Goal: Task Accomplishment & Management: Manage account settings

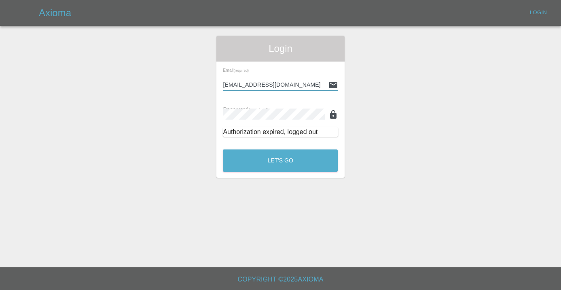
type input "[EMAIL_ADDRESS][DOMAIN_NAME]"
click at [280, 160] on button "Let's Go" at bounding box center [280, 160] width 115 height 22
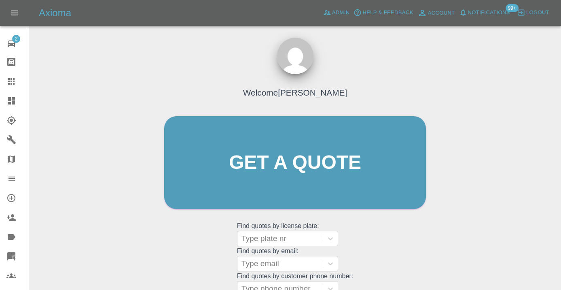
click at [478, 139] on div "Welcome [PERSON_NAME] Get a quote Get a quote Find quotes by license plate: Typ…" at bounding box center [295, 201] width 519 height 290
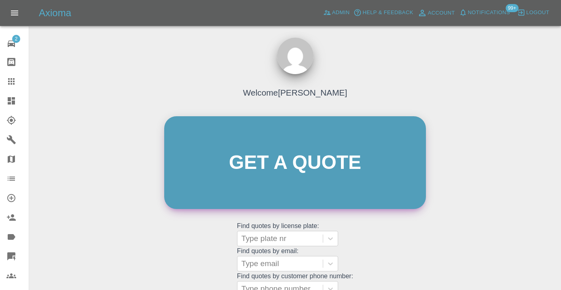
click at [406, 199] on link "Get a quote" at bounding box center [295, 162] width 262 height 93
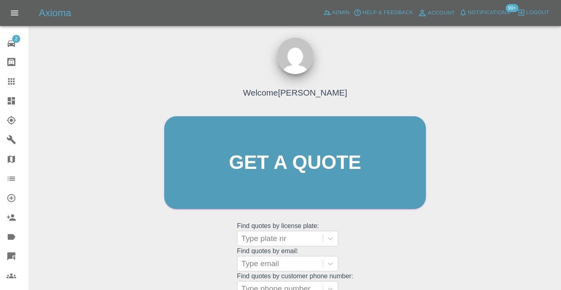
click at [18, 84] on div at bounding box center [17, 81] width 23 height 10
click at [400, 279] on div "Welcome Castro Get a quote Get a quote Find quotes by license plate: Type plate…" at bounding box center [295, 178] width 279 height 244
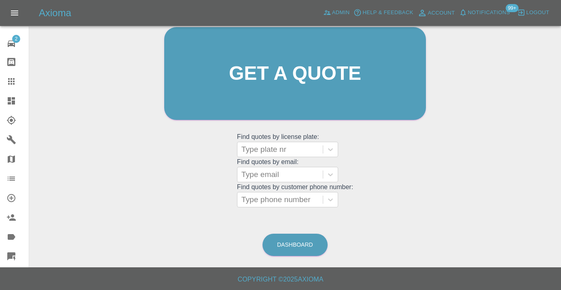
scroll to position [89, 0]
click at [303, 250] on link "Dashboard" at bounding box center [294, 245] width 65 height 22
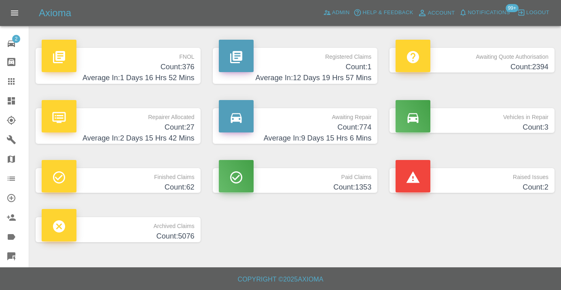
click at [359, 131] on h4 "Count: 774" at bounding box center [295, 127] width 153 height 11
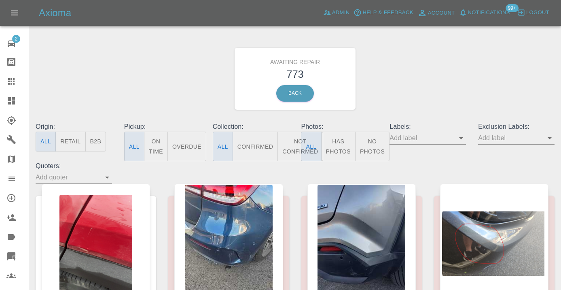
click at [291, 148] on button "Not Confirmed" at bounding box center [299, 146] width 45 height 30
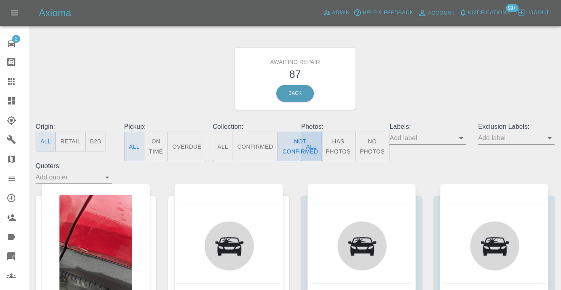
type button "false"
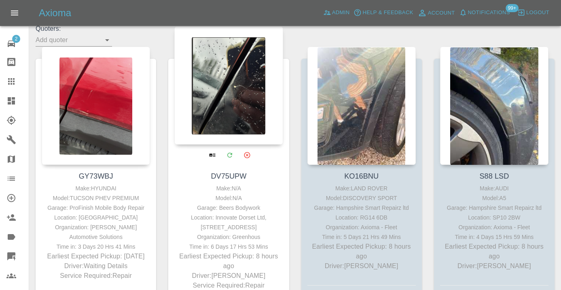
scroll to position [136, 0]
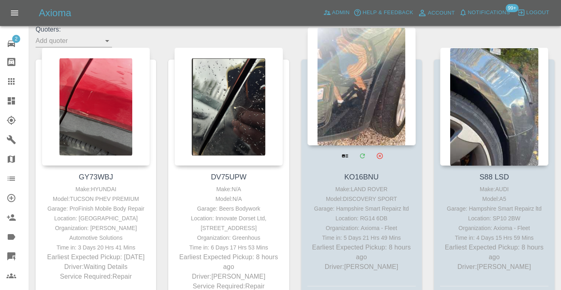
click at [351, 93] on div at bounding box center [361, 86] width 108 height 118
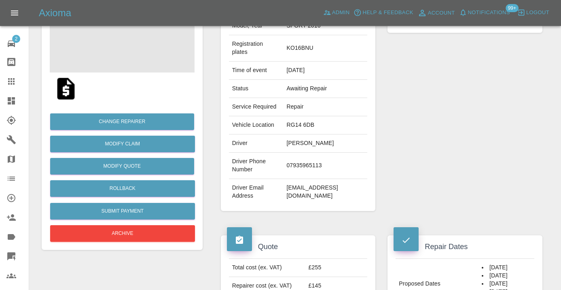
scroll to position [117, 0]
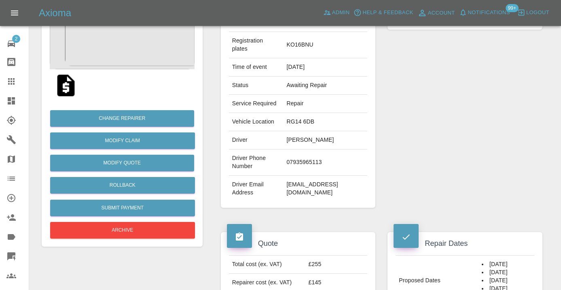
click at [292, 172] on td "07935965113" at bounding box center [325, 162] width 84 height 26
copy td "07935965113"
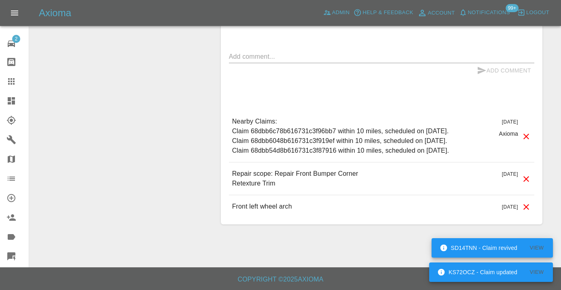
scroll to position [746, 0]
click at [276, 58] on textarea at bounding box center [381, 56] width 305 height 9
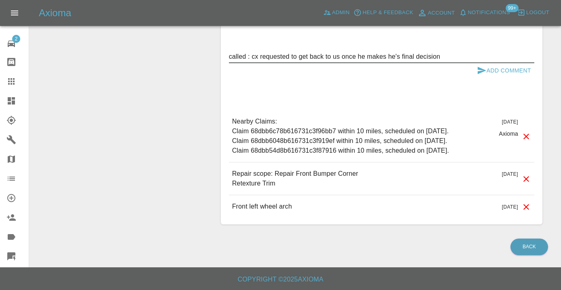
type textarea "called : cx requested to get back to us once he makes he's final decision"
click at [493, 71] on button "Add Comment" at bounding box center [504, 70] width 61 height 15
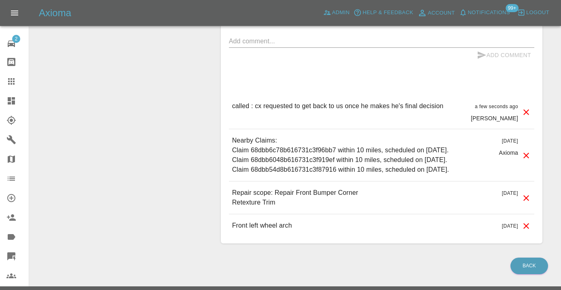
click at [417, 45] on div "Comments x Add Comment called : cx requested to get back to us once he makes he…" at bounding box center [381, 112] width 305 height 251
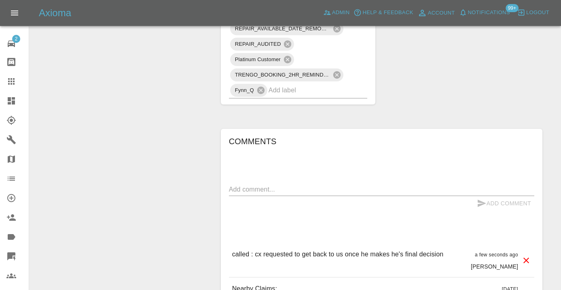
scroll to position [591, 0]
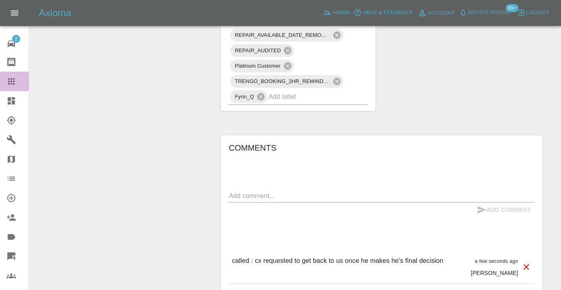
click at [12, 86] on icon at bounding box center [11, 81] width 10 height 10
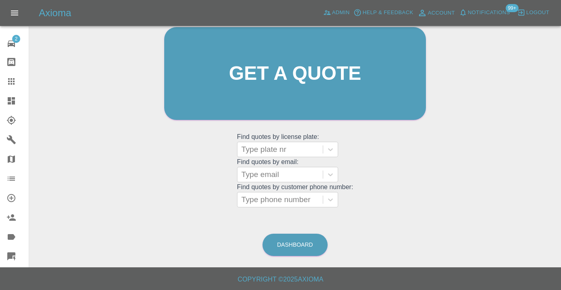
scroll to position [89, 0]
click at [281, 201] on div at bounding box center [279, 199] width 77 height 11
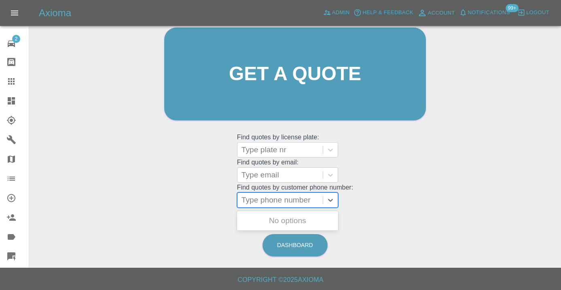
paste input "07908482903"
type input "07908482903"
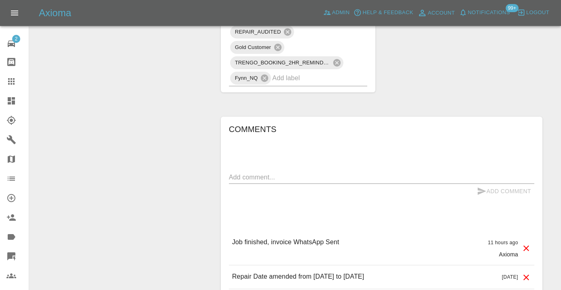
scroll to position [740, 0]
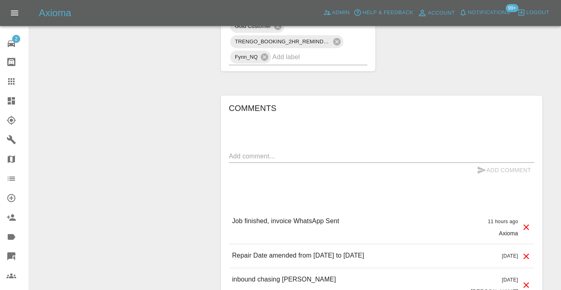
click at [294, 151] on textarea at bounding box center [381, 155] width 305 height 9
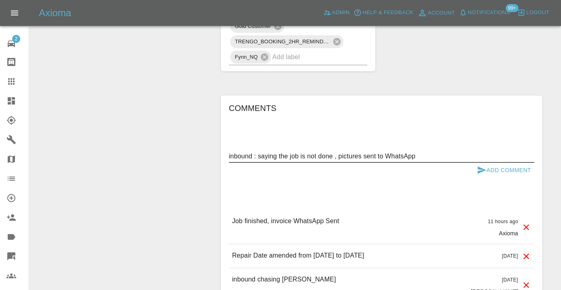
type textarea "inbound : saying the job is not done , pictures sent to WhatsApp"
click at [499, 163] on button "Add Comment" at bounding box center [504, 170] width 61 height 15
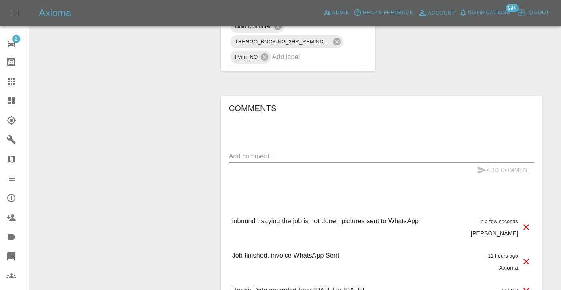
click at [18, 84] on div at bounding box center [17, 81] width 23 height 10
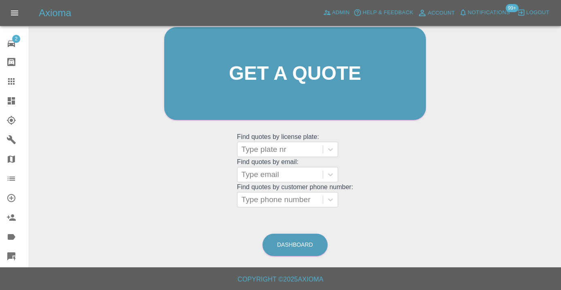
scroll to position [89, 0]
click at [311, 244] on link "Dashboard" at bounding box center [294, 245] width 65 height 22
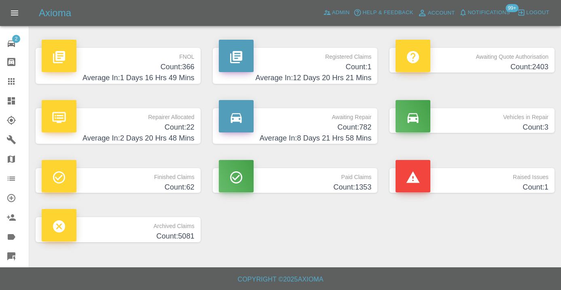
click at [360, 120] on p "Awaiting Repair" at bounding box center [295, 115] width 153 height 14
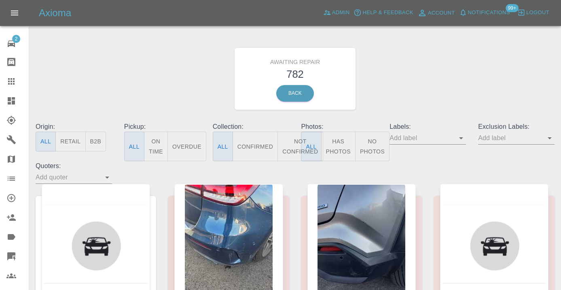
click at [290, 147] on button "Not Confirmed" at bounding box center [299, 146] width 45 height 30
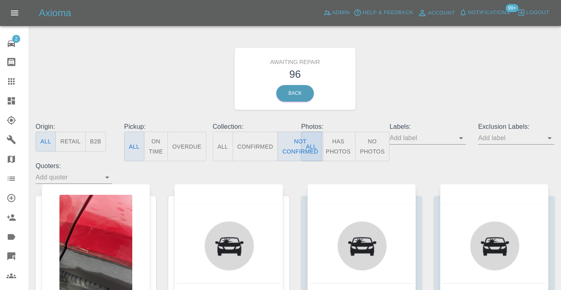
click at [389, 92] on div "Awaiting Repair 96 Back" at bounding box center [295, 79] width 531 height 86
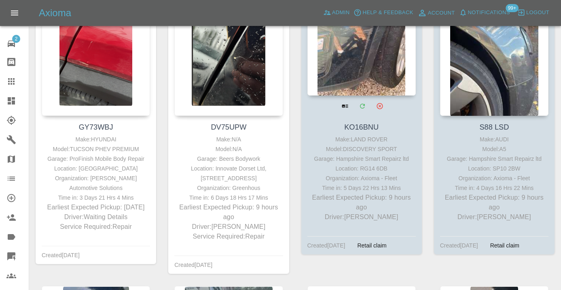
scroll to position [175, 0]
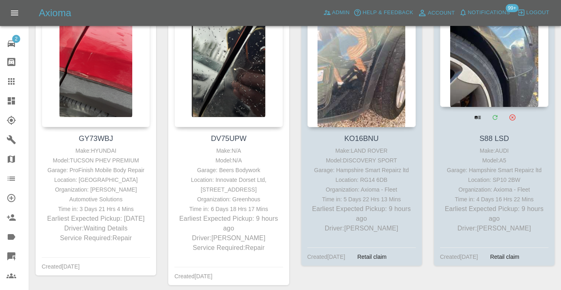
click at [472, 69] on div at bounding box center [494, 48] width 108 height 118
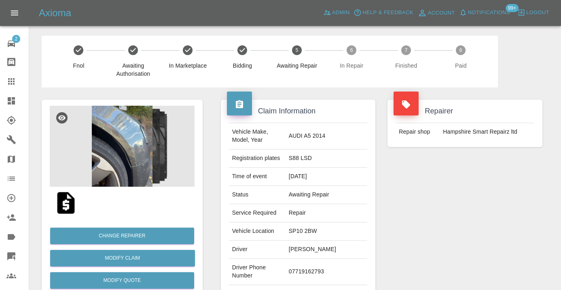
click at [314, 268] on td "07719162793" at bounding box center [327, 271] width 82 height 26
copy td "07719162793"
click at [509, 216] on div "Repairer Repair shop Hampshire Smart Repairz ltd" at bounding box center [464, 207] width 167 height 241
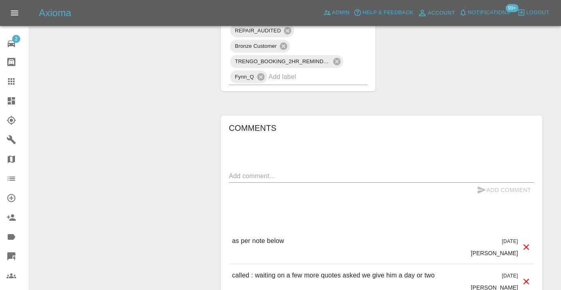
scroll to position [622, 0]
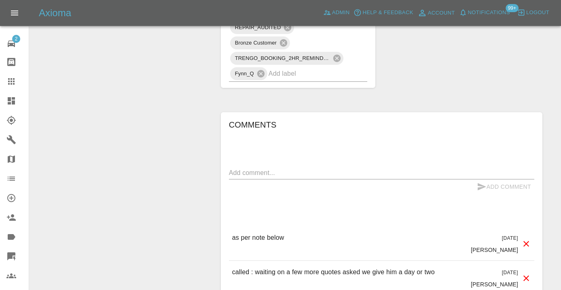
click at [267, 166] on div "x" at bounding box center [381, 172] width 305 height 13
type textarea "called no answer : voicemailbox"
click at [491, 179] on button "Add Comment" at bounding box center [504, 186] width 61 height 15
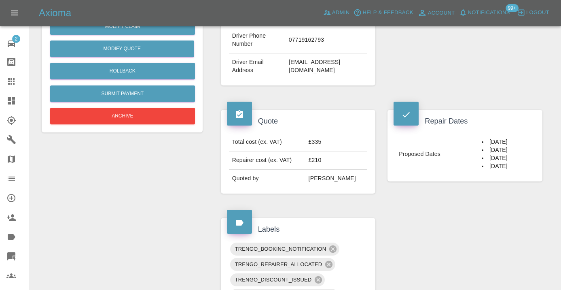
scroll to position [220, 0]
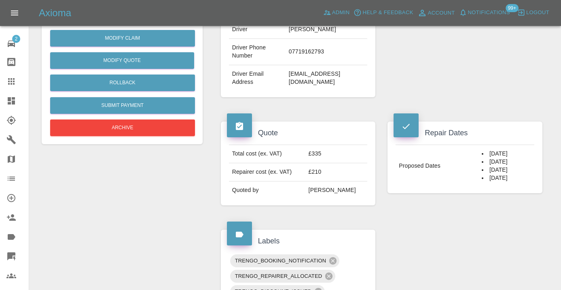
click at [12, 82] on icon at bounding box center [11, 81] width 6 height 6
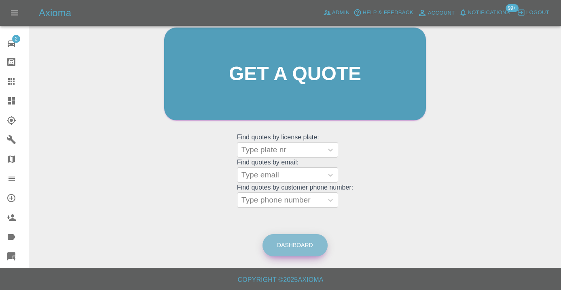
click at [297, 248] on link "Dashboard" at bounding box center [294, 245] width 65 height 22
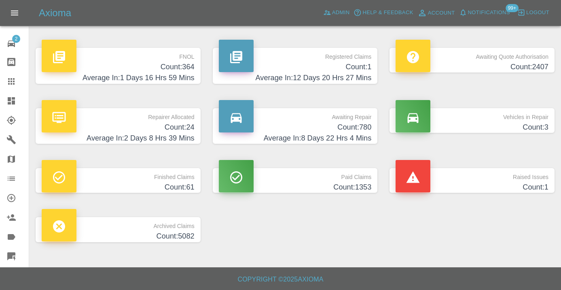
click at [355, 128] on h4 "Count: 780" at bounding box center [295, 127] width 153 height 11
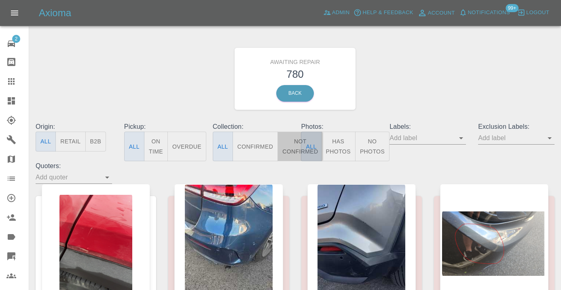
click at [288, 148] on button "Not Confirmed" at bounding box center [299, 146] width 45 height 30
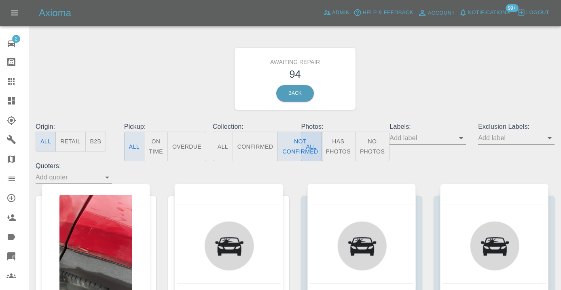
click at [403, 98] on div "Awaiting Repair 94 Back" at bounding box center [295, 79] width 531 height 86
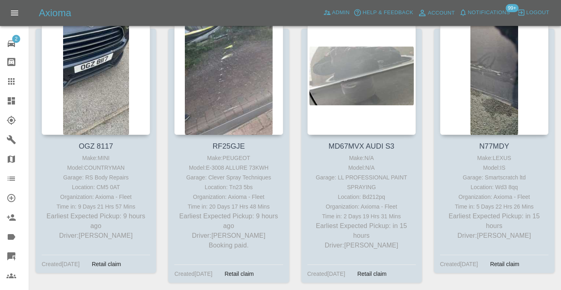
scroll to position [458, 0]
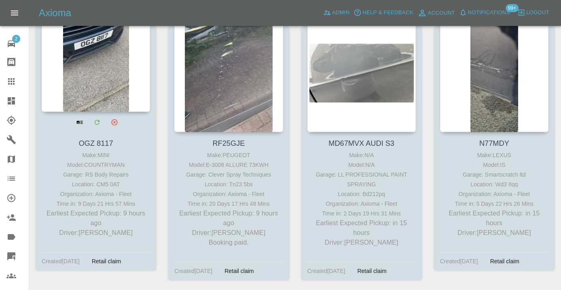
click at [93, 53] on div at bounding box center [96, 53] width 108 height 118
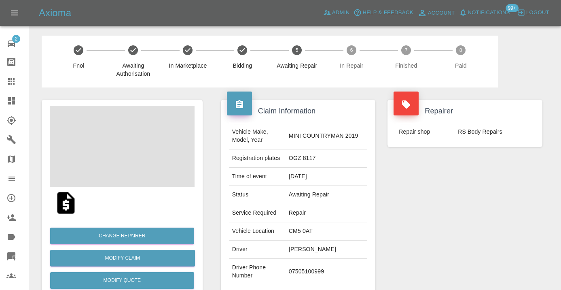
click at [313, 270] on td "07505100999" at bounding box center [327, 271] width 82 height 26
copy td "07505100999"
click at [417, 222] on div "Repairer Repair shop RS Body Repairs" at bounding box center [464, 207] width 167 height 241
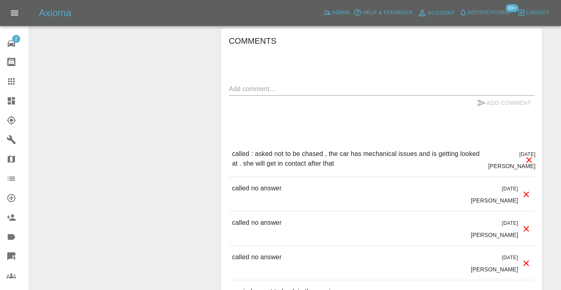
scroll to position [674, 0]
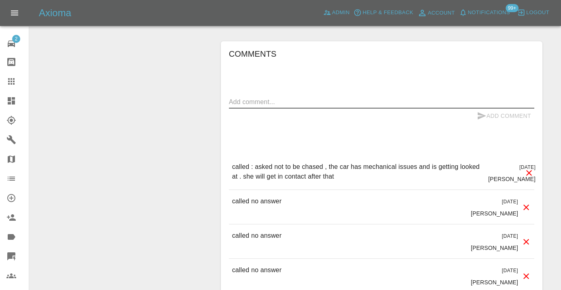
click at [269, 102] on textarea at bounding box center [381, 101] width 305 height 9
type textarea "as per note below"
click at [487, 112] on button "Add Comment" at bounding box center [504, 115] width 61 height 15
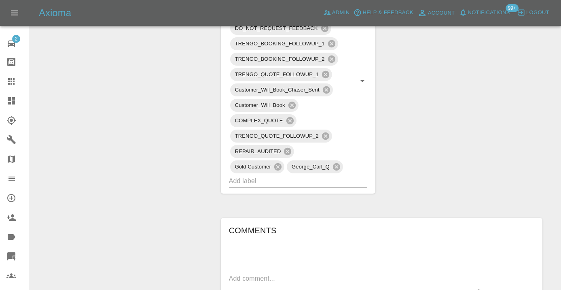
scroll to position [495, 0]
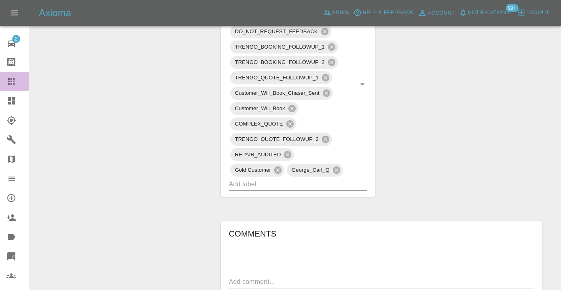
click at [13, 82] on icon at bounding box center [11, 81] width 6 height 6
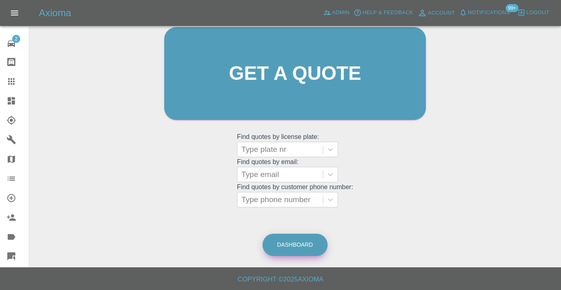
scroll to position [62, 0]
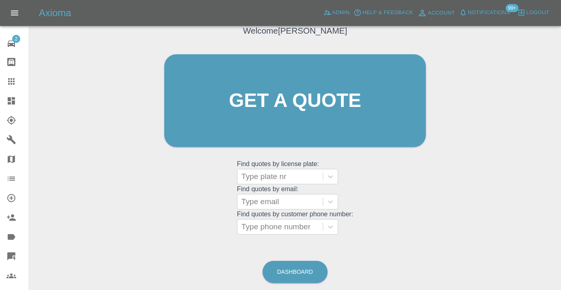
click at [294, 243] on div "Welcome Castro Get a quote Get a quote Find quotes by license plate: Type plate…" at bounding box center [295, 139] width 519 height 290
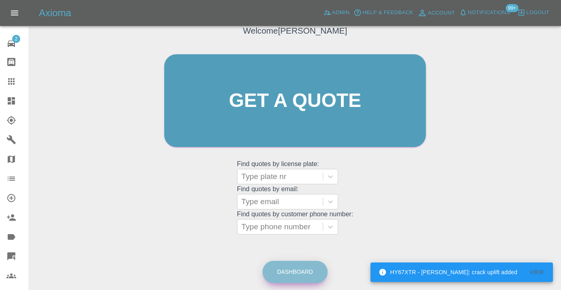
click at [292, 273] on link "Dashboard" at bounding box center [294, 271] width 65 height 22
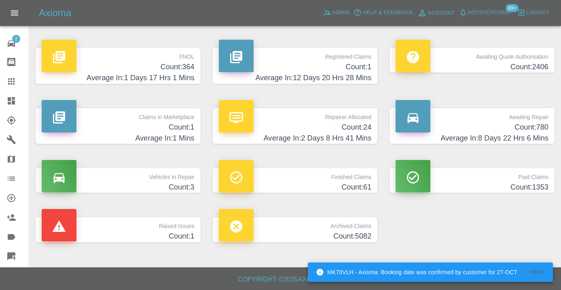
click at [535, 123] on h4 "Count: 780" at bounding box center [472, 127] width 153 height 11
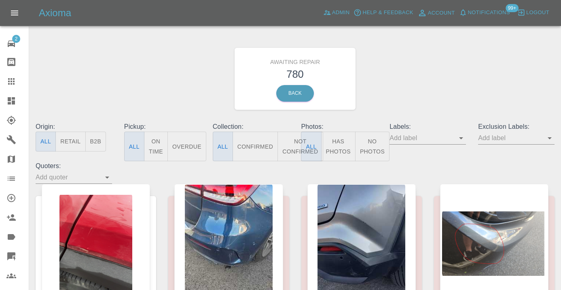
click at [289, 137] on button "Not Confirmed" at bounding box center [299, 146] width 45 height 30
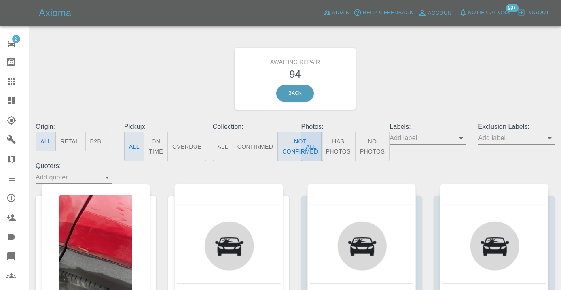
click at [387, 72] on div "Awaiting Repair 94 Back" at bounding box center [295, 79] width 531 height 86
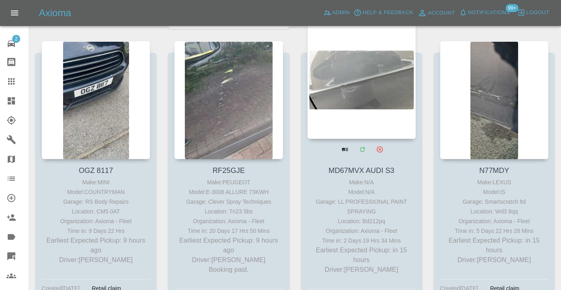
scroll to position [429, 0]
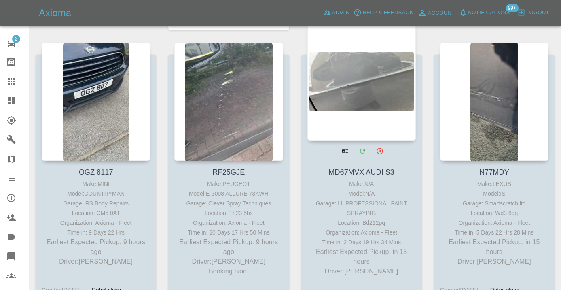
click at [363, 92] on div at bounding box center [361, 81] width 108 height 118
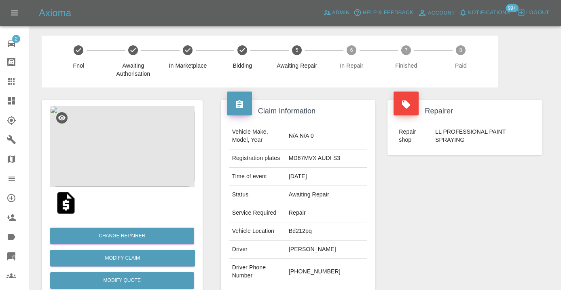
drag, startPoint x: 341, startPoint y: 274, endPoint x: 300, endPoint y: 273, distance: 40.5
click at [300, 273] on td "+44 7392 794551" at bounding box center [327, 271] width 82 height 26
copy td "7392 794551"
click at [486, 210] on div "Repairer Repair shop LL PROFESSIONAL PAINT SPRAYING" at bounding box center [464, 207] width 167 height 241
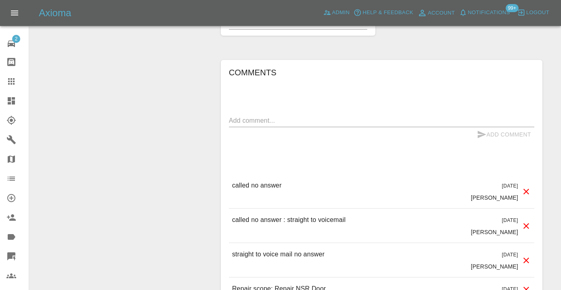
scroll to position [643, 0]
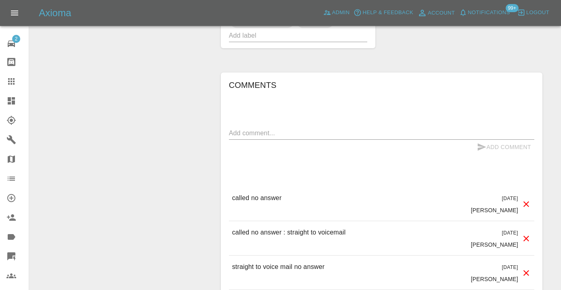
click at [243, 133] on textarea at bounding box center [381, 132] width 305 height 9
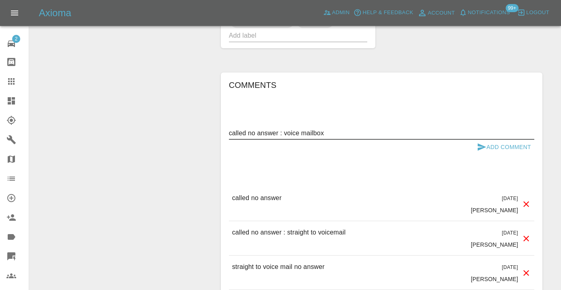
type textarea "called no answer : voice mailbox"
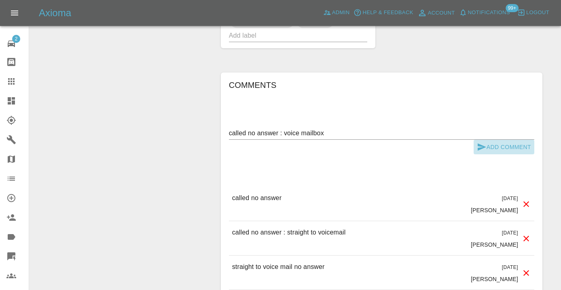
click at [486, 144] on icon "submit" at bounding box center [482, 147] width 10 height 10
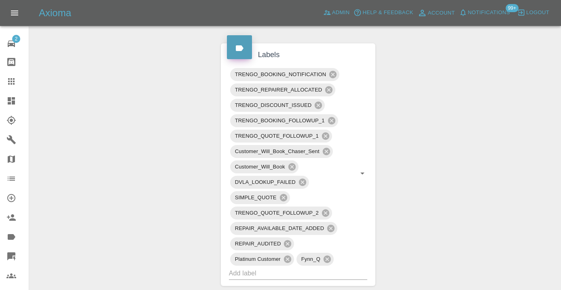
scroll to position [404, 0]
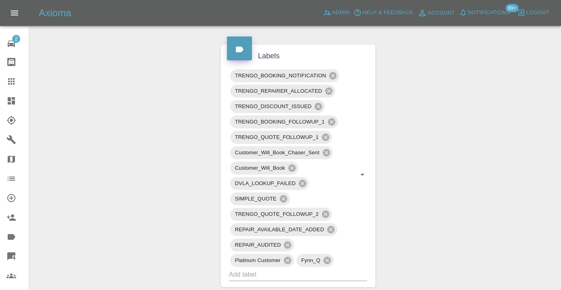
click at [17, 81] on div at bounding box center [17, 81] width 23 height 10
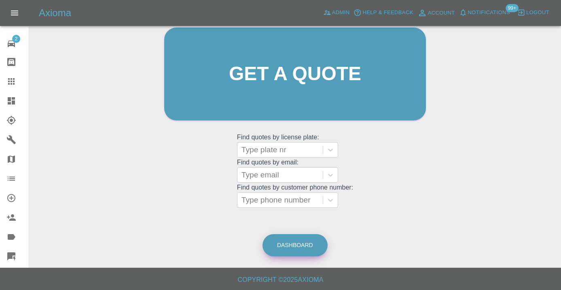
click at [300, 238] on link "Dashboard" at bounding box center [294, 245] width 65 height 22
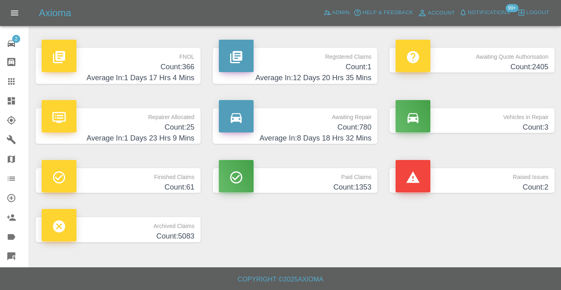
click at [355, 133] on h4 "Average In: 8 Days 18 Hrs 32 Mins" at bounding box center [295, 138] width 153 height 11
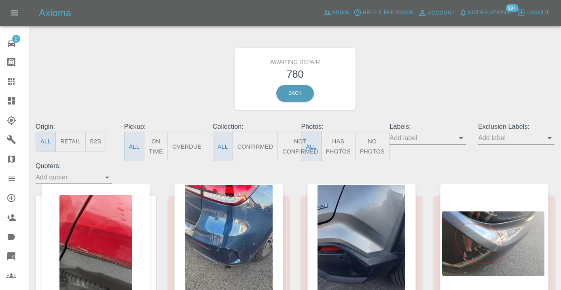
click at [294, 145] on button "Not Confirmed" at bounding box center [299, 146] width 45 height 30
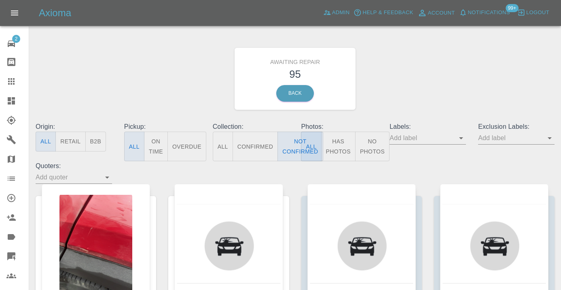
click at [438, 89] on div "Awaiting Repair 95 Back" at bounding box center [295, 79] width 531 height 86
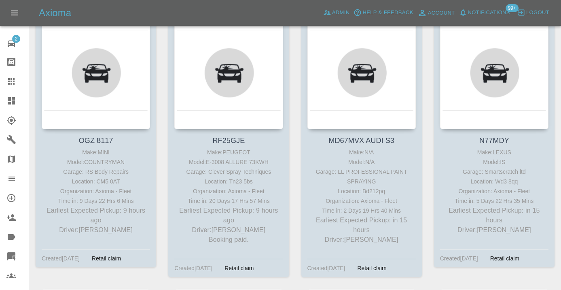
scroll to position [462, 0]
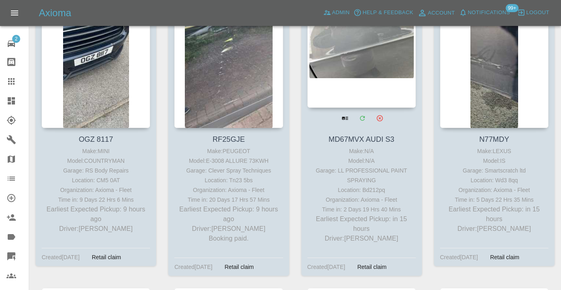
click at [377, 60] on div at bounding box center [361, 48] width 108 height 118
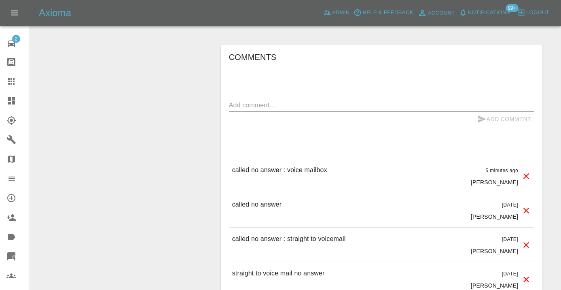
scroll to position [692, 0]
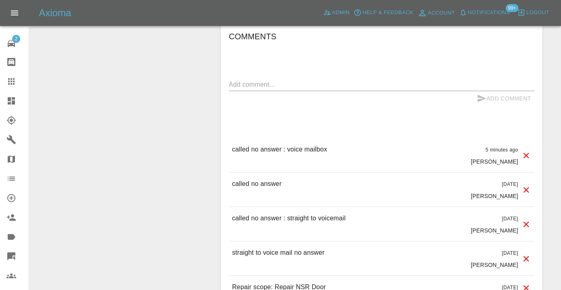
click at [14, 79] on icon at bounding box center [11, 81] width 6 height 6
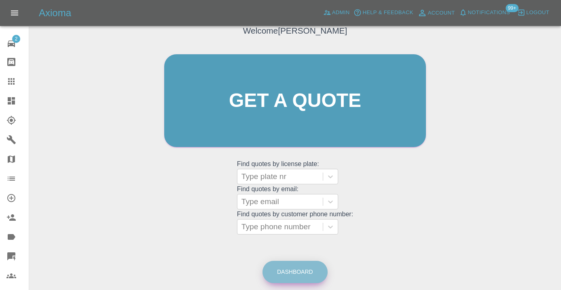
click at [285, 272] on link "Dashboard" at bounding box center [294, 271] width 65 height 22
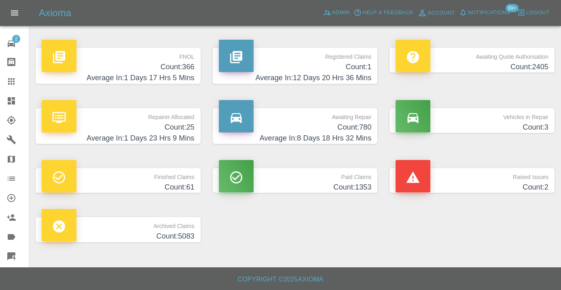
click at [354, 133] on h4 "Average In: 8 Days 18 Hrs 32 Mins" at bounding box center [295, 138] width 153 height 11
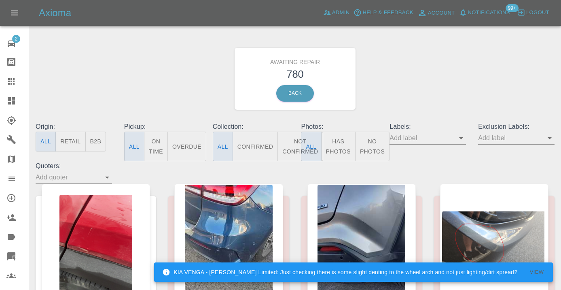
click at [291, 144] on button "Not Confirmed" at bounding box center [299, 146] width 45 height 30
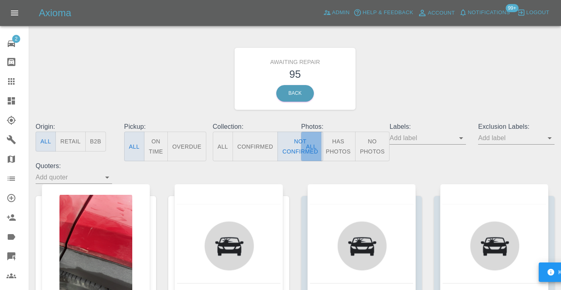
click at [301, 141] on button "All" at bounding box center [311, 146] width 20 height 30
click at [403, 93] on div "Awaiting Repair 95 Back" at bounding box center [295, 79] width 531 height 86
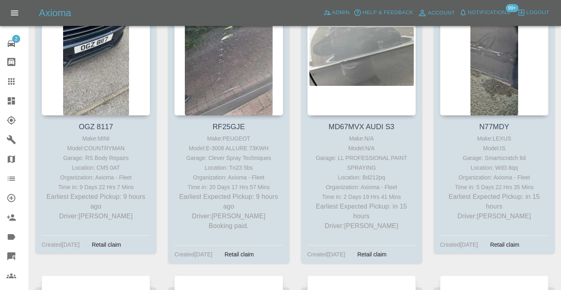
scroll to position [476, 0]
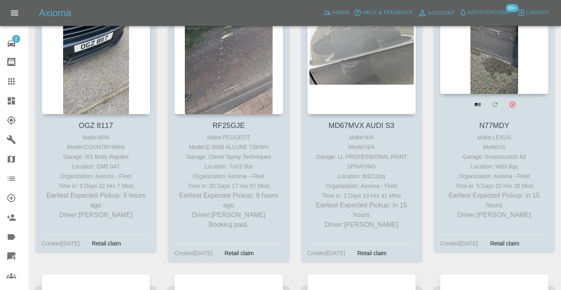
click at [472, 63] on div at bounding box center [494, 35] width 108 height 118
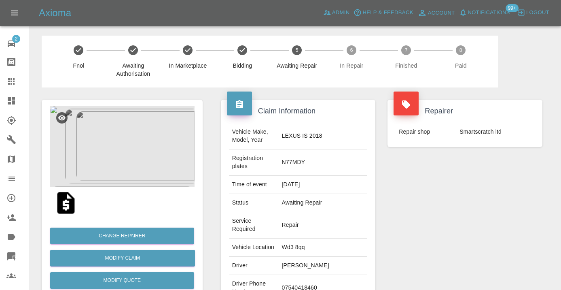
click at [300, 275] on td "07540418460" at bounding box center [323, 288] width 89 height 26
copy td "07540418460"
click at [425, 220] on div "Repairer Repair shop Smartscratch ltd" at bounding box center [464, 220] width 167 height 266
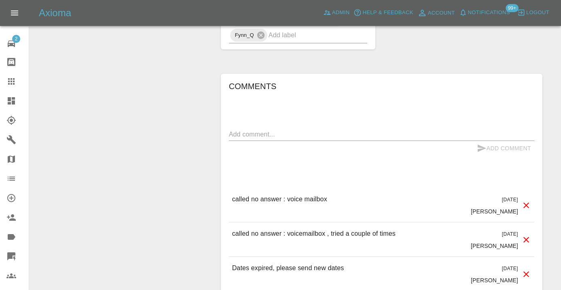
scroll to position [647, 0]
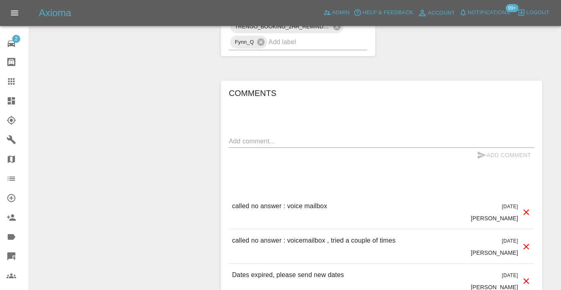
click at [250, 136] on textarea at bounding box center [381, 140] width 305 height 9
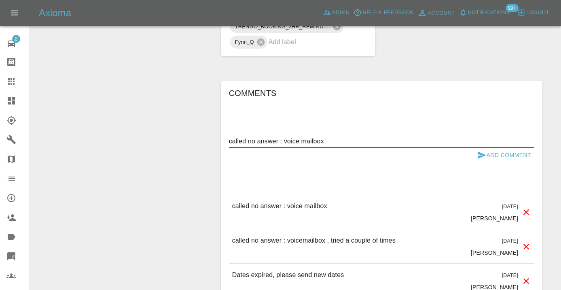
type textarea "called no answer : voice mailbox"
click at [499, 148] on button "Add Comment" at bounding box center [504, 155] width 61 height 15
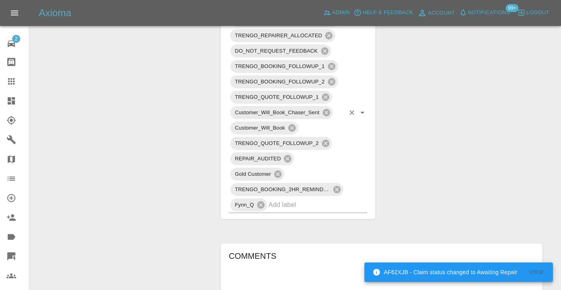
scroll to position [483, 0]
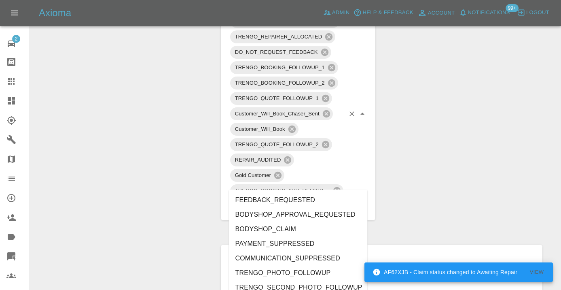
click at [281, 199] on input "text" at bounding box center [307, 205] width 76 height 13
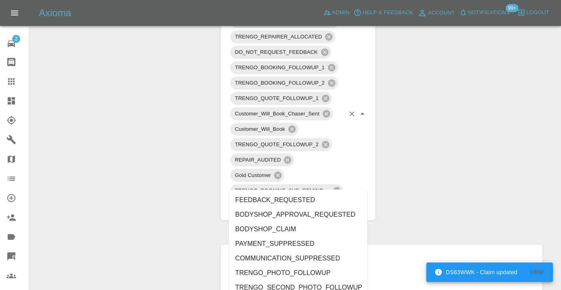
click at [177, 111] on div "Change Repairer Modify Claim Modify Quote Rollback Submit Payment Archive" at bounding box center [122, 104] width 173 height 1000
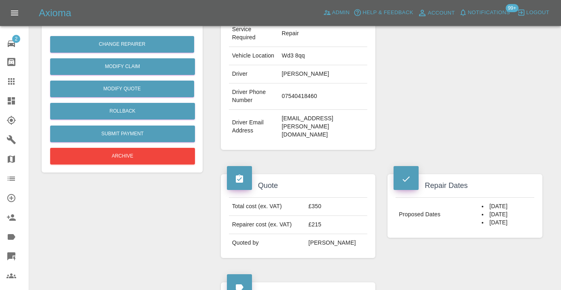
scroll to position [204, 0]
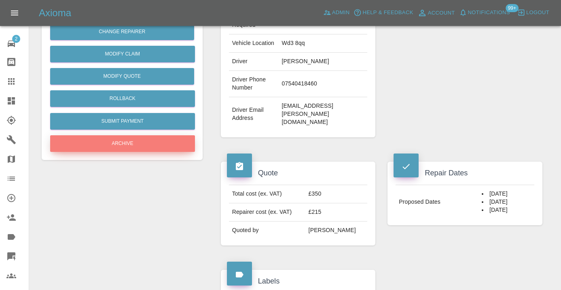
click at [129, 141] on button "Archive" at bounding box center [122, 143] width 145 height 17
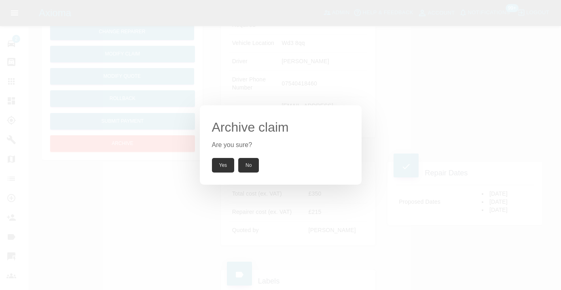
click at [216, 164] on button "Yes" at bounding box center [223, 165] width 23 height 15
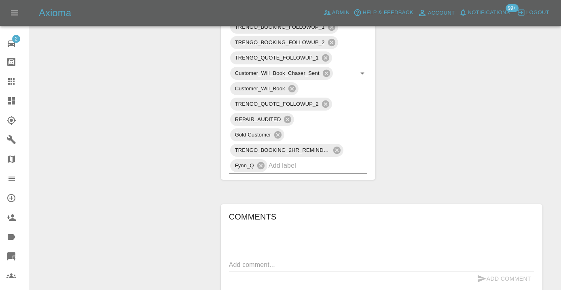
scroll to position [502, 0]
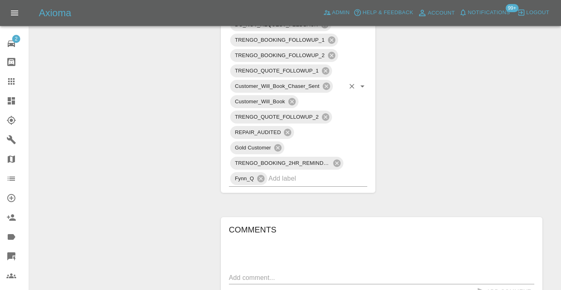
click at [283, 172] on input "text" at bounding box center [307, 178] width 76 height 13
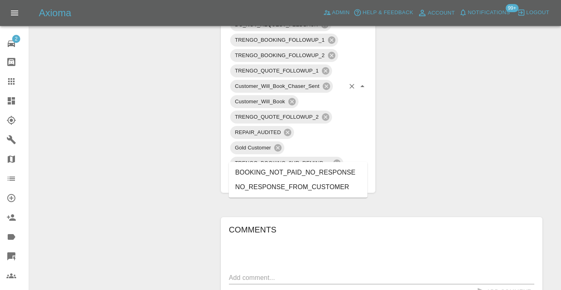
type input "no_response"
click at [301, 187] on li "NO_RESPONSE_FROM_CUSTOMER" at bounding box center [298, 187] width 139 height 15
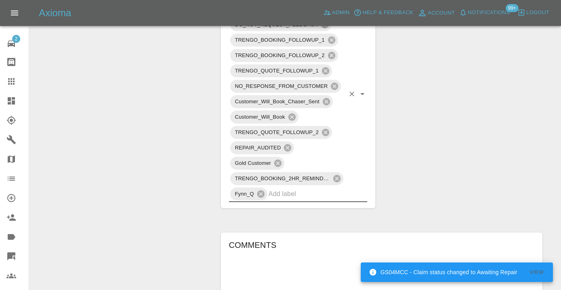
click at [7, 78] on icon at bounding box center [11, 81] width 10 height 10
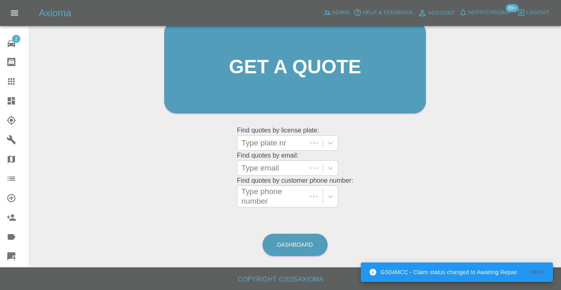
scroll to position [89, 0]
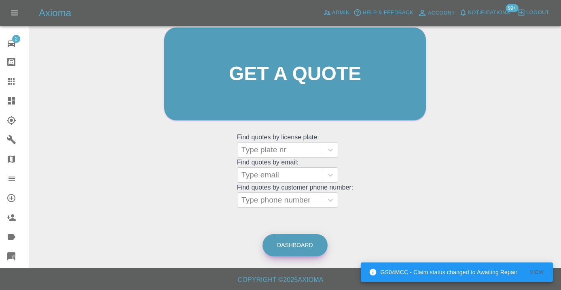
click at [311, 245] on link "Dashboard" at bounding box center [294, 245] width 65 height 22
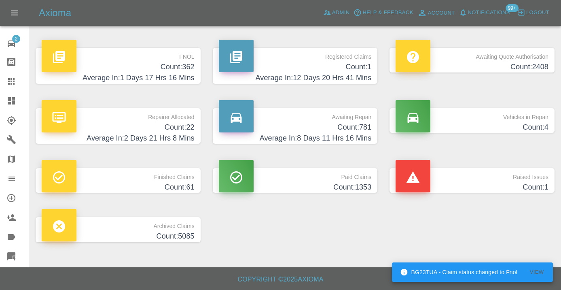
click at [348, 131] on h4 "Count: 781" at bounding box center [295, 127] width 153 height 11
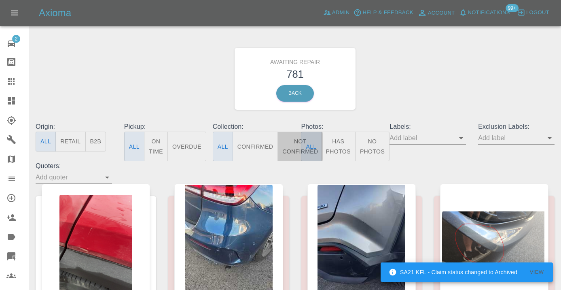
click at [292, 134] on button "Not Confirmed" at bounding box center [299, 146] width 45 height 30
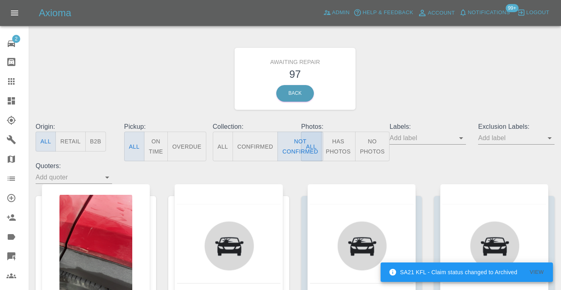
click at [440, 76] on div "Awaiting Repair 97 Back" at bounding box center [295, 79] width 531 height 86
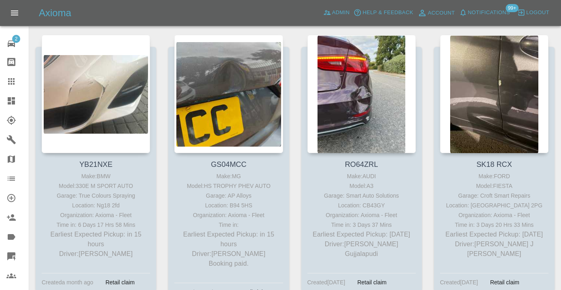
scroll to position [717, 0]
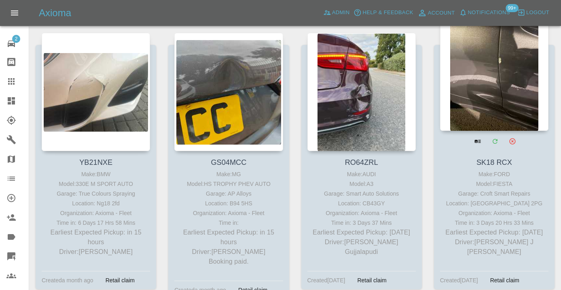
click at [505, 76] on div at bounding box center [494, 72] width 108 height 118
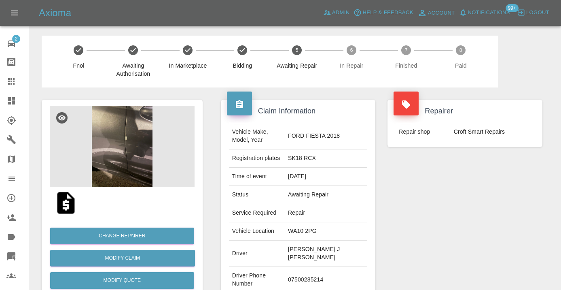
click at [327, 266] on td "07500285214" at bounding box center [326, 279] width 82 height 26
copy td "07500285214"
click at [514, 191] on div "Repairer Repair shop Croft Smart Repairs" at bounding box center [464, 212] width 167 height 250
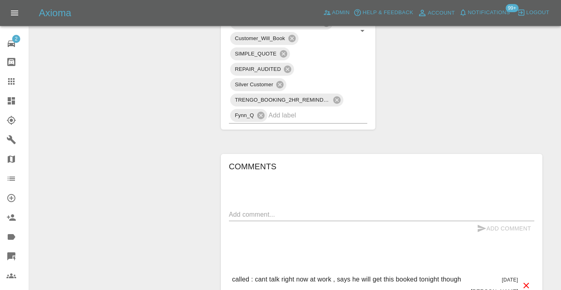
scroll to position [563, 0]
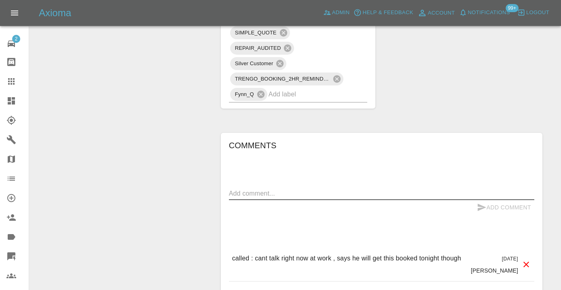
click at [246, 188] on textarea at bounding box center [381, 192] width 305 height 9
type textarea "called no answer : line just ringing"
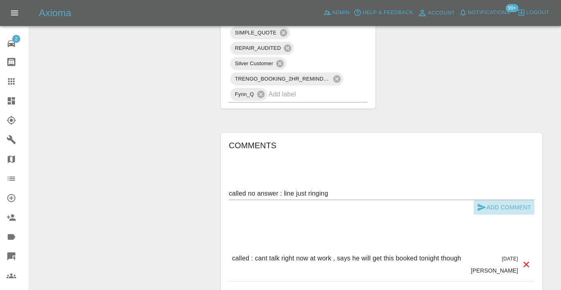
click at [488, 200] on button "Add Comment" at bounding box center [504, 207] width 61 height 15
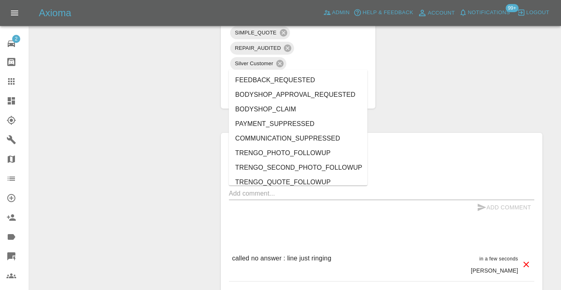
click at [304, 88] on input "text" at bounding box center [307, 94] width 76 height 13
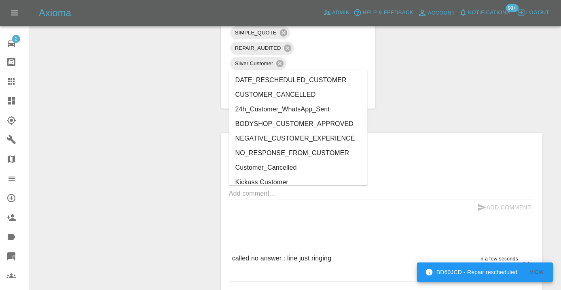
type input "cust"
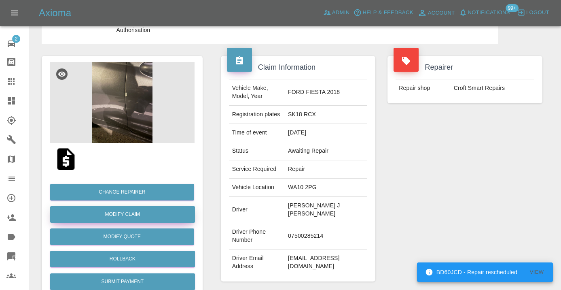
scroll to position [37, 0]
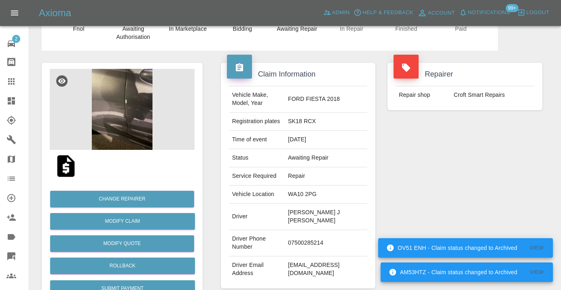
click at [8, 83] on icon at bounding box center [11, 81] width 10 height 10
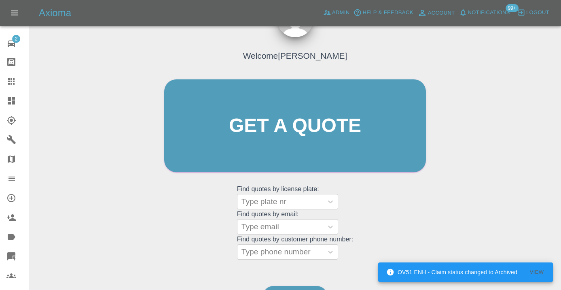
click at [305, 272] on div "Welcome Castro Get a quote Get a quote Find quotes by license plate: Type plate…" at bounding box center [295, 164] width 519 height 290
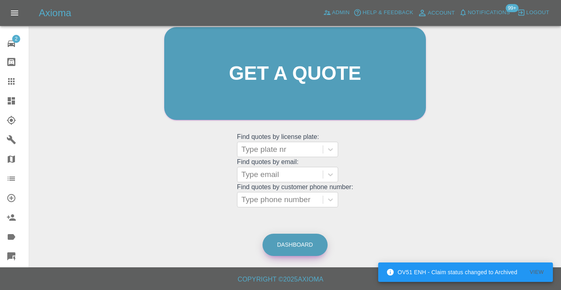
scroll to position [89, 0]
click at [282, 241] on link "Dashboard" at bounding box center [294, 245] width 65 height 22
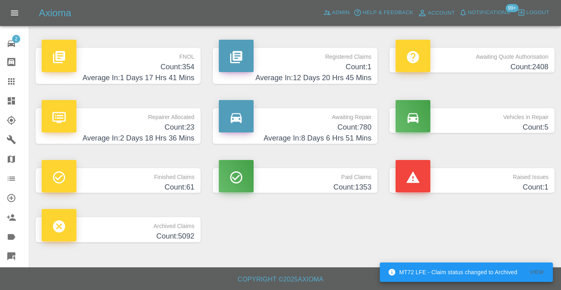
click at [344, 128] on h4 "Count: 780" at bounding box center [295, 127] width 153 height 11
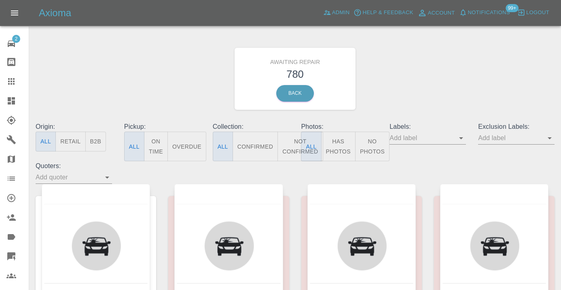
click at [291, 150] on button "Not Confirmed" at bounding box center [299, 146] width 45 height 30
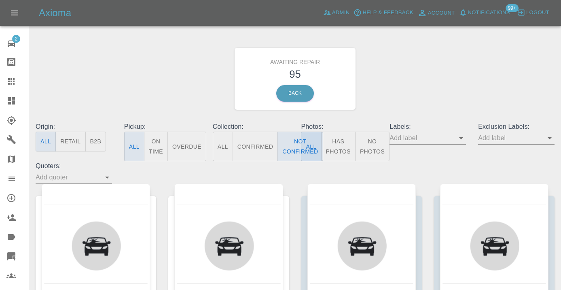
click at [417, 73] on div "Awaiting Repair 95 Back" at bounding box center [295, 79] width 531 height 86
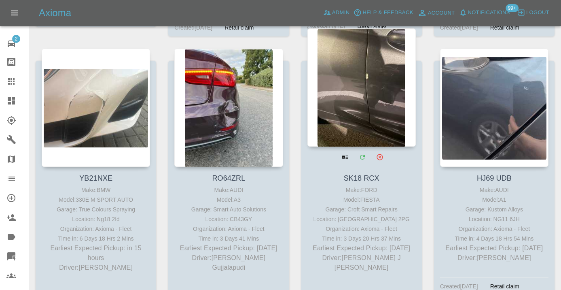
scroll to position [698, 0]
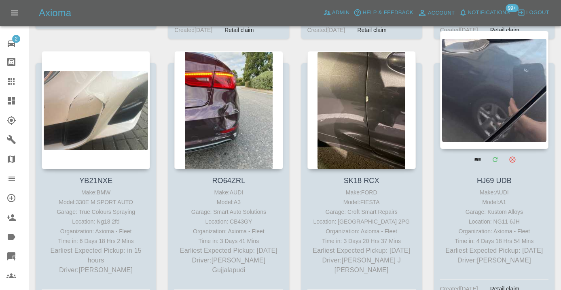
click at [490, 96] on div at bounding box center [494, 90] width 108 height 118
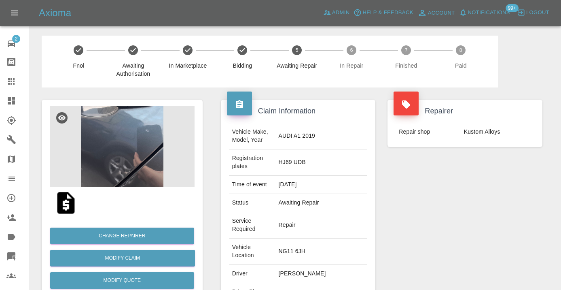
copy td "07463786895"
click at [445, 222] on div "Repairer Repair shop Kustom Alloys" at bounding box center [464, 228] width 167 height 282
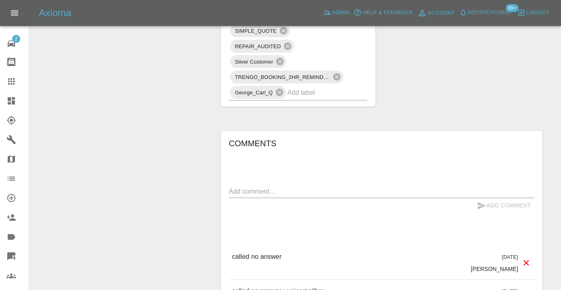
scroll to position [653, 0]
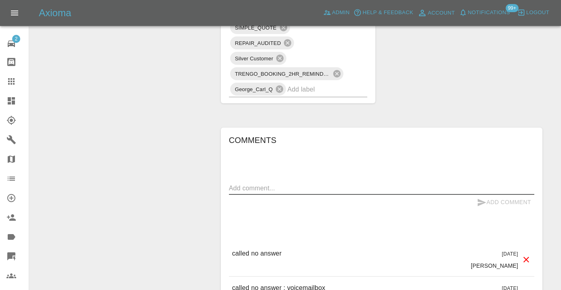
click at [261, 183] on textarea at bounding box center [381, 187] width 305 height 9
type textarea "called no answer : voice message left"
click at [487, 195] on button "Add Comment" at bounding box center [504, 202] width 61 height 15
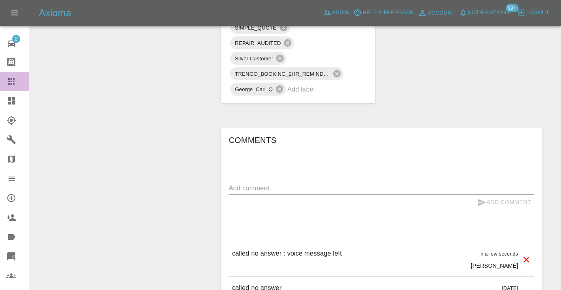
click at [13, 83] on icon at bounding box center [11, 81] width 6 height 6
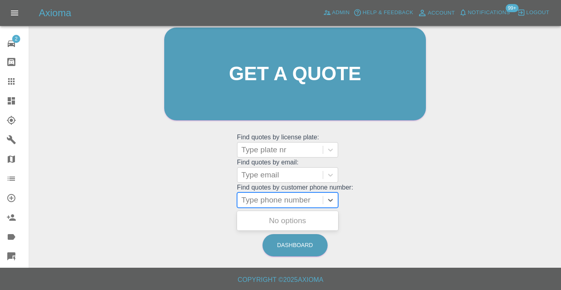
click at [281, 194] on div at bounding box center [279, 199] width 77 height 11
paste input "07788246146"
type input "07788246146"
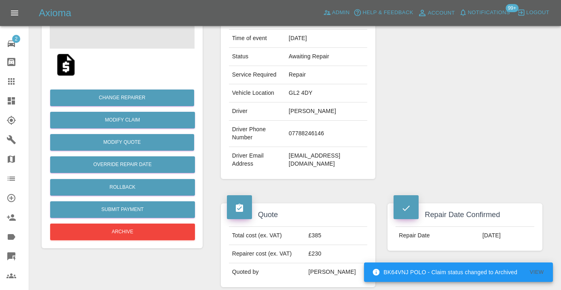
scroll to position [135, 0]
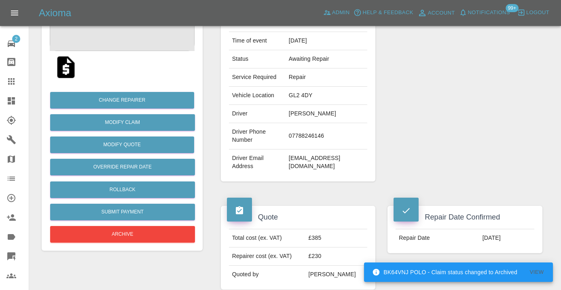
click at [322, 131] on td "07788246146" at bounding box center [327, 136] width 82 height 26
copy td "07788246146"
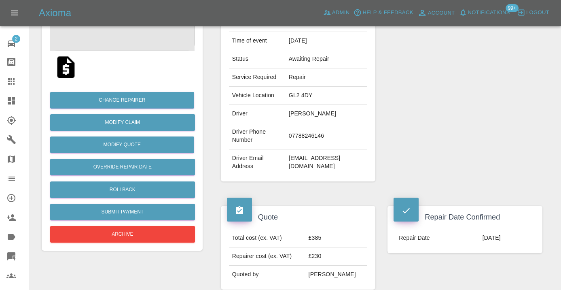
click at [492, 162] on div "Repairer Repair shop PWSR" at bounding box center [464, 72] width 167 height 241
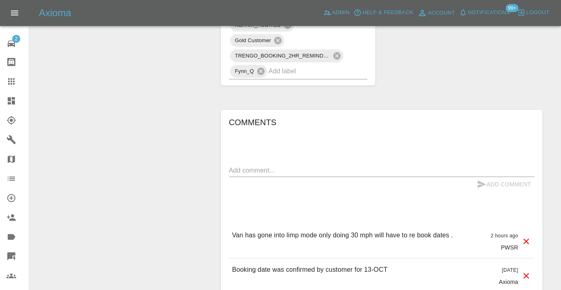
scroll to position [662, 0]
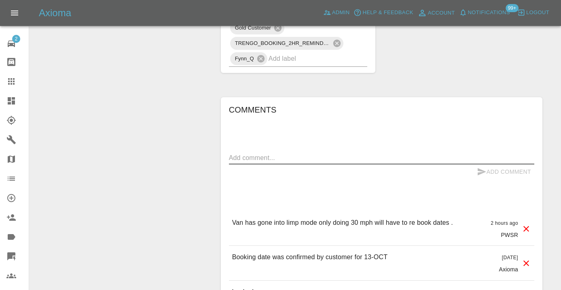
click at [246, 153] on textarea at bounding box center [381, 157] width 305 height 9
type textarea "sending out new dates asap"
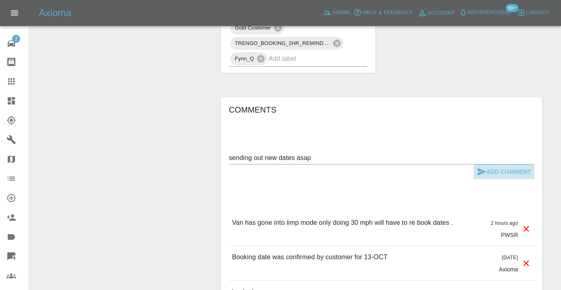
click at [486, 167] on icon "submit" at bounding box center [482, 172] width 10 height 10
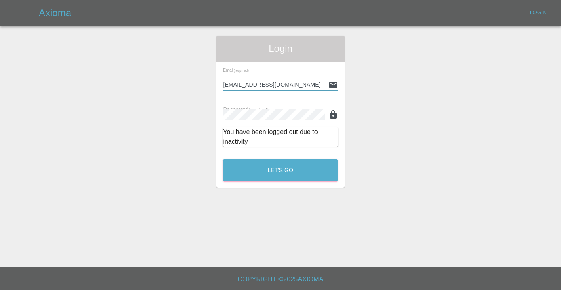
type input "[EMAIL_ADDRESS][DOMAIN_NAME]"
click at [280, 170] on button "Let's Go" at bounding box center [280, 170] width 115 height 22
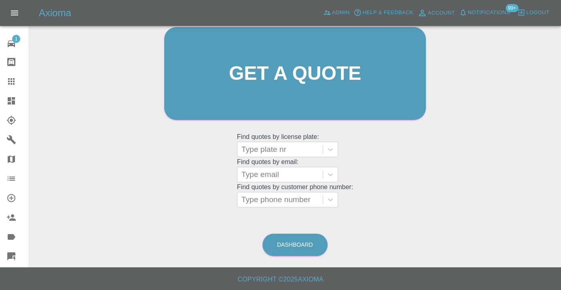
scroll to position [89, 0]
click at [287, 233] on div "Dashboard" at bounding box center [295, 245] width 66 height 26
click at [287, 235] on link "Dashboard" at bounding box center [294, 245] width 65 height 22
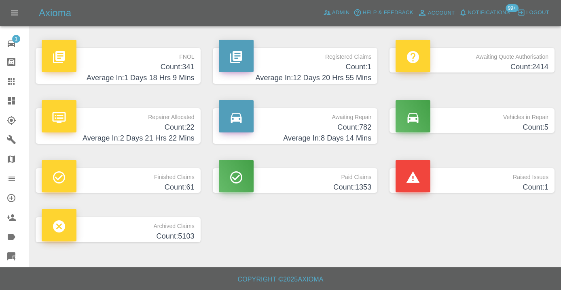
click at [363, 119] on p "Awaiting Repair" at bounding box center [295, 115] width 153 height 14
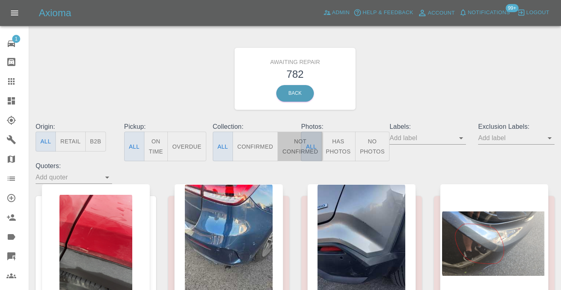
click at [294, 145] on button "Not Confirmed" at bounding box center [299, 146] width 45 height 30
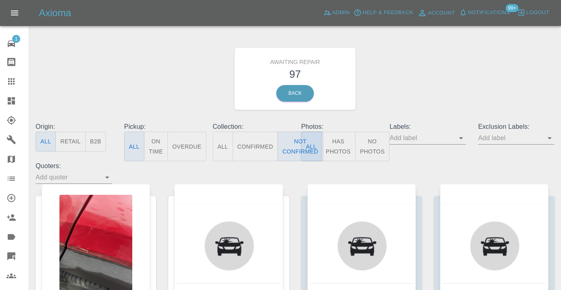
click at [417, 70] on div "Awaiting Repair 97 Back" at bounding box center [295, 79] width 531 height 86
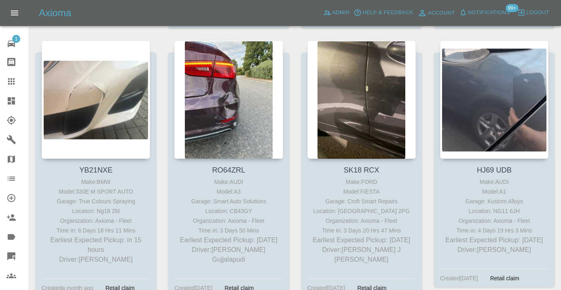
scroll to position [710, 0]
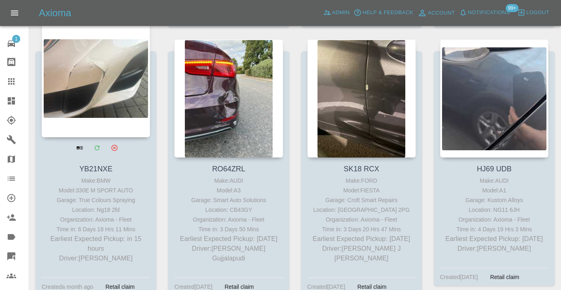
click at [113, 95] on div at bounding box center [96, 78] width 108 height 118
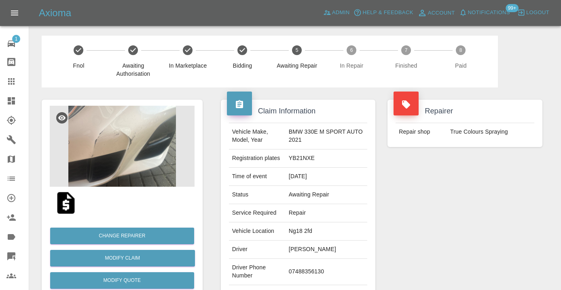
click at [312, 267] on td "07488356130" at bounding box center [327, 271] width 82 height 26
copy td "07488356130"
click at [525, 229] on div "Repairer Repair shop True Colours Spraying" at bounding box center [464, 207] width 167 height 241
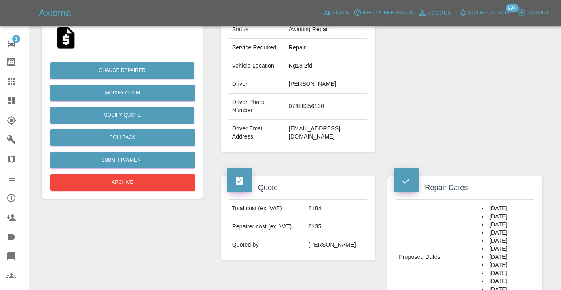
scroll to position [158, 0]
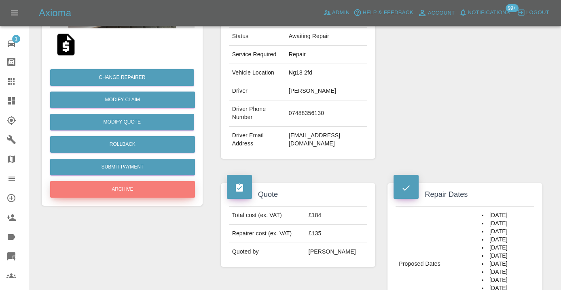
click at [184, 188] on button "Archive" at bounding box center [122, 189] width 145 height 17
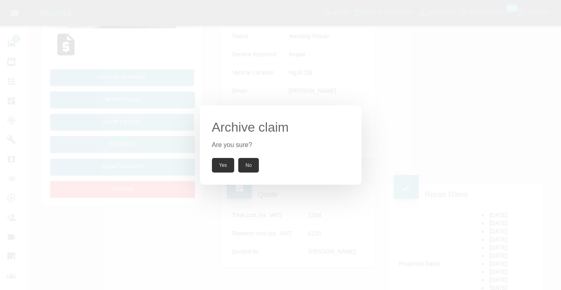
click at [228, 163] on button "Yes" at bounding box center [223, 165] width 23 height 15
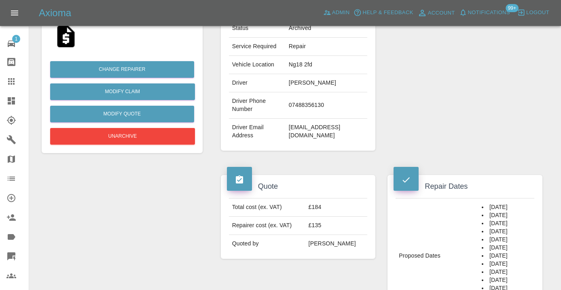
click at [13, 80] on icon at bounding box center [11, 81] width 6 height 6
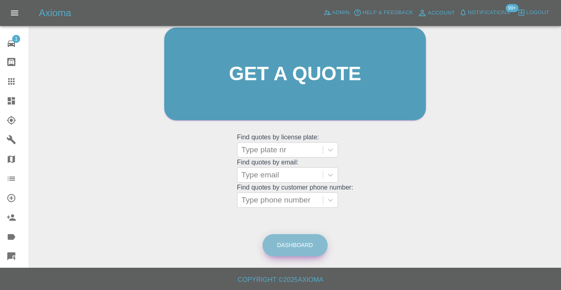
click at [297, 245] on link "Dashboard" at bounding box center [294, 245] width 65 height 22
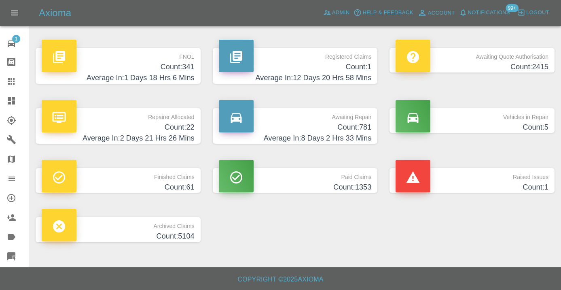
click at [354, 122] on h4 "Count: 781" at bounding box center [295, 127] width 153 height 11
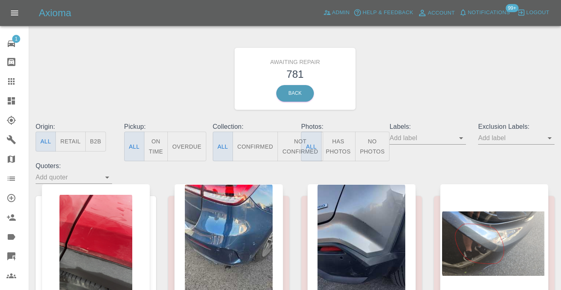
click at [292, 142] on button "Not Confirmed" at bounding box center [299, 146] width 45 height 30
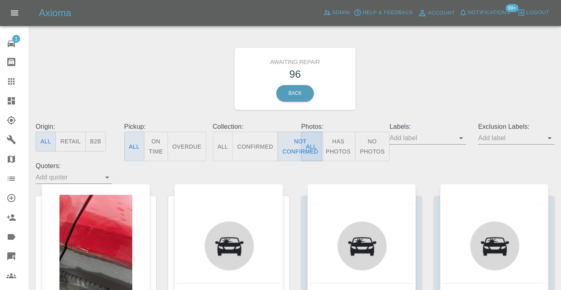
click at [430, 82] on div "Awaiting Repair 96 Back" at bounding box center [295, 79] width 531 height 86
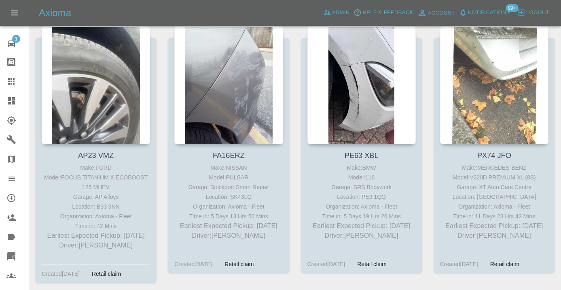
scroll to position [998, 0]
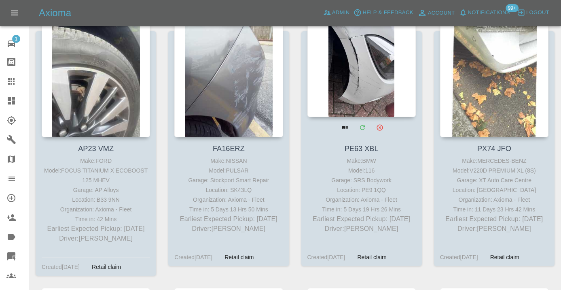
click at [374, 72] on div at bounding box center [361, 58] width 108 height 118
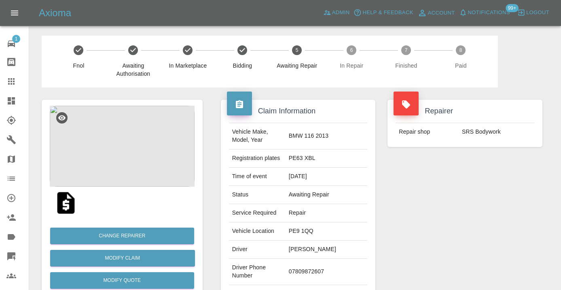
click at [321, 273] on td "07809872607" at bounding box center [327, 271] width 82 height 26
copy td "07809872607"
click at [471, 214] on div "Repairer Repair shop SRS Bodywork" at bounding box center [464, 207] width 167 height 241
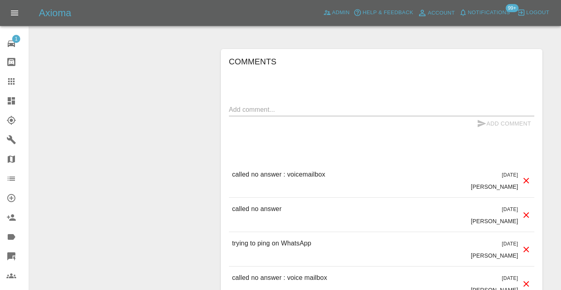
scroll to position [647, 0]
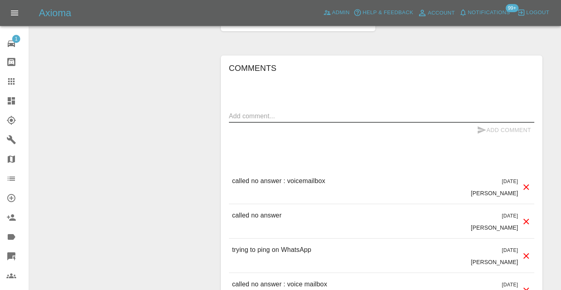
click at [260, 111] on textarea at bounding box center [381, 115] width 305 height 9
type textarea "called no answer : voice mailbox"
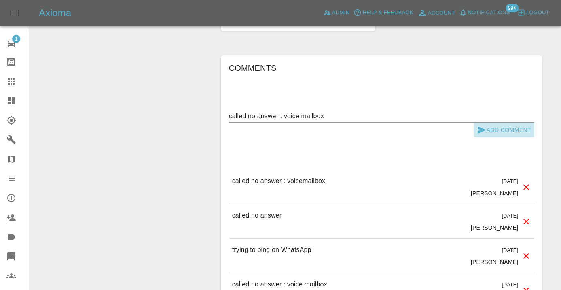
click at [486, 123] on button "Add Comment" at bounding box center [504, 130] width 61 height 15
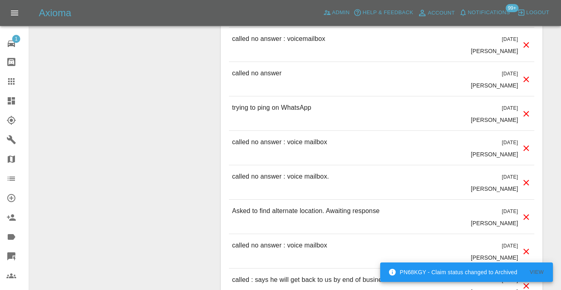
scroll to position [811, 0]
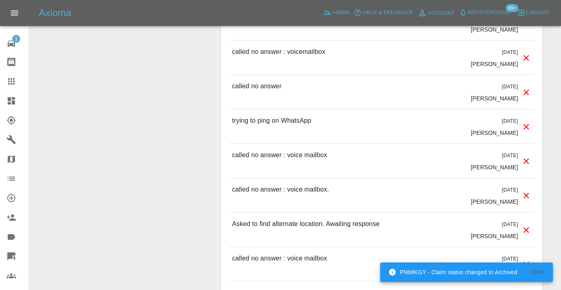
click at [12, 79] on icon at bounding box center [11, 81] width 6 height 6
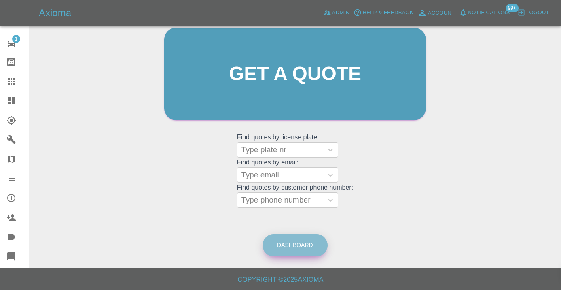
click at [304, 239] on link "Dashboard" at bounding box center [294, 245] width 65 height 22
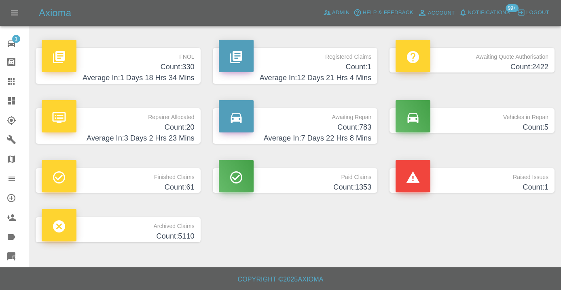
click at [358, 120] on p "Awaiting Repair" at bounding box center [295, 115] width 153 height 14
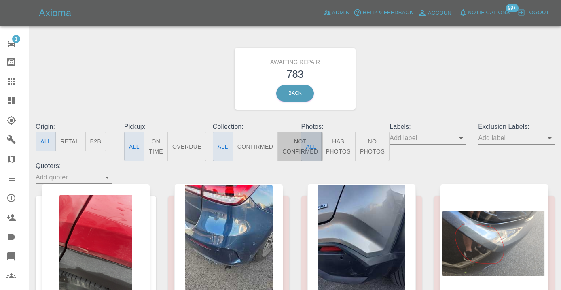
click at [295, 144] on button "Not Confirmed" at bounding box center [299, 146] width 45 height 30
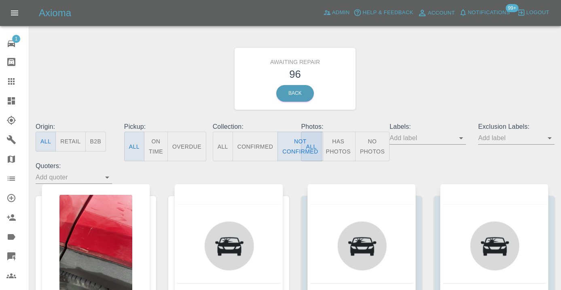
click at [421, 70] on div "Awaiting Repair 96 Back" at bounding box center [295, 79] width 531 height 86
click at [385, 56] on div "Awaiting Repair 96 Back" at bounding box center [295, 79] width 531 height 86
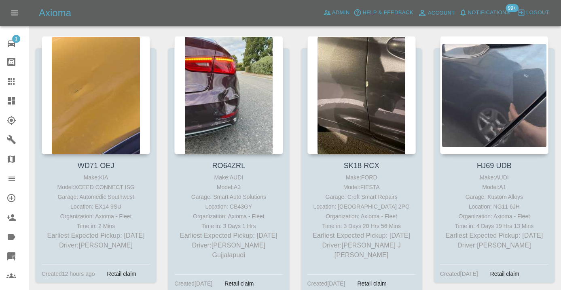
scroll to position [715, 0]
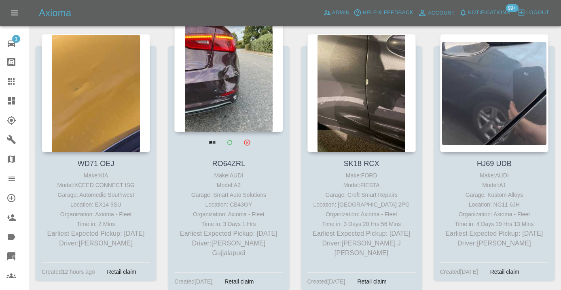
click at [224, 92] on div at bounding box center [228, 73] width 108 height 118
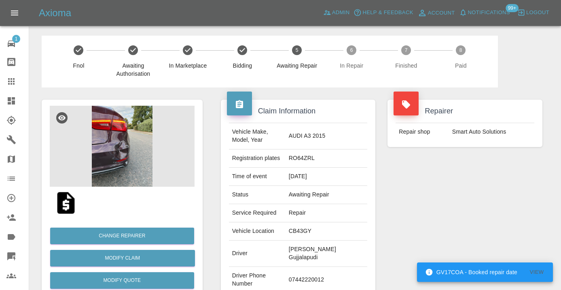
click at [296, 268] on td "07442220012" at bounding box center [327, 279] width 82 height 26
copy td "07442220012"
click at [446, 214] on div "Repairer Repair shop Smart Auto Solutions" at bounding box center [464, 212] width 167 height 250
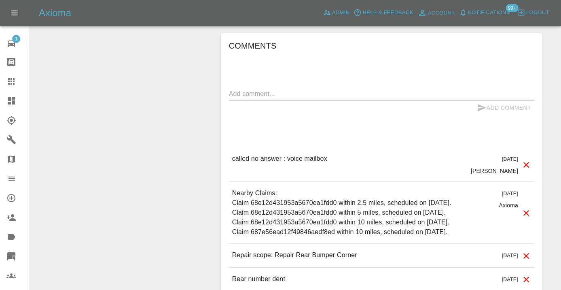
scroll to position [719, 0]
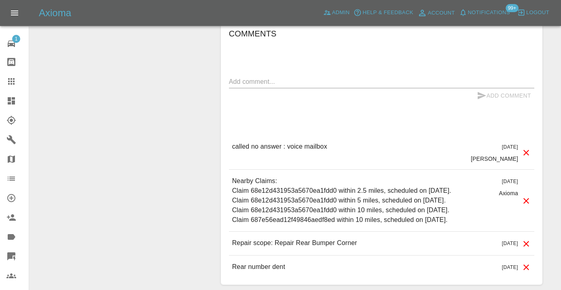
click at [269, 77] on textarea at bounding box center [381, 81] width 305 height 9
type textarea "called no answer : voice message left"
click at [480, 92] on icon "submit" at bounding box center [482, 95] width 8 height 7
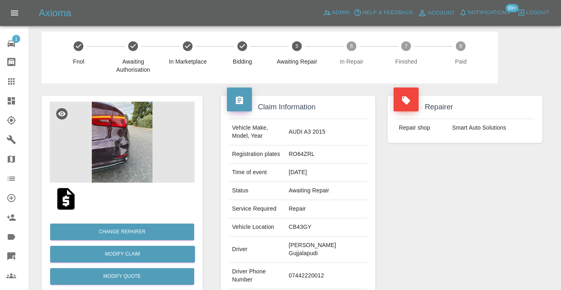
scroll to position [0, 0]
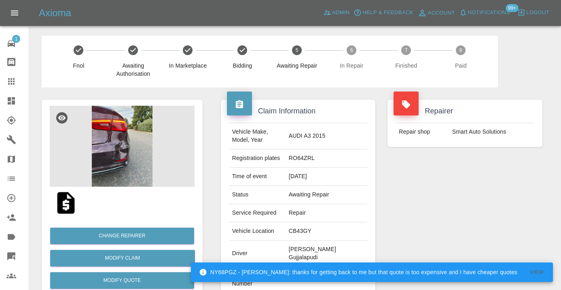
click at [453, 201] on div "Repairer Repair shop Smart Auto Solutions" at bounding box center [464, 212] width 167 height 250
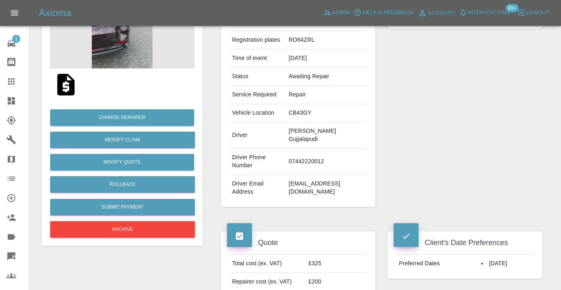
scroll to position [121, 0]
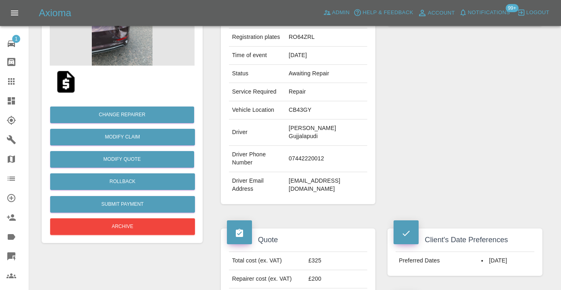
click at [298, 148] on td "07442220012" at bounding box center [327, 159] width 82 height 26
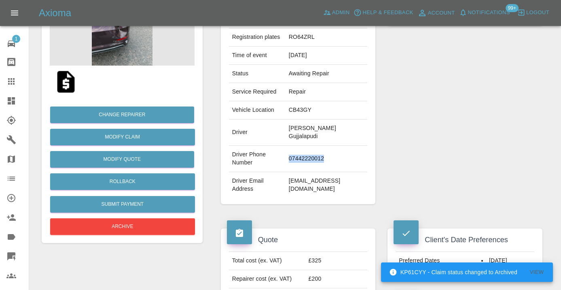
click at [298, 148] on td "07442220012" at bounding box center [327, 159] width 82 height 26
copy td "07442220012"
click at [438, 146] on div "Repairer Repair shop Smart Auto Solutions" at bounding box center [464, 91] width 167 height 250
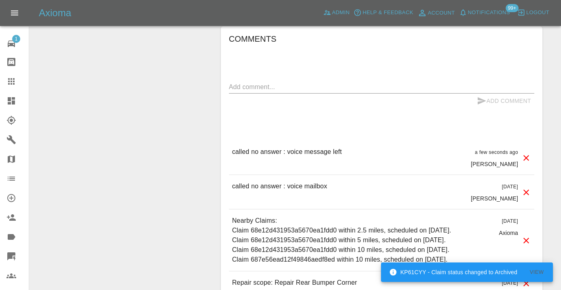
scroll to position [716, 0]
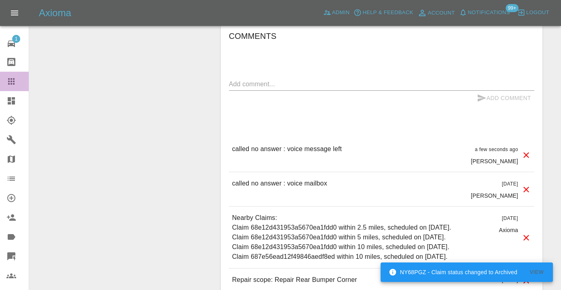
click at [15, 85] on icon at bounding box center [11, 81] width 10 height 10
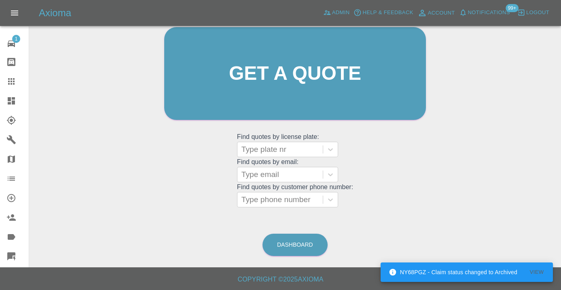
scroll to position [62, 0]
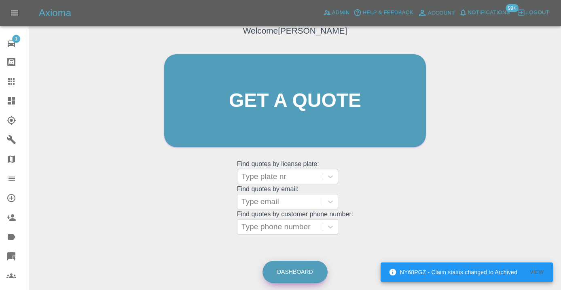
click at [303, 273] on link "Dashboard" at bounding box center [294, 271] width 65 height 22
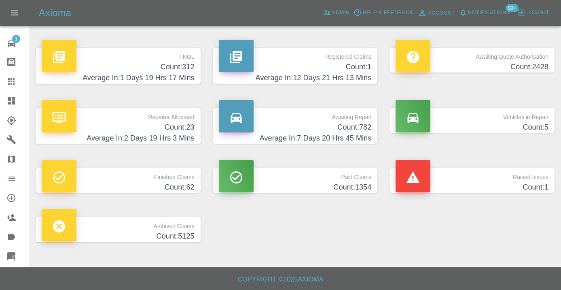
click at [363, 127] on h4 "Count: 782" at bounding box center [295, 127] width 153 height 11
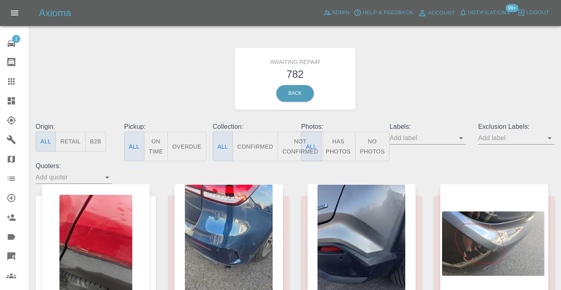
click at [289, 148] on button "Not Confirmed" at bounding box center [299, 146] width 45 height 30
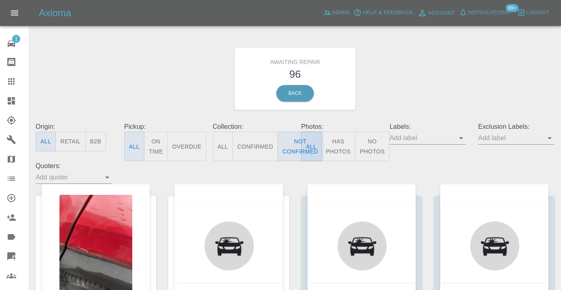
click at [426, 62] on div "Awaiting Repair 96 Back" at bounding box center [295, 79] width 531 height 86
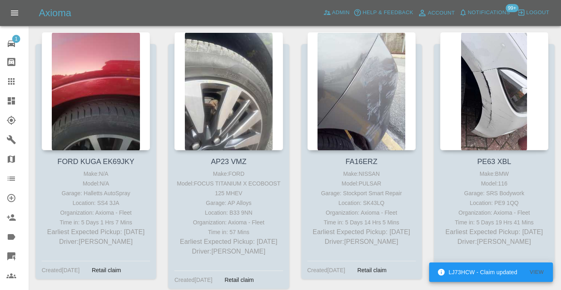
scroll to position [979, 0]
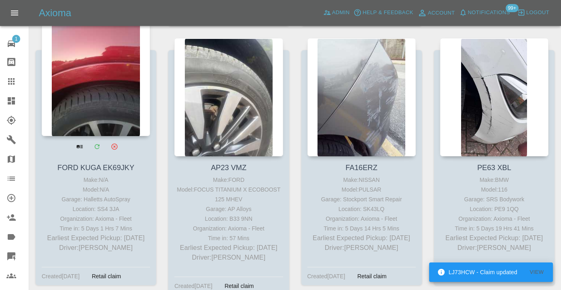
click at [119, 70] on div at bounding box center [96, 77] width 108 height 118
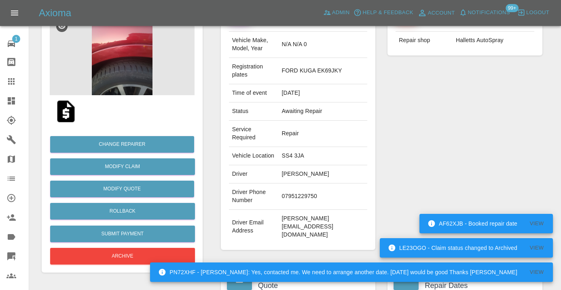
scroll to position [111, 0]
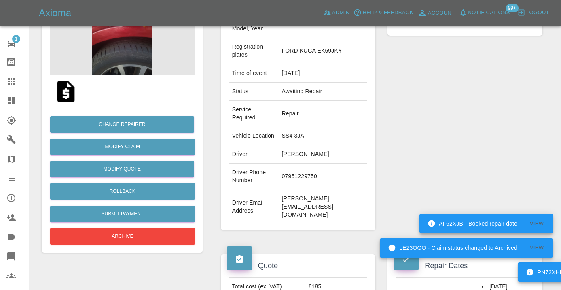
click at [310, 163] on td "07951229750" at bounding box center [323, 176] width 89 height 26
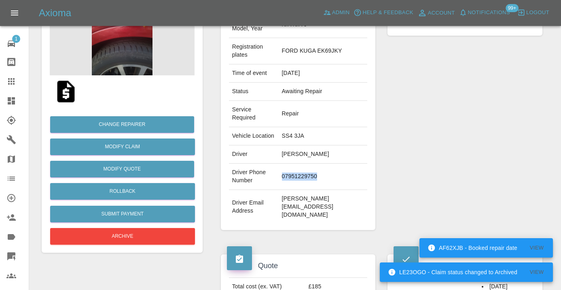
click at [310, 163] on td "07951229750" at bounding box center [323, 176] width 89 height 26
copy td "07951229750"
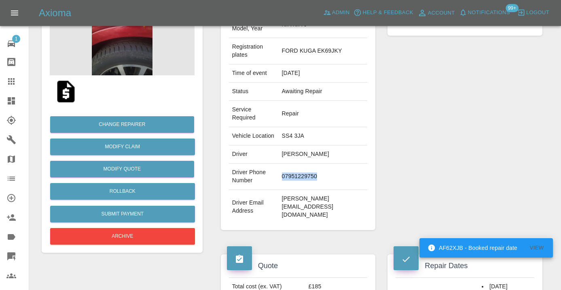
click at [461, 109] on div "Repairer Repair shop Halletts AutoSpray" at bounding box center [464, 109] width 167 height 266
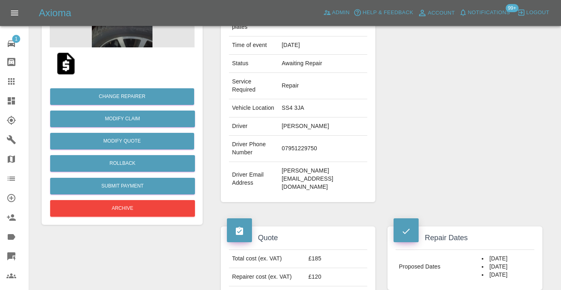
scroll to position [133, 0]
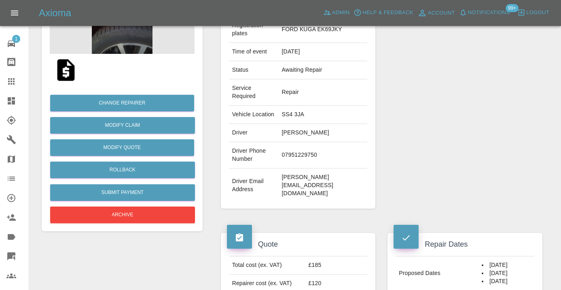
click at [489, 274] on div "Repair Dates Proposed Dates 15/10/2025 17/10/2025 23/10/2025" at bounding box center [464, 274] width 167 height 108
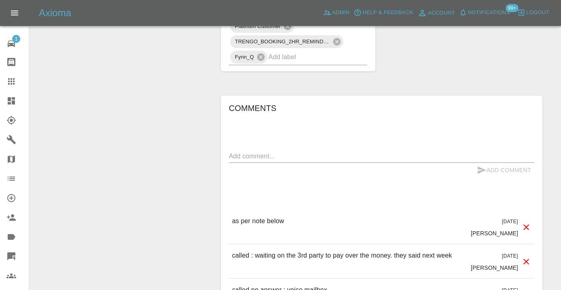
scroll to position [620, 0]
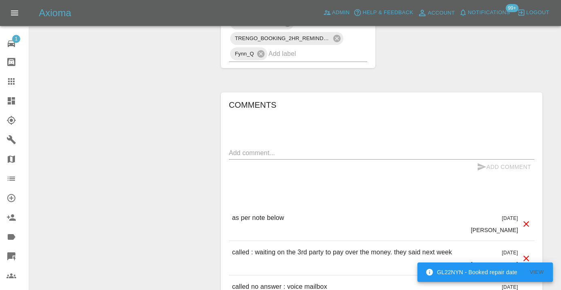
click at [250, 148] on textarea at bounding box center [381, 152] width 305 height 9
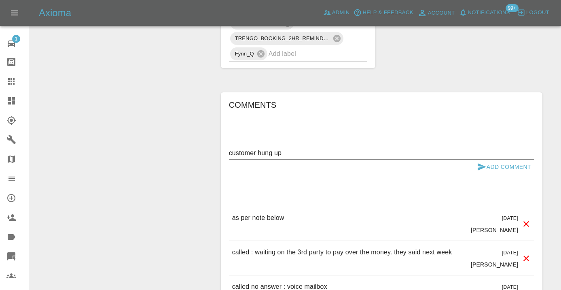
type textarea "customer hung up"
click at [496, 159] on button "Add Comment" at bounding box center [504, 166] width 61 height 15
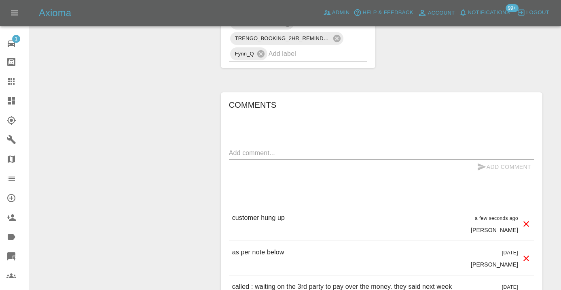
click at [9, 78] on icon at bounding box center [11, 81] width 6 height 6
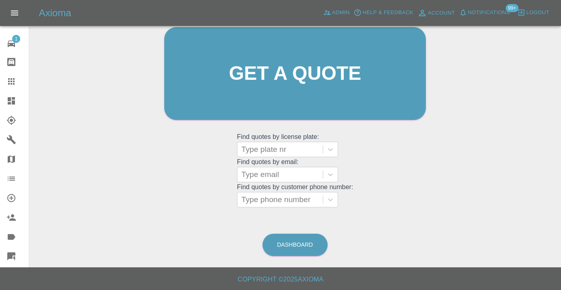
scroll to position [62, 0]
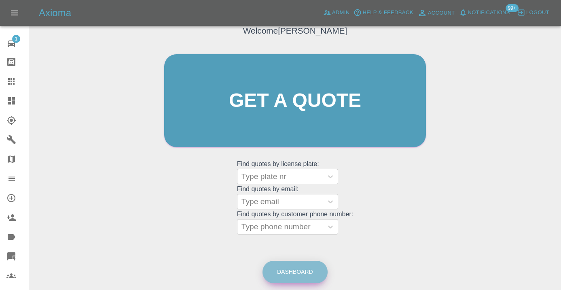
click at [289, 279] on link "Dashboard" at bounding box center [294, 271] width 65 height 22
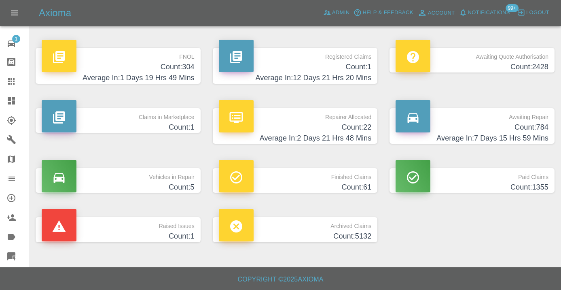
click at [544, 126] on h4 "Count: 784" at bounding box center [472, 127] width 153 height 11
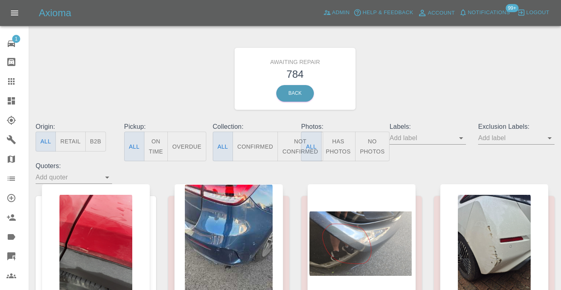
click at [290, 148] on button "Not Confirmed" at bounding box center [299, 146] width 45 height 30
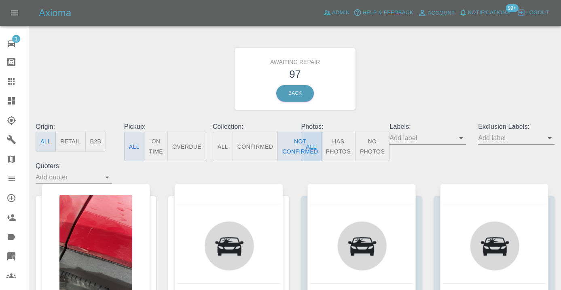
click at [444, 65] on div "Awaiting Repair 97 Back" at bounding box center [295, 79] width 531 height 86
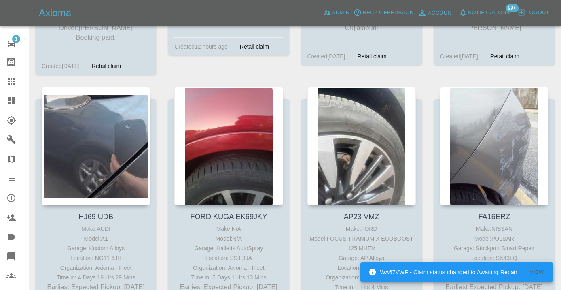
scroll to position [933, 0]
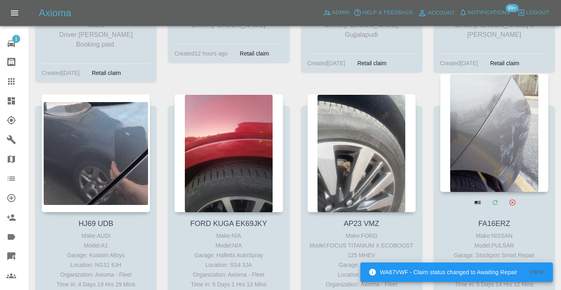
click at [514, 122] on div at bounding box center [494, 133] width 108 height 118
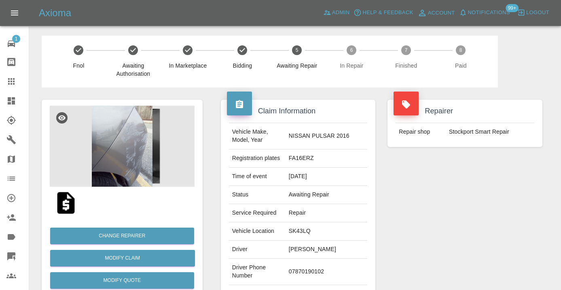
click at [316, 264] on td "07870190102" at bounding box center [327, 271] width 82 height 26
copy td "07870190102"
click at [431, 214] on div "Repairer Repair shop Stockport Smart Repair" at bounding box center [464, 207] width 167 height 241
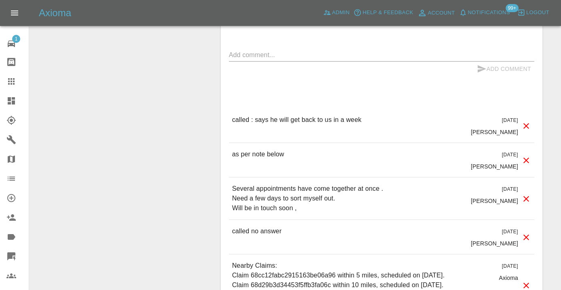
scroll to position [677, 0]
click at [249, 51] on textarea at bounding box center [381, 55] width 305 height 9
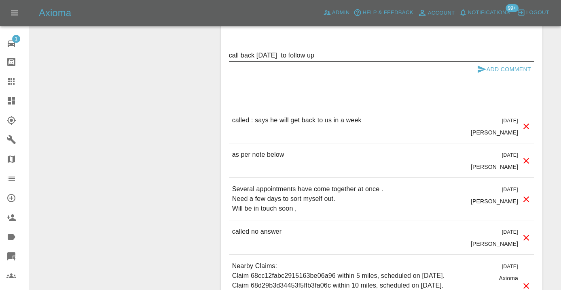
type textarea "call back tomorrow to follow up"
click at [479, 66] on icon "submit" at bounding box center [482, 69] width 8 height 7
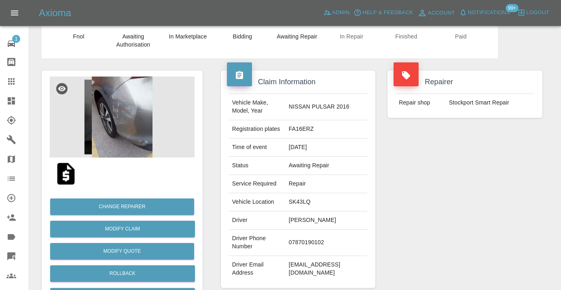
scroll to position [22, 0]
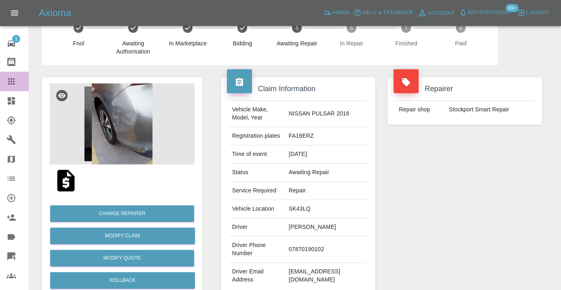
click at [11, 84] on icon at bounding box center [11, 81] width 6 height 6
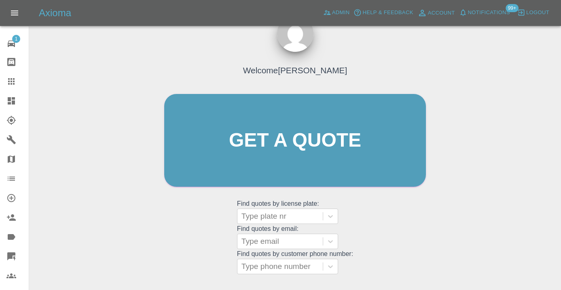
click at [392, 216] on div "Welcome [PERSON_NAME] Get a quote Get a quote Find quotes by license plate: Typ…" at bounding box center [295, 156] width 279 height 244
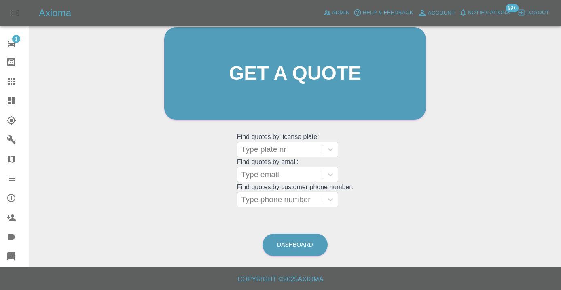
scroll to position [89, 0]
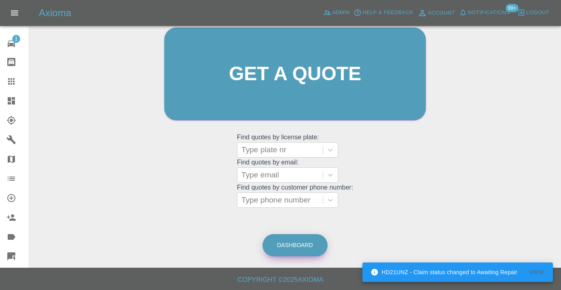
click at [302, 245] on link "Dashboard" at bounding box center [294, 245] width 65 height 22
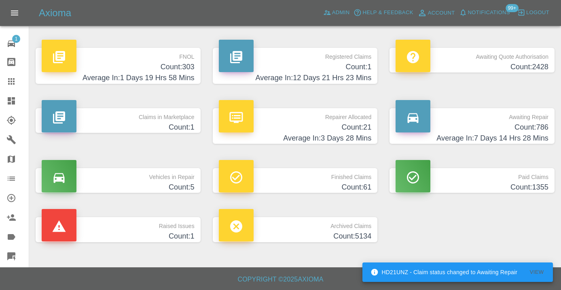
click at [543, 130] on h4 "Count: 786" at bounding box center [472, 127] width 153 height 11
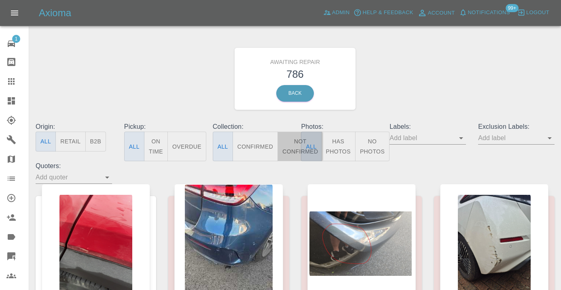
click at [292, 144] on button "Not Confirmed" at bounding box center [299, 146] width 45 height 30
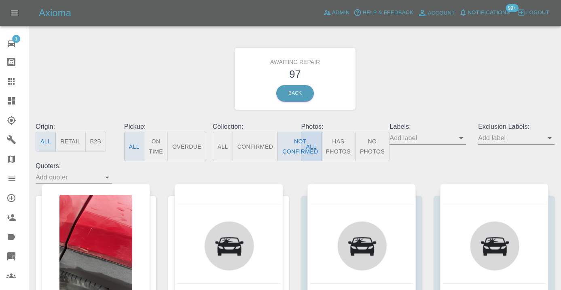
click at [428, 86] on div "Awaiting Repair 97 Back" at bounding box center [295, 79] width 531 height 86
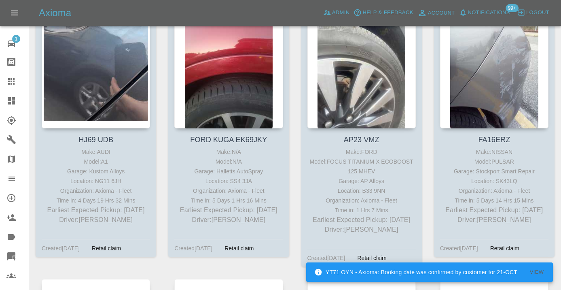
scroll to position [1028, 0]
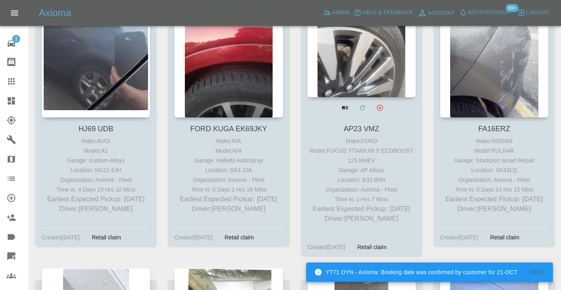
click at [370, 56] on div at bounding box center [361, 38] width 108 height 118
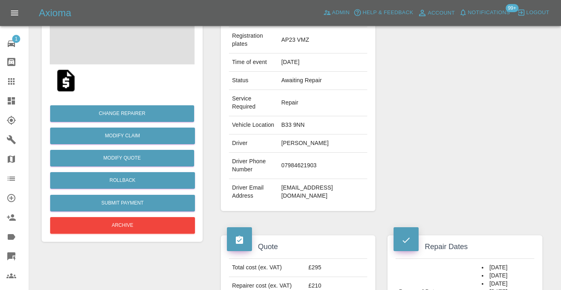
scroll to position [123, 0]
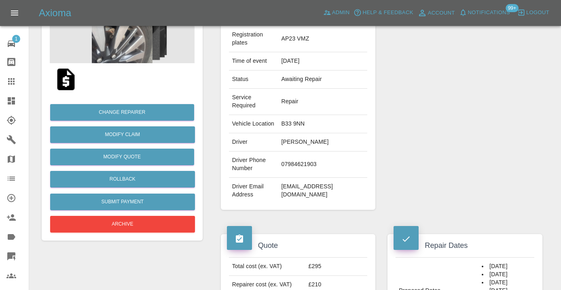
click at [292, 175] on td "07984621903" at bounding box center [322, 164] width 89 height 26
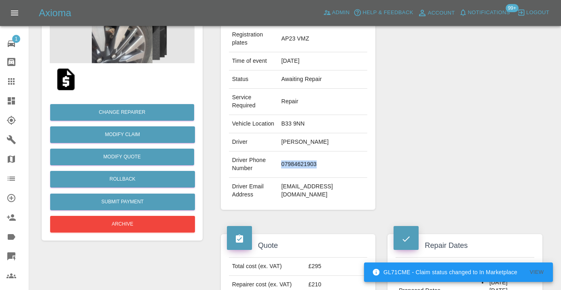
copy td "07984621903"
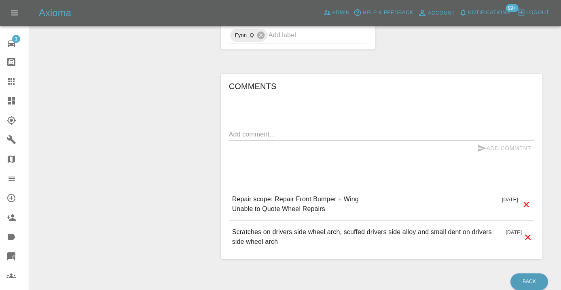
scroll to position [596, 0]
click at [238, 138] on textarea at bounding box center [381, 133] width 305 height 9
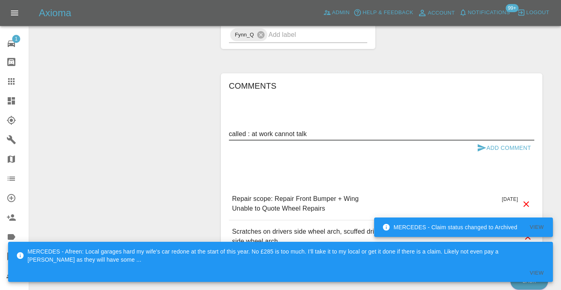
type textarea "called : at work cannot talk"
click at [495, 155] on button "Add Comment" at bounding box center [504, 147] width 61 height 15
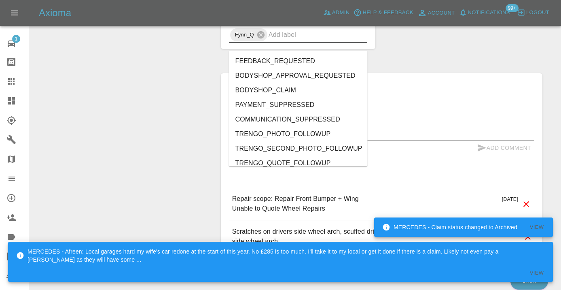
click at [274, 41] on input "text" at bounding box center [307, 34] width 76 height 13
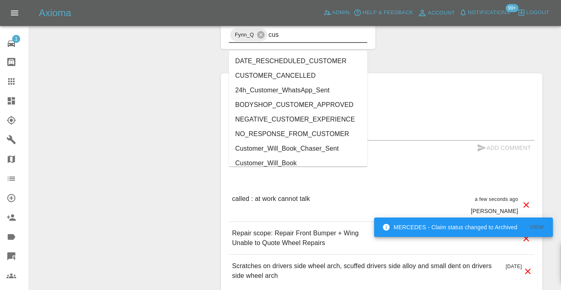
type input "cust"
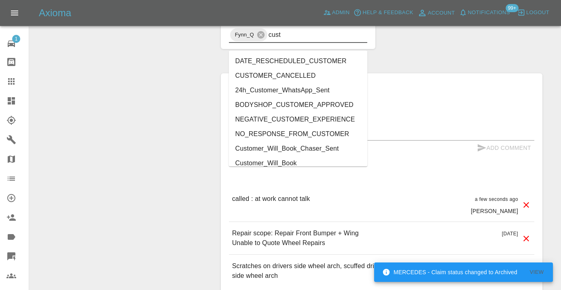
click at [266, 158] on li "Customer_Will_Book" at bounding box center [298, 163] width 139 height 15
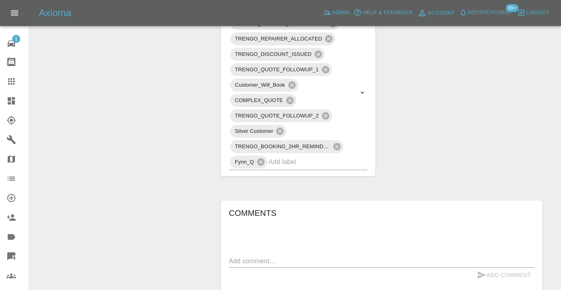
scroll to position [484, 0]
click at [12, 81] on icon at bounding box center [11, 81] width 6 height 6
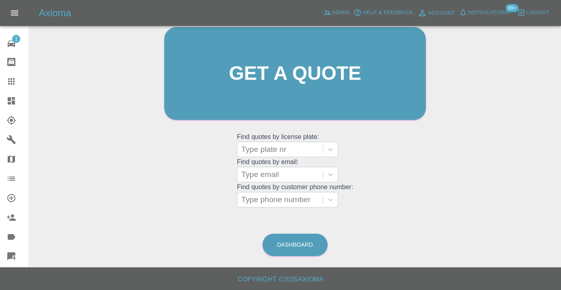
scroll to position [89, 0]
click at [301, 247] on link "Dashboard" at bounding box center [294, 245] width 65 height 22
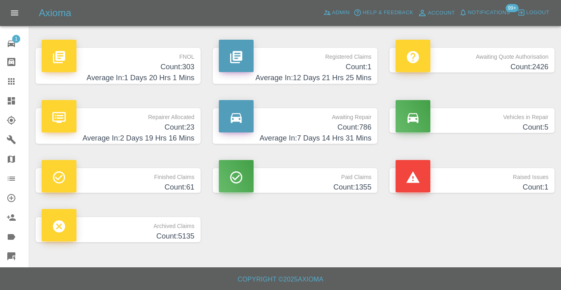
click at [346, 126] on h4 "Count: 786" at bounding box center [295, 127] width 153 height 11
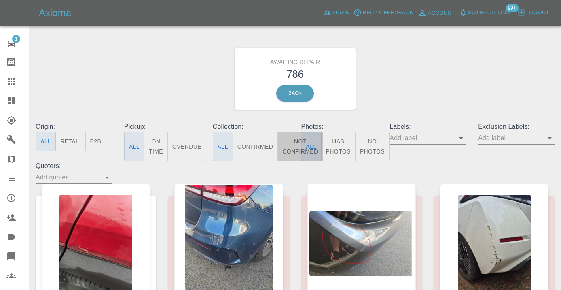
click at [295, 145] on button "Not Confirmed" at bounding box center [299, 146] width 45 height 30
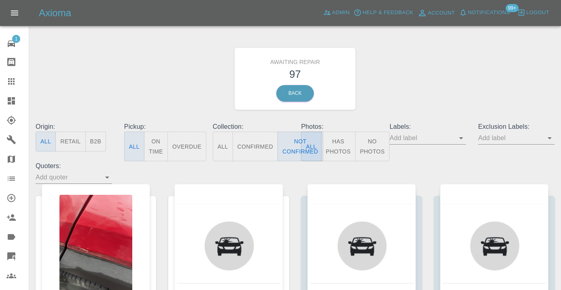
click at [406, 85] on div "Awaiting Repair 97 Back" at bounding box center [295, 79] width 531 height 86
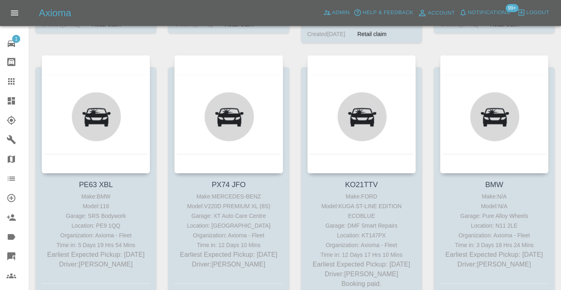
scroll to position [1253, 0]
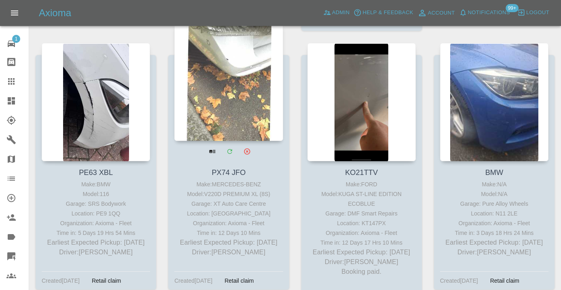
click at [221, 78] on div at bounding box center [228, 82] width 108 height 118
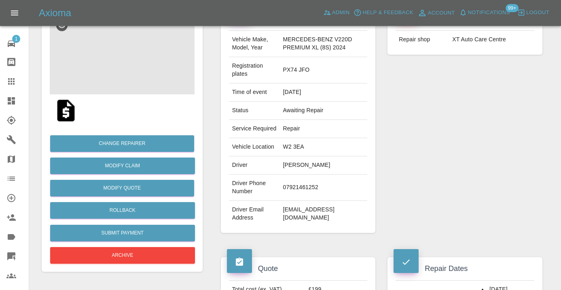
scroll to position [104, 0]
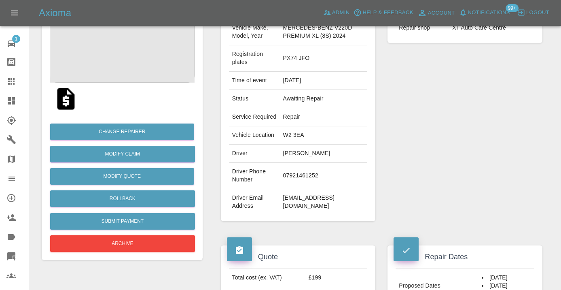
click at [281, 189] on td "07921461252" at bounding box center [324, 176] width 88 height 26
copy td "07921461252"
click at [448, 160] on div "Repairer Repair shop XT Auto Care Centre" at bounding box center [464, 108] width 167 height 250
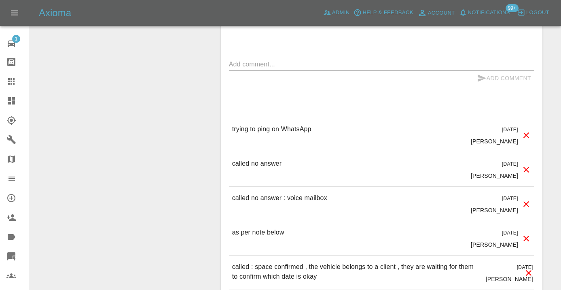
scroll to position [693, 0]
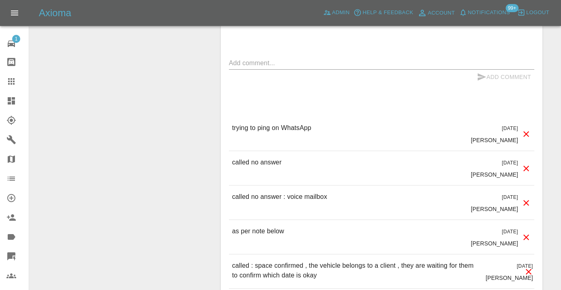
click at [257, 68] on textarea at bounding box center [381, 62] width 305 height 9
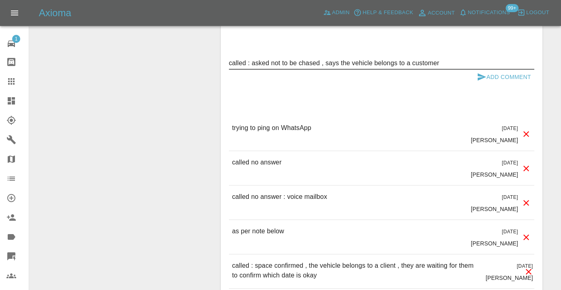
type textarea "called : asked not to be chased , says the vehicle belongs to a customer"
click at [481, 80] on icon "submit" at bounding box center [482, 76] width 8 height 7
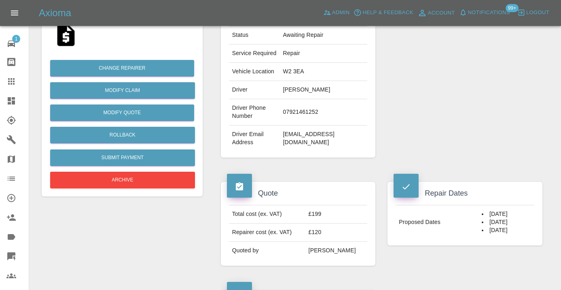
scroll to position [161, 0]
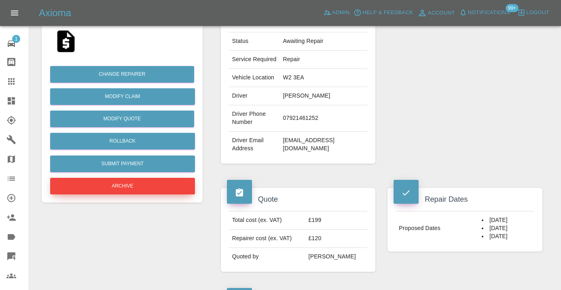
click at [140, 178] on button "Archive" at bounding box center [122, 186] width 145 height 17
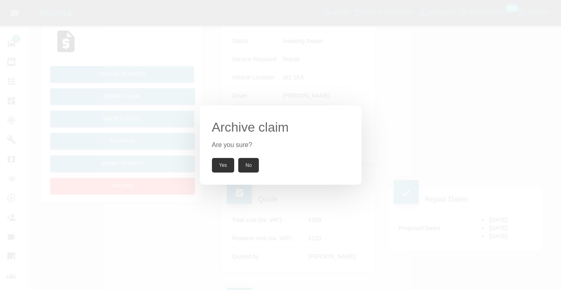
click at [224, 165] on button "Yes" at bounding box center [223, 165] width 23 height 15
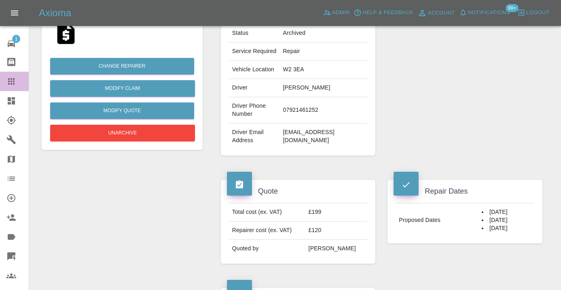
click at [15, 84] on icon at bounding box center [11, 81] width 6 height 6
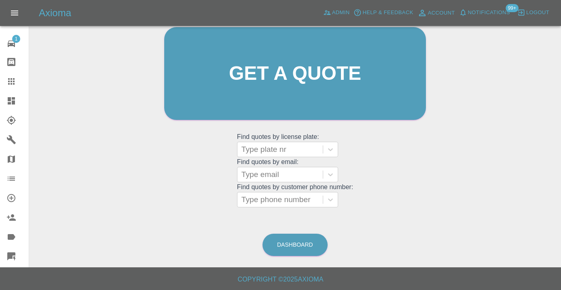
scroll to position [62, 0]
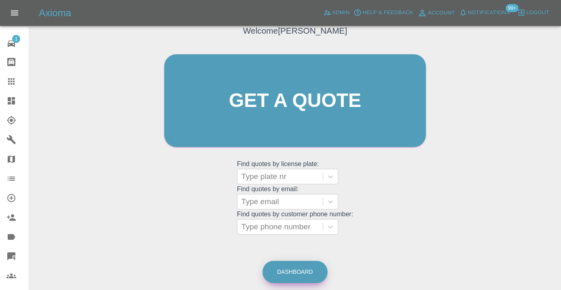
click at [296, 273] on link "Dashboard" at bounding box center [294, 271] width 65 height 22
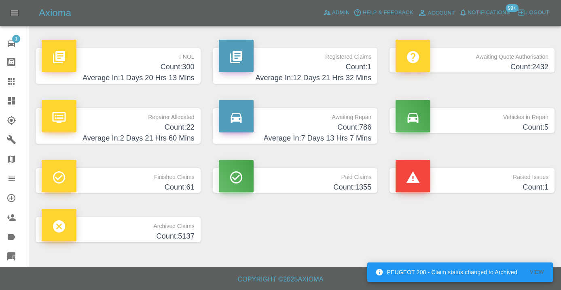
click at [357, 129] on h4 "Count: 786" at bounding box center [295, 127] width 153 height 11
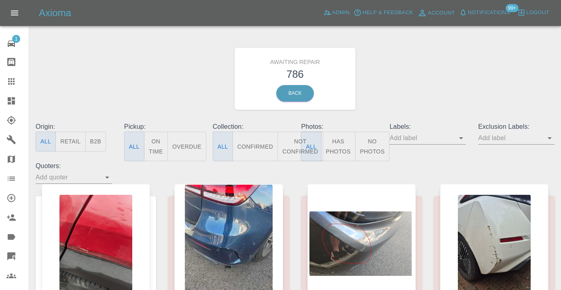
click at [296, 145] on button "Not Confirmed" at bounding box center [299, 146] width 45 height 30
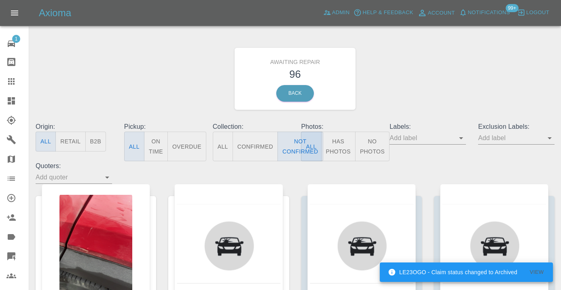
click at [411, 66] on div "Awaiting Repair 96 Back" at bounding box center [295, 79] width 531 height 86
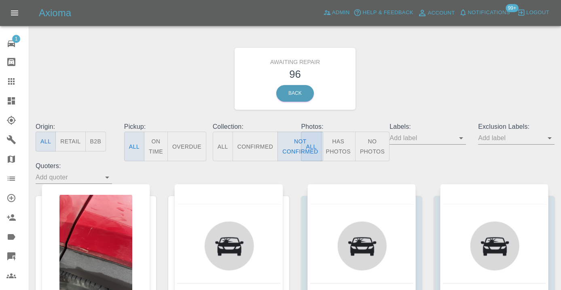
click at [406, 64] on div "Awaiting Repair 96 Back" at bounding box center [295, 79] width 531 height 86
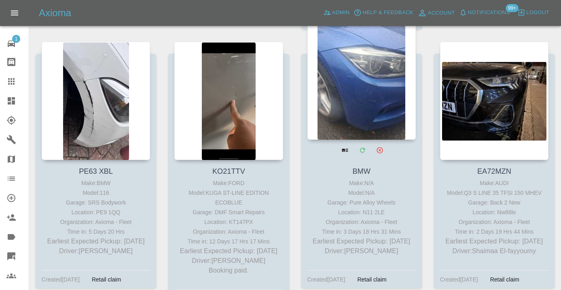
scroll to position [1260, 0]
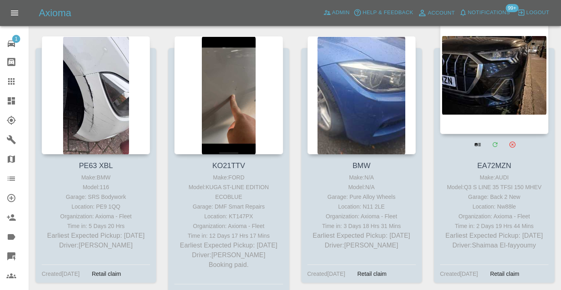
click at [491, 82] on div at bounding box center [494, 75] width 108 height 118
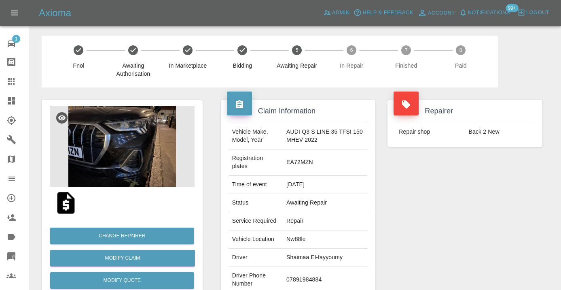
click at [307, 270] on td "07891984884" at bounding box center [325, 279] width 84 height 26
copy td "07891984884"
click at [476, 235] on div "Repairer Repair shop Back 2 New" at bounding box center [464, 212] width 167 height 250
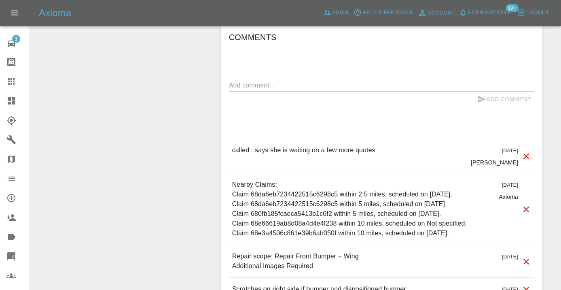
scroll to position [611, 0]
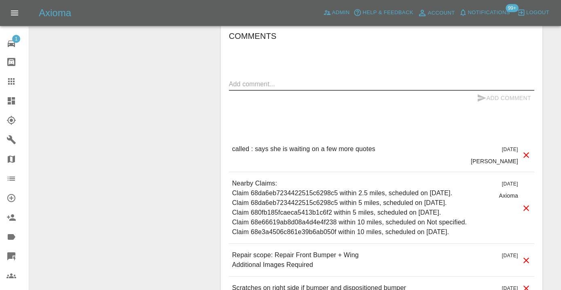
click at [256, 79] on textarea at bounding box center [381, 83] width 305 height 9
type textarea "called : says she is still waiting on more quotes"
click at [484, 93] on icon "submit" at bounding box center [482, 98] width 10 height 10
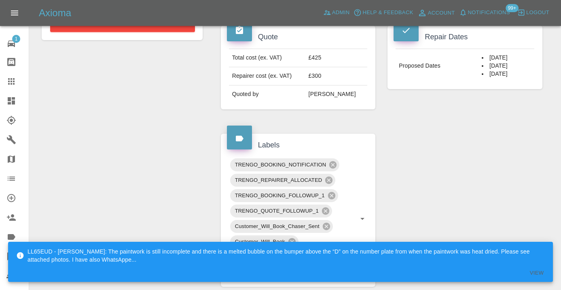
scroll to position [310, 0]
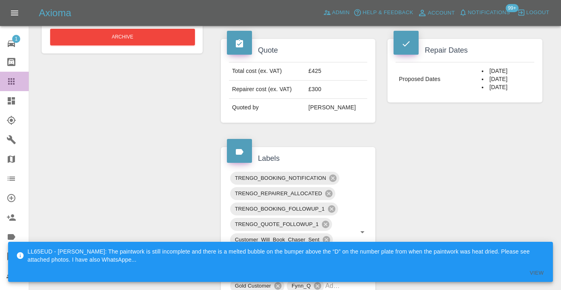
click at [12, 80] on icon at bounding box center [11, 81] width 6 height 6
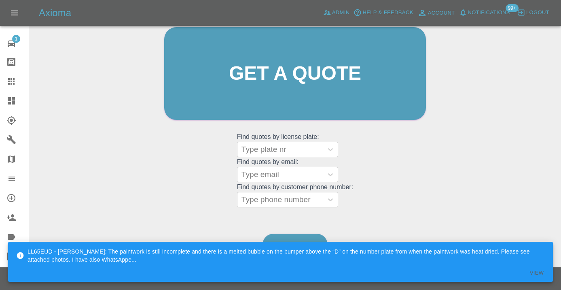
scroll to position [89, 0]
click at [281, 243] on div "LL65EUD - Saleem Anwar: The paintwork is still incomplete and there is a melted…" at bounding box center [280, 261] width 545 height 40
click at [278, 239] on link "Dashboard" at bounding box center [294, 245] width 65 height 22
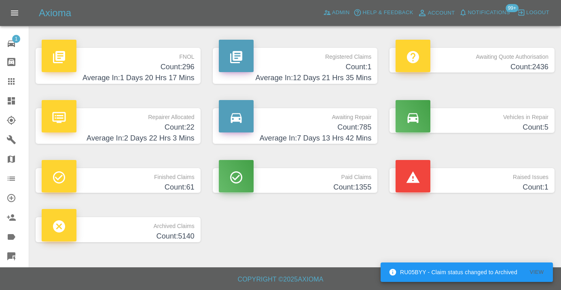
click at [343, 126] on h4 "Count: 785" at bounding box center [295, 127] width 153 height 11
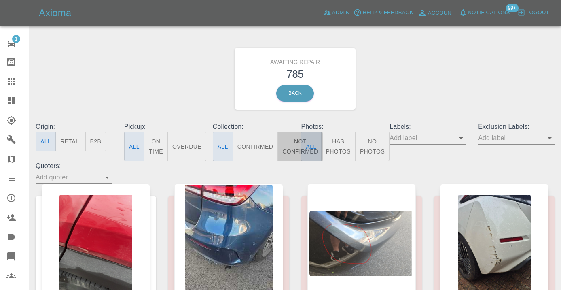
click at [290, 147] on button "Not Confirmed" at bounding box center [299, 146] width 45 height 30
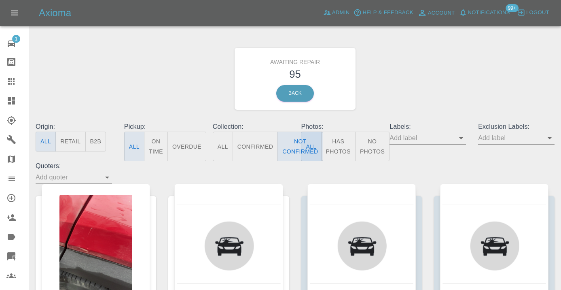
click at [435, 76] on div "Awaiting Repair 95 Back" at bounding box center [295, 79] width 531 height 86
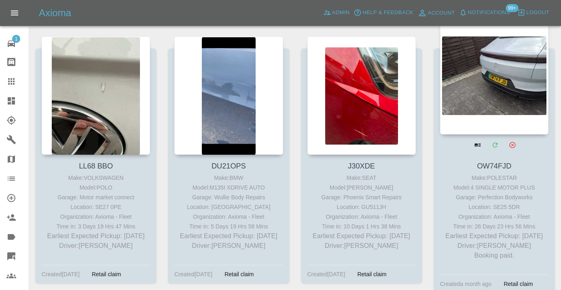
scroll to position [1534, 0]
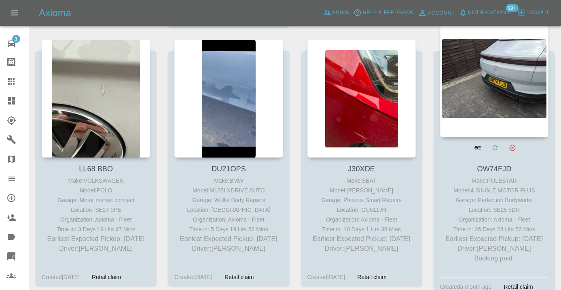
click at [497, 98] on div at bounding box center [494, 78] width 108 height 118
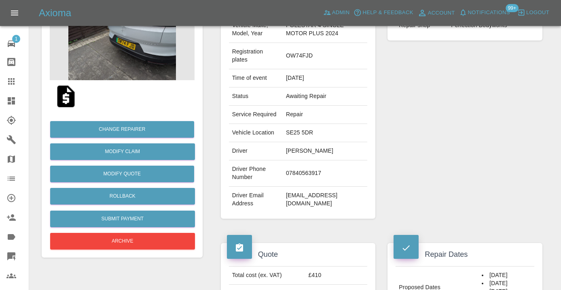
scroll to position [116, 0]
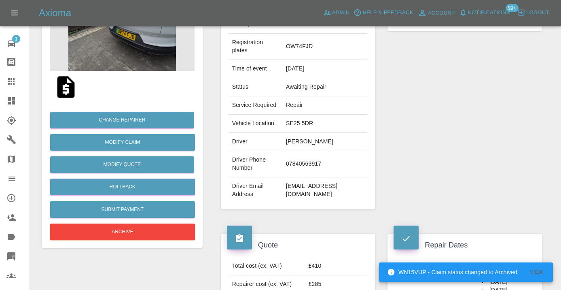
click at [295, 177] on td "07840563917" at bounding box center [325, 164] width 85 height 26
copy td "07840563917"
click at [400, 133] on div "Repairer Repair shop Perfection Bodyworks" at bounding box center [464, 97] width 167 height 250
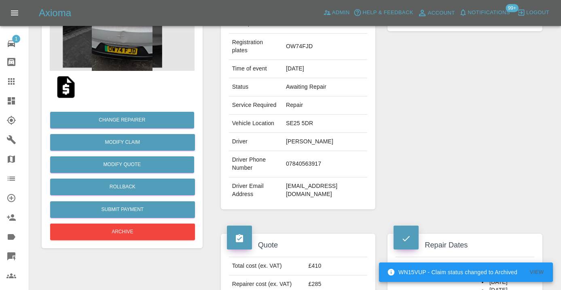
click at [445, 122] on div "Repairer Repair shop Perfection Bodyworks" at bounding box center [464, 97] width 167 height 250
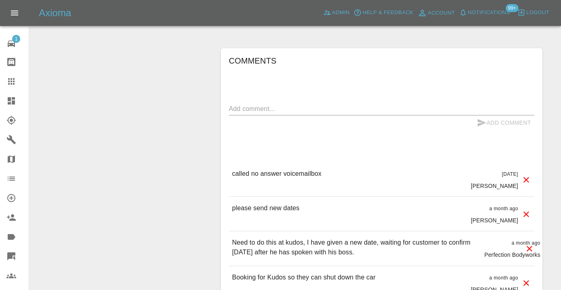
scroll to position [803, 0]
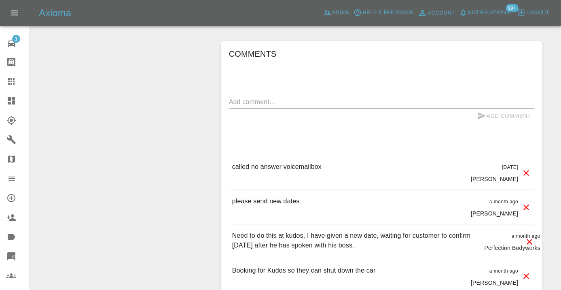
click at [259, 106] on textarea at bounding box center [381, 101] width 305 height 9
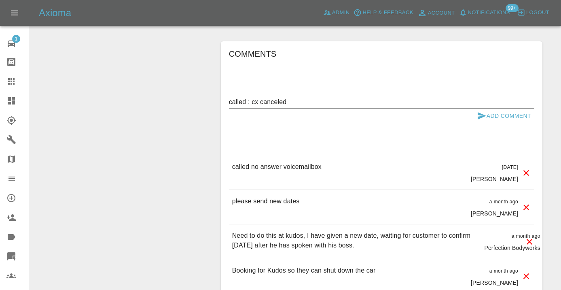
type textarea "called : cx canceled"
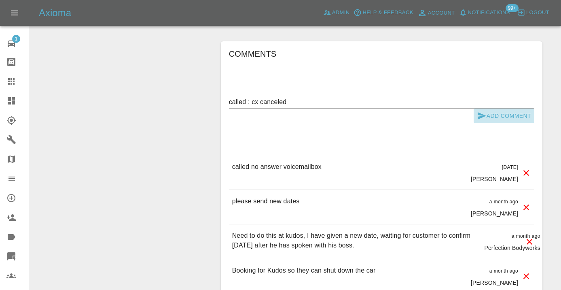
click at [482, 119] on icon "submit" at bounding box center [482, 115] width 8 height 7
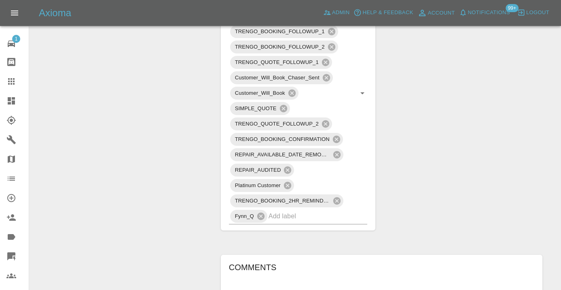
scroll to position [588, 0]
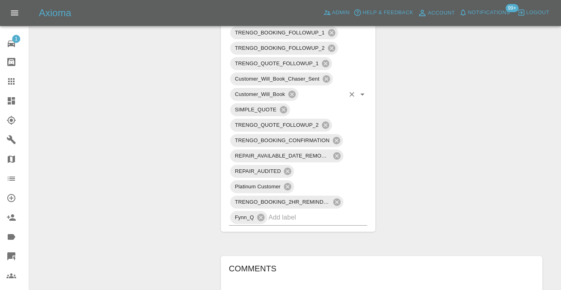
drag, startPoint x: 293, startPoint y: 235, endPoint x: 293, endPoint y: 225, distance: 9.3
click at [293, 223] on input "text" at bounding box center [307, 217] width 76 height 13
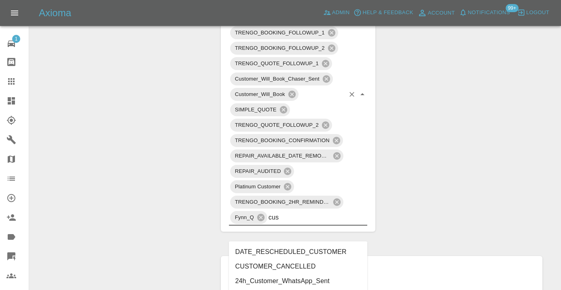
type input "cust"
click at [269, 263] on li "CUSTOMER_CANCELLED" at bounding box center [298, 266] width 139 height 15
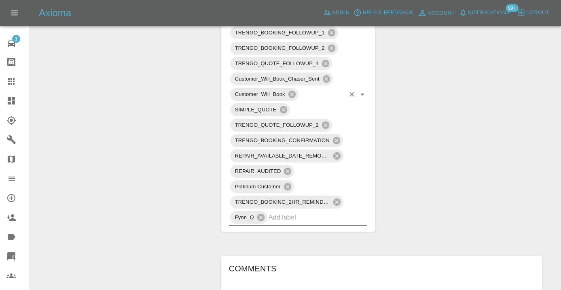
click at [175, 126] on div "Change Repairer Modify Claim Modify Quote Rollback Submit Payment Archive" at bounding box center [122, 121] width 173 height 1245
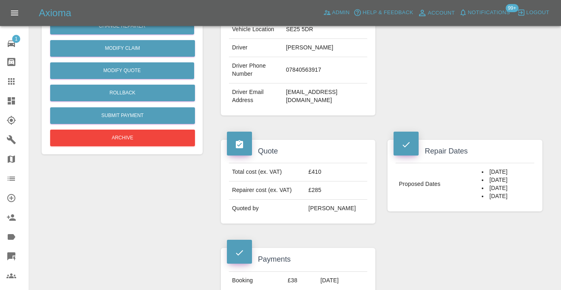
scroll to position [146, 0]
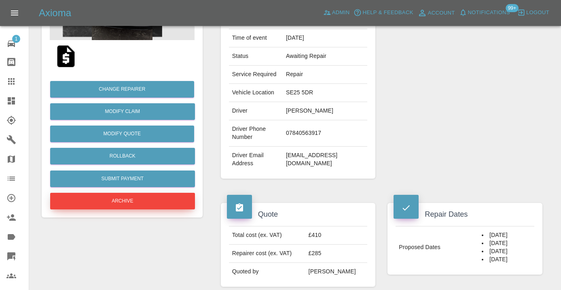
click at [110, 197] on button "Archive" at bounding box center [122, 200] width 145 height 17
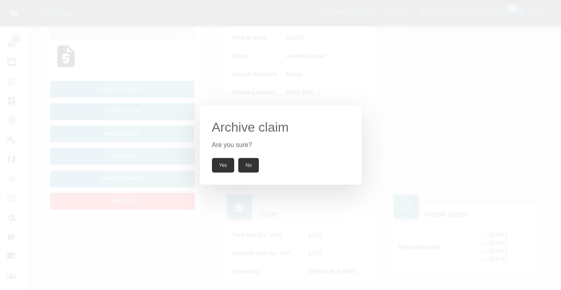
click at [218, 164] on button "Yes" at bounding box center [223, 165] width 23 height 15
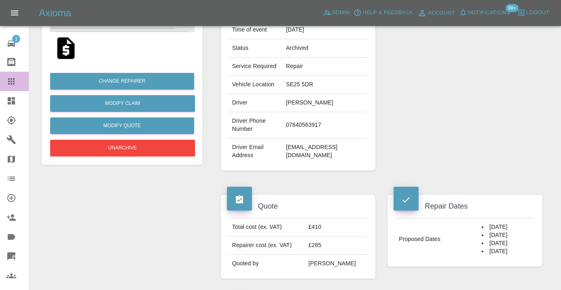
click at [11, 82] on icon at bounding box center [11, 81] width 6 height 6
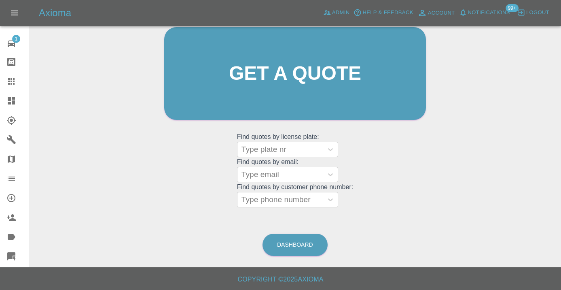
scroll to position [68, 0]
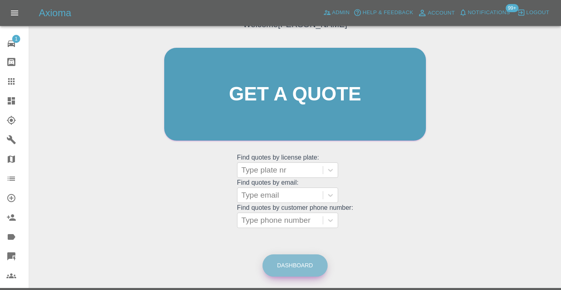
click at [296, 260] on link "Dashboard" at bounding box center [294, 265] width 65 height 22
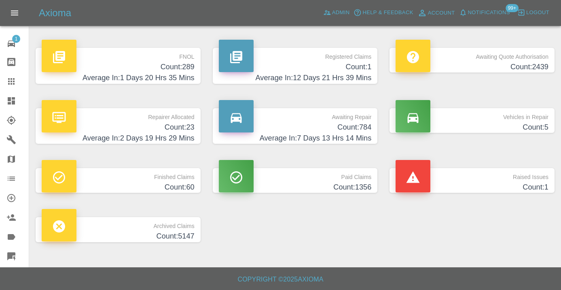
click at [352, 124] on h4 "Count: 784" at bounding box center [295, 127] width 153 height 11
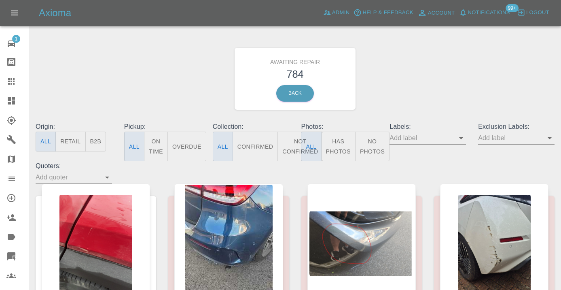
click at [296, 142] on button "Not Confirmed" at bounding box center [299, 146] width 45 height 30
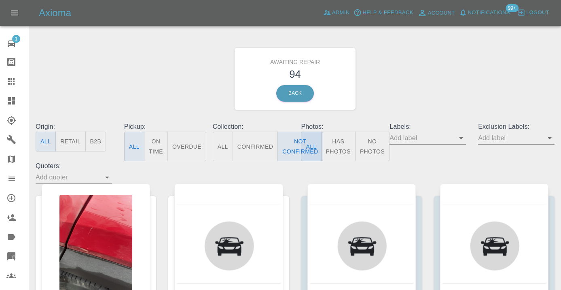
click at [400, 88] on div "Awaiting Repair 94 Back" at bounding box center [295, 79] width 531 height 86
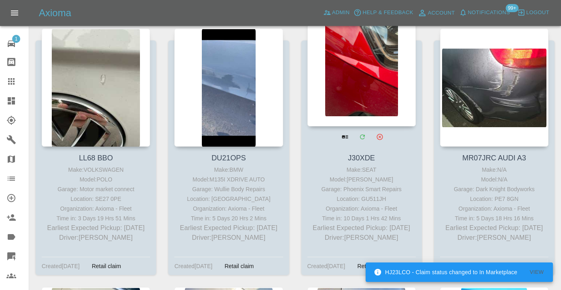
scroll to position [1549, 0]
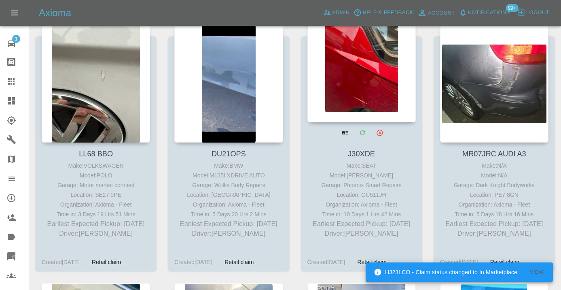
click at [367, 80] on div at bounding box center [361, 63] width 108 height 118
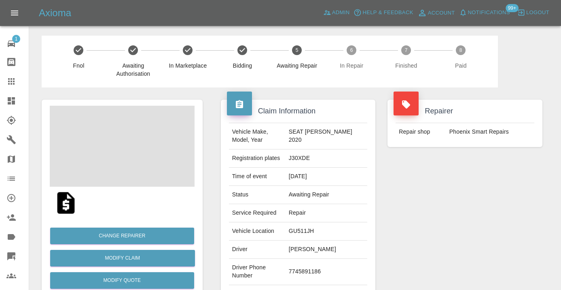
click at [317, 268] on td "7745891186" at bounding box center [327, 271] width 82 height 26
copy td "7745891186"
click at [491, 229] on div "Repairer Repair shop Phoenix Smart Repairs" at bounding box center [464, 207] width 167 height 241
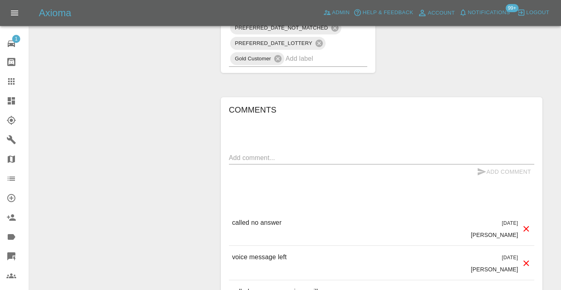
scroll to position [739, 0]
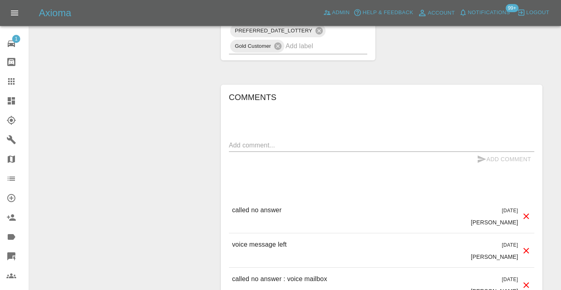
click at [238, 140] on textarea at bounding box center [381, 144] width 305 height 9
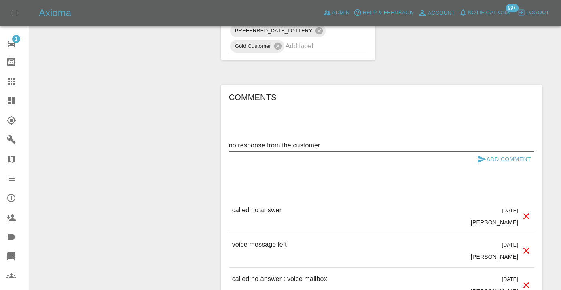
type textarea "no response from the customer"
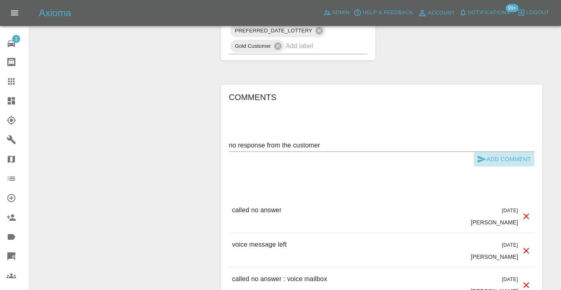
click at [490, 152] on button "Add Comment" at bounding box center [504, 159] width 61 height 15
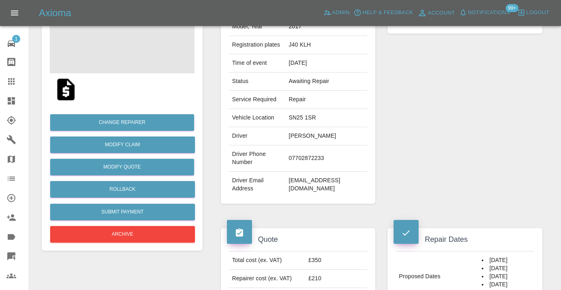
scroll to position [110, 0]
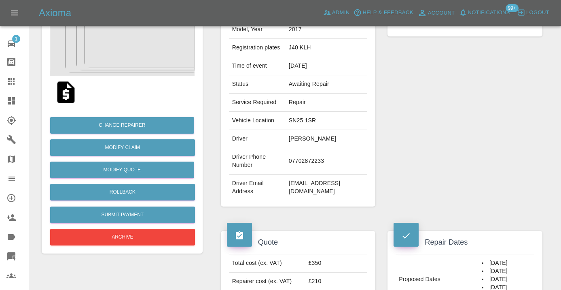
click at [317, 155] on td "07702872233" at bounding box center [327, 161] width 82 height 26
copy td "07702872233"
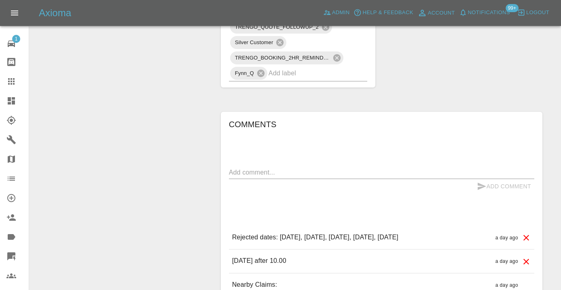
scroll to position [531, 0]
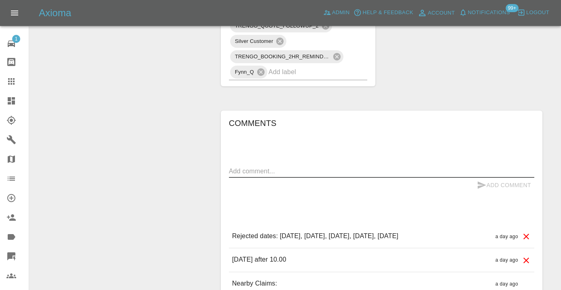
click at [243, 166] on textarea at bounding box center [381, 170] width 305 height 9
type textarea "called : number goes straight to voicemail"
click at [481, 180] on icon "submit" at bounding box center [482, 185] width 10 height 10
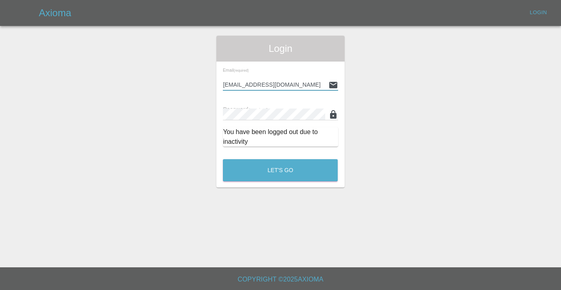
type input "[EMAIL_ADDRESS][DOMAIN_NAME]"
click at [280, 170] on button "Let's Go" at bounding box center [280, 170] width 115 height 22
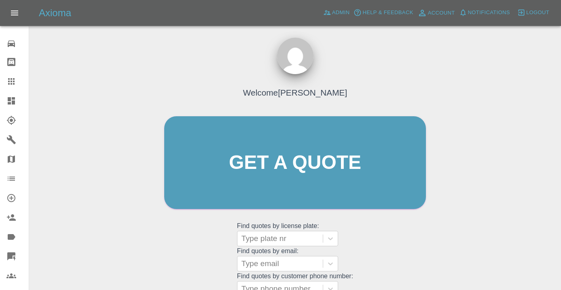
click at [427, 231] on div "Welcome [PERSON_NAME] Get a quote Get a quote Find quotes by license plate: Typ…" at bounding box center [295, 178] width 279 height 244
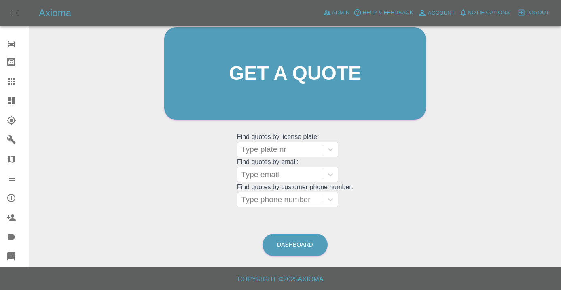
scroll to position [89, 0]
click at [289, 244] on link "Dashboard" at bounding box center [294, 245] width 65 height 22
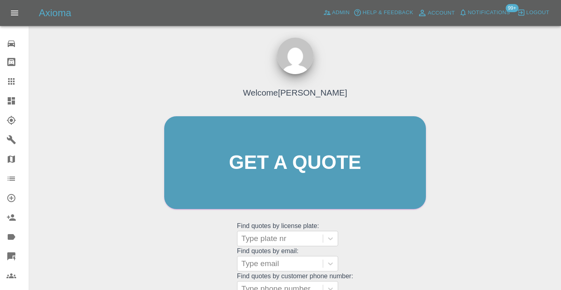
scroll to position [89, 0]
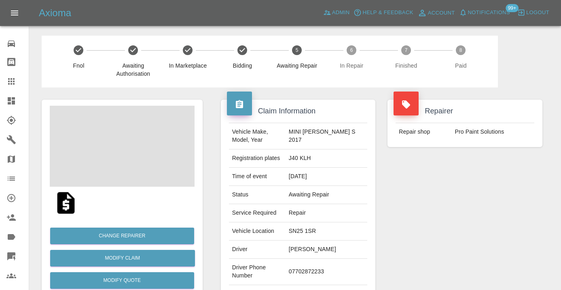
click at [427, 207] on div "Repairer Repair shop Pro Paint Solutions" at bounding box center [464, 207] width 167 height 241
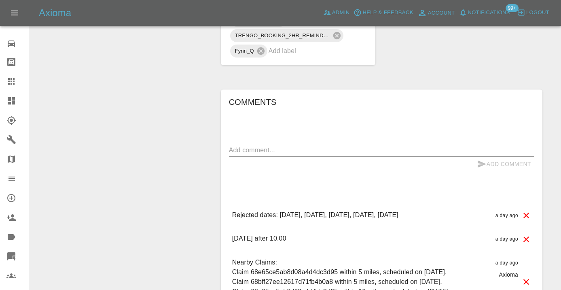
scroll to position [573, 0]
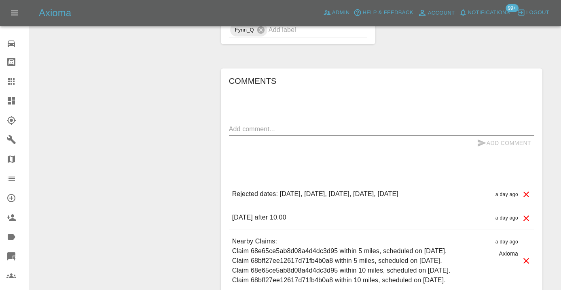
click at [235, 124] on textarea at bounding box center [381, 128] width 305 height 9
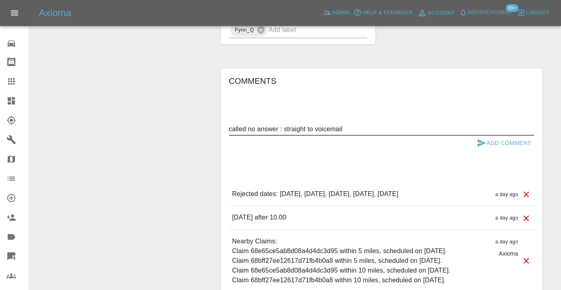
type textarea "called no answer : straight to voicemail"
click at [482, 139] on icon "submit" at bounding box center [482, 142] width 8 height 7
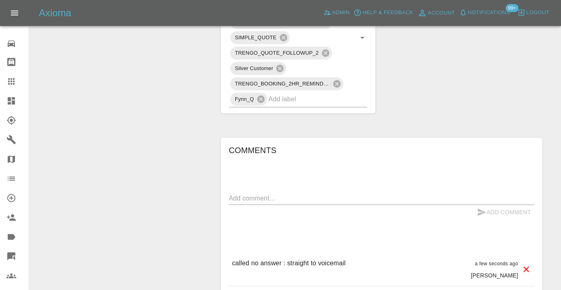
scroll to position [525, 0]
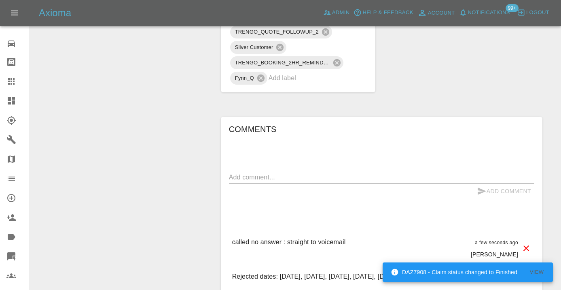
click at [326, 145] on div "Comments x Add Comment called no answer : straight to voicemail a few seconds a…" at bounding box center [381, 272] width 305 height 298
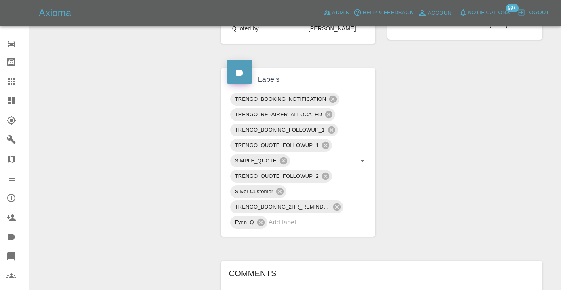
scroll to position [368, 0]
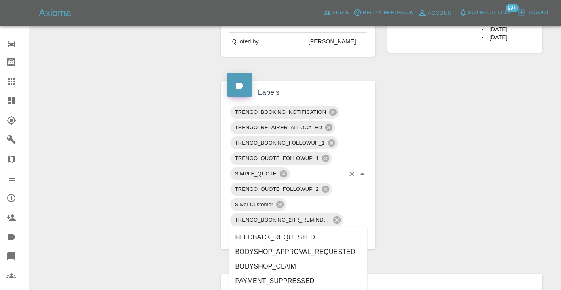
click at [285, 228] on input "text" at bounding box center [307, 234] width 76 height 13
type input "customer_wi"
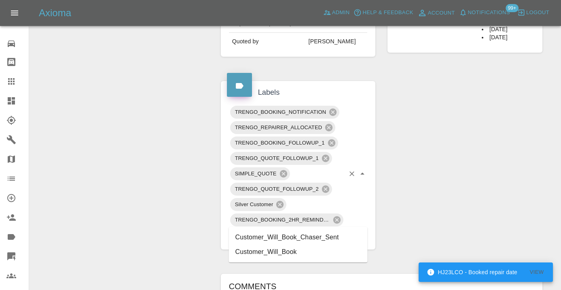
click at [260, 250] on li "Customer_Will_Book" at bounding box center [298, 251] width 139 height 15
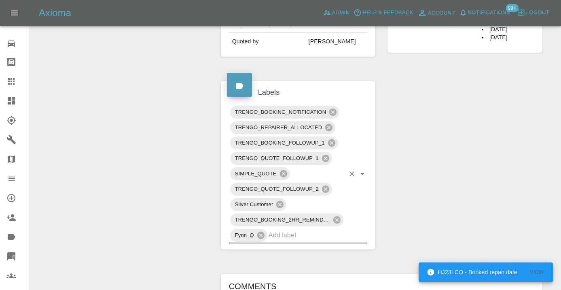
click at [163, 167] on div "Change Repairer Modify Claim Modify Quote Rollback Submit Payment Archive" at bounding box center [122, 157] width 173 height 876
click at [13, 82] on icon at bounding box center [11, 81] width 10 height 10
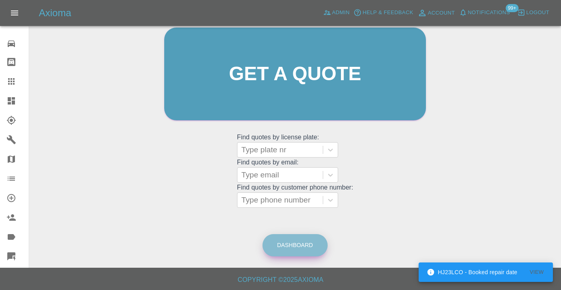
click at [300, 245] on link "Dashboard" at bounding box center [294, 245] width 65 height 22
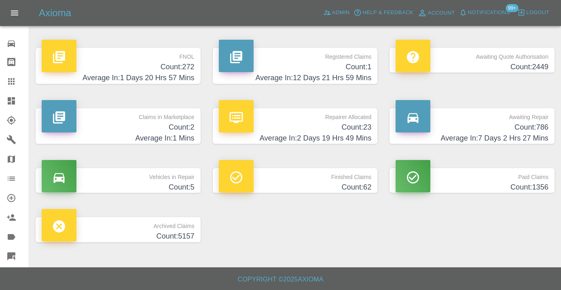
click at [539, 128] on h4 "Count: 786" at bounding box center [472, 127] width 153 height 11
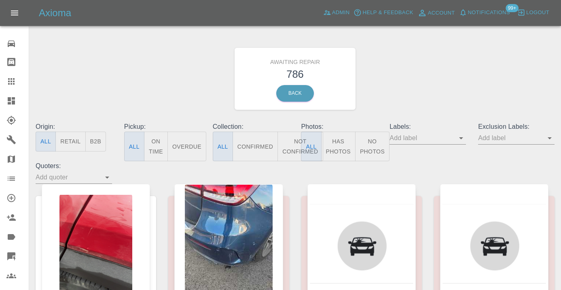
click at [294, 138] on button "Not Confirmed" at bounding box center [299, 146] width 45 height 30
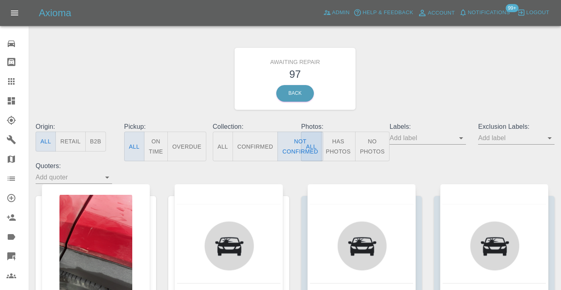
click at [398, 101] on div "Awaiting Repair 97 Back" at bounding box center [295, 79] width 531 height 86
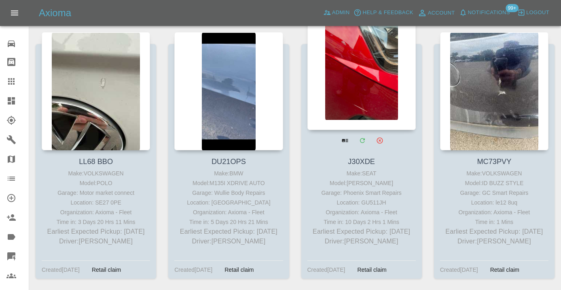
scroll to position [1542, 0]
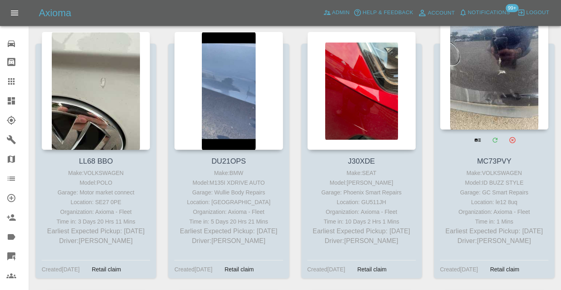
click at [484, 81] on div at bounding box center [494, 70] width 108 height 118
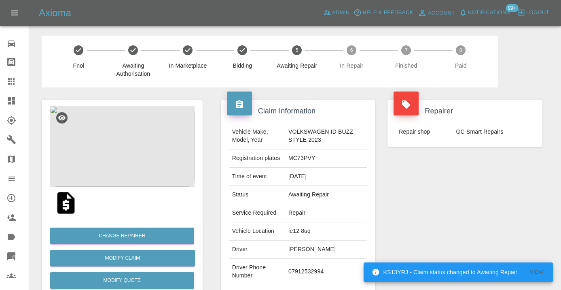
click at [311, 270] on td "07912532994" at bounding box center [326, 271] width 82 height 26
copy td "07912532994"
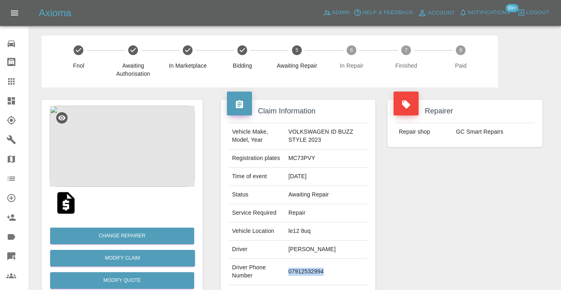
copy td "07912532994"
click at [421, 206] on div "Repairer Repair shop GC Smart Repairs" at bounding box center [464, 207] width 167 height 241
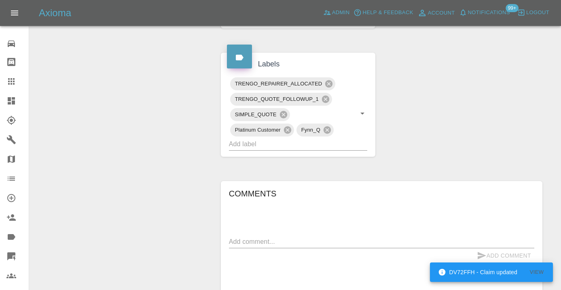
scroll to position [403, 0]
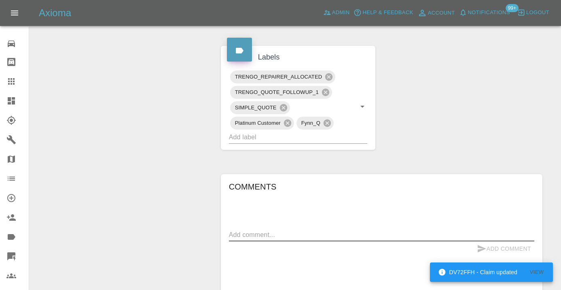
click at [253, 235] on textarea at bounding box center [381, 234] width 305 height 9
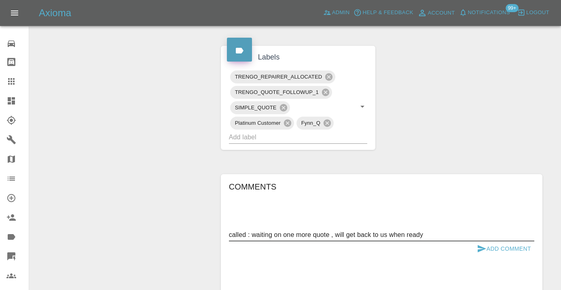
type textarea "called : waiting on one more quote , will get back to us when ready"
click at [481, 244] on icon "submit" at bounding box center [482, 248] width 10 height 10
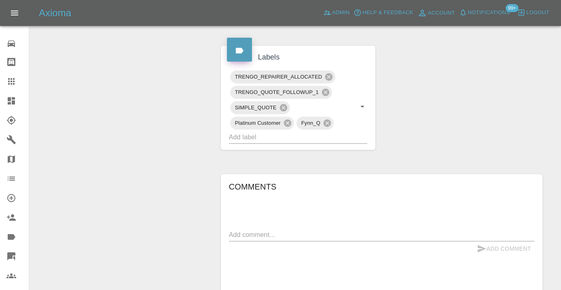
click at [457, 145] on div "Claim Information Vehicle Make, Model, Year VOLKSWAGEN ID BUZZ STYLE 2023 Regis…" at bounding box center [382, 35] width 334 height 703
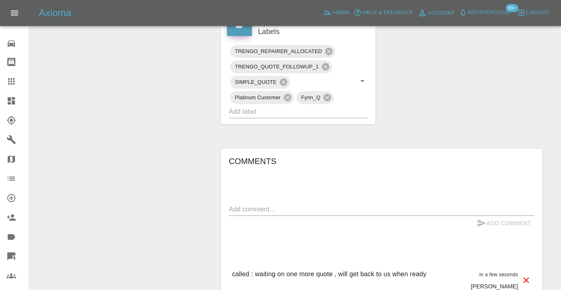
scroll to position [422, 0]
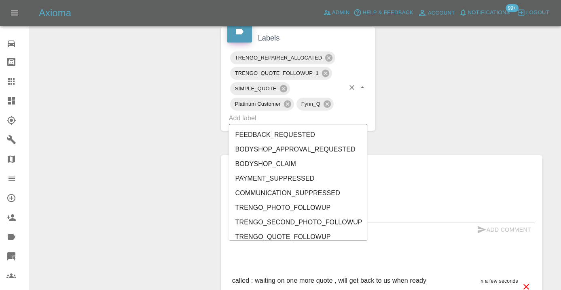
click at [251, 116] on input "text" at bounding box center [287, 118] width 116 height 13
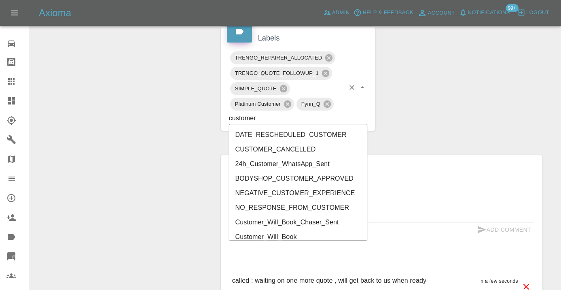
type input "customer_"
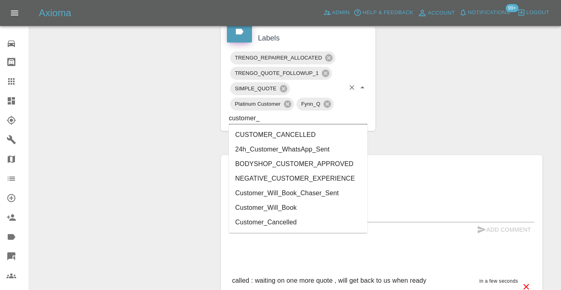
click at [254, 207] on li "Customer_Will_Book" at bounding box center [298, 207] width 139 height 15
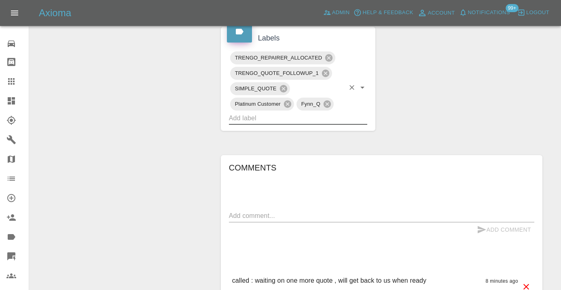
click at [15, 82] on icon at bounding box center [11, 81] width 10 height 10
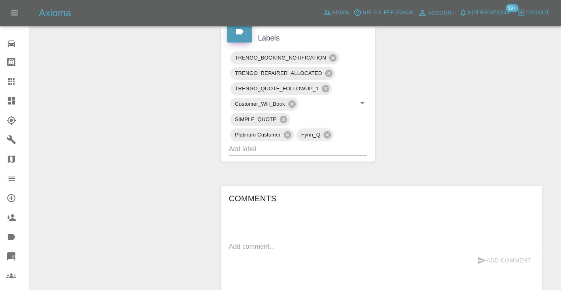
scroll to position [68, 0]
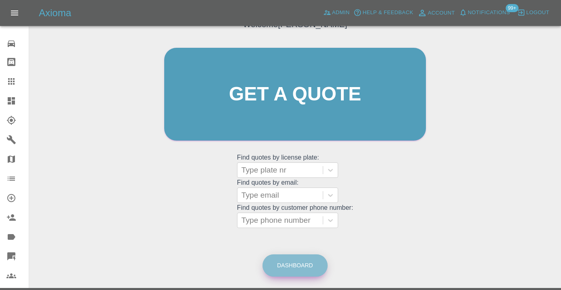
click at [303, 260] on link "Dashboard" at bounding box center [294, 265] width 65 height 22
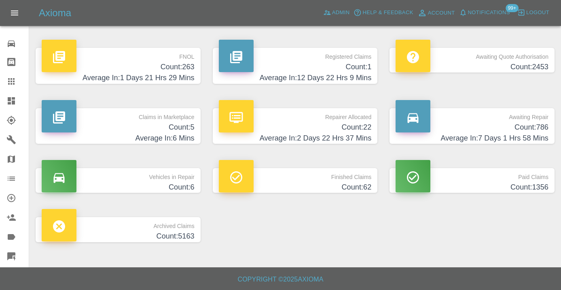
click at [531, 130] on h4 "Count: 786" at bounding box center [472, 127] width 153 height 11
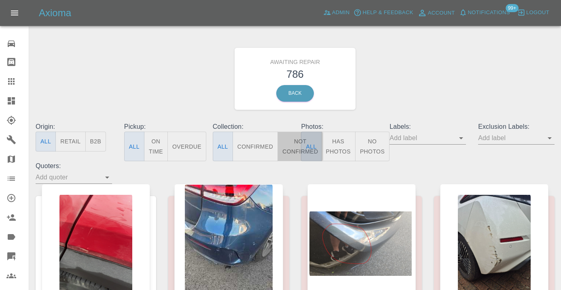
click at [290, 146] on button "Not Confirmed" at bounding box center [299, 146] width 45 height 30
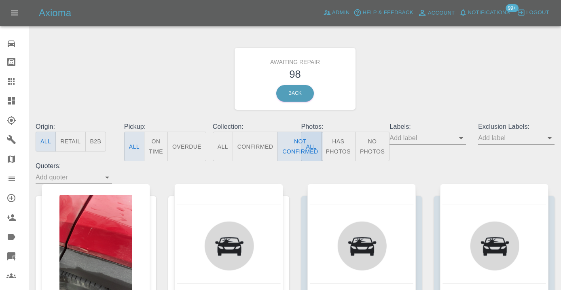
click at [463, 70] on div "Awaiting Repair 98 Back" at bounding box center [295, 79] width 531 height 86
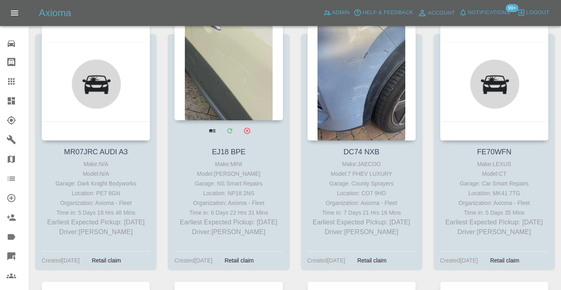
scroll to position [1807, 0]
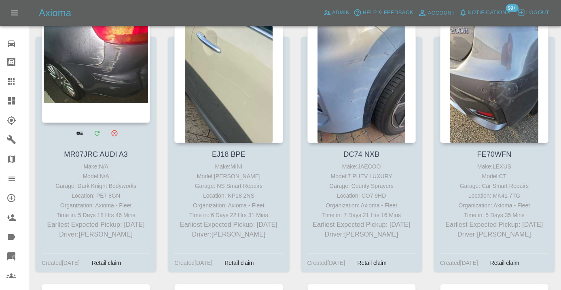
click at [114, 81] on div at bounding box center [96, 63] width 108 height 118
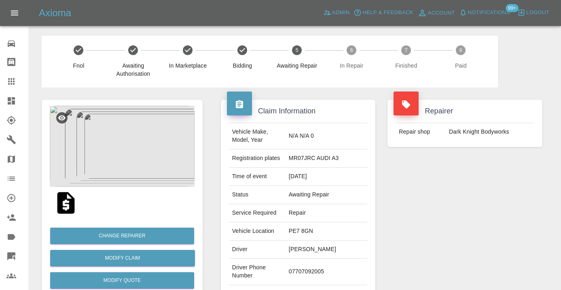
click at [316, 262] on td "07707092005" at bounding box center [327, 271] width 82 height 26
copy td "07707092005"
click at [406, 231] on div "Repairer Repair shop Dark Knight Bodyworks" at bounding box center [464, 207] width 167 height 241
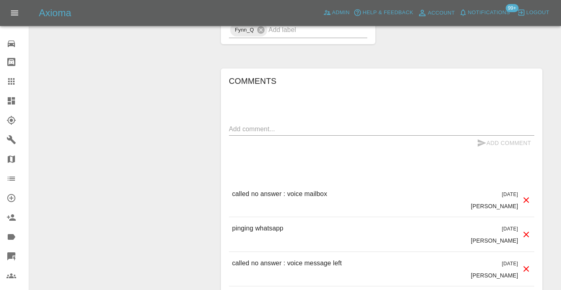
scroll to position [714, 0]
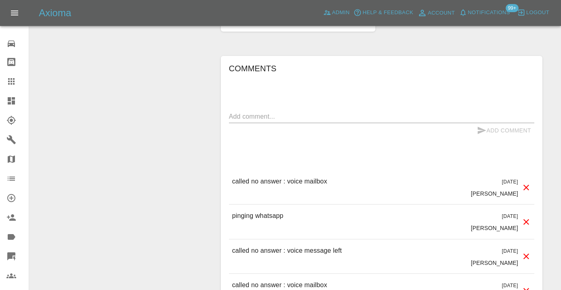
click at [234, 112] on textarea at bounding box center [381, 116] width 305 height 9
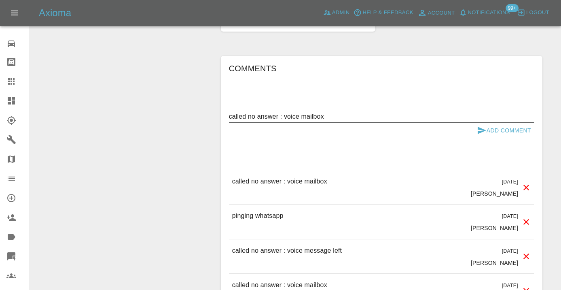
type textarea "called no answer : voice mailbox"
click at [486, 123] on button "Add Comment" at bounding box center [504, 130] width 61 height 15
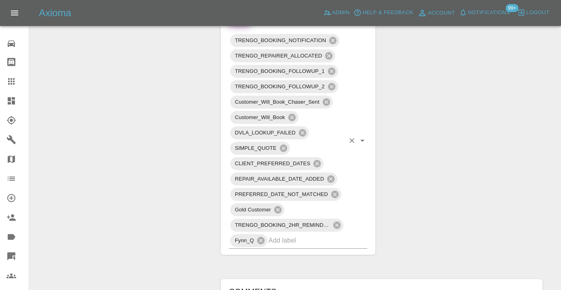
scroll to position [492, 0]
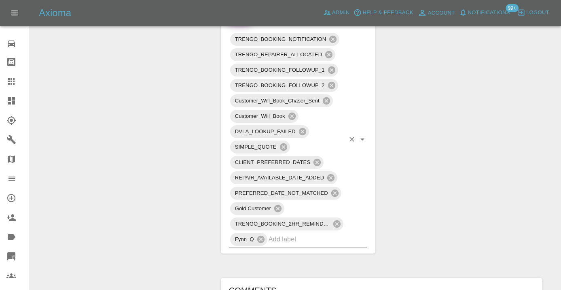
click at [276, 233] on input "text" at bounding box center [307, 239] width 76 height 13
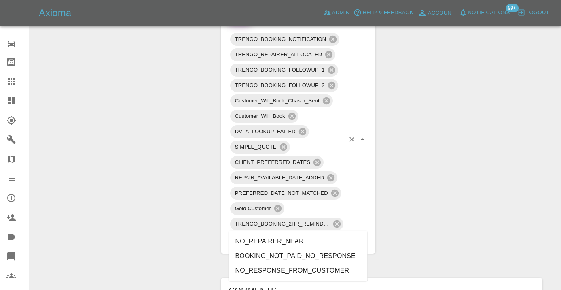
type input "no_res"
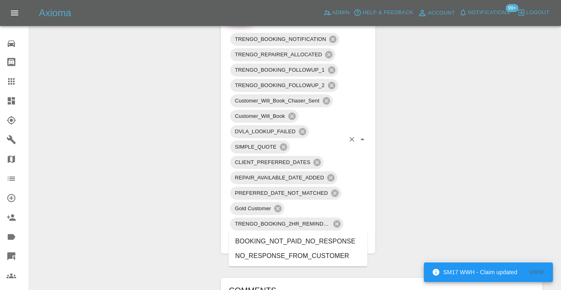
click at [294, 254] on li "NO_RESPONSE_FROM_CUSTOMER" at bounding box center [298, 255] width 139 height 15
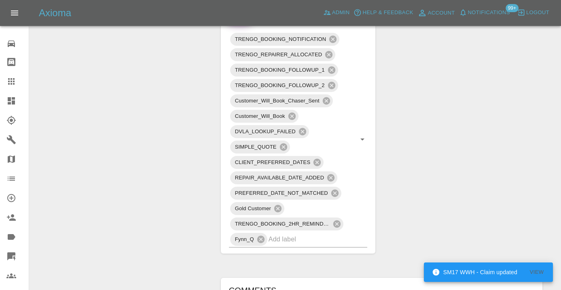
click at [133, 95] on div "Change Repairer Modify Claim Modify Quote Rollback Submit Payment Archive" at bounding box center [122, 164] width 173 height 1139
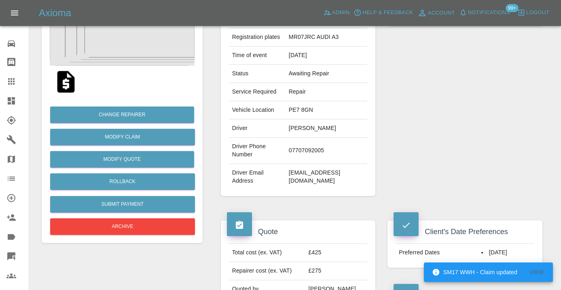
scroll to position [113, 0]
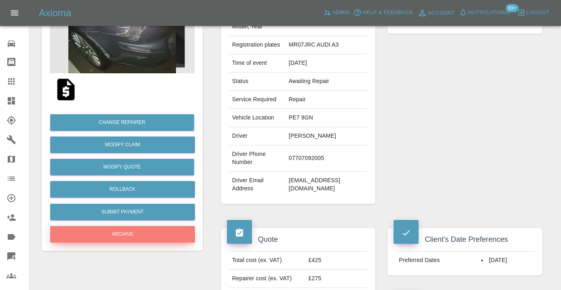
click at [144, 238] on button "Archive" at bounding box center [122, 234] width 145 height 17
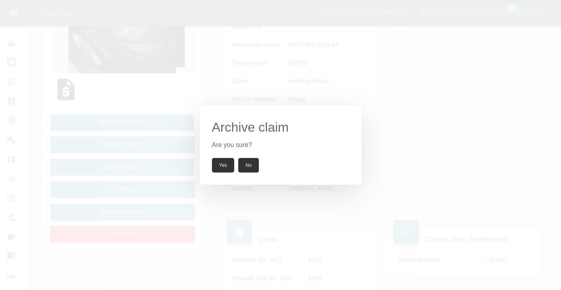
click at [218, 164] on button "Yes" at bounding box center [223, 165] width 23 height 15
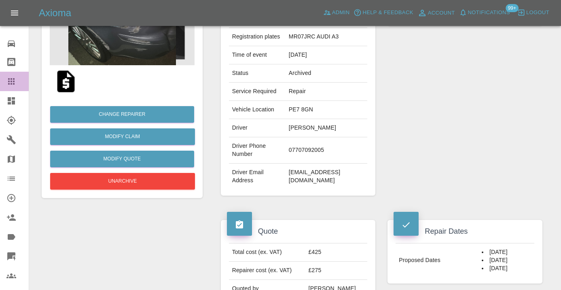
click at [9, 82] on icon at bounding box center [11, 81] width 6 height 6
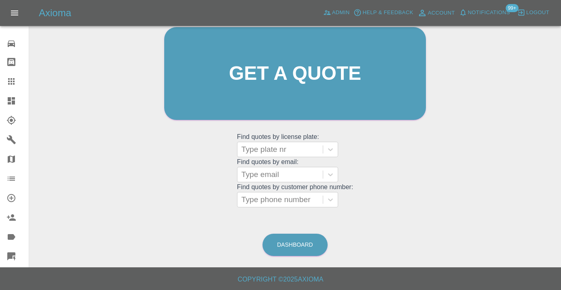
scroll to position [89, 0]
click at [297, 239] on link "Dashboard" at bounding box center [294, 245] width 65 height 22
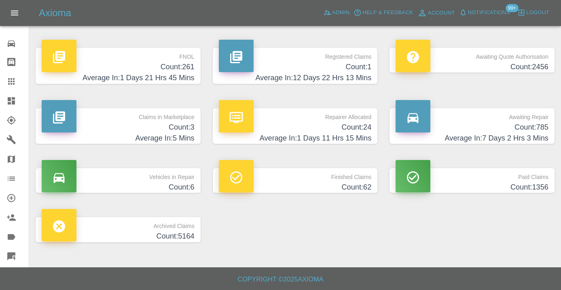
click at [533, 133] on h4 "Average In: 7 Days 2 Hrs 3 Mins" at bounding box center [472, 138] width 153 height 11
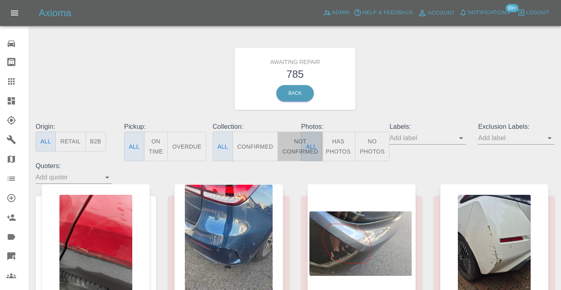
click at [292, 142] on button "Not Confirmed" at bounding box center [299, 146] width 45 height 30
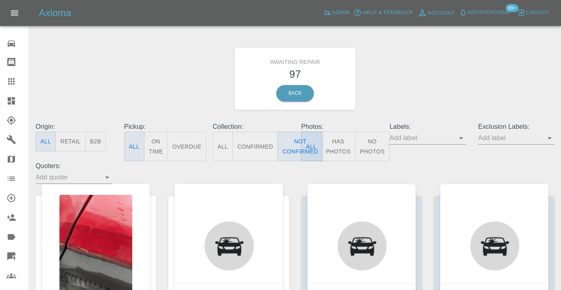
click at [411, 93] on div "Awaiting Repair 97 Back" at bounding box center [295, 79] width 531 height 86
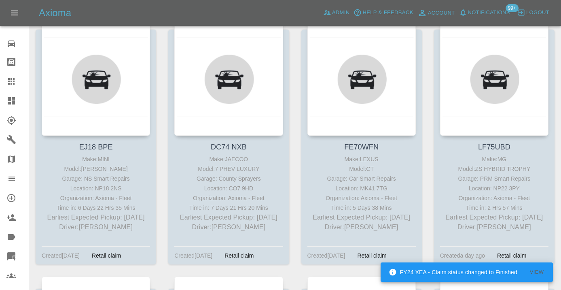
scroll to position [1816, 0]
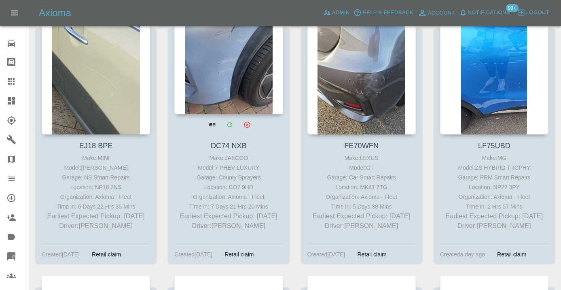
click at [213, 74] on div at bounding box center [228, 55] width 108 height 118
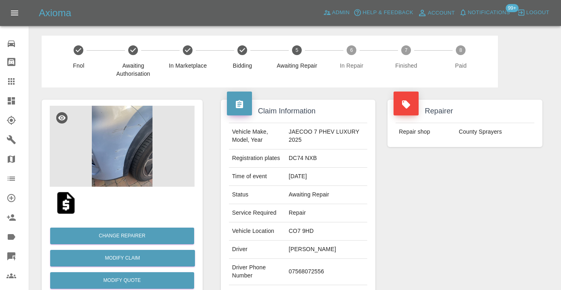
click at [309, 268] on td "07568072556" at bounding box center [327, 271] width 82 height 26
copy td "07568072556"
click at [390, 221] on div "Repairer Repair shop County Sprayers" at bounding box center [464, 207] width 167 height 241
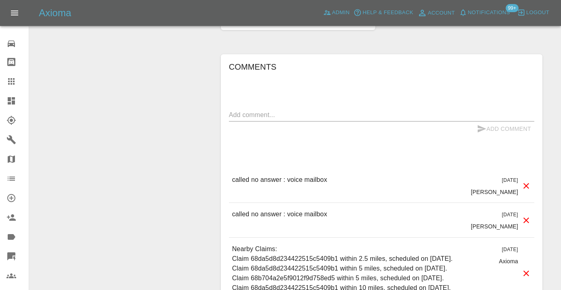
scroll to position [731, 0]
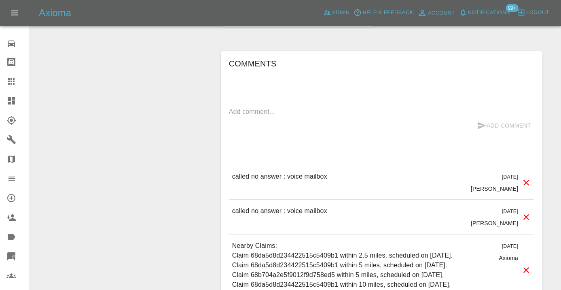
click at [247, 107] on textarea at bounding box center [381, 111] width 305 height 9
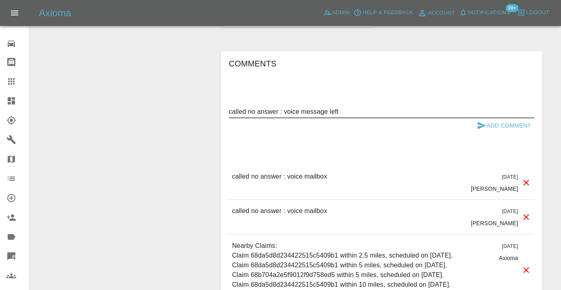
type textarea "called no answer : voice message left"
click at [488, 118] on button "Add Comment" at bounding box center [504, 125] width 61 height 15
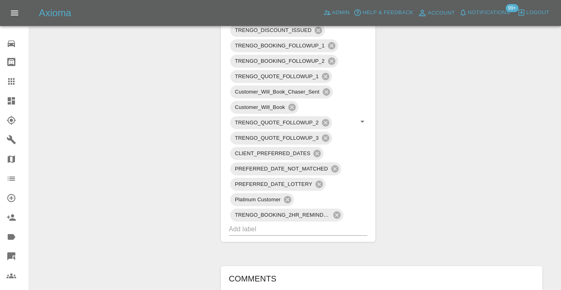
scroll to position [510, 0]
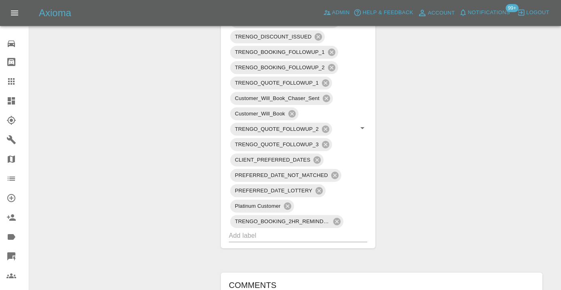
click at [481, 122] on div "Claim Information Vehicle Make, Model, Year JAECOO 7 PHEV LUXURY 2025 Registrat…" at bounding box center [382, 106] width 334 height 1058
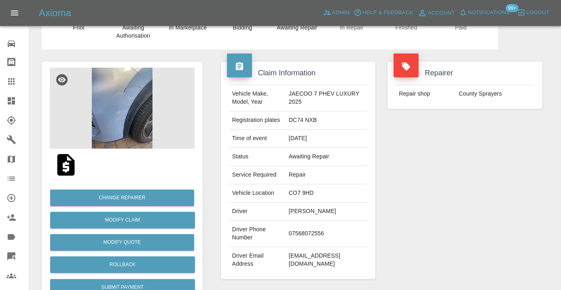
scroll to position [32, 0]
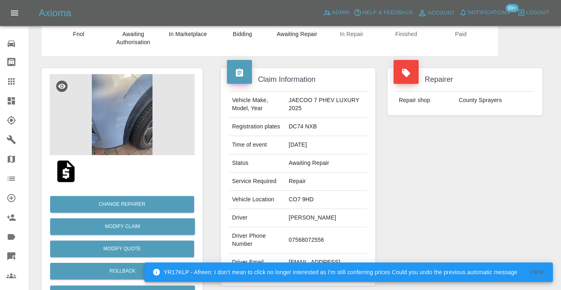
click at [11, 78] on icon at bounding box center [11, 81] width 6 height 6
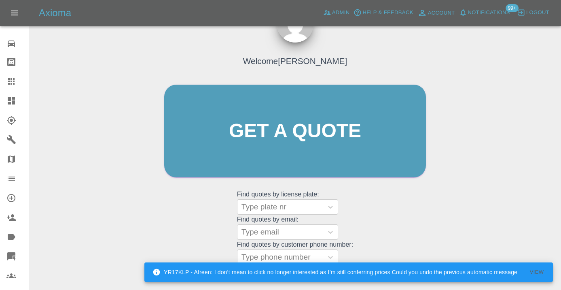
click at [371, 195] on div "Welcome [PERSON_NAME] Get a quote Get a quote Find quotes by license plate: Typ…" at bounding box center [295, 146] width 279 height 244
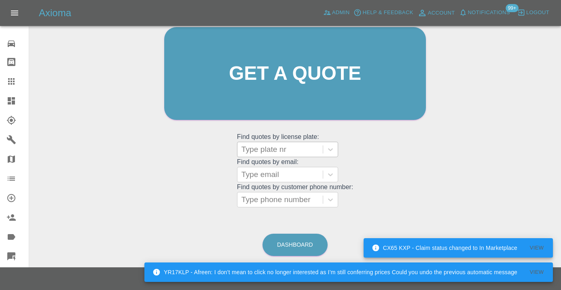
scroll to position [89, 0]
click at [254, 203] on div at bounding box center [279, 199] width 77 height 11
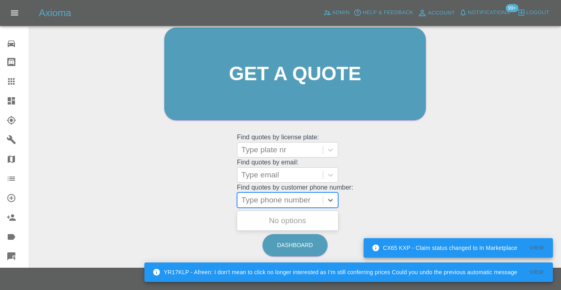
paste input "07771924811"
type input "07771924811"
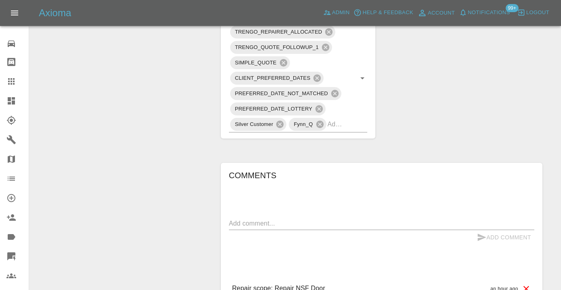
scroll to position [449, 0]
click at [267, 217] on textarea at bounding box center [381, 221] width 305 height 9
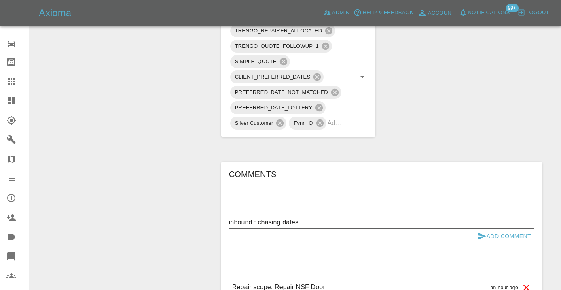
type textarea "inbound : chasing dates"
click at [477, 231] on icon "submit" at bounding box center [482, 236] width 10 height 10
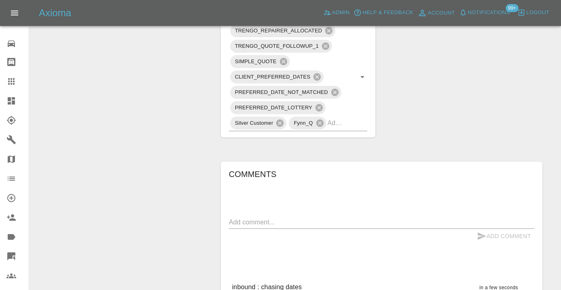
click at [493, 86] on div "Claim Information Vehicle Make, Model, Year KIA SORENTO 2013 Registration plate…" at bounding box center [382, 6] width 334 height 737
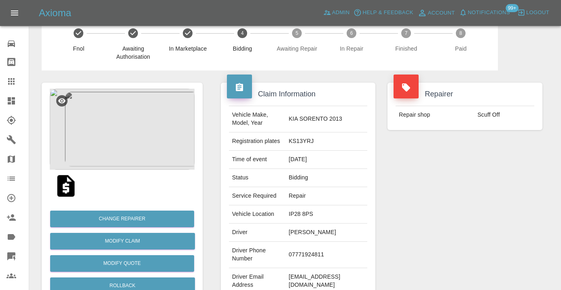
scroll to position [16, 0]
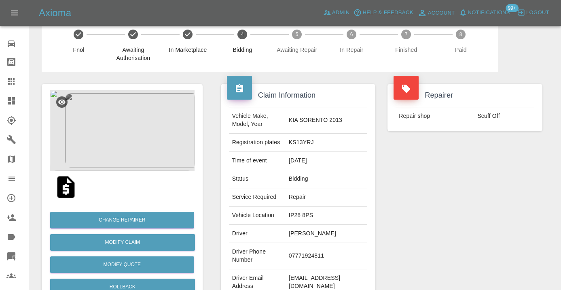
click at [325, 247] on td "07771924811" at bounding box center [327, 256] width 82 height 26
click at [327, 243] on td "07771924811" at bounding box center [327, 256] width 82 height 26
click at [426, 211] on div "Repairer Repair shop Scuff Off" at bounding box center [464, 192] width 167 height 241
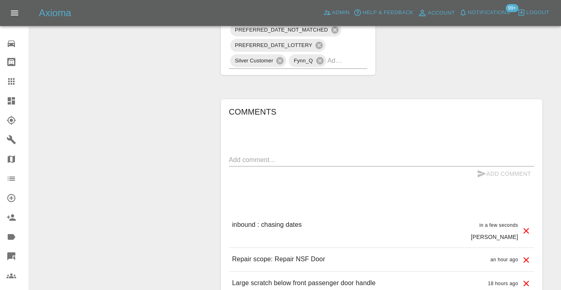
scroll to position [523, 0]
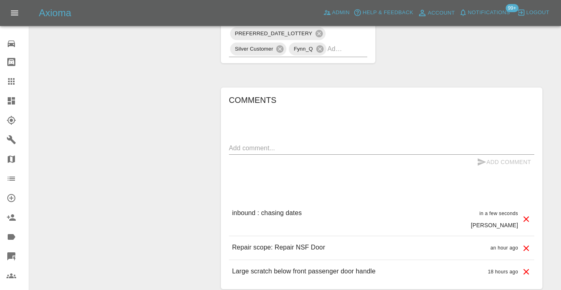
click at [244, 142] on div "x" at bounding box center [381, 148] width 305 height 13
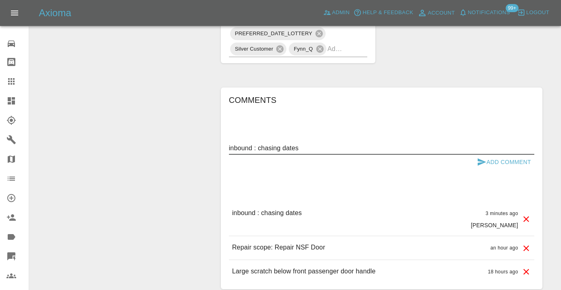
type textarea "inbound : chasing dates"
click at [488, 154] on button "Add Comment" at bounding box center [504, 161] width 61 height 15
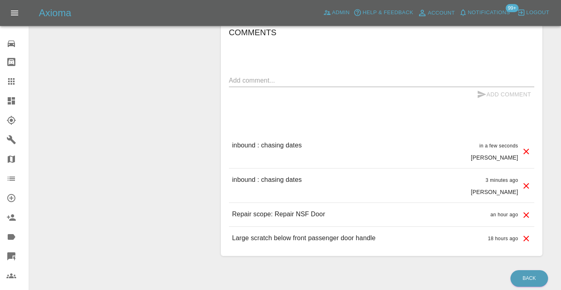
scroll to position [598, 0]
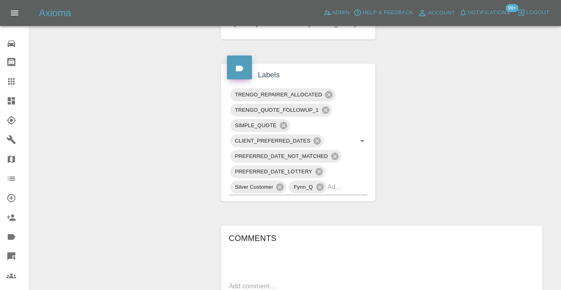
drag, startPoint x: 186, startPoint y: 66, endPoint x: 183, endPoint y: -16, distance: 81.8
click at [183, 0] on html "Axioma Admin Help & Feedback Account Notifications 99+ Logout 0 Repair home Bod…" at bounding box center [280, 71] width 561 height 912
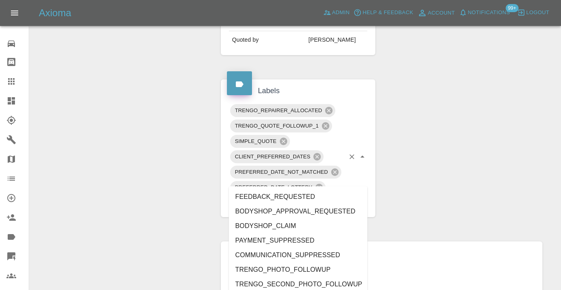
click at [339, 196] on input "text" at bounding box center [336, 202] width 17 height 13
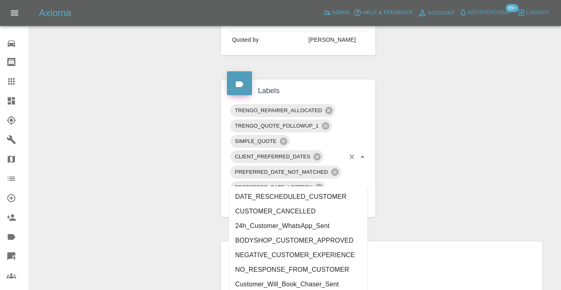
type input "customer_"
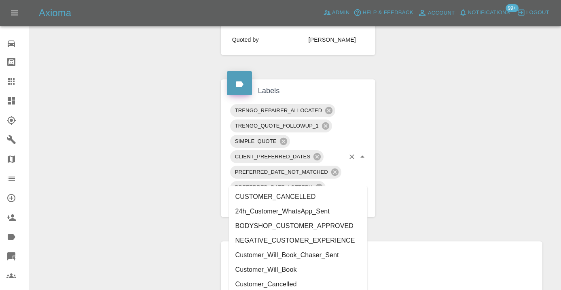
click at [286, 269] on li "Customer_Will_Book" at bounding box center [298, 269] width 139 height 15
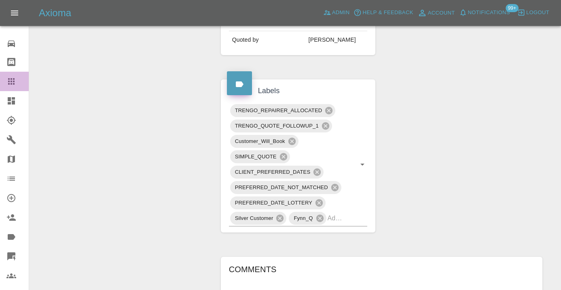
click at [16, 84] on icon at bounding box center [11, 81] width 10 height 10
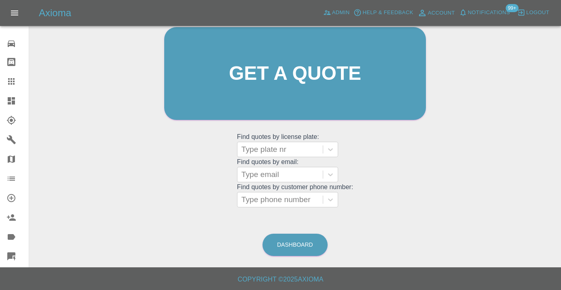
scroll to position [89, 0]
click at [304, 243] on link "Dashboard" at bounding box center [294, 245] width 65 height 22
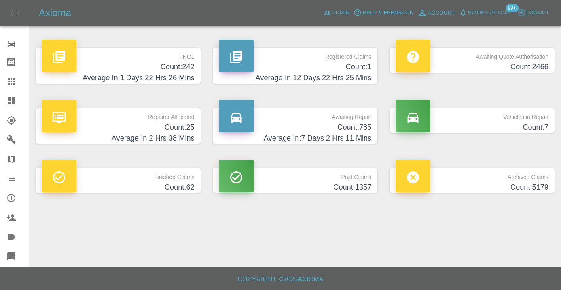
click at [360, 124] on h4 "Count: 785" at bounding box center [295, 127] width 153 height 11
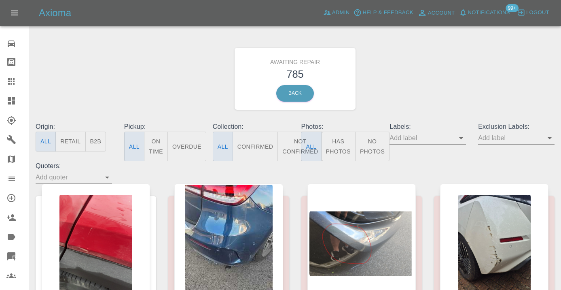
click at [293, 143] on button "Not Confirmed" at bounding box center [299, 146] width 45 height 30
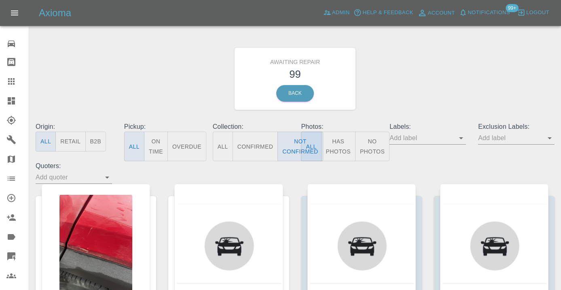
click at [392, 93] on div "Awaiting Repair 99 Back" at bounding box center [295, 79] width 531 height 86
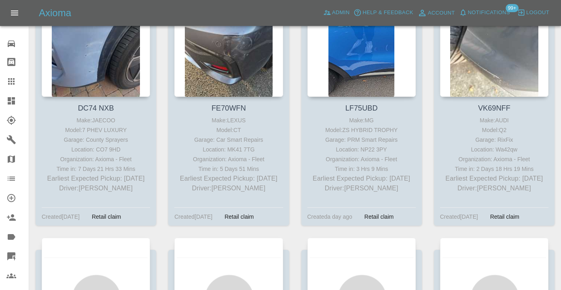
scroll to position [1857, 0]
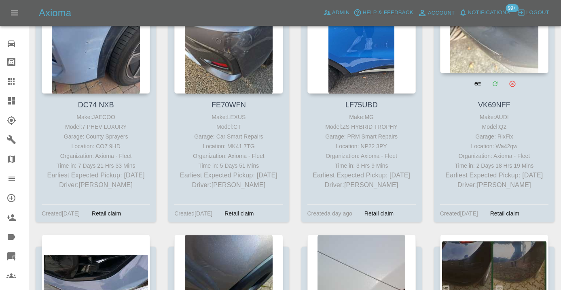
click at [501, 62] on div at bounding box center [494, 14] width 108 height 118
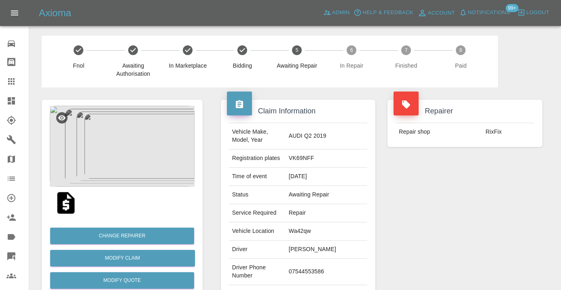
click at [337, 258] on td "07544553586" at bounding box center [327, 271] width 82 height 26
copy td "07544553586"
click at [546, 216] on div "Repairer Repair shop RixFix" at bounding box center [464, 207] width 167 height 241
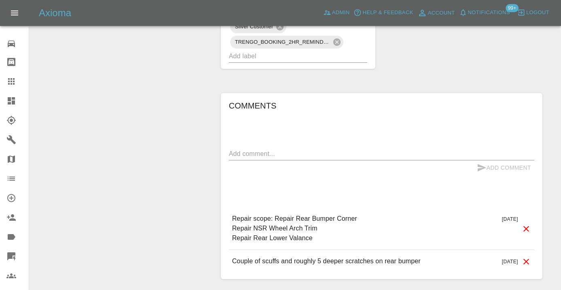
scroll to position [545, 0]
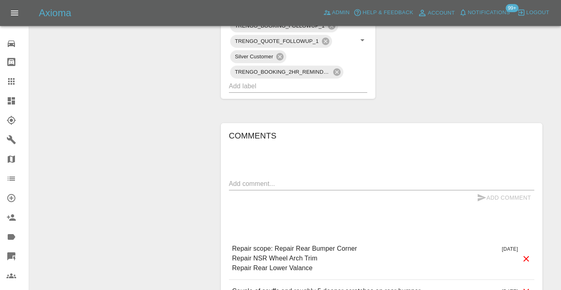
scroll to position [506, 0]
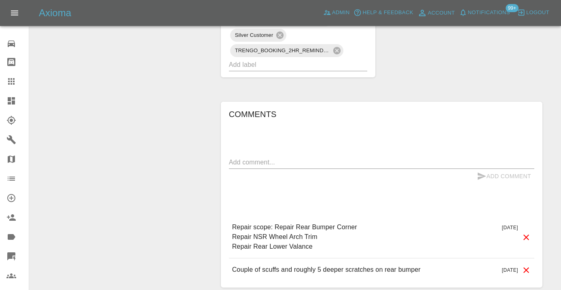
click at [259, 157] on textarea at bounding box center [381, 161] width 305 height 9
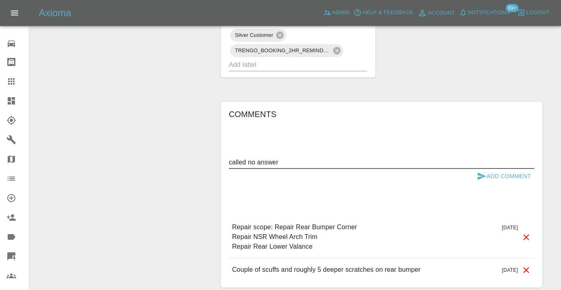
type textarea "called no answer"
click at [480, 171] on icon "submit" at bounding box center [482, 176] width 10 height 10
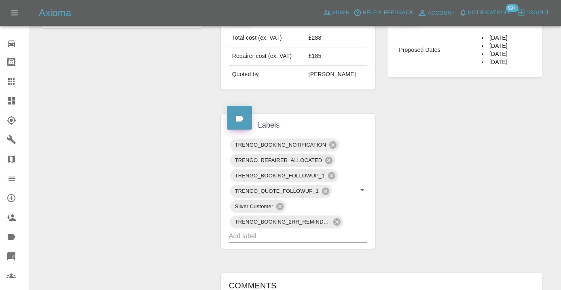
scroll to position [314, 0]
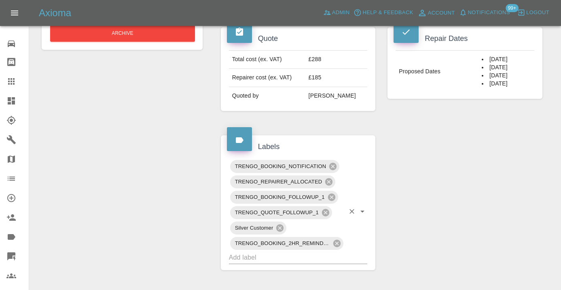
click at [266, 251] on input "text" at bounding box center [287, 257] width 116 height 13
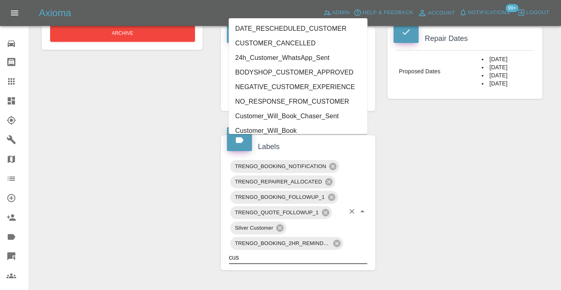
type input "cust"
click at [257, 129] on li "Customer_Will_Book" at bounding box center [298, 130] width 139 height 15
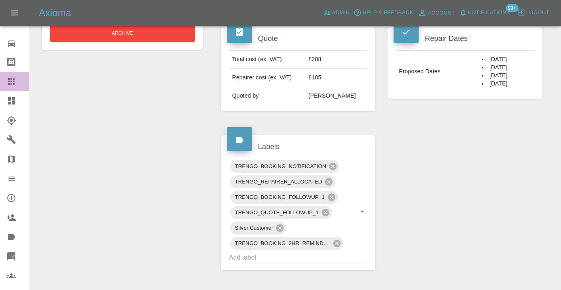
click at [18, 79] on div at bounding box center [17, 81] width 23 height 10
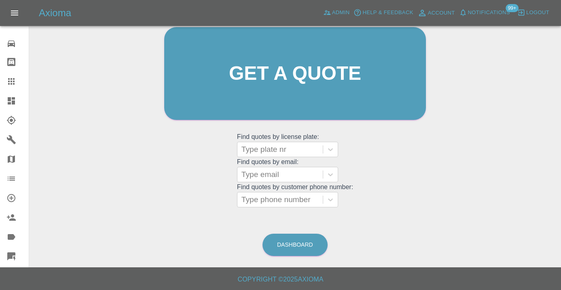
scroll to position [68, 0]
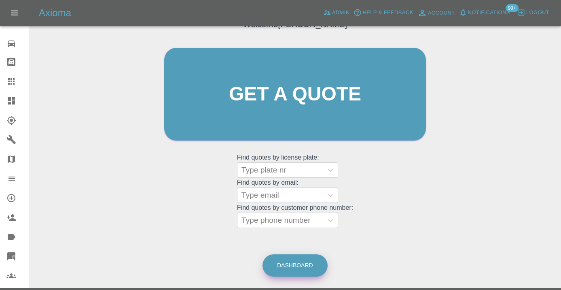
click at [297, 275] on link "Dashboard" at bounding box center [294, 265] width 65 height 22
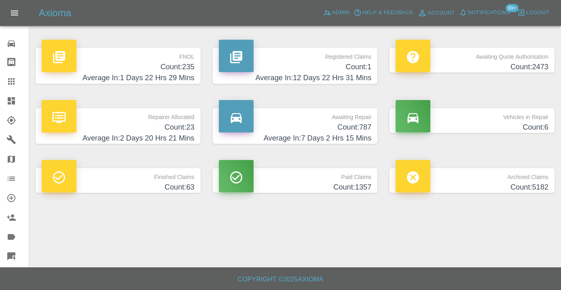
click at [339, 129] on h4 "Count: 787" at bounding box center [295, 127] width 153 height 11
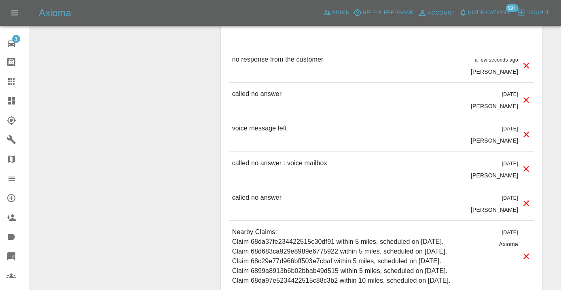
scroll to position [909, 0]
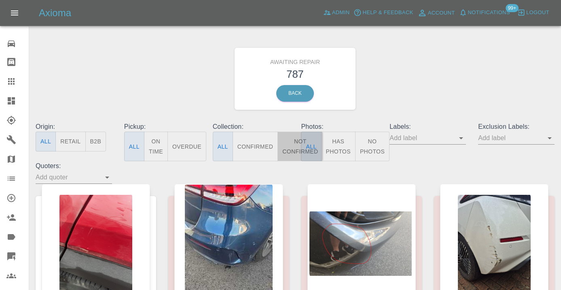
click at [288, 146] on button "Not Confirmed" at bounding box center [299, 146] width 45 height 30
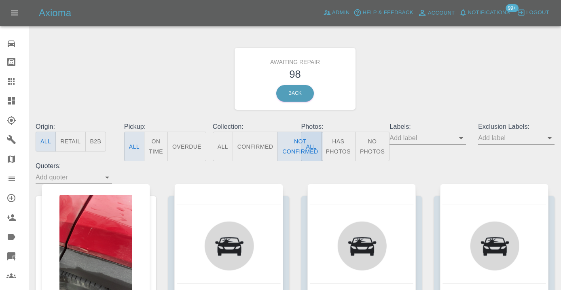
click at [376, 102] on div "Awaiting Repair 98 Back" at bounding box center [295, 79] width 531 height 86
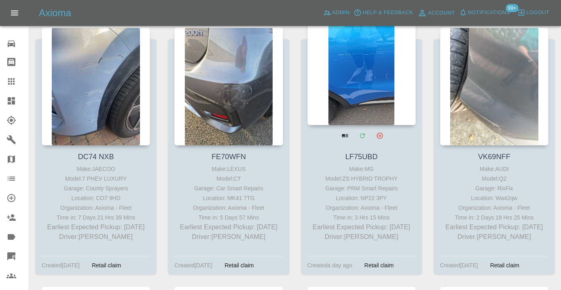
scroll to position [1780, 0]
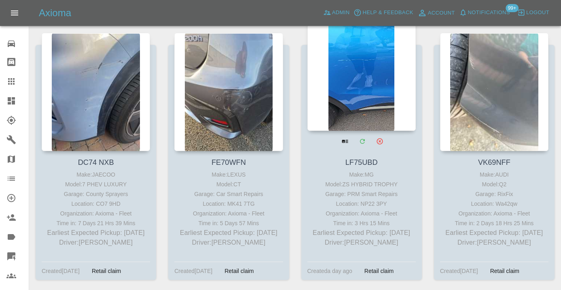
click at [355, 99] on div at bounding box center [361, 72] width 108 height 118
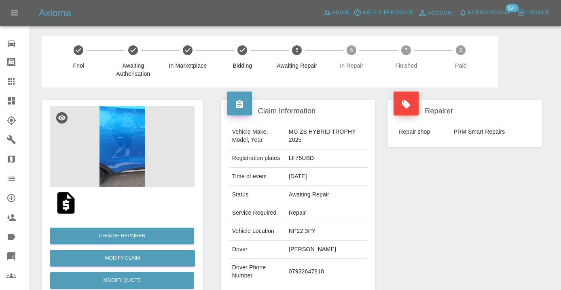
click at [307, 267] on td "07932647818" at bounding box center [327, 271] width 82 height 26
copy td "07932647818"
click at [435, 225] on div "Repairer Repair shop PRM Smart Repairs" at bounding box center [464, 207] width 167 height 241
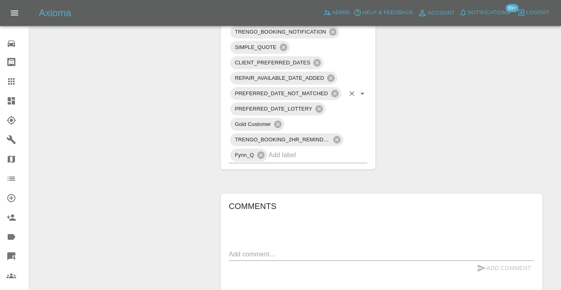
scroll to position [525, 0]
click at [266, 248] on textarea at bounding box center [381, 252] width 305 height 9
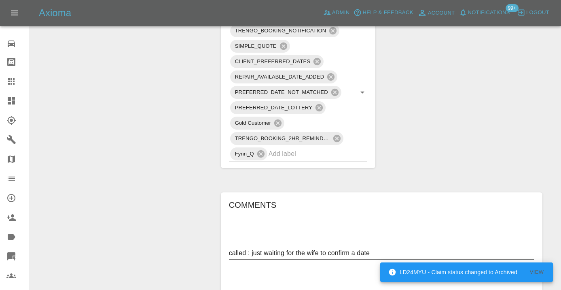
type textarea "called : just waiting for the wife to confirm a date"
click at [480, 259] on button "Add Comment" at bounding box center [504, 266] width 61 height 15
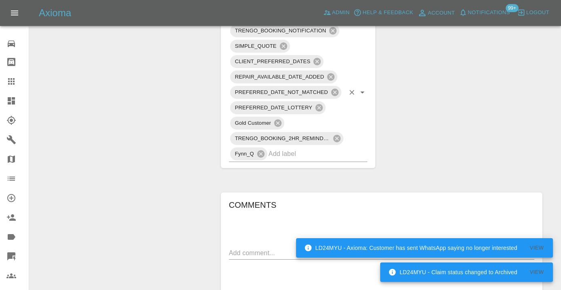
click at [293, 147] on input "text" at bounding box center [307, 153] width 76 height 13
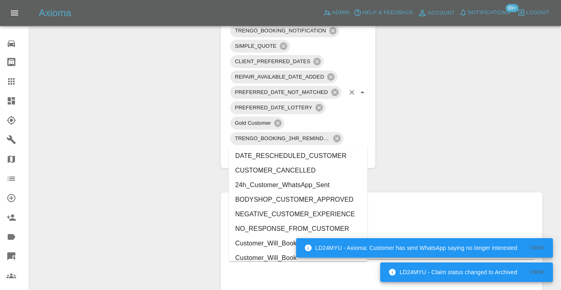
type input "cust"
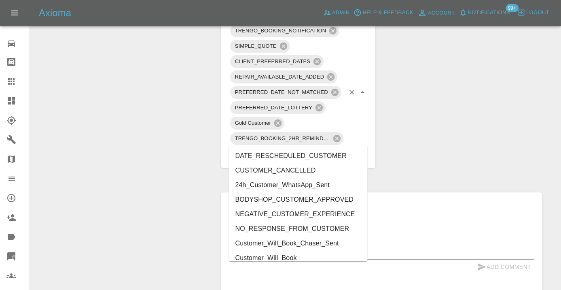
click at [255, 258] on li "Customer_Will_Book" at bounding box center [298, 257] width 139 height 15
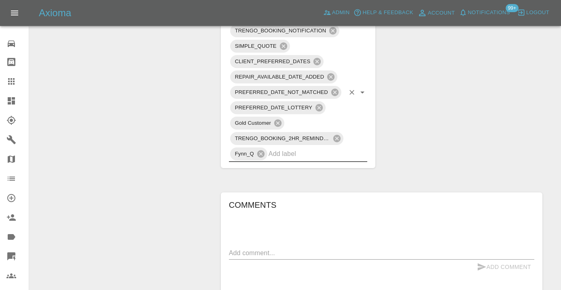
click at [194, 189] on div "Change Repairer Modify Claim Modify Quote Rollback Submit Payment Archive" at bounding box center [122, 1] width 173 height 878
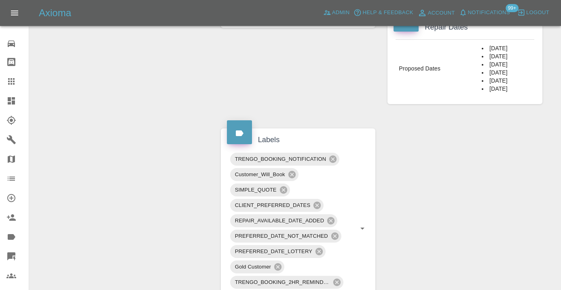
scroll to position [376, 0]
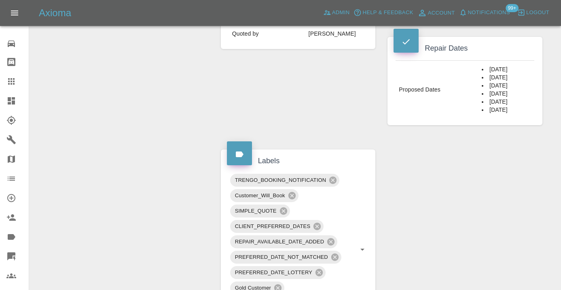
click at [12, 83] on icon at bounding box center [11, 81] width 6 height 6
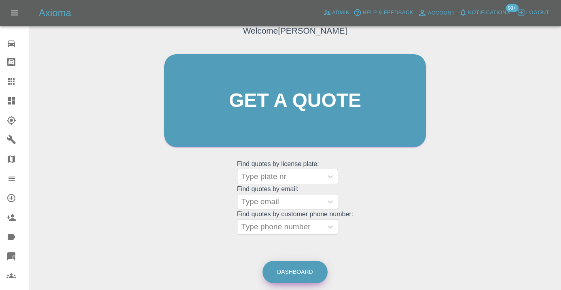
click at [300, 271] on link "Dashboard" at bounding box center [294, 271] width 65 height 22
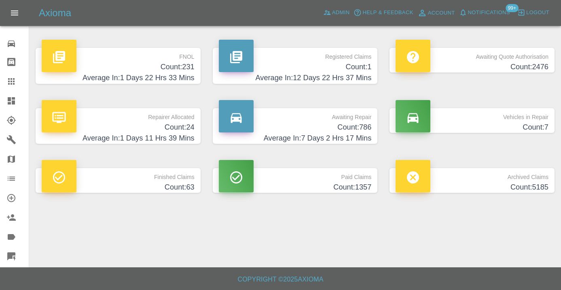
click at [346, 124] on h4 "Count: 786" at bounding box center [295, 127] width 153 height 11
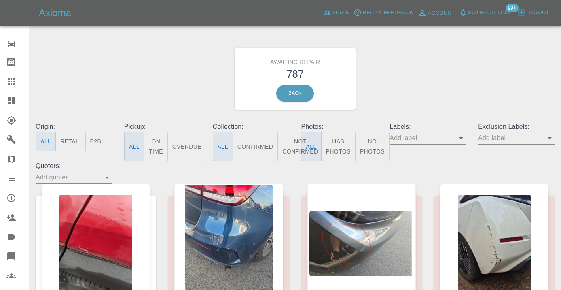
click at [13, 82] on icon at bounding box center [11, 81] width 6 height 6
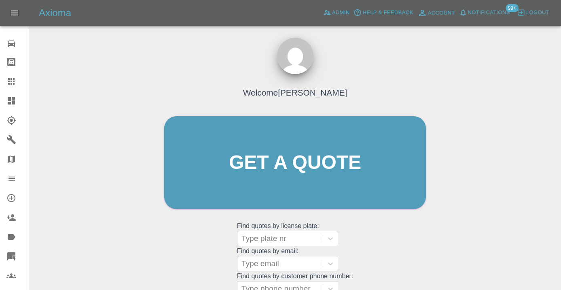
click at [371, 229] on div "Welcome Castro Get a quote Get a quote Find quotes by license plate: Type plate…" at bounding box center [295, 178] width 279 height 244
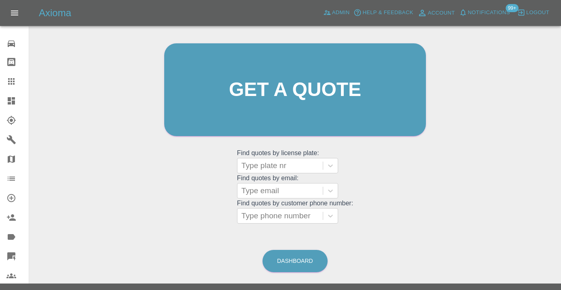
scroll to position [89, 0]
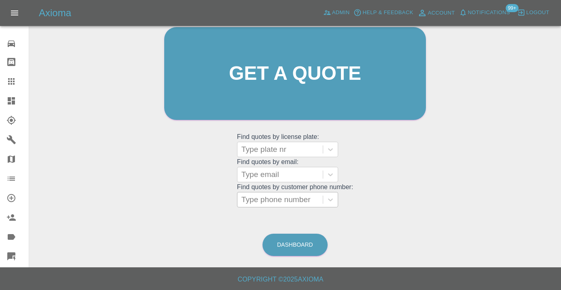
click at [293, 200] on div at bounding box center [279, 199] width 77 height 11
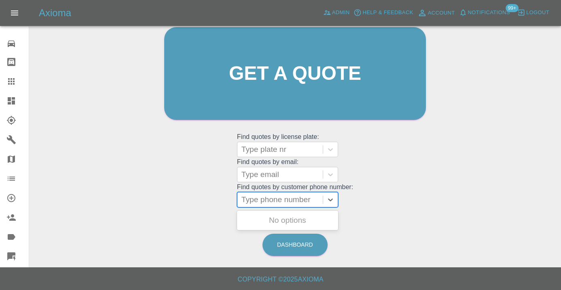
paste input "07476292076"
type input "07476292076"
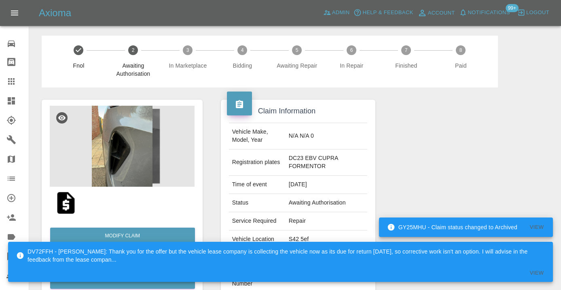
click at [414, 205] on div at bounding box center [464, 212] width 167 height 250
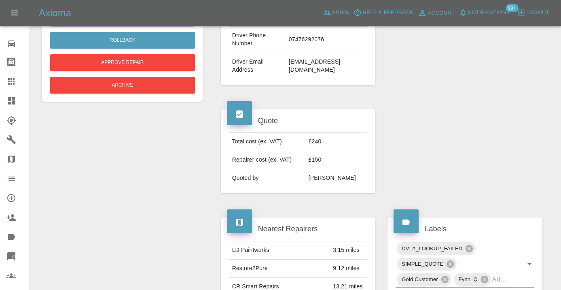
scroll to position [233, 0]
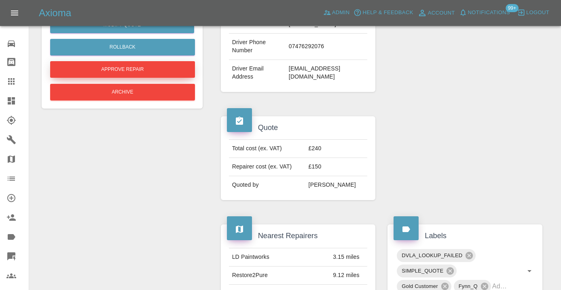
click at [114, 71] on button "Approve Repair" at bounding box center [122, 69] width 145 height 17
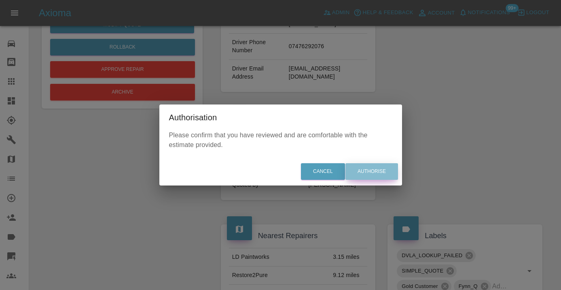
click at [381, 178] on button "Authorise" at bounding box center [371, 171] width 53 height 17
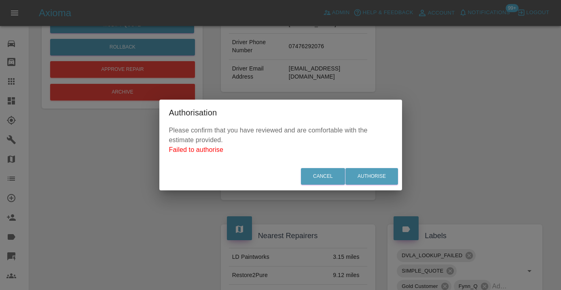
click at [425, 143] on div "Authorisation Please confirm that you have reviewed and are comfortable with th…" at bounding box center [280, 145] width 561 height 290
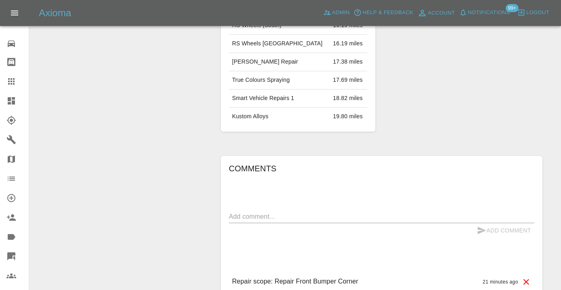
scroll to position [558, 0]
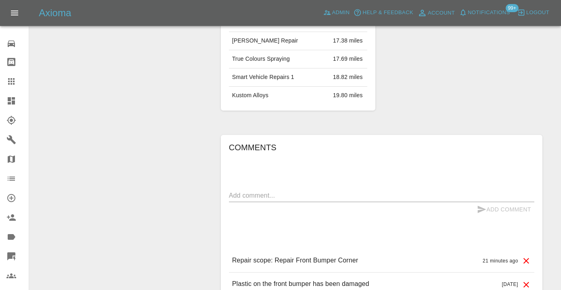
click at [235, 195] on textarea at bounding box center [381, 194] width 305 height 9
type textarea "this week latest Thursday 16th October"
click at [497, 209] on button "Add Comment" at bounding box center [504, 209] width 61 height 15
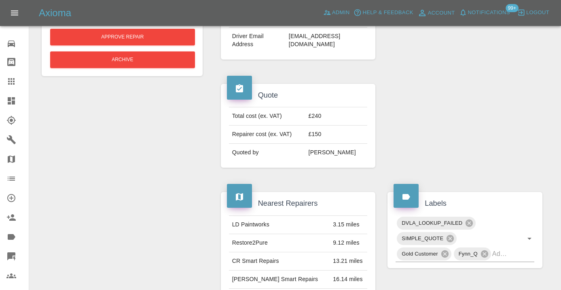
scroll to position [258, 0]
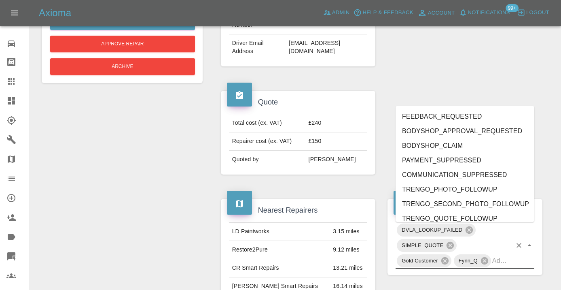
click at [508, 262] on input "text" at bounding box center [501, 260] width 19 height 13
click at [11, 77] on icon at bounding box center [11, 81] width 10 height 10
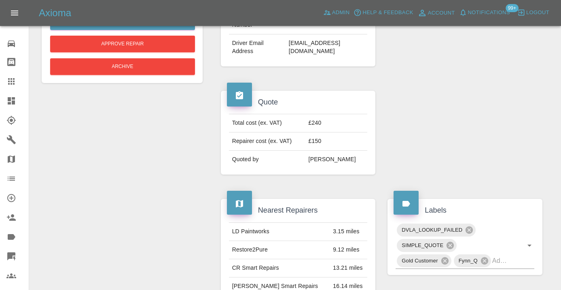
scroll to position [89, 0]
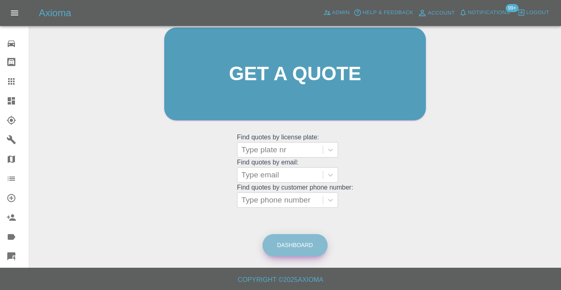
click at [304, 245] on link "Dashboard" at bounding box center [294, 245] width 65 height 22
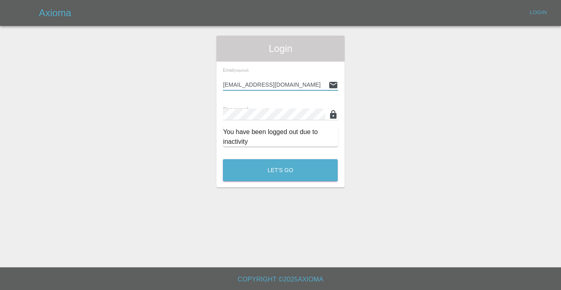
type input "[EMAIL_ADDRESS][DOMAIN_NAME]"
click at [280, 170] on button "Let's Go" at bounding box center [280, 170] width 115 height 22
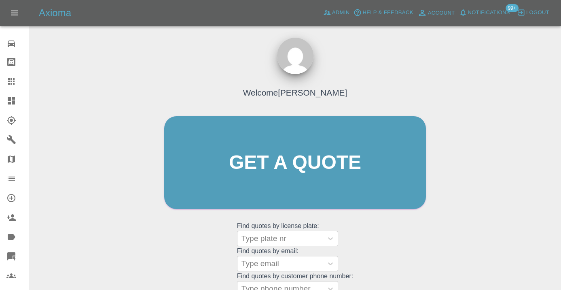
click at [391, 254] on div "Welcome Castro Get a quote Get a quote Find quotes by license plate: Type plate…" at bounding box center [295, 178] width 279 height 244
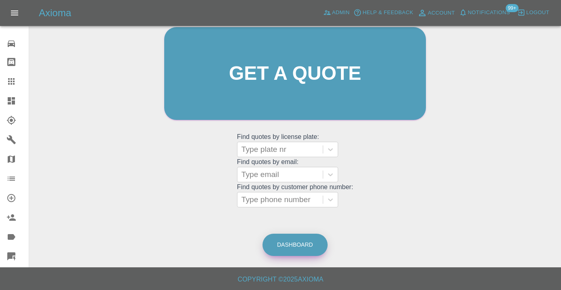
scroll to position [89, 0]
click at [273, 246] on link "Dashboard" at bounding box center [294, 245] width 65 height 22
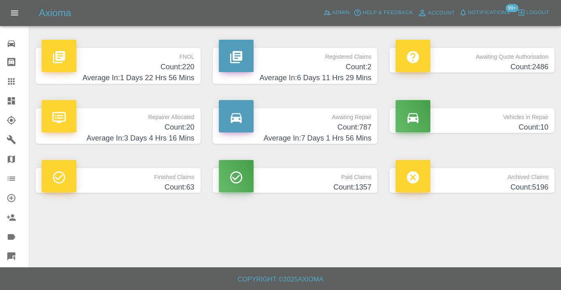
click at [352, 129] on h4 "Count: 787" at bounding box center [295, 127] width 153 height 11
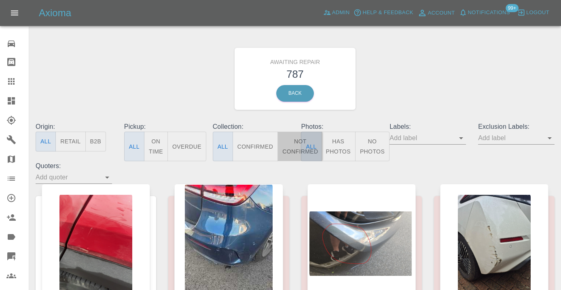
click at [289, 150] on button "Not Confirmed" at bounding box center [299, 146] width 45 height 30
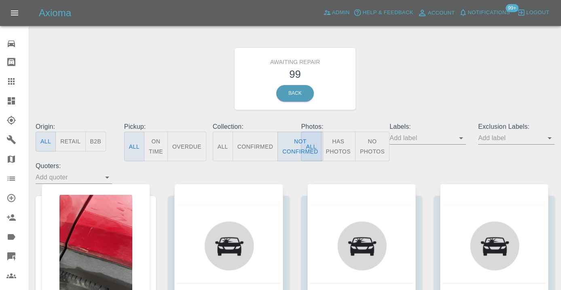
click at [391, 85] on div "Awaiting Repair 99 Back" at bounding box center [295, 79] width 531 height 86
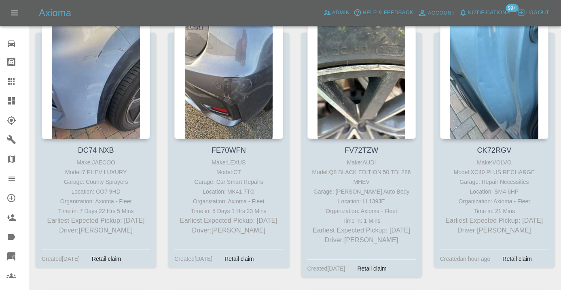
scroll to position [1796, 0]
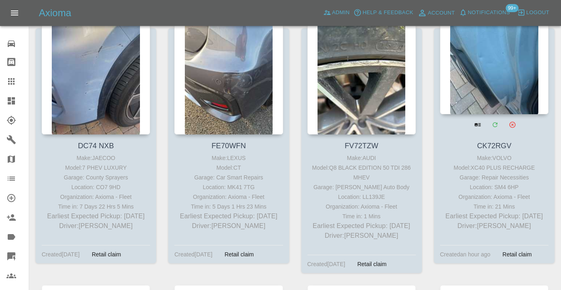
click at [476, 79] on div at bounding box center [494, 55] width 108 height 118
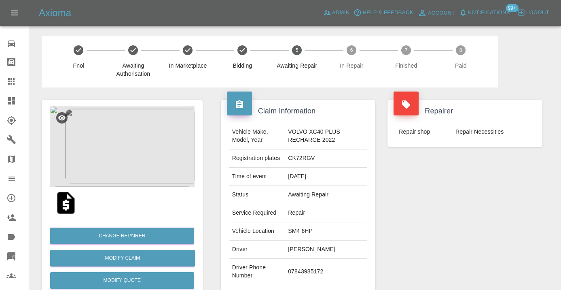
click at [304, 275] on td "07843985172" at bounding box center [326, 271] width 82 height 26
copy td "07843985172"
click at [458, 168] on div "Repairer Repair shop Repair Necessities" at bounding box center [464, 207] width 167 height 241
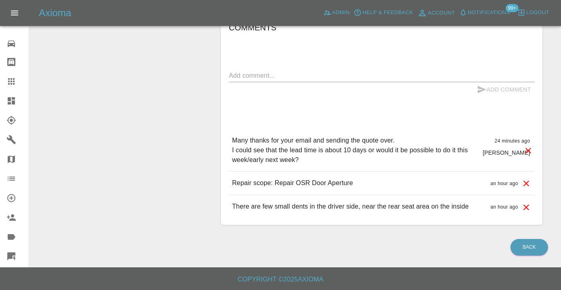
scroll to position [554, 0]
click at [287, 72] on textarea at bounding box center [381, 75] width 305 height 9
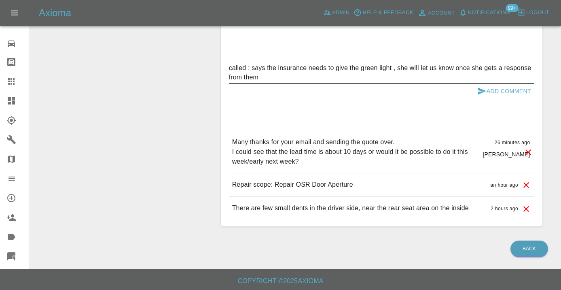
type textarea "called : says the insurance needs to give the green light , she will let us kno…"
click at [478, 95] on icon "submit" at bounding box center [482, 90] width 8 height 7
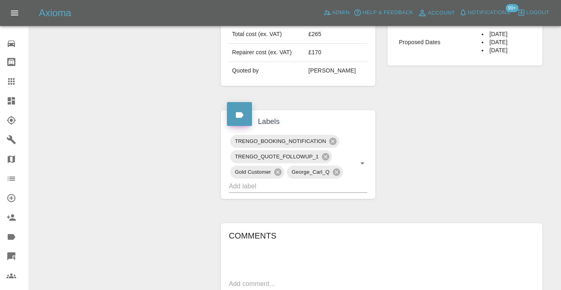
scroll to position [338, 0]
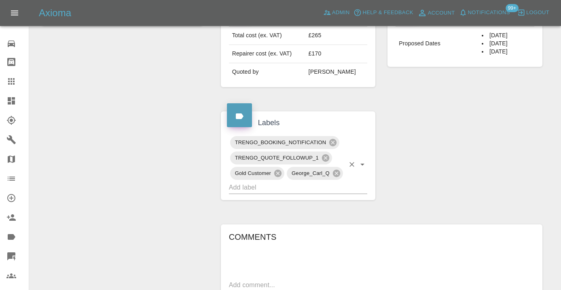
click at [254, 193] on input "text" at bounding box center [287, 187] width 116 height 13
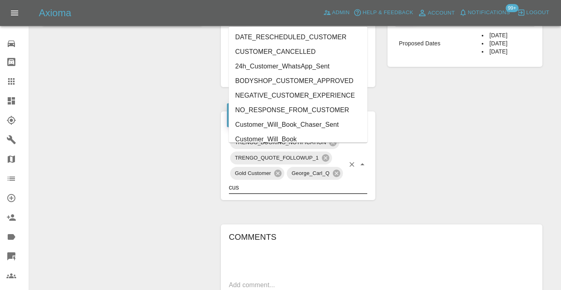
type input "cust"
click at [249, 137] on li "Customer_Will_Book" at bounding box center [298, 139] width 139 height 15
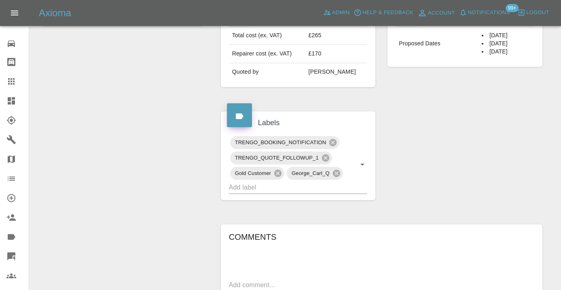
click at [130, 121] on div "Change Repairer Modify Claim Modify Quote Rollback Submit Payment Archive" at bounding box center [122, 115] width 173 height 730
click at [11, 82] on icon at bounding box center [11, 81] width 6 height 6
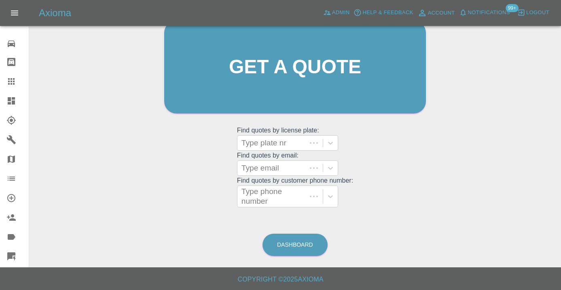
scroll to position [62, 0]
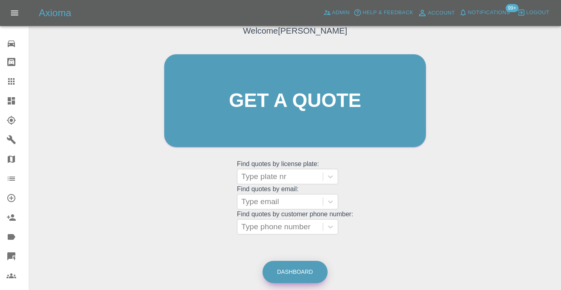
click at [301, 275] on link "Dashboard" at bounding box center [294, 271] width 65 height 22
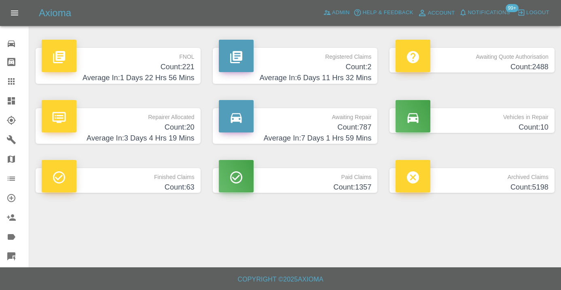
click at [350, 133] on h4 "Average In: 7 Days 1 Hrs 59 Mins" at bounding box center [295, 138] width 153 height 11
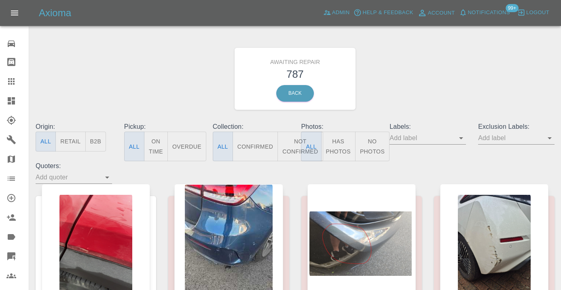
click at [290, 154] on button "Not Confirmed" at bounding box center [299, 146] width 45 height 30
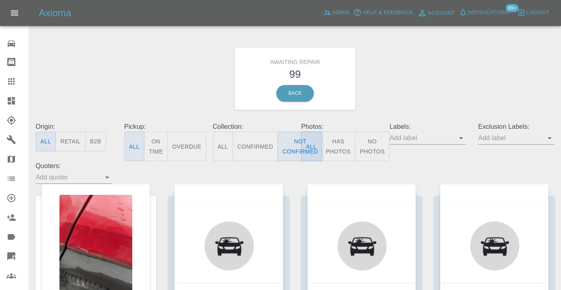
click at [402, 88] on div "Awaiting Repair 99 Back" at bounding box center [295, 79] width 531 height 86
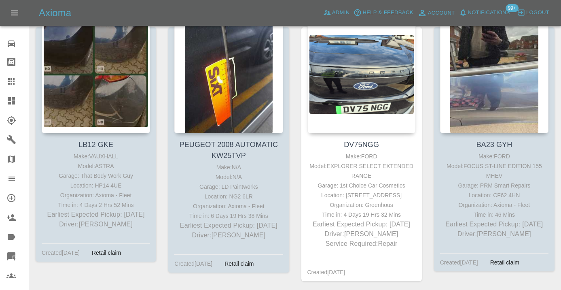
scroll to position [2319, 0]
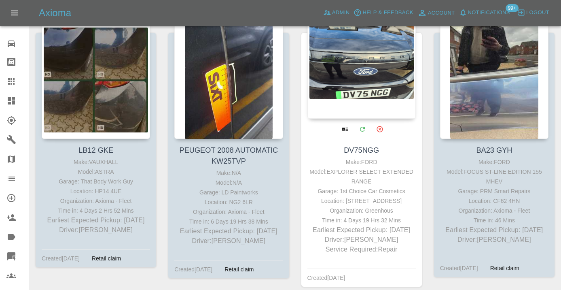
click at [386, 58] on div at bounding box center [361, 59] width 108 height 118
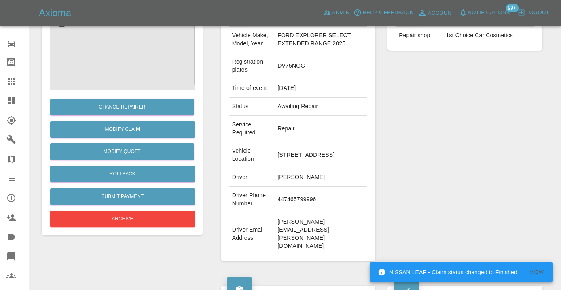
scroll to position [106, 0]
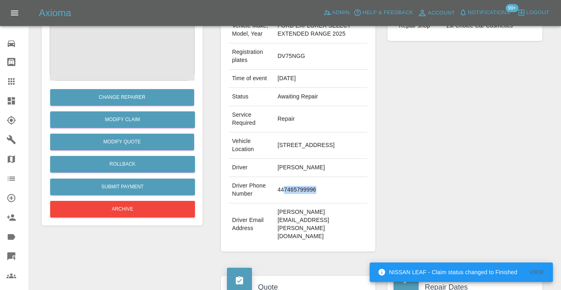
drag, startPoint x: 318, startPoint y: 188, endPoint x: 286, endPoint y: 187, distance: 32.8
click at [286, 187] on td "447465799996" at bounding box center [320, 190] width 93 height 26
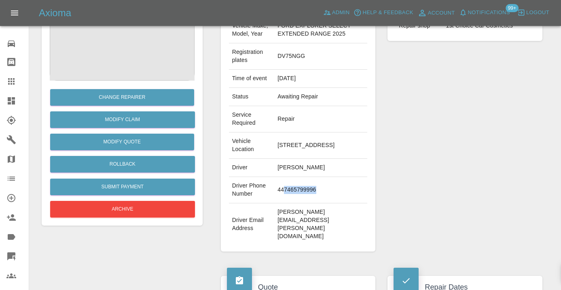
copy td "7465799996"
drag, startPoint x: 487, startPoint y: 129, endPoint x: 501, endPoint y: 118, distance: 17.6
click at [487, 129] on div "Repairer Repair shop 1st Choice Car Cosmetics" at bounding box center [464, 122] width 167 height 282
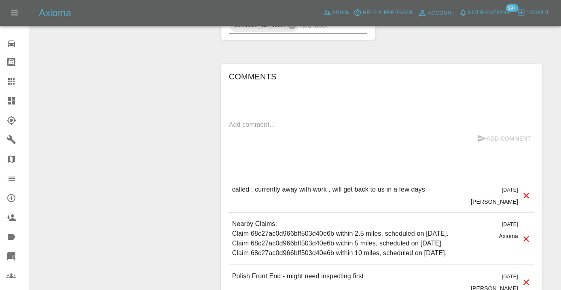
scroll to position [516, 0]
click at [267, 117] on div "x" at bounding box center [381, 123] width 305 height 13
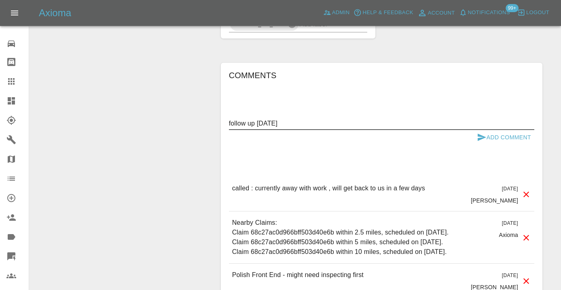
type textarea "follow up tomorrow"
click at [486, 130] on button "Add Comment" at bounding box center [504, 137] width 61 height 15
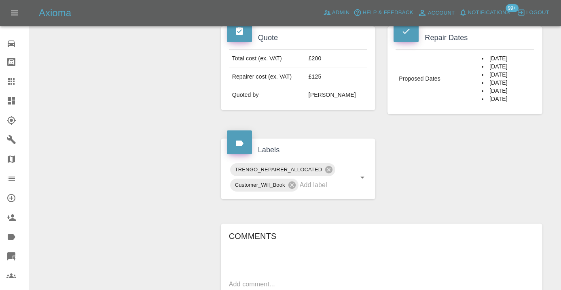
scroll to position [343, 0]
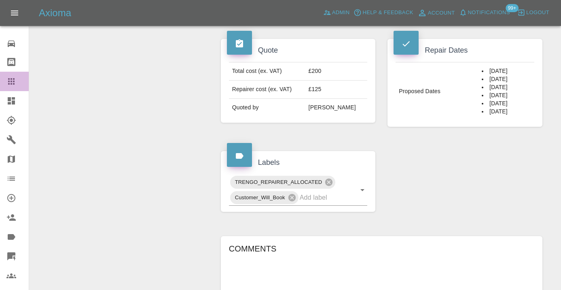
click at [13, 80] on icon at bounding box center [11, 81] width 6 height 6
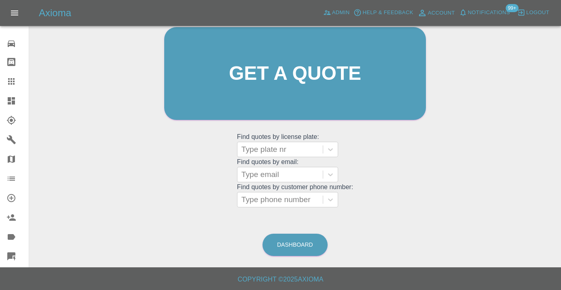
scroll to position [62, 0]
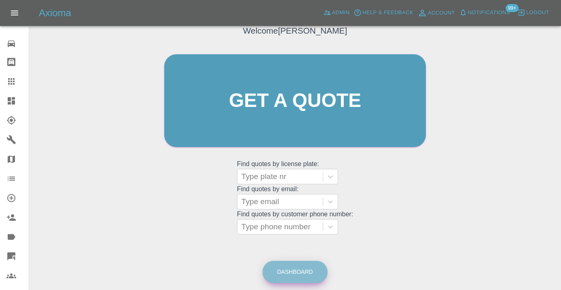
click at [305, 270] on link "Dashboard" at bounding box center [294, 271] width 65 height 22
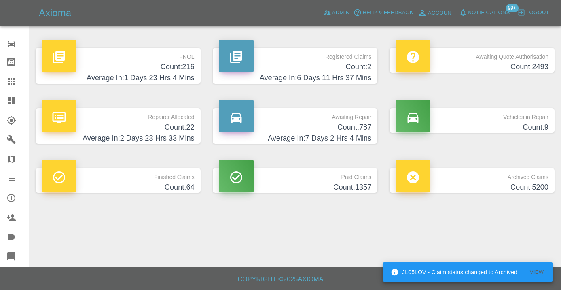
click at [357, 134] on h4 "Average In: 7 Days 2 Hrs 4 Mins" at bounding box center [295, 138] width 153 height 11
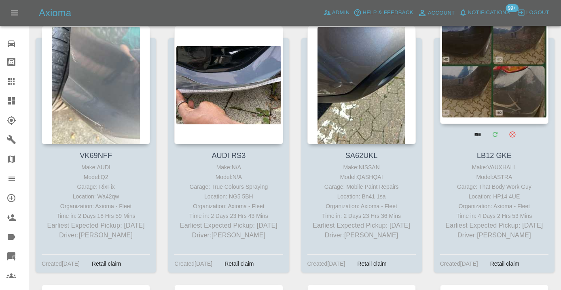
scroll to position [2050, 0]
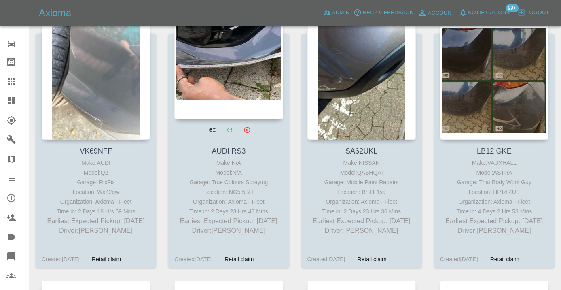
click at [249, 95] on div at bounding box center [228, 60] width 108 height 118
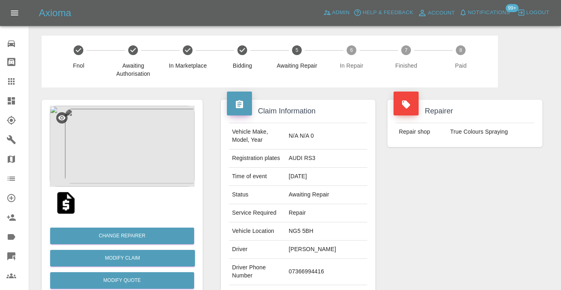
click at [325, 264] on td "07366994416" at bounding box center [327, 271] width 82 height 26
copy td "07366994416"
click at [469, 193] on div "Repairer Repair shop True Colours Spraying" at bounding box center [464, 207] width 167 height 241
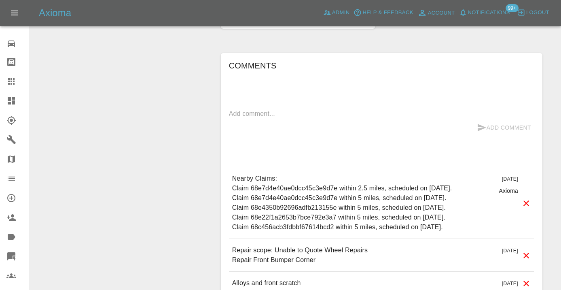
scroll to position [834, 0]
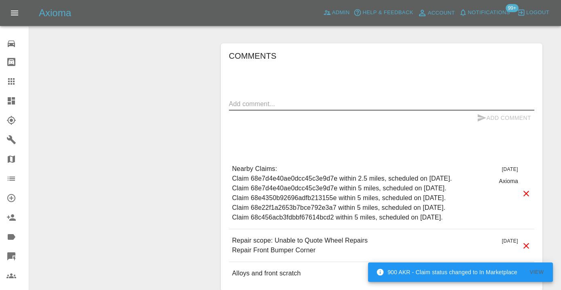
click at [260, 99] on textarea at bounding box center [381, 103] width 305 height 9
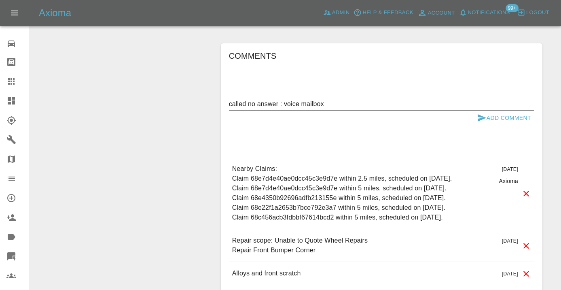
type textarea "called no answer : voice mailbox"
click at [484, 113] on icon "submit" at bounding box center [482, 118] width 10 height 10
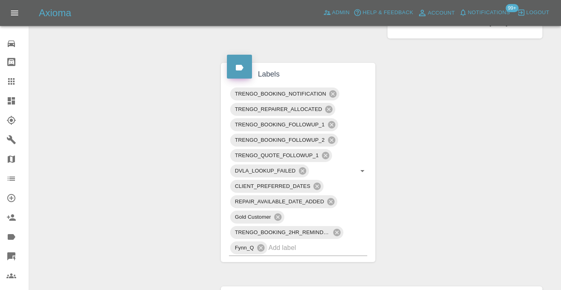
scroll to position [571, 0]
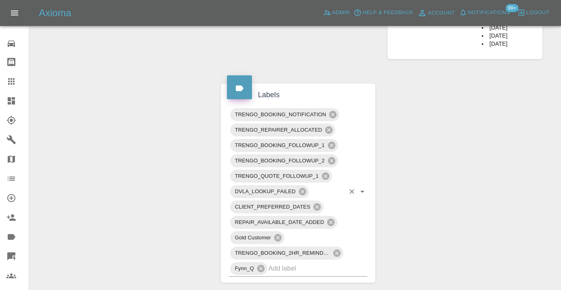
click at [281, 262] on input "text" at bounding box center [307, 268] width 76 height 13
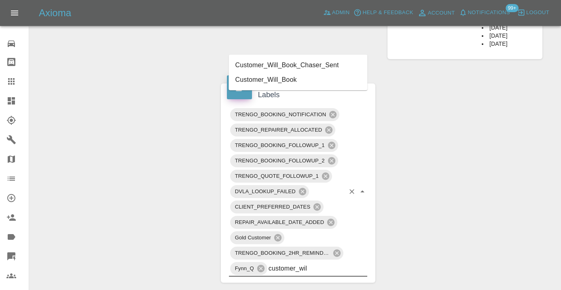
type input "customer_wi"
click at [264, 81] on li "Customer_Will_Book" at bounding box center [298, 79] width 139 height 15
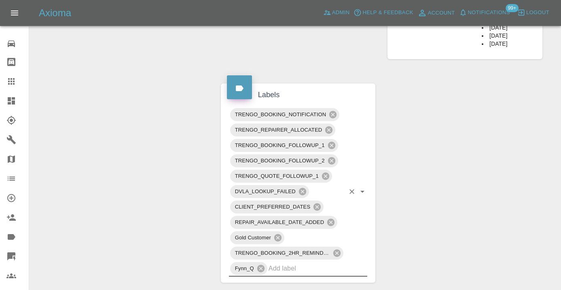
click at [399, 78] on div "Claim Information Vehicle Make, Model, Year N/A N/A 0 Registration plates AUDI …" at bounding box center [382, 59] width 334 height 1084
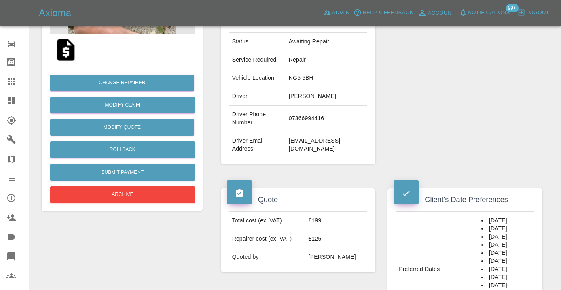
scroll to position [153, 0]
click at [11, 82] on icon at bounding box center [11, 81] width 6 height 6
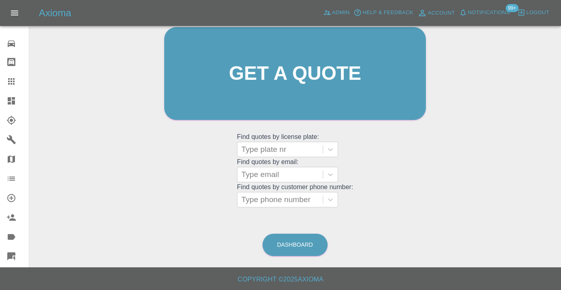
scroll to position [62, 0]
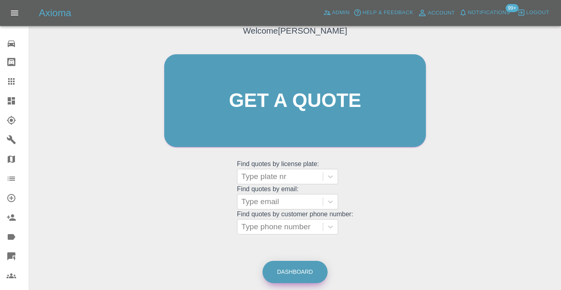
click at [298, 267] on link "Dashboard" at bounding box center [294, 271] width 65 height 22
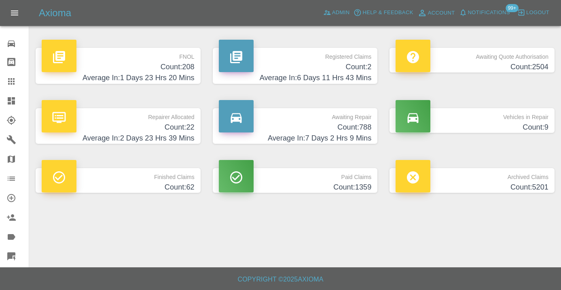
click at [360, 132] on h4 "Count: 788" at bounding box center [295, 127] width 153 height 11
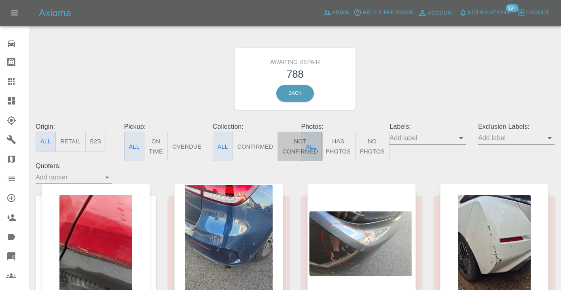
click at [291, 148] on button "Not Confirmed" at bounding box center [299, 146] width 45 height 30
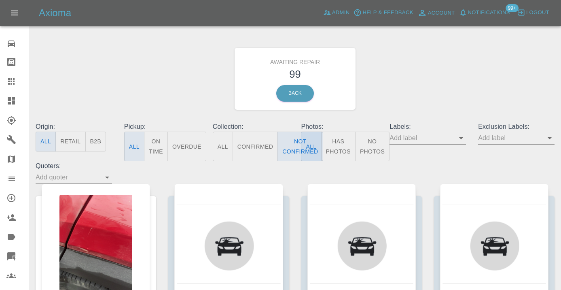
click at [434, 93] on div "Awaiting Repair 99 Back" at bounding box center [295, 79] width 531 height 86
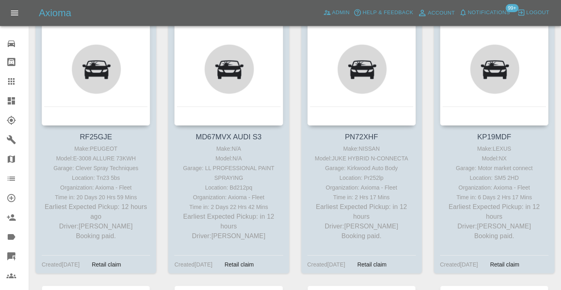
scroll to position [456, 0]
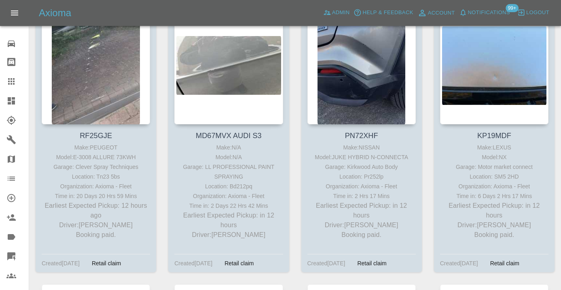
click at [429, 160] on div "KP19MDF Make: LEXUS Model: NX Garage: Motor market connect Location: SM5 2HD Or…" at bounding box center [494, 145] width 133 height 278
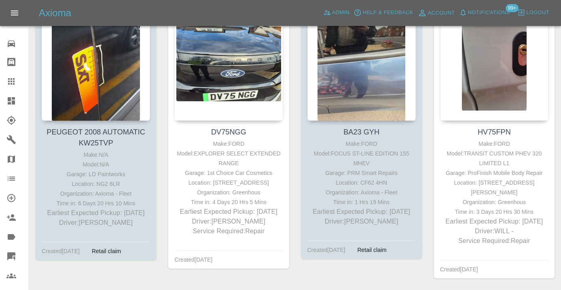
scroll to position [2332, 0]
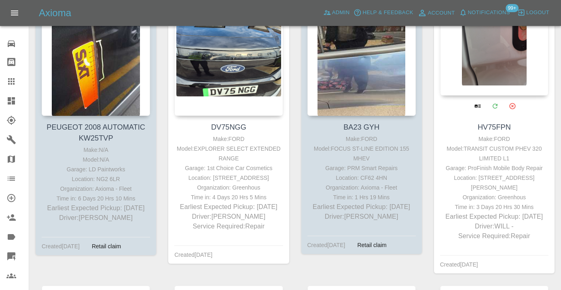
click at [480, 76] on div at bounding box center [494, 36] width 108 height 118
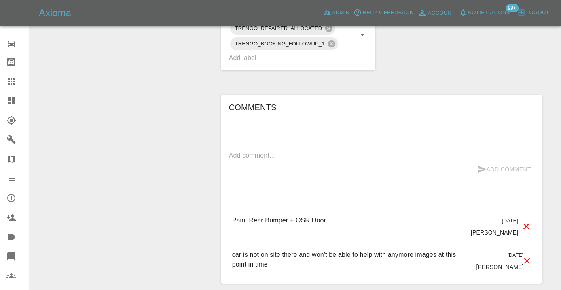
scroll to position [501, 0]
click at [12, 81] on icon at bounding box center [11, 81] width 6 height 6
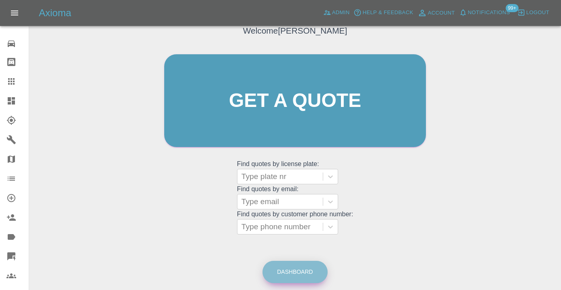
click at [282, 269] on link "Dashboard" at bounding box center [294, 271] width 65 height 22
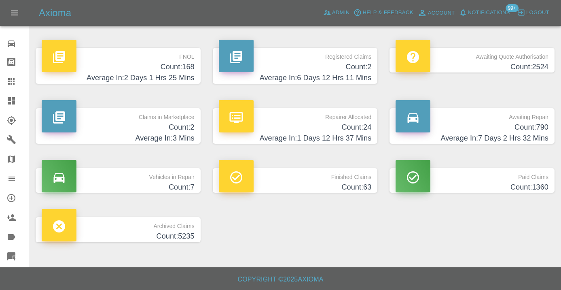
click at [532, 126] on h4 "Count: 790" at bounding box center [472, 127] width 153 height 11
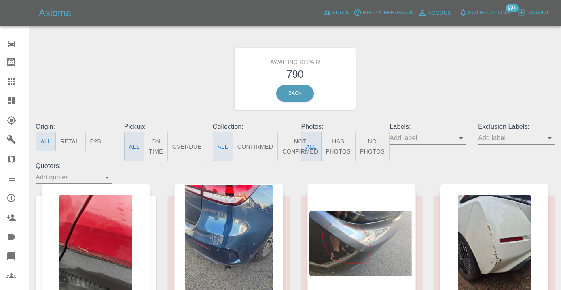
click at [296, 139] on button "Not Confirmed" at bounding box center [299, 146] width 45 height 30
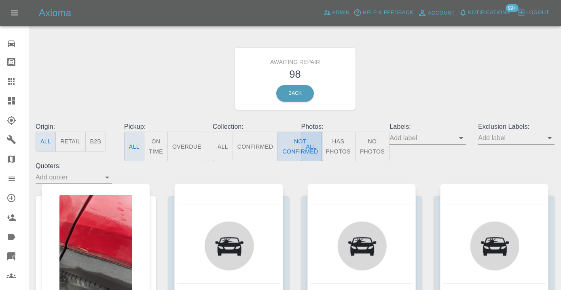
type button "false"
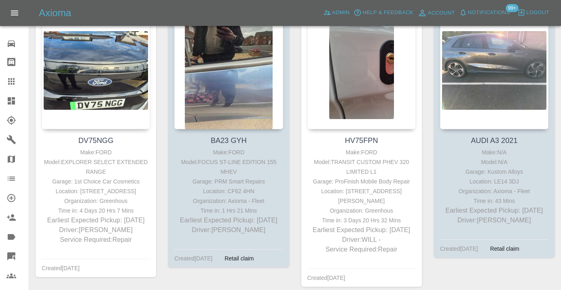
scroll to position [2335, 0]
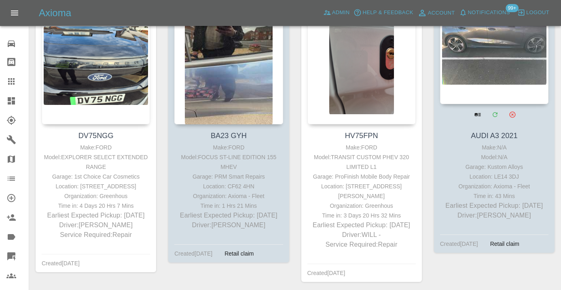
click at [495, 63] on div at bounding box center [494, 45] width 108 height 118
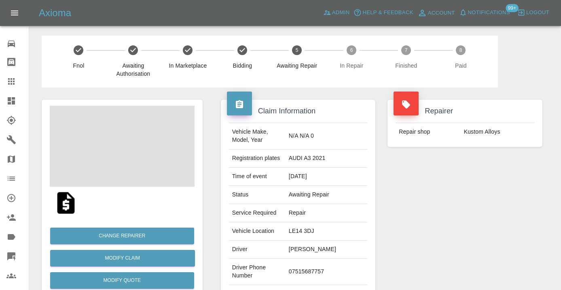
click at [317, 258] on td "07515687757" at bounding box center [327, 271] width 82 height 26
copy td "07515687757"
click at [421, 217] on div "Repairer Repair shop Kustom Alloys" at bounding box center [464, 207] width 167 height 241
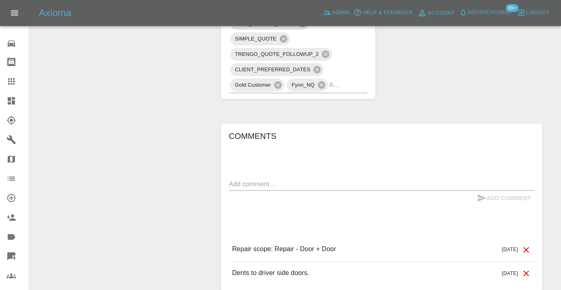
scroll to position [704, 0]
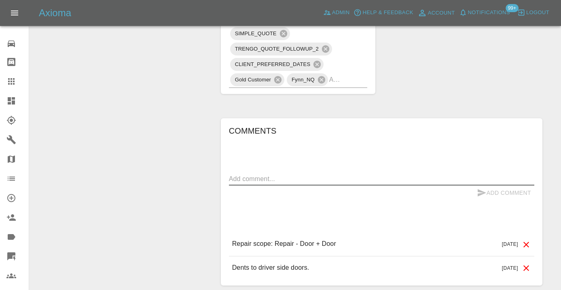
click at [264, 174] on textarea at bounding box center [381, 178] width 305 height 9
type textarea "called no answer : voice mailbox"
click at [482, 188] on icon "submit" at bounding box center [482, 193] width 10 height 10
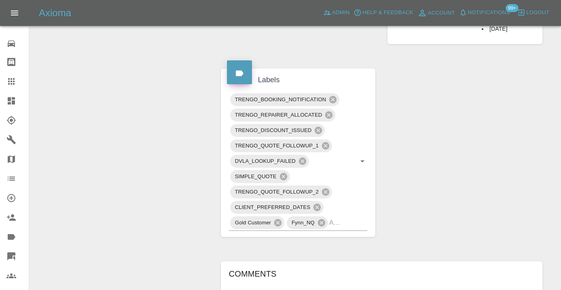
scroll to position [554, 0]
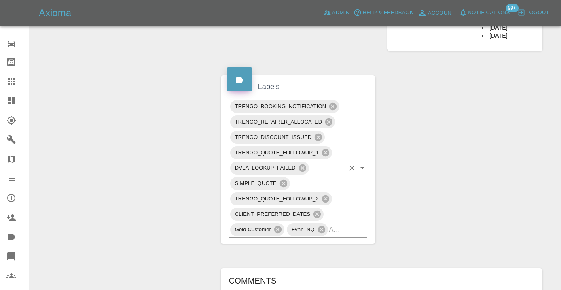
click at [343, 223] on input "text" at bounding box center [337, 229] width 16 height 13
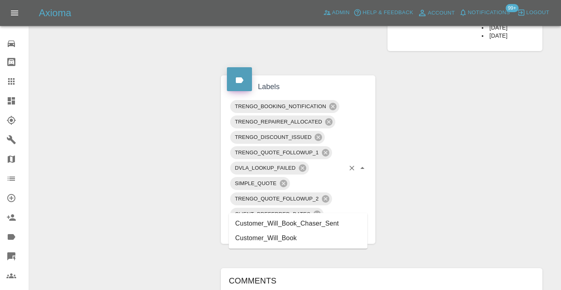
type input "customer_wil"
click at [304, 237] on li "Customer_Will_Book" at bounding box center [298, 238] width 139 height 15
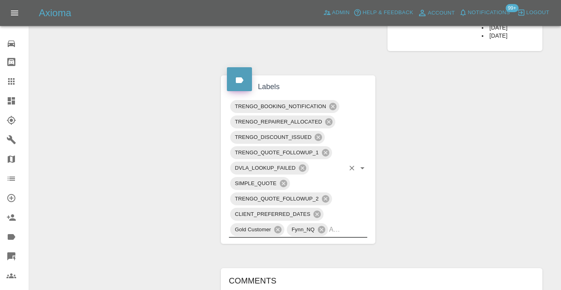
click at [121, 82] on div "Change Repairer Modify Claim Modify Quote Rollback Submit Payment Archive" at bounding box center [122, 7] width 173 height 948
click at [10, 82] on icon at bounding box center [11, 81] width 10 height 10
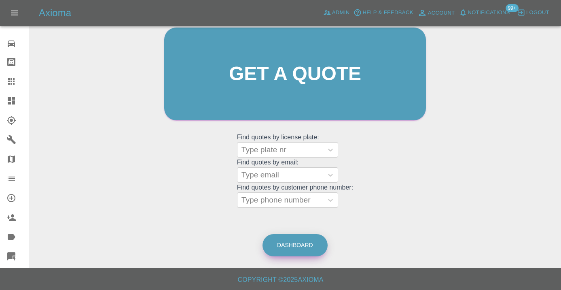
click at [283, 245] on link "Dashboard" at bounding box center [294, 245] width 65 height 22
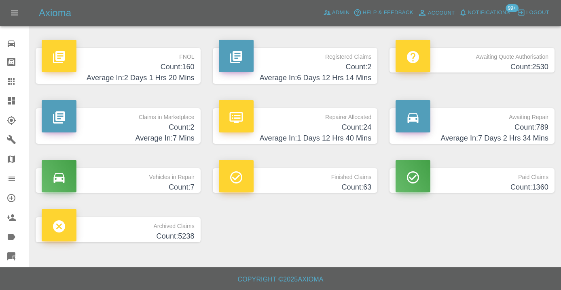
click at [541, 126] on h4 "Count: 789" at bounding box center [472, 127] width 153 height 11
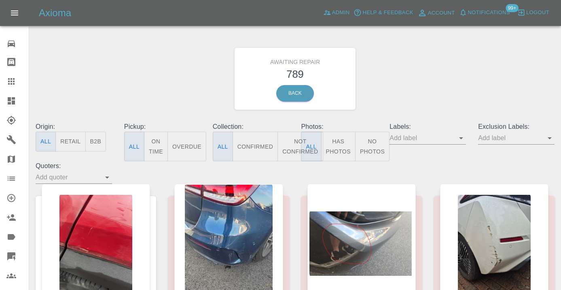
click at [288, 146] on button "Not Confirmed" at bounding box center [299, 146] width 45 height 30
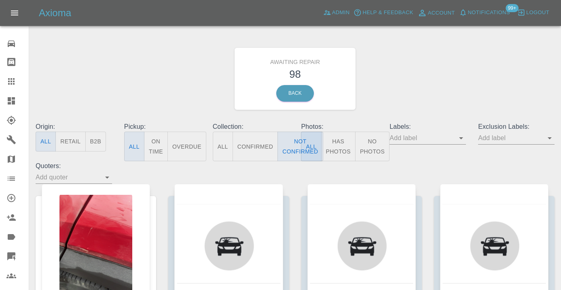
click at [430, 106] on div "Awaiting Repair 98 Back" at bounding box center [295, 79] width 531 height 86
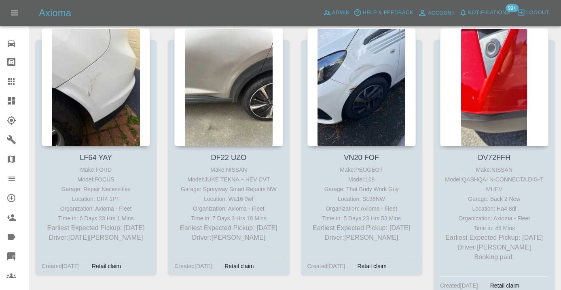
scroll to position [2595, 0]
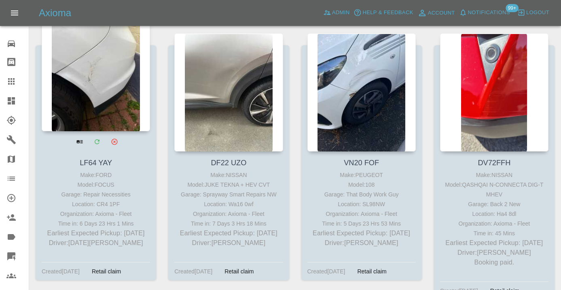
click at [104, 92] on div at bounding box center [96, 72] width 108 height 118
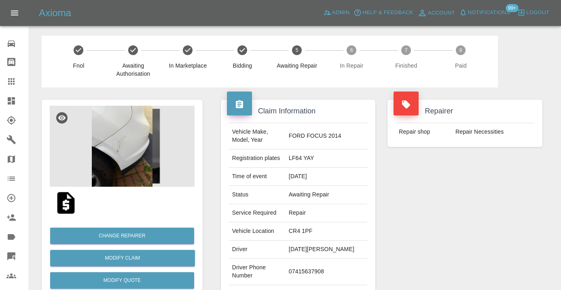
click at [311, 263] on td "07415637908" at bounding box center [327, 271] width 82 height 26
copy td "07415637908"
click at [434, 195] on div "Repairer Repair shop Repair Necessities" at bounding box center [464, 207] width 167 height 241
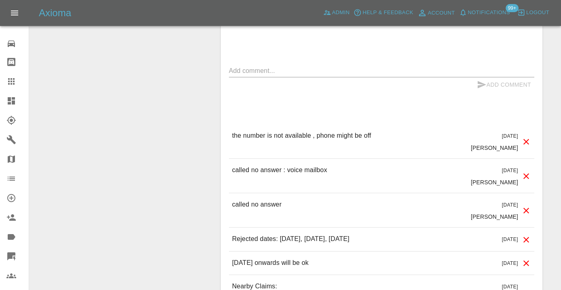
scroll to position [678, 0]
click at [275, 66] on textarea at bounding box center [381, 70] width 305 height 9
type textarea "n/a"
click at [482, 80] on icon "submit" at bounding box center [482, 83] width 8 height 7
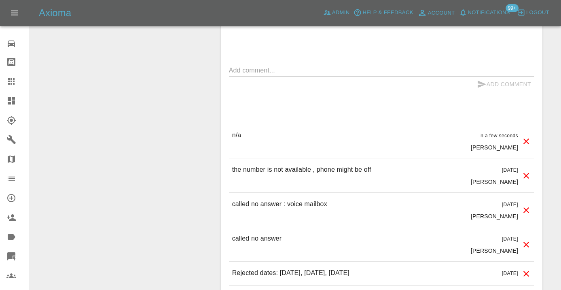
click at [13, 78] on icon at bounding box center [11, 81] width 6 height 6
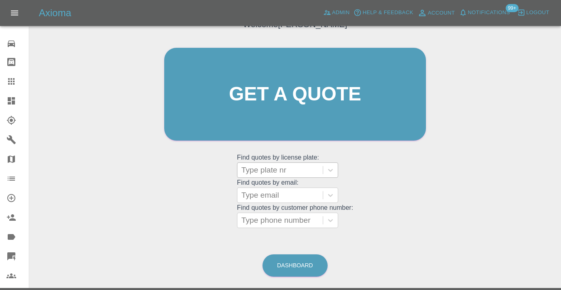
click at [268, 167] on div at bounding box center [279, 169] width 77 height 11
click at [300, 254] on link "Dashboard" at bounding box center [294, 265] width 65 height 22
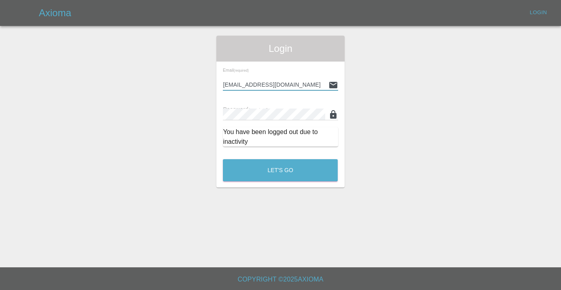
type input "Castrokhonqwana@gmail.com"
click at [280, 170] on button "Let's Go" at bounding box center [280, 170] width 115 height 22
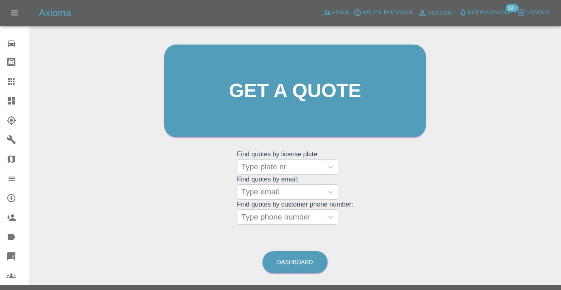
scroll to position [89, 0]
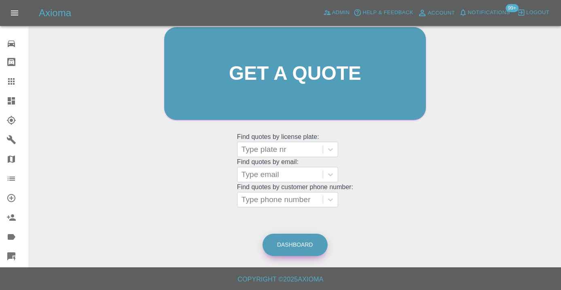
click at [283, 245] on link "Dashboard" at bounding box center [294, 244] width 65 height 22
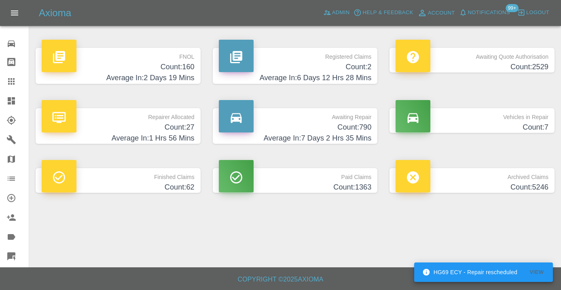
click at [347, 123] on h4 "Count: 790" at bounding box center [295, 127] width 153 height 11
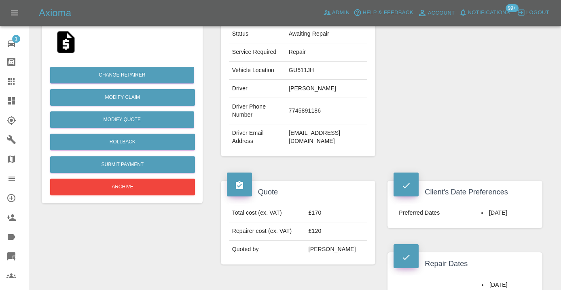
scroll to position [157, 0]
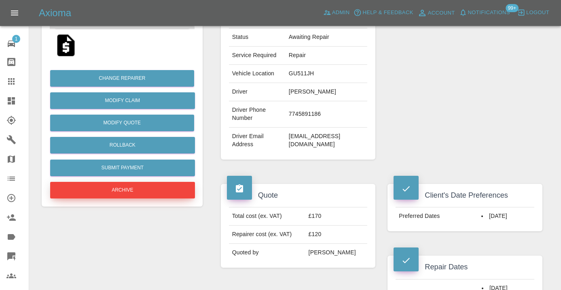
click at [152, 191] on button "Archive" at bounding box center [122, 190] width 145 height 17
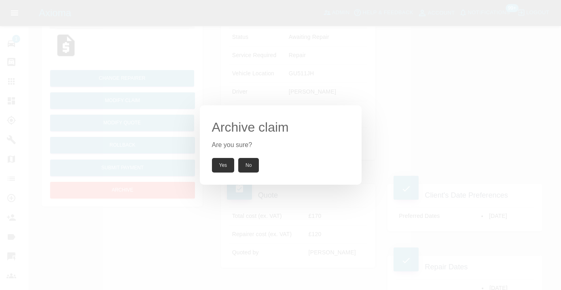
click at [223, 161] on button "Yes" at bounding box center [223, 165] width 23 height 15
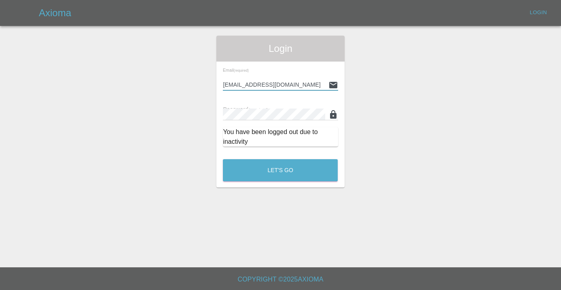
type input "[EMAIL_ADDRESS][DOMAIN_NAME]"
click at [280, 170] on button "Let's Go" at bounding box center [280, 170] width 115 height 22
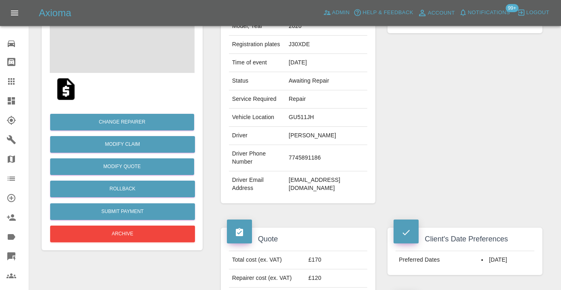
scroll to position [125, 0]
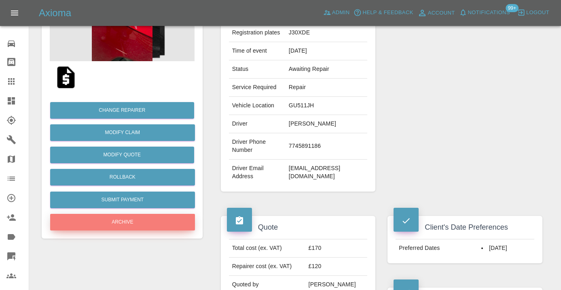
click at [140, 219] on button "Archive" at bounding box center [122, 222] width 145 height 17
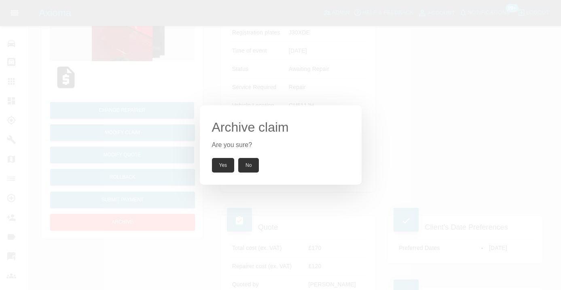
click at [224, 162] on button "Yes" at bounding box center [223, 165] width 23 height 15
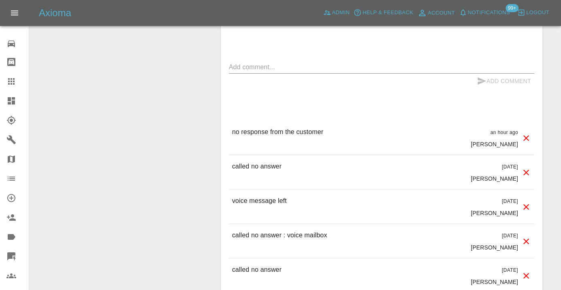
scroll to position [770, 0]
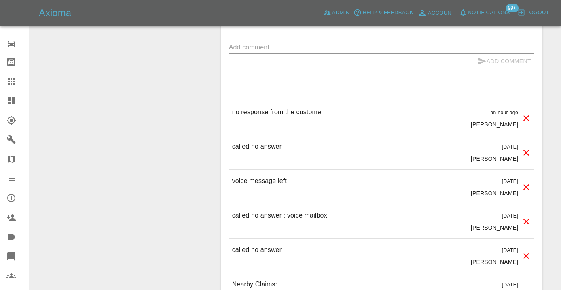
click at [13, 78] on icon at bounding box center [11, 81] width 6 height 6
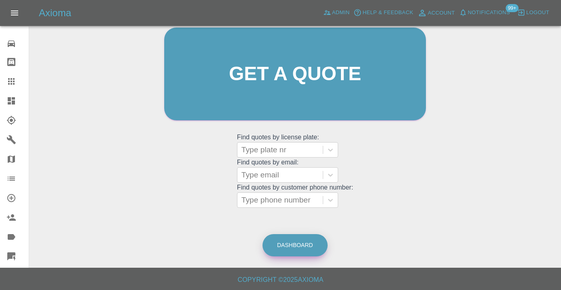
click at [282, 239] on link "Dashboard" at bounding box center [294, 245] width 65 height 22
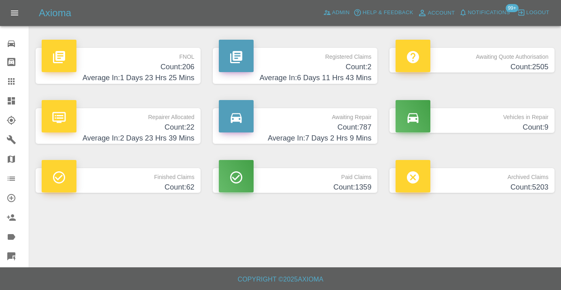
click at [360, 126] on h4 "Count: 787" at bounding box center [295, 127] width 153 height 11
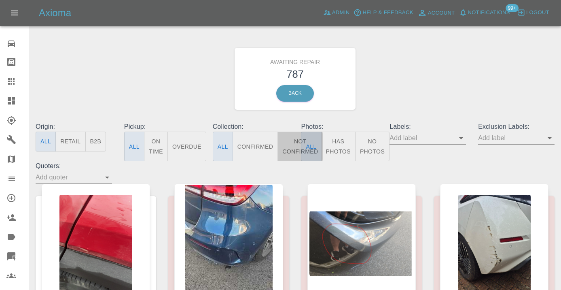
click at [290, 144] on button "Not Confirmed" at bounding box center [299, 146] width 45 height 30
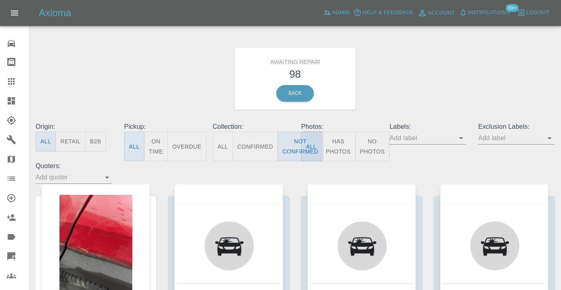
click at [419, 91] on div "Awaiting Repair 98 Back" at bounding box center [295, 79] width 531 height 86
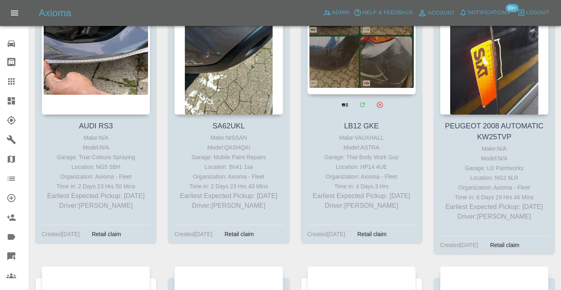
scroll to position [2069, 0]
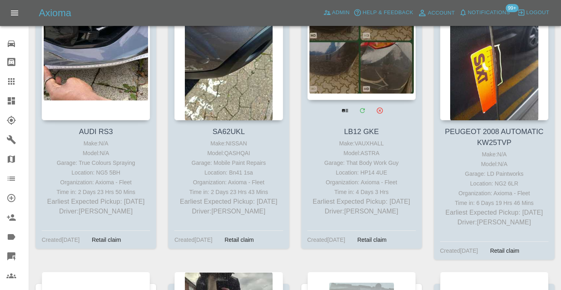
click at [380, 70] on div at bounding box center [361, 41] width 108 height 118
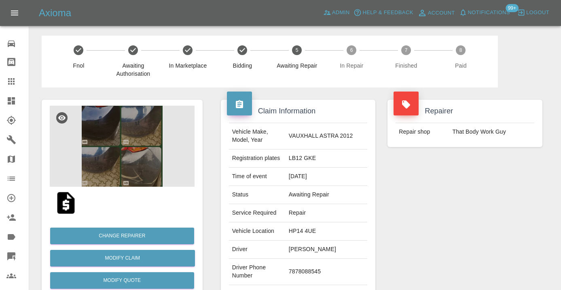
click at [302, 277] on td "7878088545" at bounding box center [327, 271] width 82 height 26
copy td "7878088545"
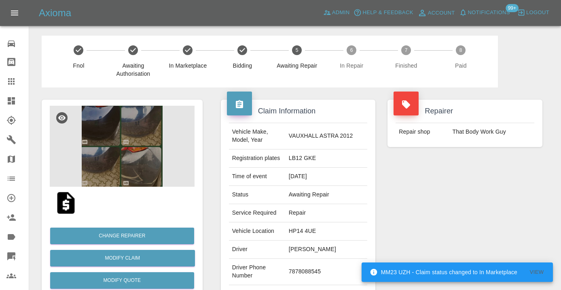
click at [459, 232] on div "Repairer Repair shop That Body Work Guy" at bounding box center [464, 207] width 167 height 241
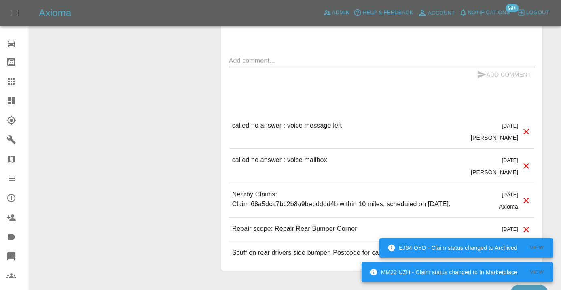
scroll to position [935, 0]
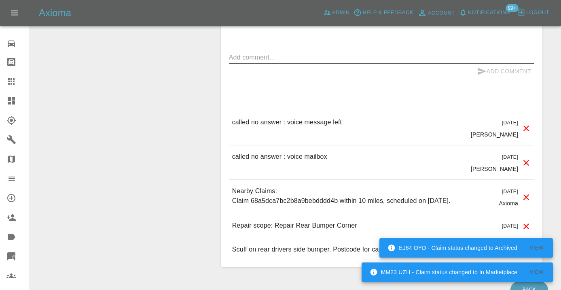
click at [259, 61] on textarea at bounding box center [381, 57] width 305 height 9
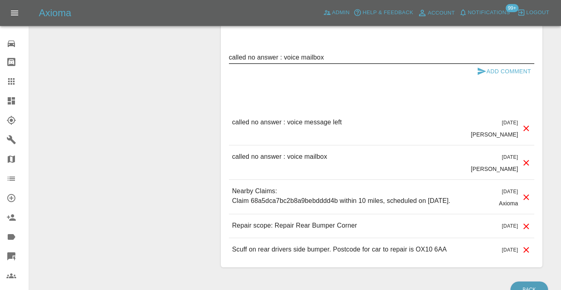
type textarea "called no answer : voice mailbox"
click at [503, 76] on button "Add Comment" at bounding box center [504, 71] width 61 height 15
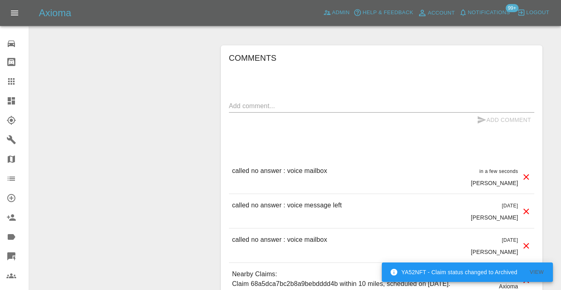
scroll to position [870, 0]
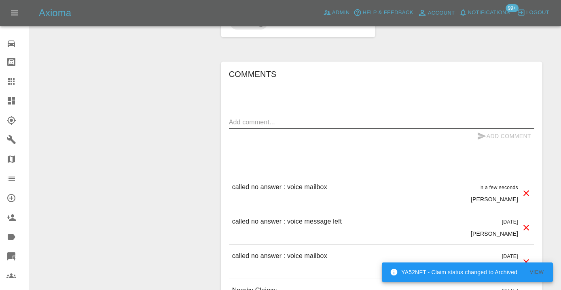
click at [248, 127] on textarea at bounding box center [381, 121] width 305 height 9
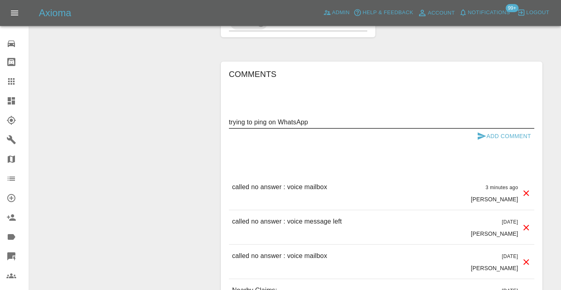
type textarea "trying to ping on WhatsApp"
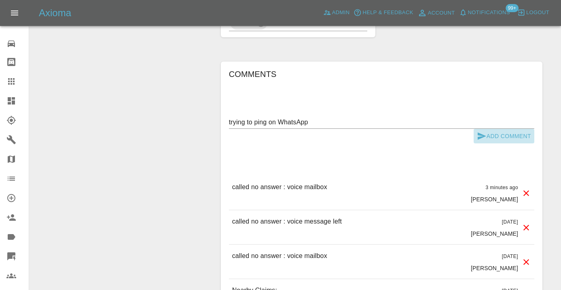
click at [484, 141] on icon "submit" at bounding box center [482, 136] width 10 height 10
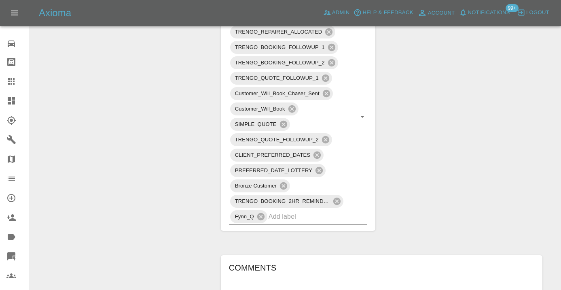
scroll to position [676, 0]
click at [18, 84] on div at bounding box center [17, 81] width 23 height 10
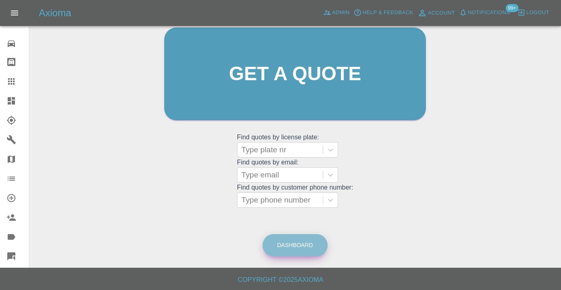
click at [282, 245] on link "Dashboard" at bounding box center [294, 245] width 65 height 22
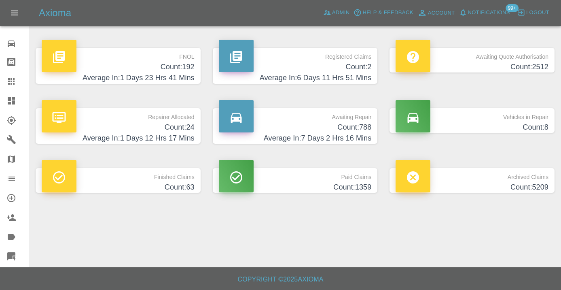
click at [352, 133] on h4 "Average In: 7 Days 2 Hrs 16 Mins" at bounding box center [295, 138] width 153 height 11
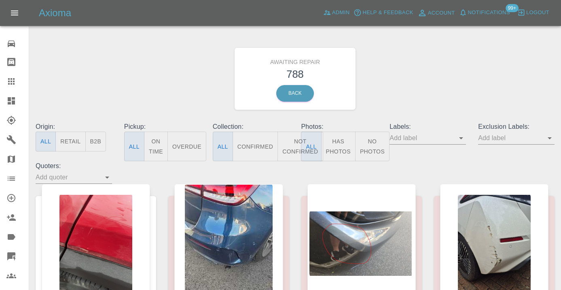
click at [298, 150] on button "Not Confirmed" at bounding box center [299, 146] width 45 height 30
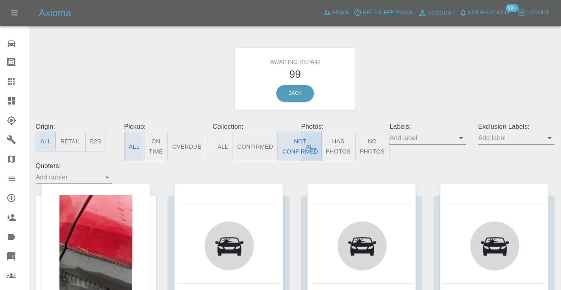
click at [397, 103] on div "Awaiting Repair 99 Back" at bounding box center [295, 79] width 531 height 86
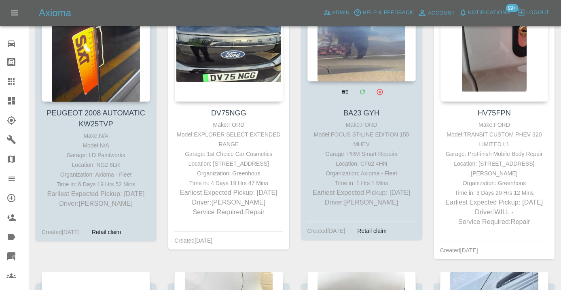
scroll to position [2346, 0]
click at [360, 30] on div at bounding box center [361, 23] width 108 height 118
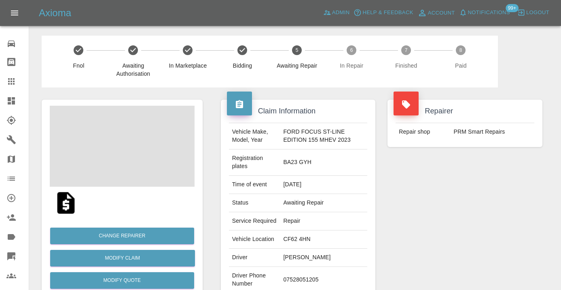
click at [302, 283] on td "07528051205" at bounding box center [323, 279] width 87 height 26
copy td "07528051205"
click at [437, 218] on div "Repairer Repair shop PRM Smart Repairs" at bounding box center [464, 212] width 167 height 250
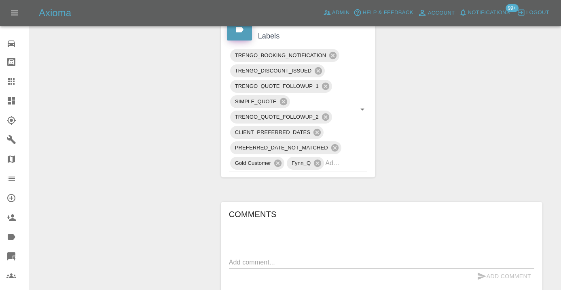
scroll to position [569, 0]
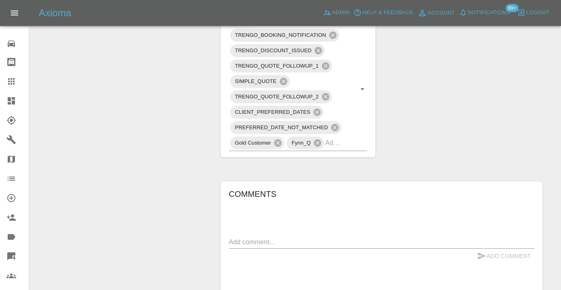
click at [250, 248] on div "x" at bounding box center [381, 241] width 305 height 13
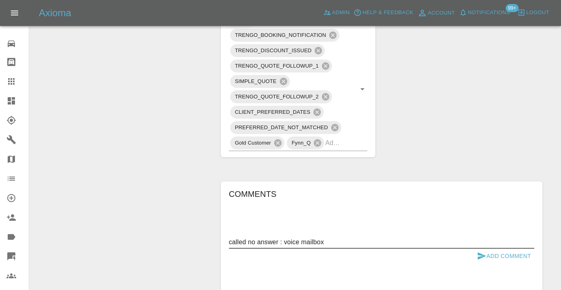
drag, startPoint x: 340, startPoint y: 248, endPoint x: 281, endPoint y: 248, distance: 59.0
click at [281, 246] on textarea "called no answer : voice mailbox" at bounding box center [381, 241] width 305 height 9
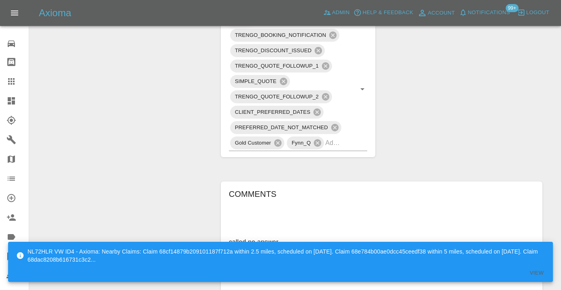
type textarea "called no answer"
click at [490, 221] on div "Comments called no answer x Add Comment Nearby Claims: Claim 68e7c1590ae0dcc45c…" at bounding box center [381, 281] width 305 height 189
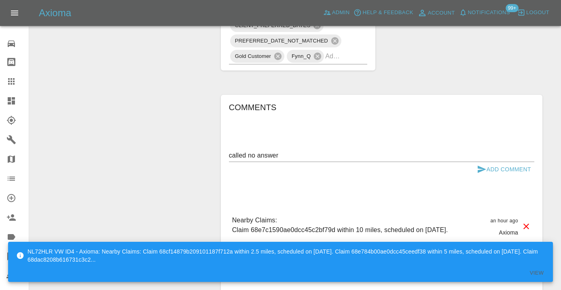
scroll to position [667, 0]
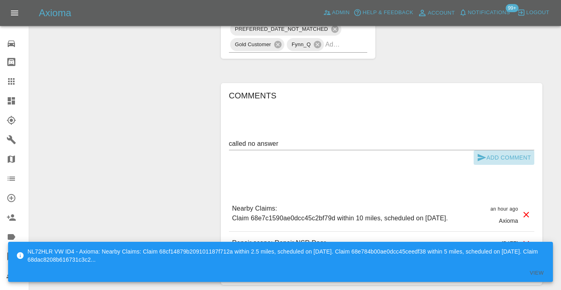
click at [481, 161] on icon "submit" at bounding box center [482, 157] width 8 height 7
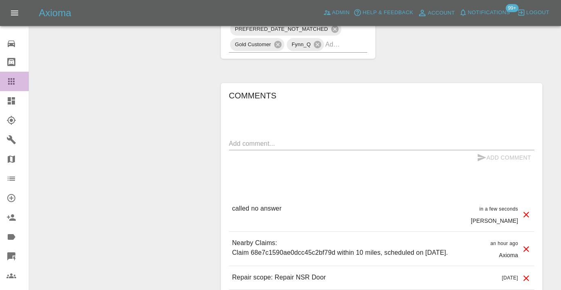
click at [15, 84] on icon at bounding box center [11, 81] width 10 height 10
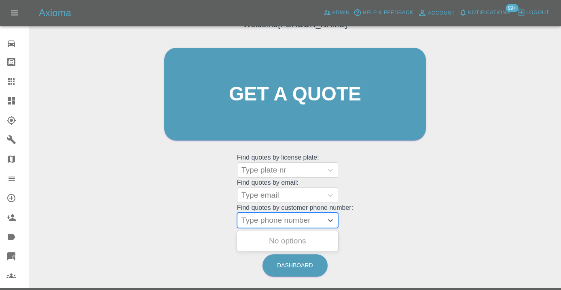
click at [270, 220] on div at bounding box center [279, 219] width 77 height 11
paste input "07860738105"
type input "07860738105"
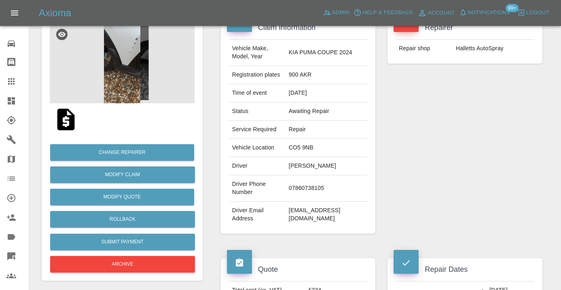
scroll to position [84, 0]
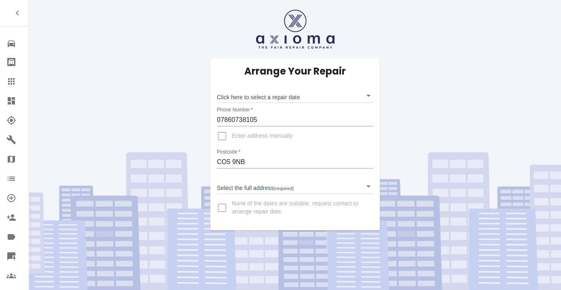
click at [243, 97] on body "Repair home Bodyshop home Claims Dashboard Explorer Garages Map Organization Cr…" at bounding box center [280, 145] width 561 height 290
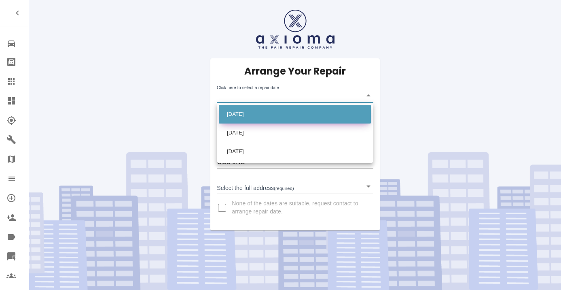
click at [245, 112] on li "[DATE]" at bounding box center [295, 114] width 152 height 19
type input "[DATE]T00:00:00.000Z"
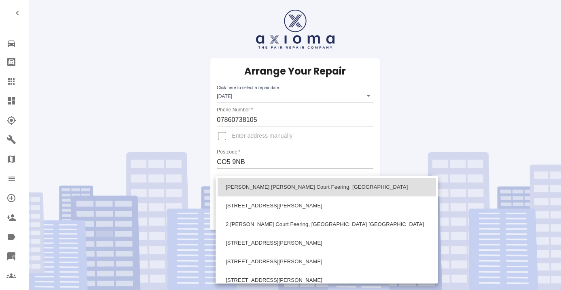
click at [243, 190] on body "Repair home Bodyshop home Claims Dashboard Explorer Garages Map Organization Cr…" at bounding box center [280, 145] width 561 height 290
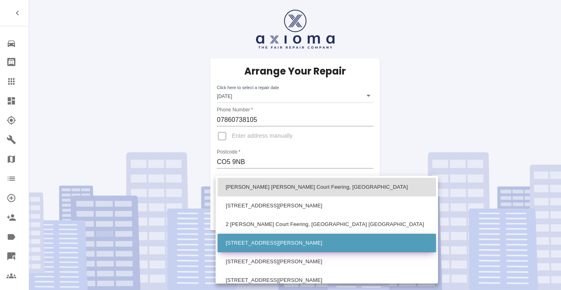
scroll to position [27, 0]
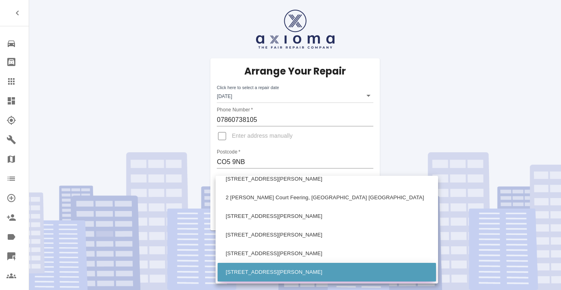
click at [243, 274] on li "7 John Raven Court Feering, Colchester Essex" at bounding box center [327, 271] width 218 height 19
type input "7 John Raven Court Feering, Colchester Essex"
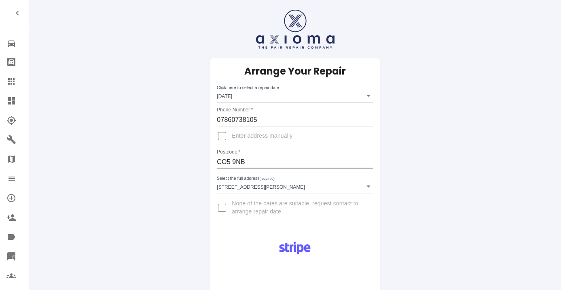
click at [237, 162] on input "CO5 9NB" at bounding box center [295, 161] width 156 height 13
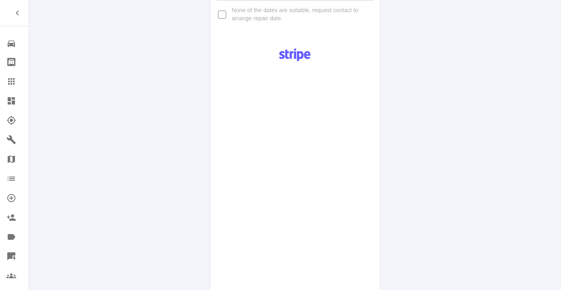
scroll to position [392, 0]
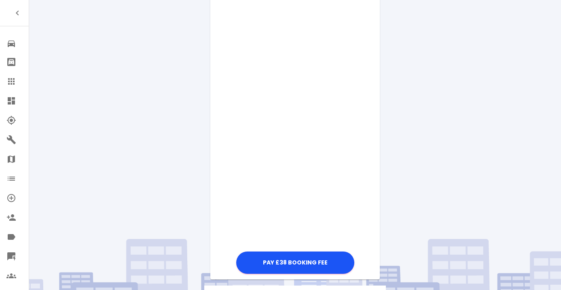
click at [364, 127] on div "Pay £38 Booking Fee" at bounding box center [294, 59] width 169 height 434
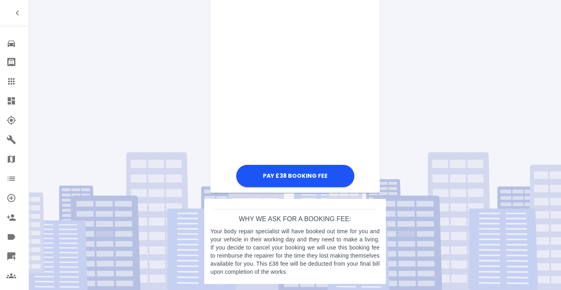
scroll to position [478, 0]
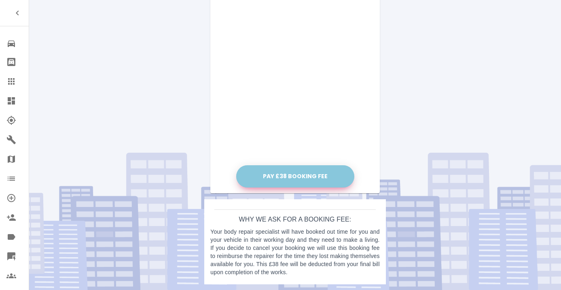
click at [293, 173] on button "Pay £38 Booking Fee" at bounding box center [295, 176] width 118 height 22
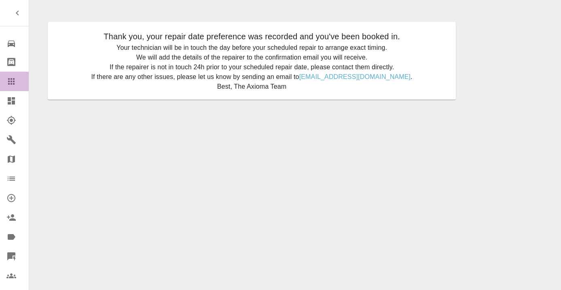
click at [15, 78] on icon at bounding box center [11, 81] width 6 height 6
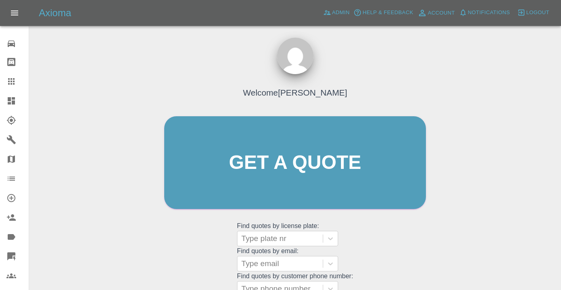
click at [407, 250] on div "Welcome [PERSON_NAME] Get a quote Get a quote Find quotes by license plate: Typ…" at bounding box center [295, 178] width 279 height 244
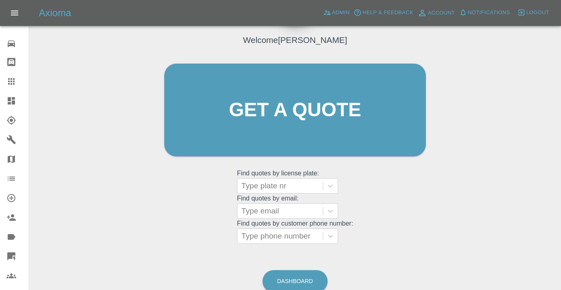
scroll to position [63, 0]
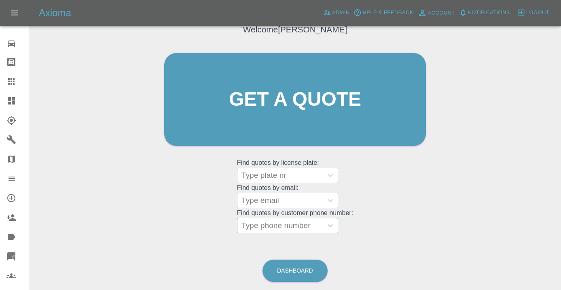
click at [307, 228] on div at bounding box center [279, 225] width 77 height 11
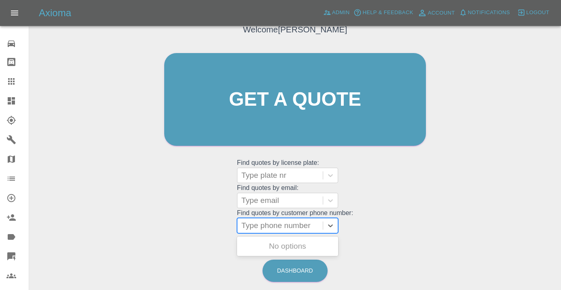
paste input "07476292076"
type input "07476292076"
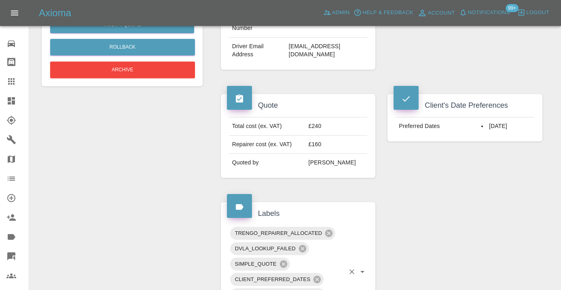
scroll to position [249, 0]
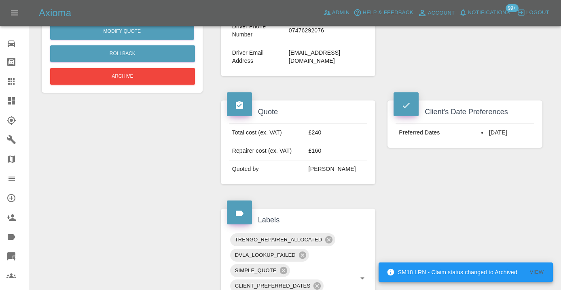
click at [454, 216] on div "Claim Information Vehicle Make, Model, Year N/A N/A 0 Registration plates DC23 …" at bounding box center [382, 239] width 334 height 801
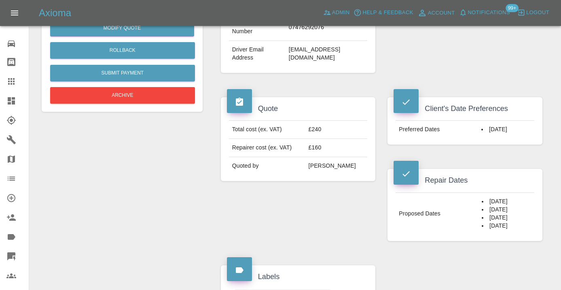
scroll to position [254, 0]
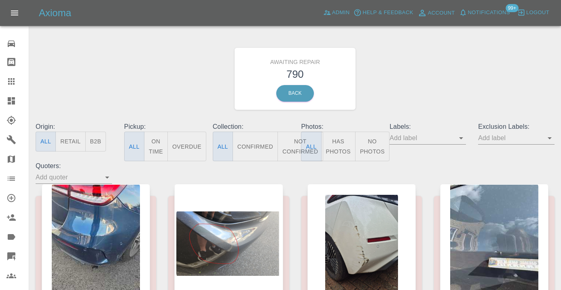
click at [292, 146] on button "Not Confirmed" at bounding box center [299, 146] width 45 height 30
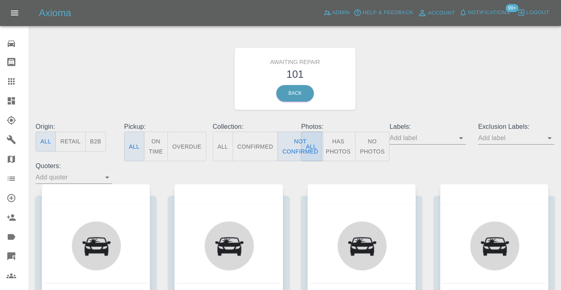
click at [484, 84] on div "Awaiting Repair 101 Back" at bounding box center [295, 79] width 531 height 86
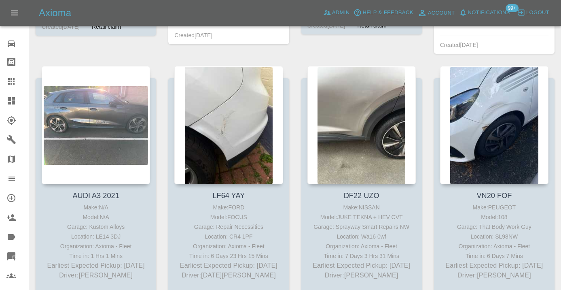
scroll to position [2572, 0]
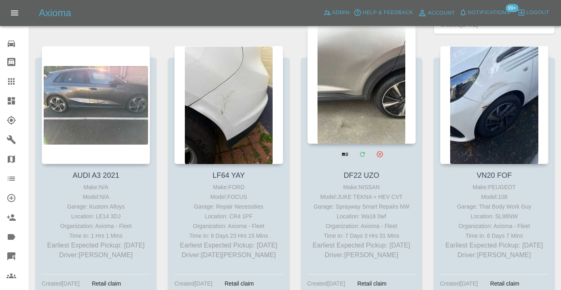
click at [370, 105] on div at bounding box center [361, 84] width 108 height 118
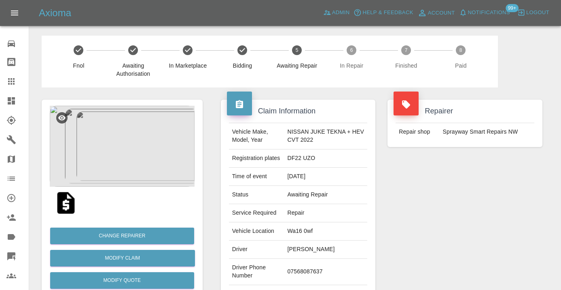
click at [309, 269] on td "07568087637" at bounding box center [325, 271] width 83 height 26
copy td "07568087637"
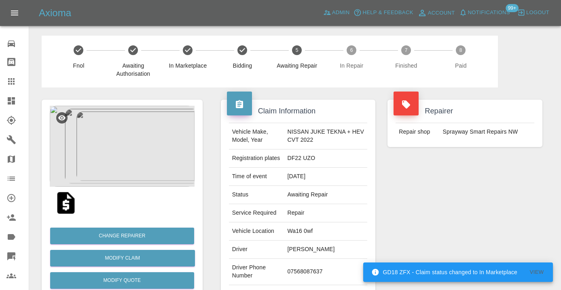
click at [415, 218] on div "Repairer Repair shop Sprayway Smart Repairs NW" at bounding box center [464, 207] width 167 height 241
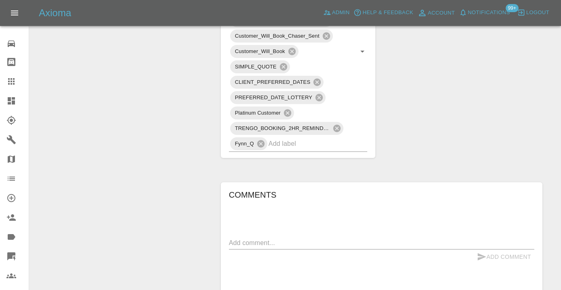
scroll to position [524, 0]
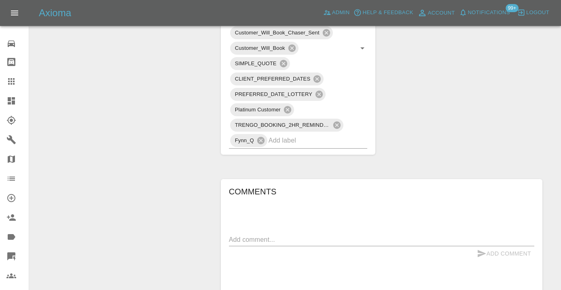
click at [243, 238] on textarea at bounding box center [381, 239] width 305 height 9
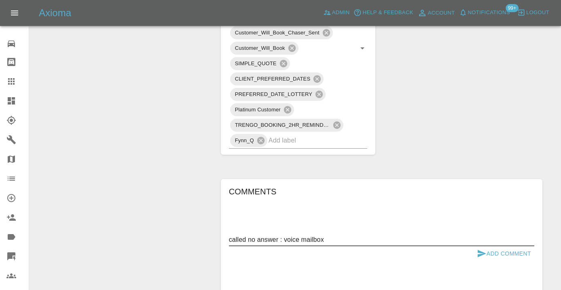
type textarea "called no answer : voice mailbox"
click at [489, 252] on button "Add Comment" at bounding box center [504, 253] width 61 height 15
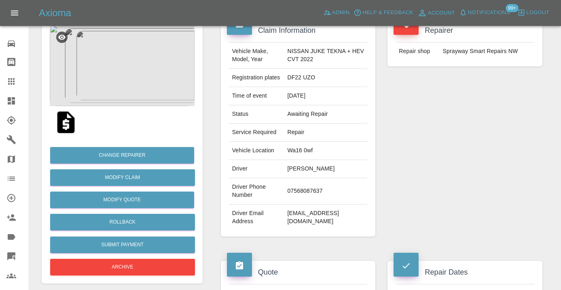
scroll to position [74, 0]
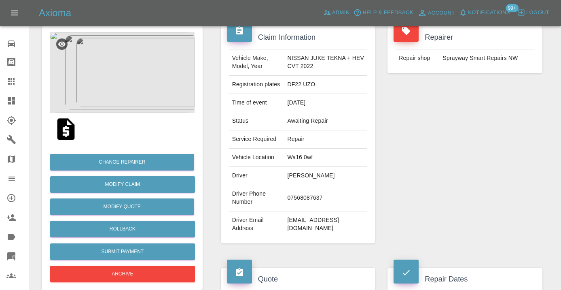
click at [17, 83] on div at bounding box center [17, 81] width 23 height 10
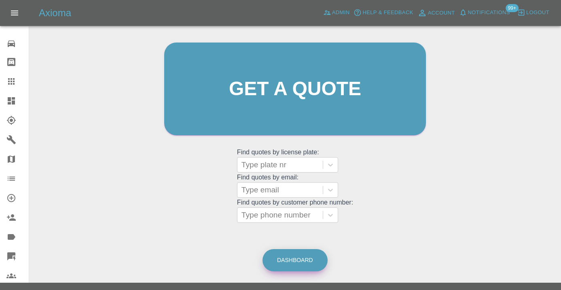
click at [307, 266] on link "Dashboard" at bounding box center [294, 260] width 65 height 22
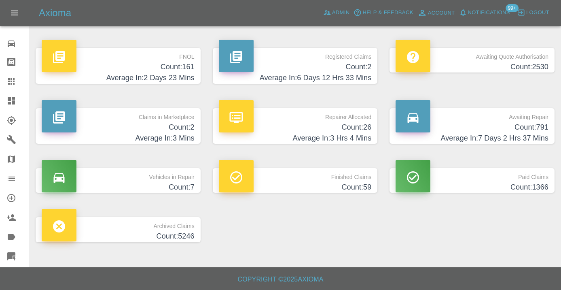
click at [541, 129] on h4 "Count: 791" at bounding box center [472, 127] width 153 height 11
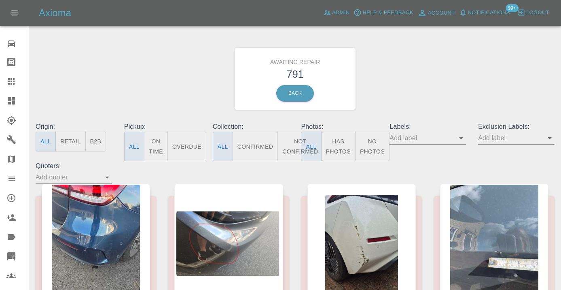
click at [294, 147] on button "Not Confirmed" at bounding box center [299, 146] width 45 height 30
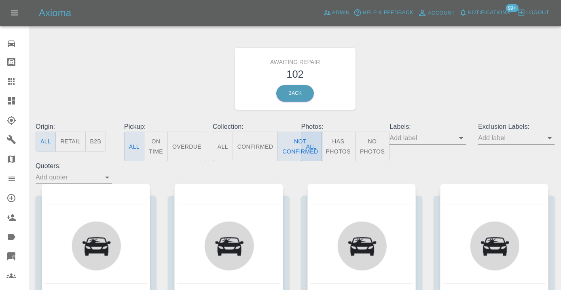
click at [468, 92] on div "Awaiting Repair 102 Back" at bounding box center [295, 79] width 531 height 86
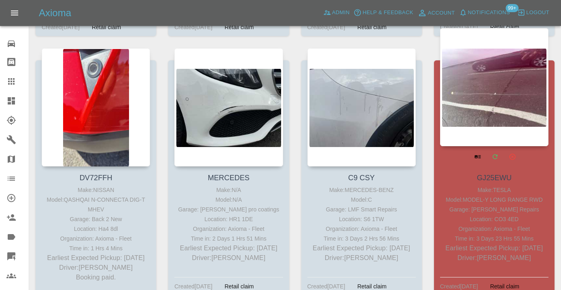
scroll to position [2827, 0]
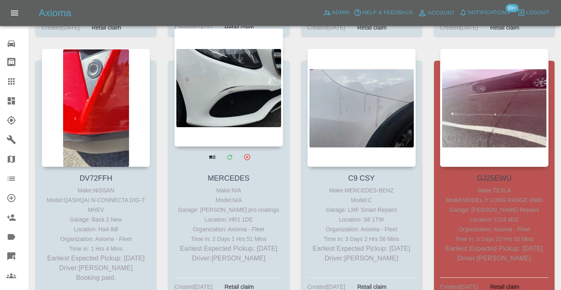
click at [248, 89] on div at bounding box center [228, 87] width 108 height 118
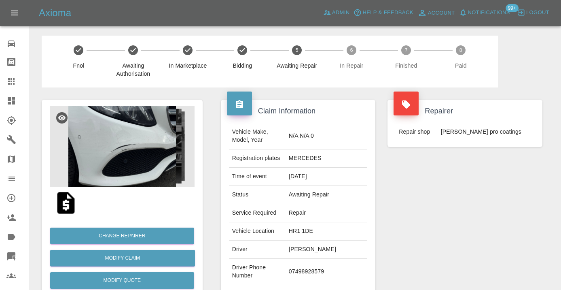
click at [323, 265] on td "07498928579" at bounding box center [327, 271] width 82 height 26
copy td "07498928579"
click at [446, 230] on div "Repairer Repair shop Compton pro coatings" at bounding box center [464, 207] width 167 height 241
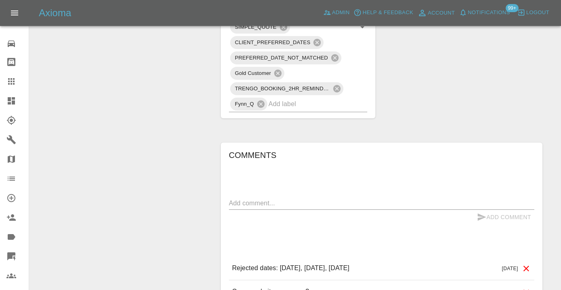
scroll to position [531, 0]
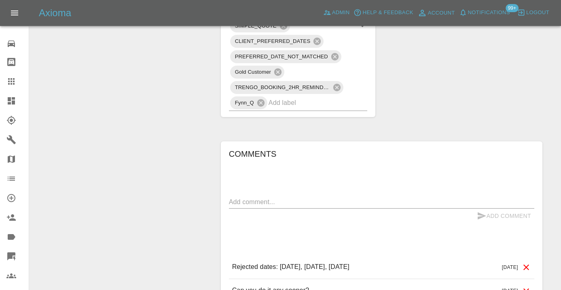
click at [263, 197] on textarea at bounding box center [381, 201] width 305 height 9
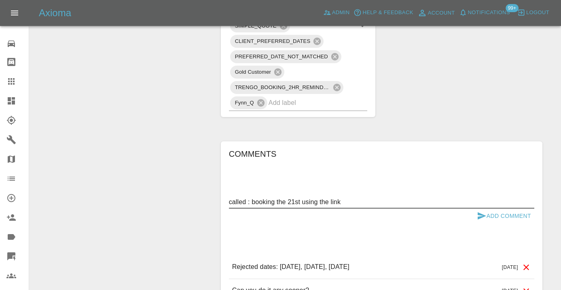
type textarea "called : booking the 21st using the link"
click at [485, 211] on icon "submit" at bounding box center [482, 216] width 10 height 10
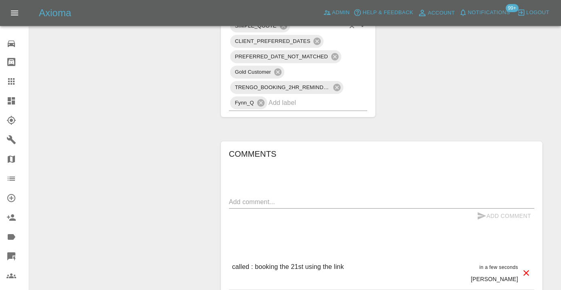
click at [284, 96] on input "text" at bounding box center [307, 102] width 76 height 13
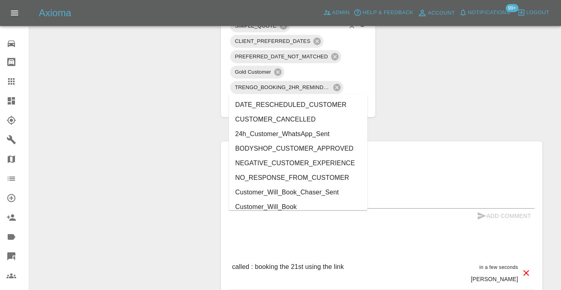
type input "cust"
click at [292, 207] on li "Customer_Will_Book" at bounding box center [298, 206] width 139 height 15
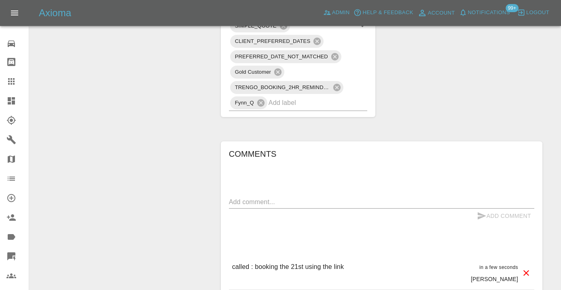
click at [174, 133] on div "Change Repairer Modify Claim Modify Quote Rollback Submit Payment Archive" at bounding box center [122, 4] width 173 height 897
click at [8, 76] on icon at bounding box center [11, 81] width 10 height 10
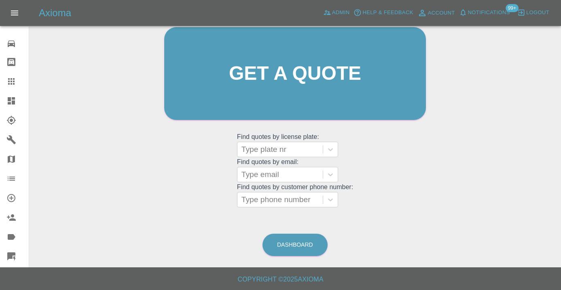
scroll to position [62, 0]
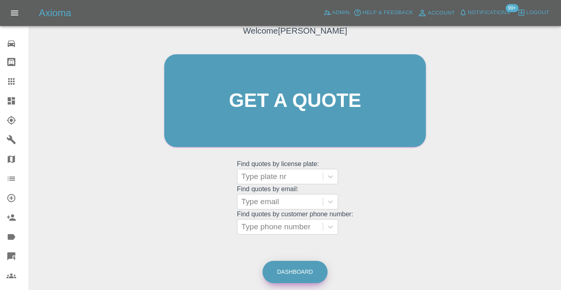
click at [311, 272] on link "Dashboard" at bounding box center [294, 271] width 65 height 22
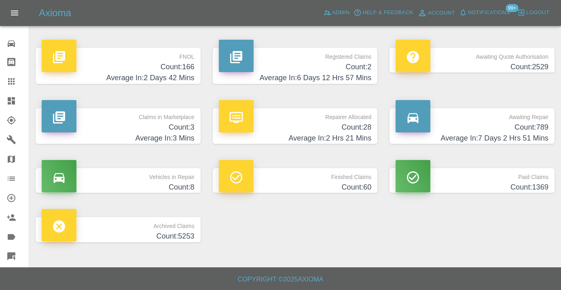
click at [505, 133] on h4 "Average In: 7 Days 2 Hrs 51 Mins" at bounding box center [472, 138] width 153 height 11
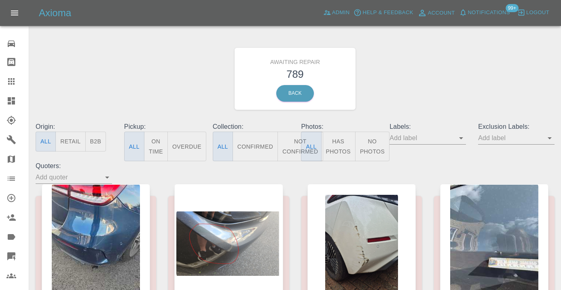
click at [289, 137] on button "Not Confirmed" at bounding box center [299, 146] width 45 height 30
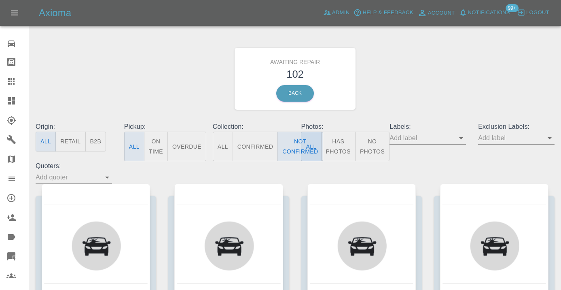
click at [407, 72] on div "Awaiting Repair 102 Back" at bounding box center [295, 79] width 531 height 86
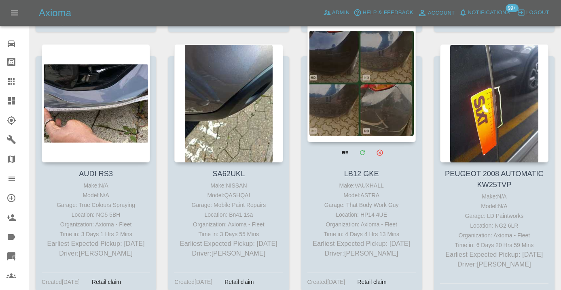
scroll to position [2024, 0]
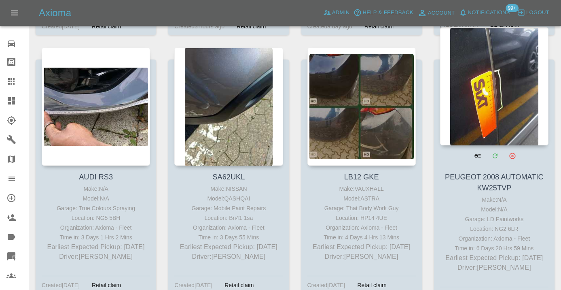
click at [469, 91] on div at bounding box center [494, 86] width 108 height 118
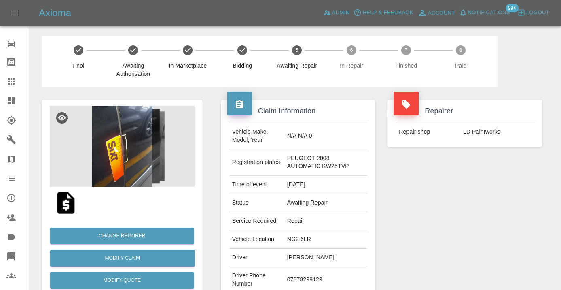
click at [311, 280] on td "07878299129" at bounding box center [326, 279] width 84 height 26
copy td "07878299129"
click at [432, 212] on div "Repairer Repair shop LD Paintworks" at bounding box center [464, 212] width 167 height 250
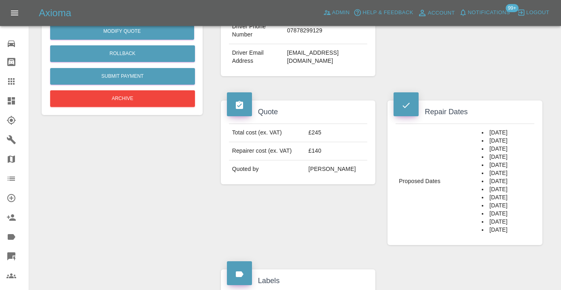
scroll to position [246, 0]
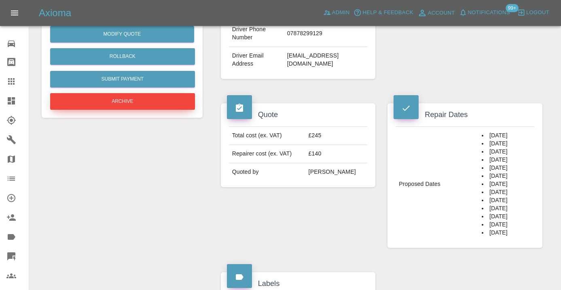
click at [173, 99] on button "Archive" at bounding box center [122, 101] width 145 height 17
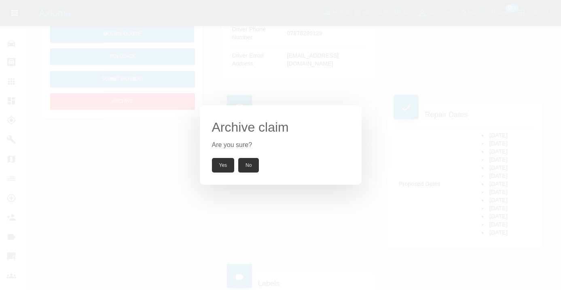
click at [224, 167] on button "Yes" at bounding box center [223, 165] width 23 height 15
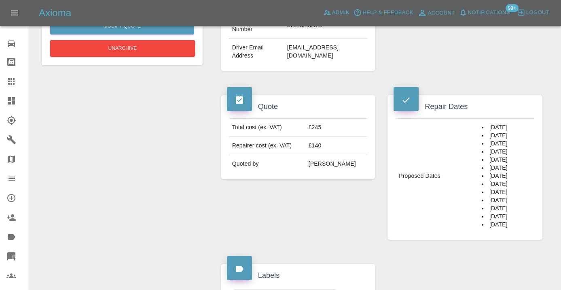
click at [14, 84] on icon at bounding box center [11, 81] width 6 height 6
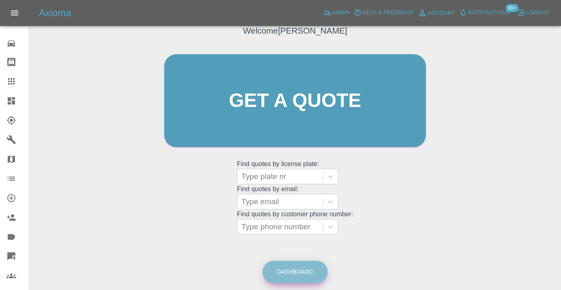
click at [287, 272] on link "Dashboard" at bounding box center [294, 271] width 65 height 22
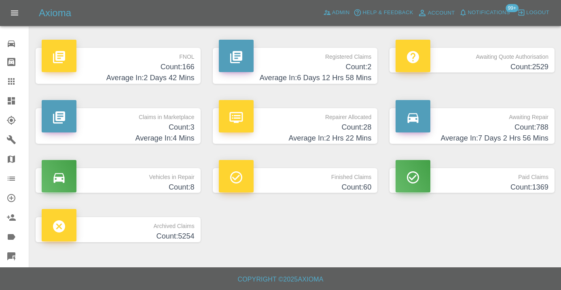
click at [534, 130] on h4 "Count: 788" at bounding box center [472, 127] width 153 height 11
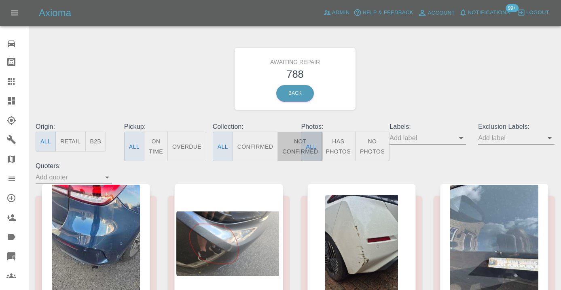
click at [292, 151] on button "Not Confirmed" at bounding box center [299, 146] width 45 height 30
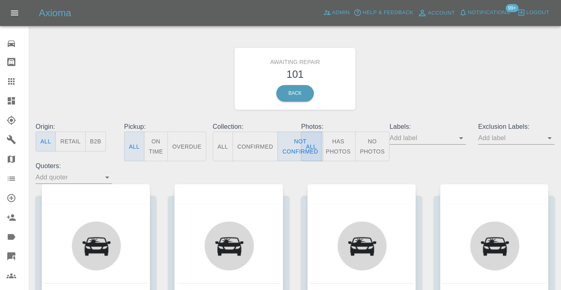
click at [421, 93] on div "Awaiting Repair 101 Back" at bounding box center [295, 79] width 531 height 86
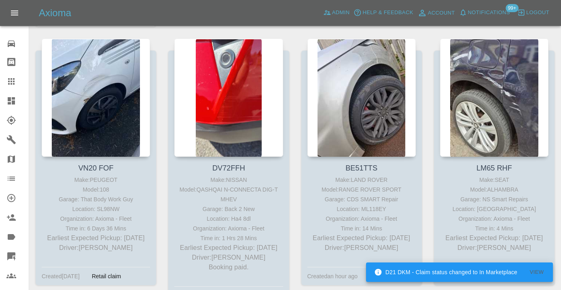
scroll to position [2592, 0]
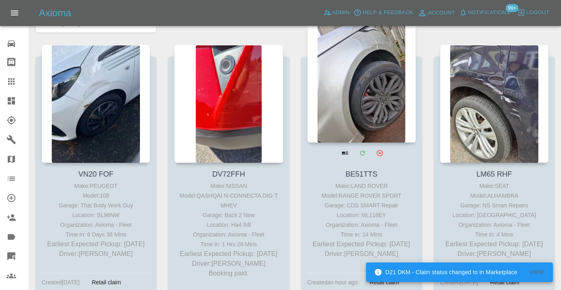
click at [367, 78] on div at bounding box center [361, 83] width 108 height 118
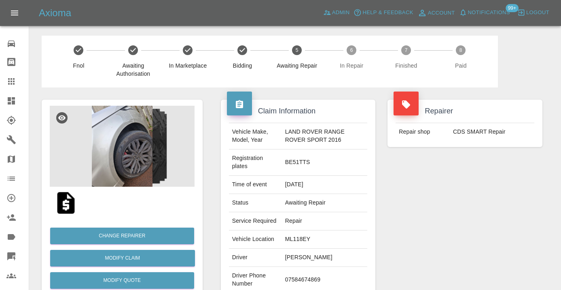
click at [302, 278] on td "07584674869" at bounding box center [325, 279] width 86 height 26
copy td "07584674869"
click at [459, 218] on div "Repairer Repair shop CDS SMART Repair" at bounding box center [464, 212] width 167 height 250
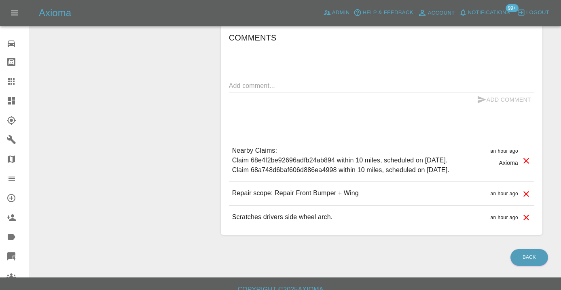
scroll to position [630, 0]
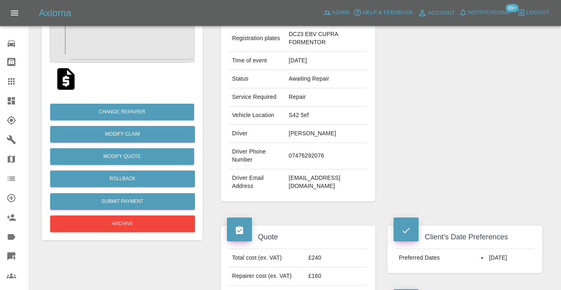
scroll to position [123, 0]
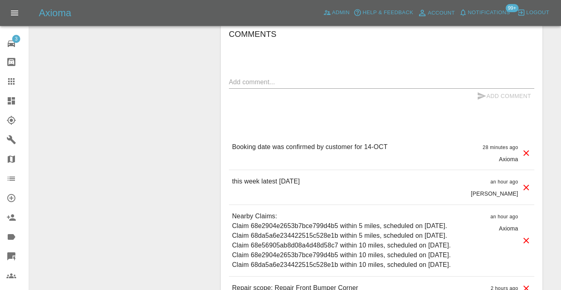
scroll to position [704, 0]
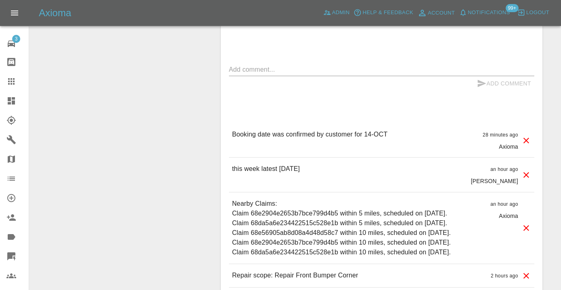
click at [318, 74] on div "x" at bounding box center [381, 69] width 305 height 13
type textarea "please reach out for ETA"
click at [481, 82] on icon "submit" at bounding box center [482, 83] width 8 height 7
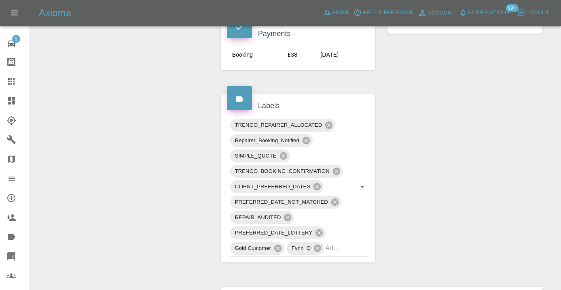
scroll to position [425, 0]
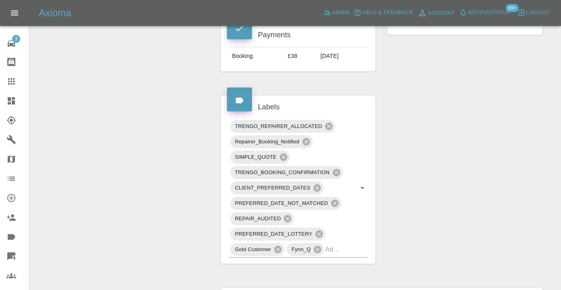
click at [19, 81] on div at bounding box center [17, 81] width 23 height 10
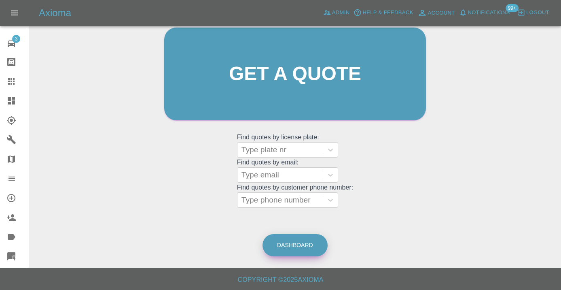
click at [290, 244] on link "Dashboard" at bounding box center [294, 245] width 65 height 22
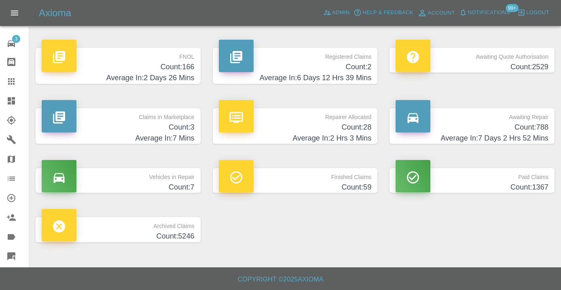
click at [520, 133] on h4 "Average In: 7 Days 2 Hrs 52 Mins" at bounding box center [472, 138] width 153 height 11
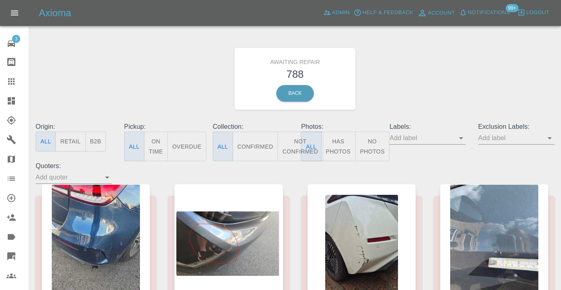
click at [292, 145] on button "Not Confirmed" at bounding box center [299, 146] width 45 height 30
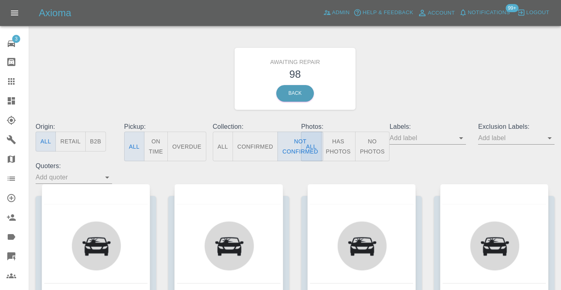
click at [513, 79] on div "Awaiting Repair 98 Back" at bounding box center [295, 79] width 531 height 86
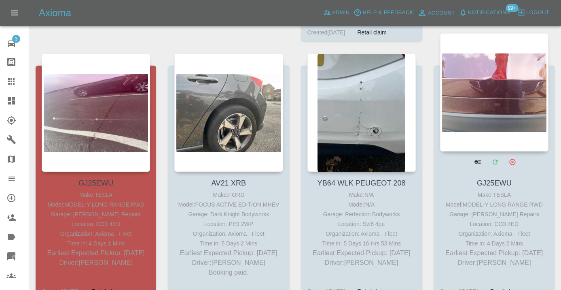
scroll to position [2851, 0]
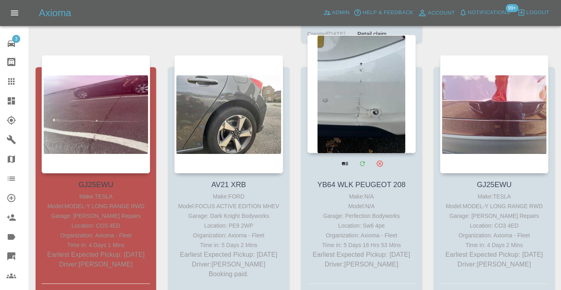
click at [358, 87] on div at bounding box center [361, 94] width 108 height 118
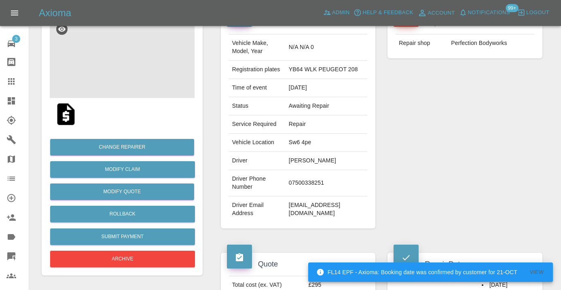
scroll to position [100, 0]
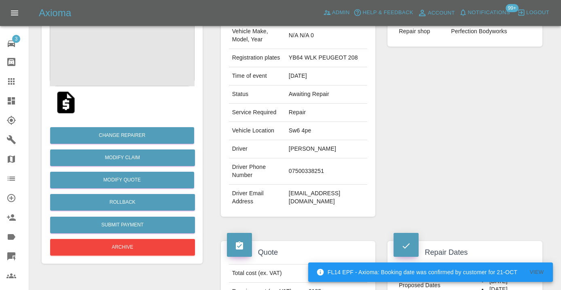
click at [295, 184] on td "07500338251" at bounding box center [327, 171] width 82 height 26
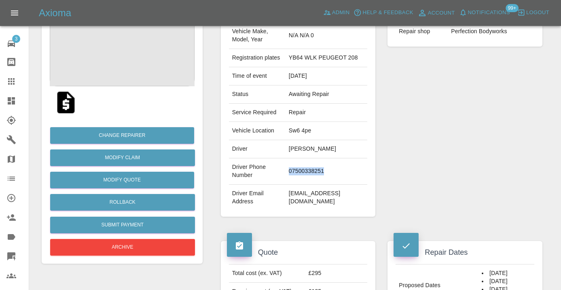
copy td "07500338251"
click at [417, 157] on div "Repairer Repair shop Perfection Bodyworks" at bounding box center [464, 107] width 167 height 241
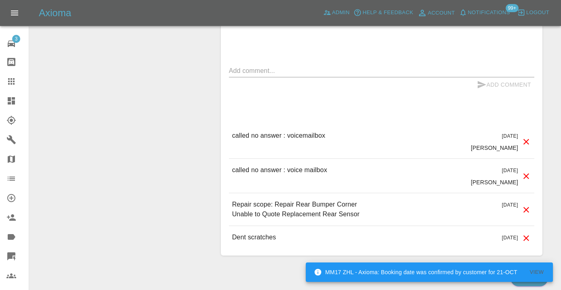
scroll to position [639, 0]
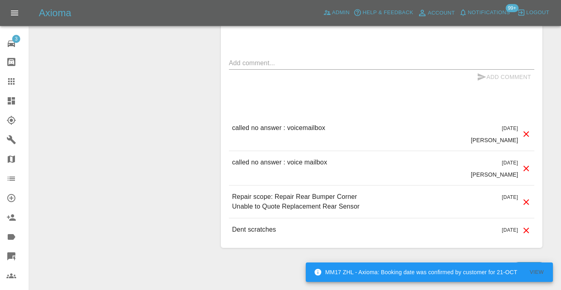
click at [255, 70] on div "x" at bounding box center [381, 63] width 305 height 13
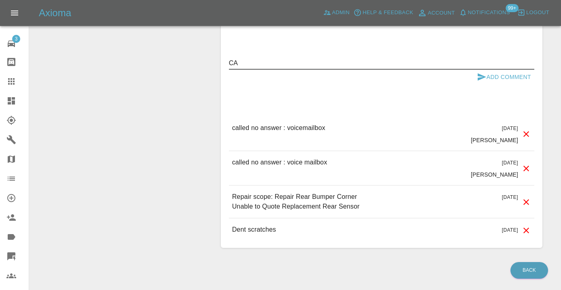
type textarea "C"
type textarea "called no answer"
click at [489, 85] on button "Add Comment" at bounding box center [504, 77] width 61 height 15
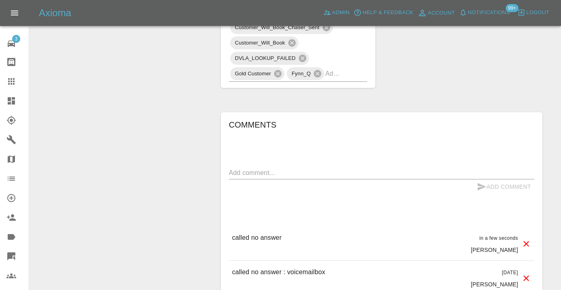
scroll to position [508, 0]
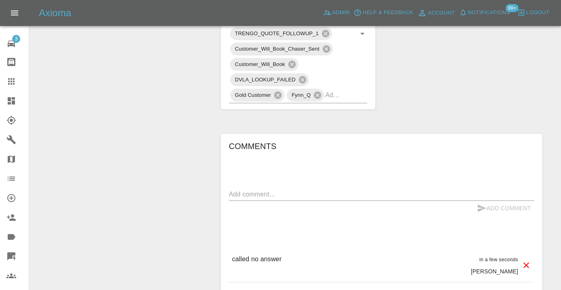
click at [242, 199] on textarea at bounding box center [381, 193] width 305 height 9
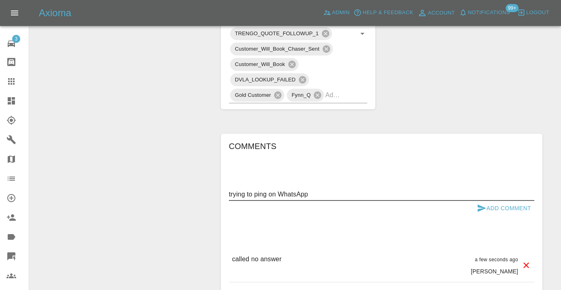
type textarea "trying to ping on WhatsApp"
click at [488, 216] on button "Add Comment" at bounding box center [504, 208] width 61 height 15
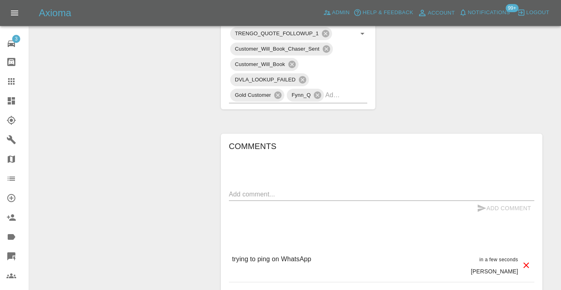
click at [15, 82] on icon at bounding box center [11, 81] width 10 height 10
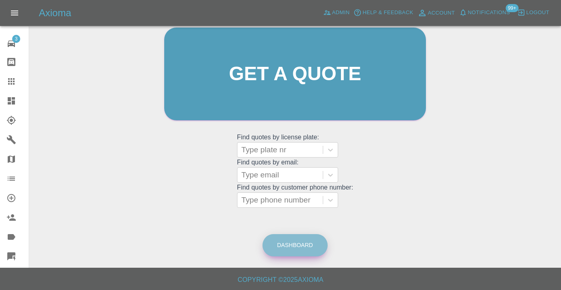
click at [319, 239] on link "Dashboard" at bounding box center [294, 245] width 65 height 22
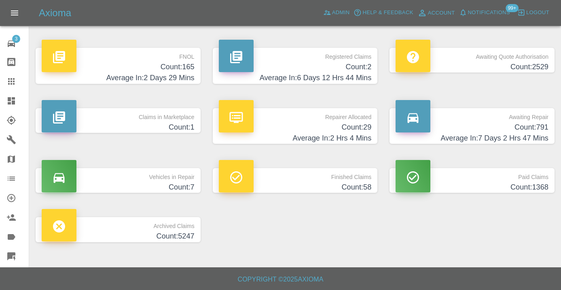
click at [531, 124] on h4 "Count: 791" at bounding box center [472, 127] width 153 height 11
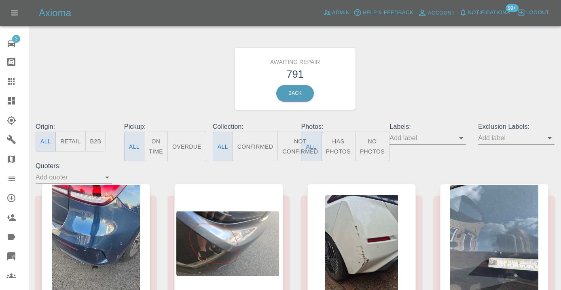
click at [293, 142] on button "Not Confirmed" at bounding box center [299, 146] width 45 height 30
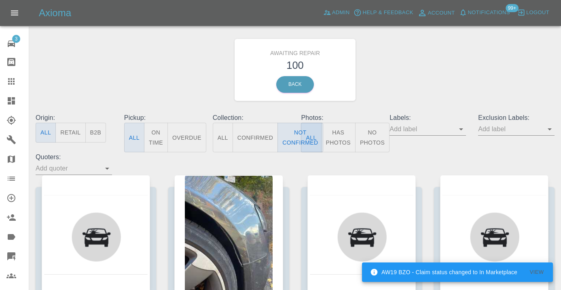
scroll to position [6, 0]
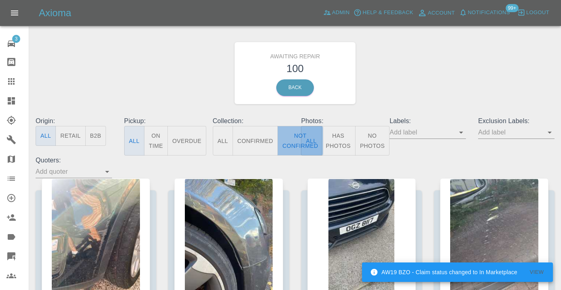
click at [286, 138] on button "Not Confirmed" at bounding box center [299, 141] width 45 height 30
click at [389, 62] on div "Awaiting Repair 100 Back" at bounding box center [295, 73] width 531 height 86
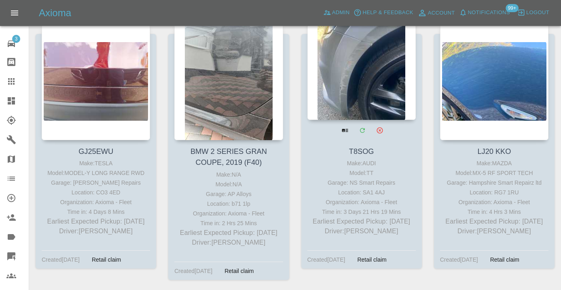
scroll to position [3140, 0]
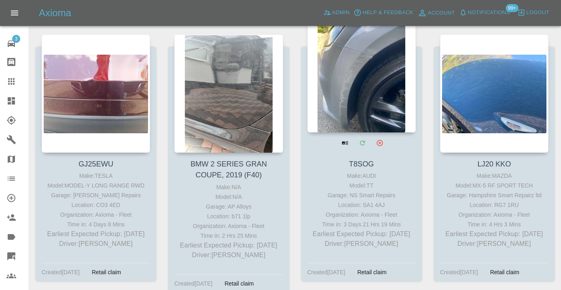
click at [369, 61] on div at bounding box center [361, 73] width 108 height 118
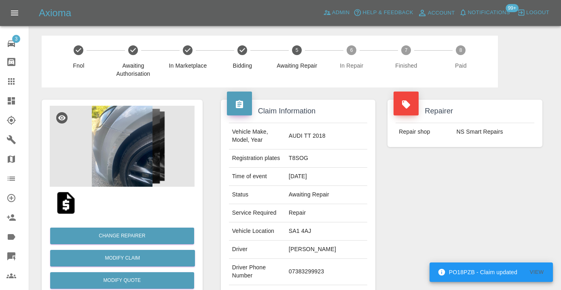
click at [312, 270] on td "07383299923" at bounding box center [327, 271] width 82 height 26
copy td "07383299923"
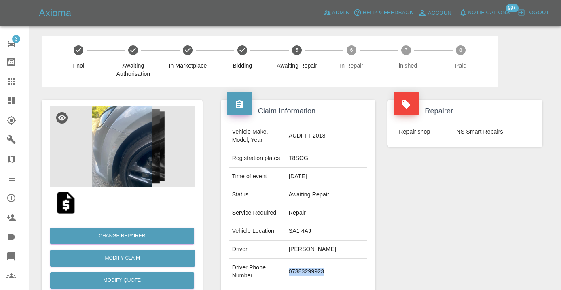
click at [414, 221] on div "Repairer Repair shop NS Smart Repairs" at bounding box center [464, 207] width 167 height 241
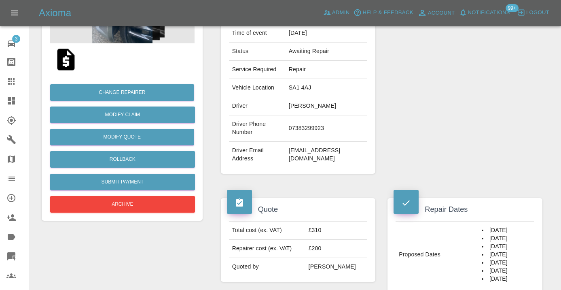
scroll to position [141, 0]
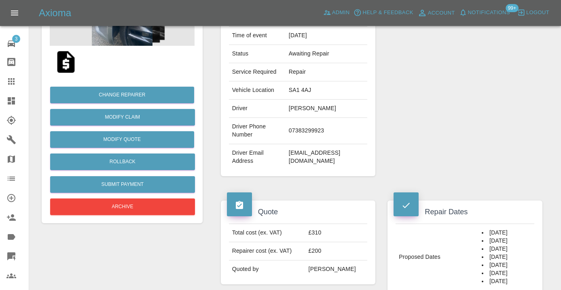
click at [309, 128] on td "07383299923" at bounding box center [327, 131] width 82 height 26
copy td "07383299923"
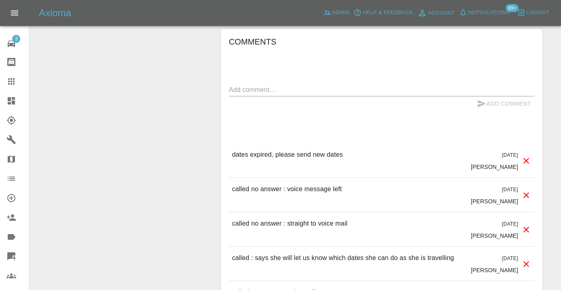
scroll to position [691, 0]
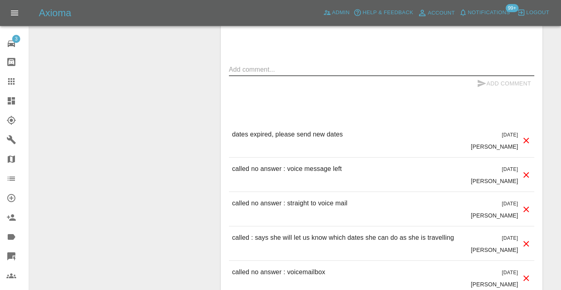
click at [252, 70] on textarea at bounding box center [381, 69] width 305 height 9
type textarea "called no answer : voice mailbox"
click at [493, 85] on button "Add Comment" at bounding box center [504, 83] width 61 height 15
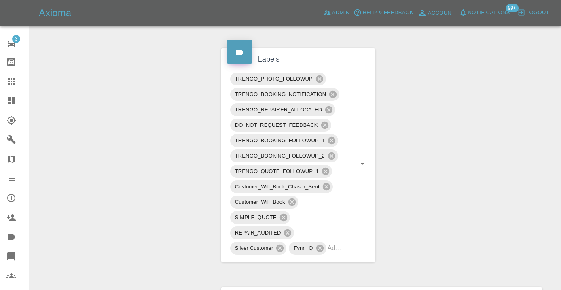
scroll to position [426, 0]
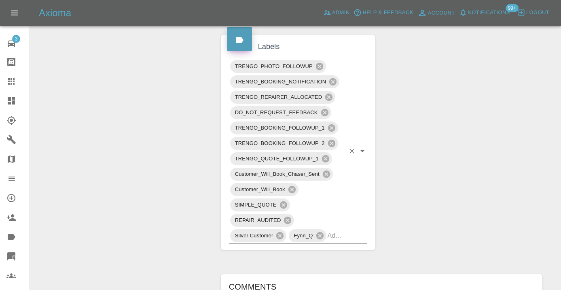
click at [346, 237] on div "TRENGO_PHOTO_FOLLOWUP TRENGO_BOOKING_NOTIFICATION TRENGO_REPAIRER_ALLOCATED DO_…" at bounding box center [298, 151] width 139 height 185
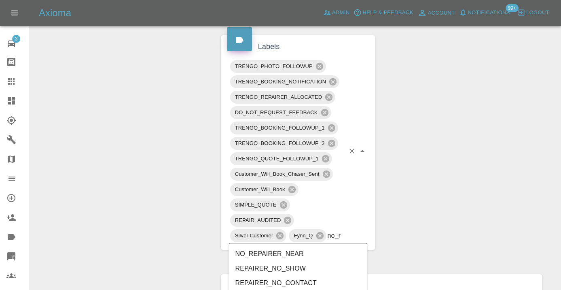
type input "no_re"
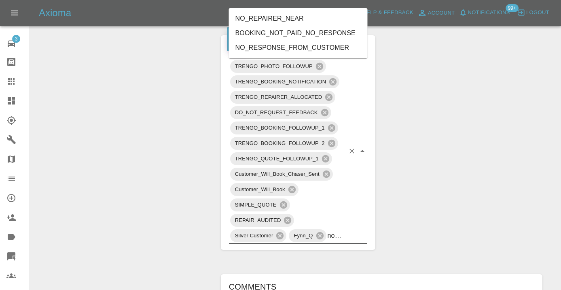
click at [301, 49] on li "NO_RESPONSE_FROM_CUSTOMER" at bounding box center [298, 47] width 139 height 15
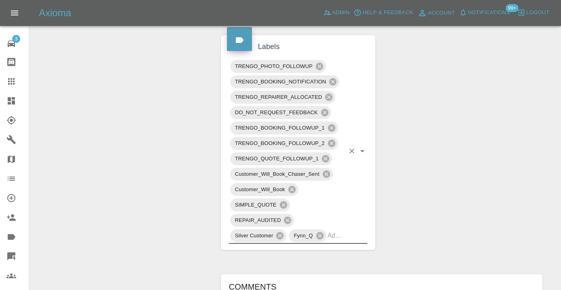
click at [186, 68] on div "Change Repairer Modify Claim Modify Quote Rollback Submit Payment Archive" at bounding box center [122, 182] width 173 height 1040
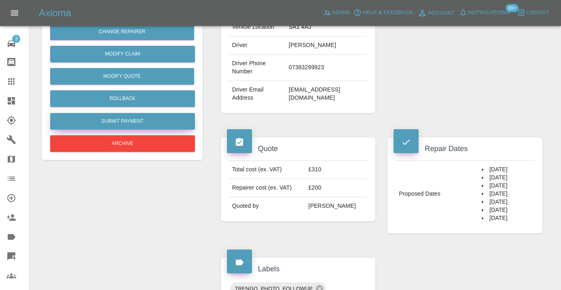
scroll to position [203, 0]
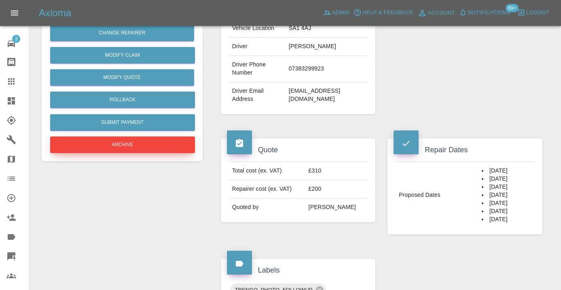
click at [124, 149] on button "Archive" at bounding box center [122, 144] width 145 height 17
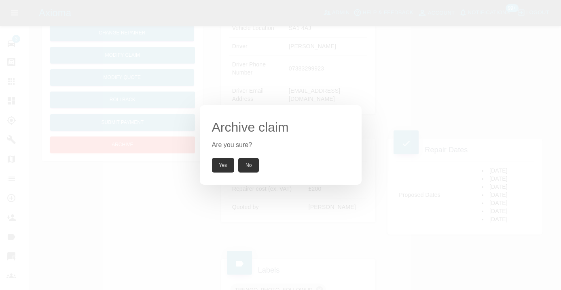
click at [218, 166] on button "Yes" at bounding box center [223, 165] width 23 height 15
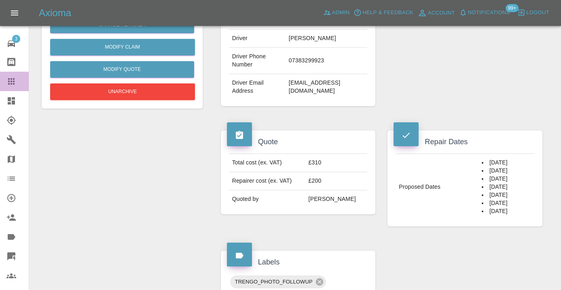
click at [14, 82] on icon at bounding box center [11, 81] width 6 height 6
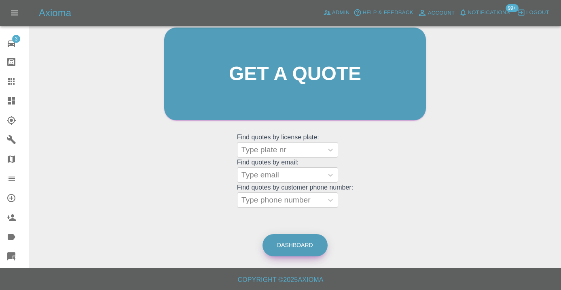
click at [304, 247] on link "Dashboard" at bounding box center [294, 245] width 65 height 22
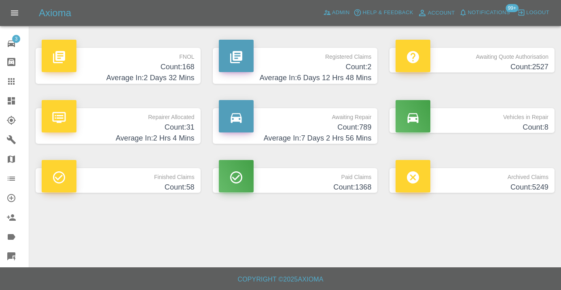
click at [353, 132] on h4 "Count: 789" at bounding box center [295, 127] width 153 height 11
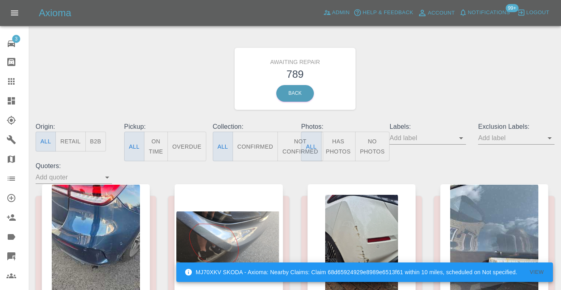
click at [293, 144] on button "Not Confirmed" at bounding box center [299, 146] width 45 height 30
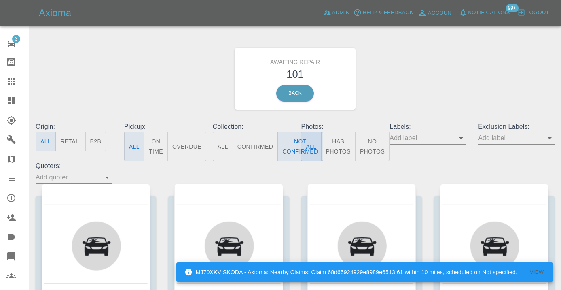
click at [491, 56] on div "Awaiting Repair 101 Back" at bounding box center [295, 79] width 531 height 86
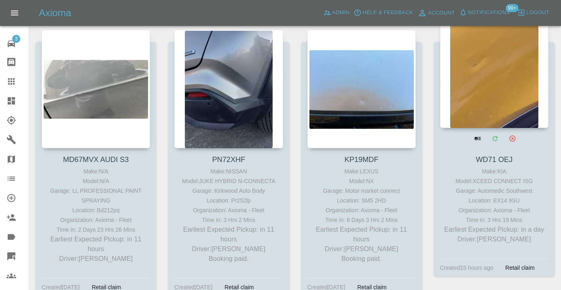
scroll to position [427, 0]
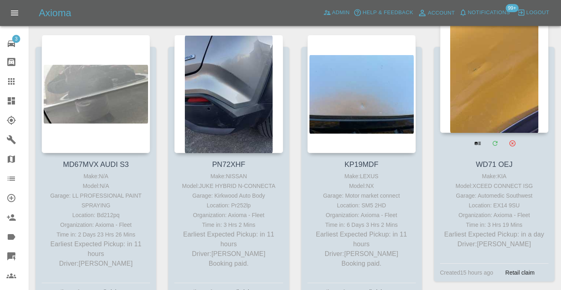
click at [513, 60] on div at bounding box center [494, 74] width 108 height 118
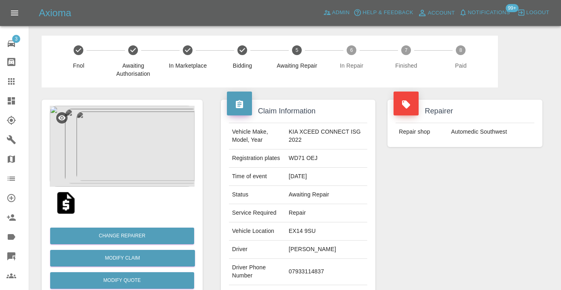
click at [310, 265] on td "07933114837" at bounding box center [327, 271] width 82 height 26
copy td "07933114837"
click at [470, 207] on div "Repairer Repair shop Automedic Southwest" at bounding box center [464, 207] width 167 height 241
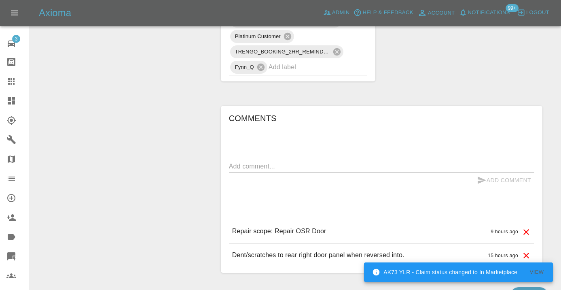
scroll to position [619, 0]
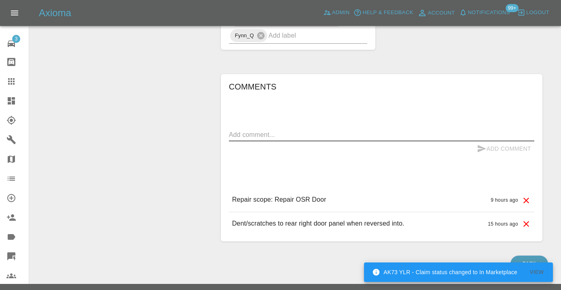
click at [254, 130] on textarea at bounding box center [381, 134] width 305 height 9
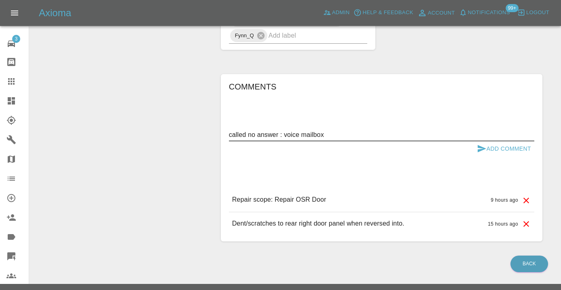
type textarea "called no answer : voice mailbox"
click at [489, 141] on button "Add Comment" at bounding box center [504, 148] width 61 height 15
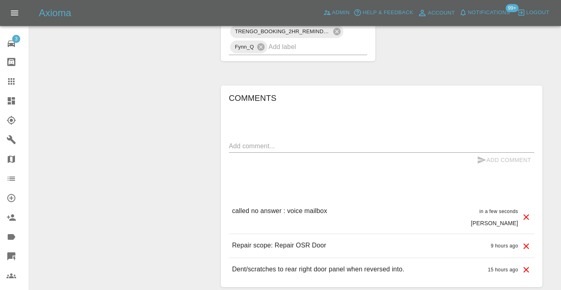
scroll to position [603, 0]
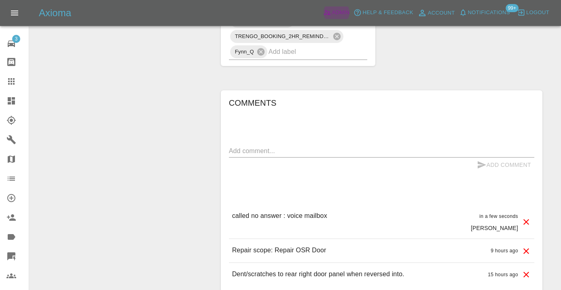
click at [336, 13] on link "Admin" at bounding box center [336, 12] width 31 height 13
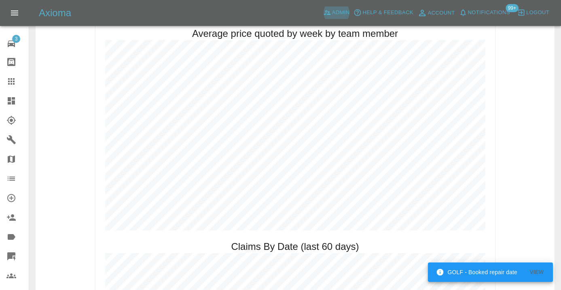
click at [13, 84] on icon at bounding box center [11, 81] width 10 height 10
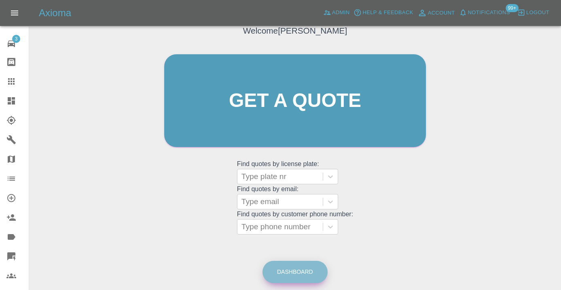
click at [305, 269] on link "Dashboard" at bounding box center [294, 271] width 65 height 22
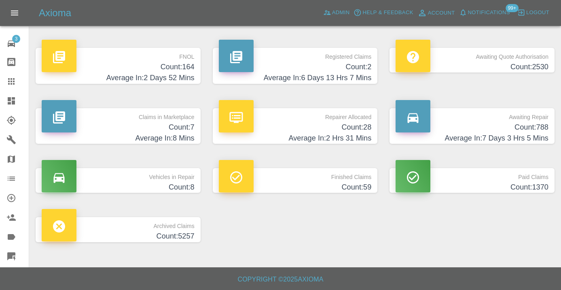
click at [535, 129] on h4 "Count: 788" at bounding box center [472, 127] width 153 height 11
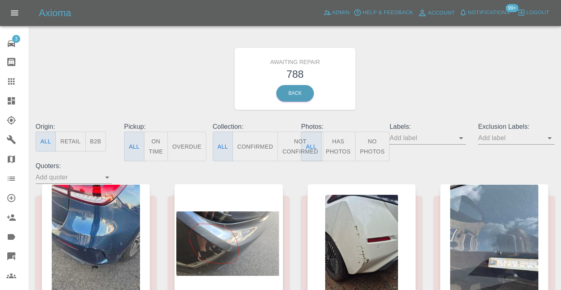
click at [288, 146] on button "Not Confirmed" at bounding box center [299, 146] width 45 height 30
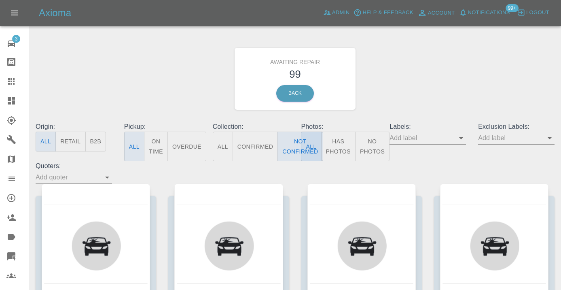
click at [417, 97] on div "Awaiting Repair 99 Back" at bounding box center [295, 79] width 531 height 86
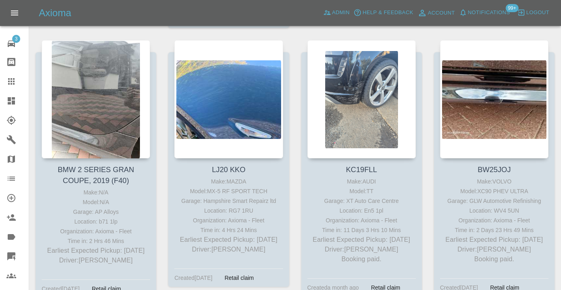
scroll to position [3136, 0]
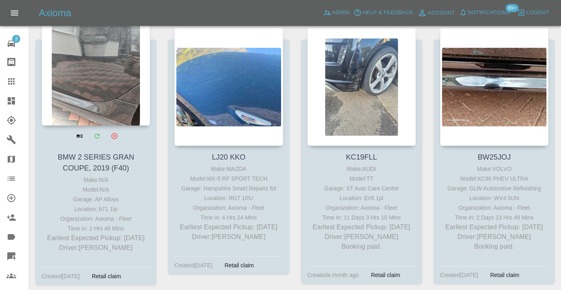
click at [115, 73] on div at bounding box center [96, 66] width 108 height 118
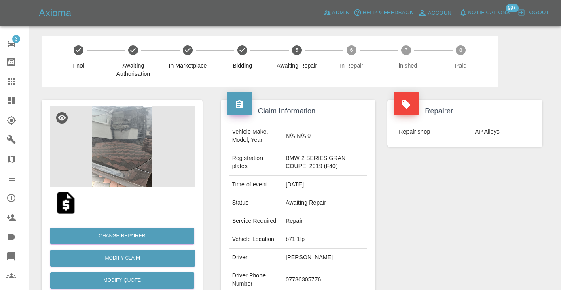
click at [297, 275] on td "07736305776" at bounding box center [324, 279] width 85 height 26
copy td "07736305776"
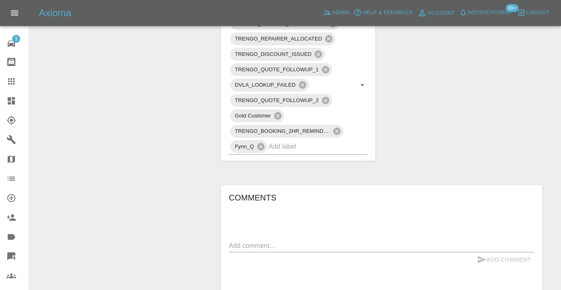
scroll to position [477, 0]
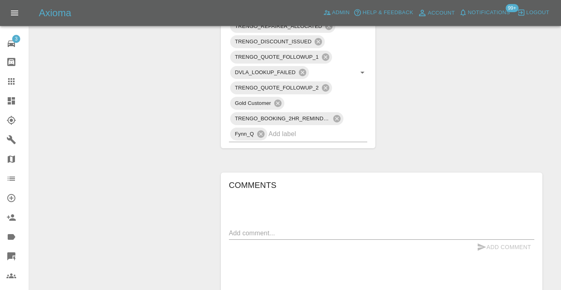
click at [259, 230] on textarea at bounding box center [381, 232] width 305 height 9
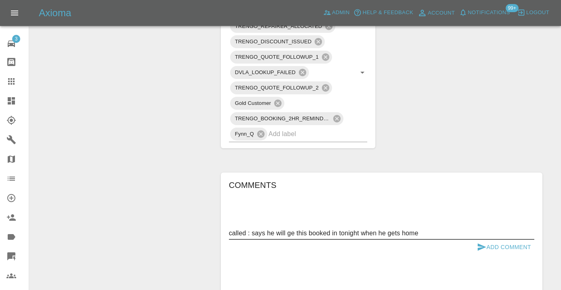
type textarea "called : says he will ge this booked in tonight when he gets home"
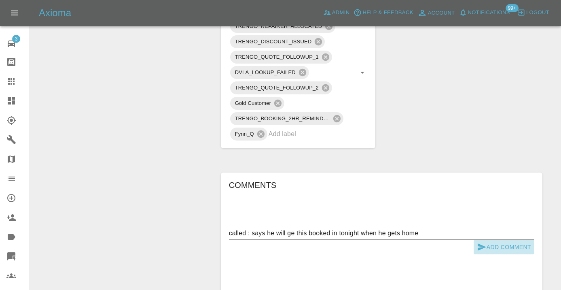
click at [484, 247] on icon "submit" at bounding box center [482, 246] width 8 height 7
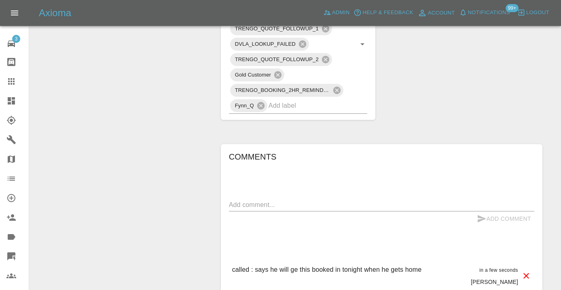
scroll to position [496, 0]
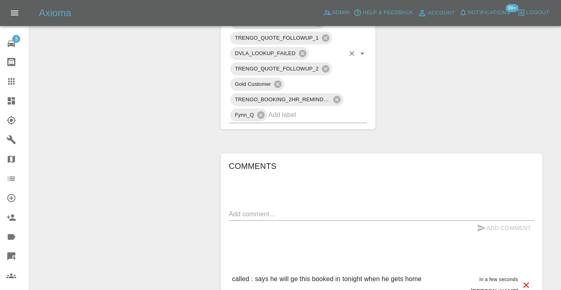
click at [286, 118] on input "text" at bounding box center [307, 114] width 76 height 13
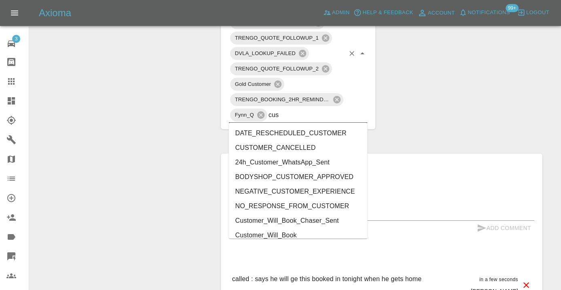
type input "cust"
click at [274, 235] on li "Customer_Will_Book" at bounding box center [298, 235] width 139 height 15
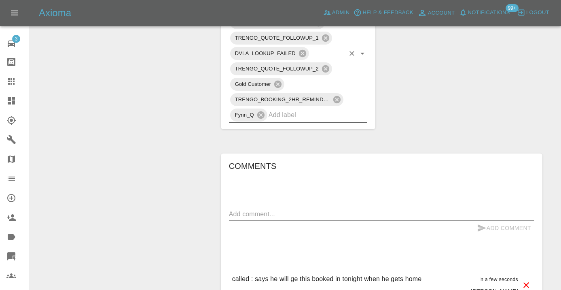
click at [15, 83] on icon at bounding box center [11, 81] width 10 height 10
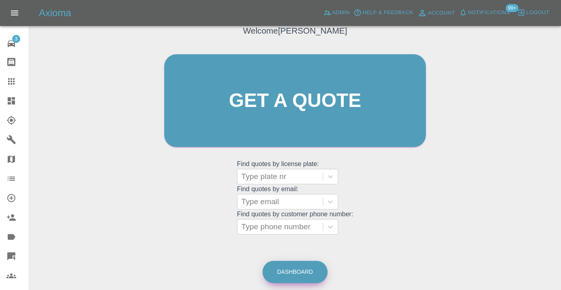
click at [311, 269] on link "Dashboard" at bounding box center [294, 271] width 65 height 22
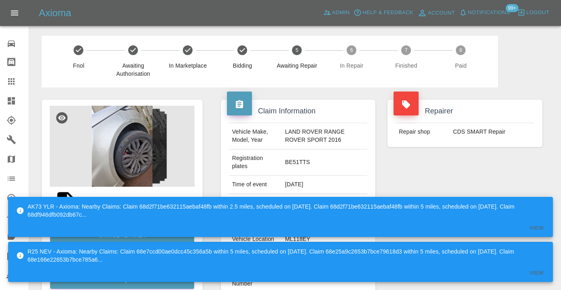
scroll to position [630, 0]
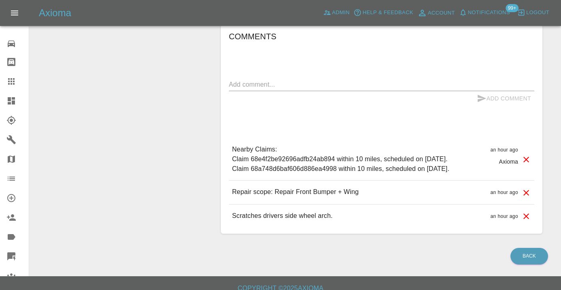
click at [272, 91] on div "Add Comment" at bounding box center [381, 98] width 305 height 15
click at [263, 85] on textarea at bounding box center [381, 84] width 305 height 9
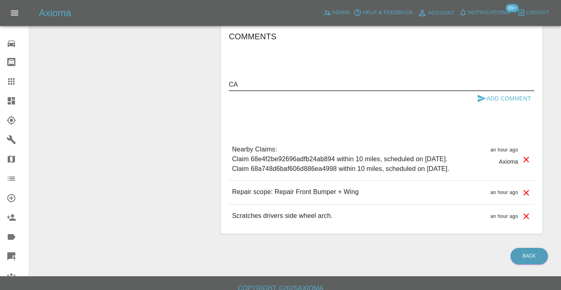
type textarea "C"
type textarea "called : phone call hung up on intro"
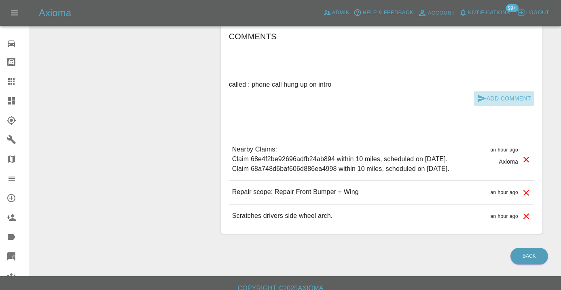
click at [480, 97] on icon "submit" at bounding box center [482, 98] width 8 height 7
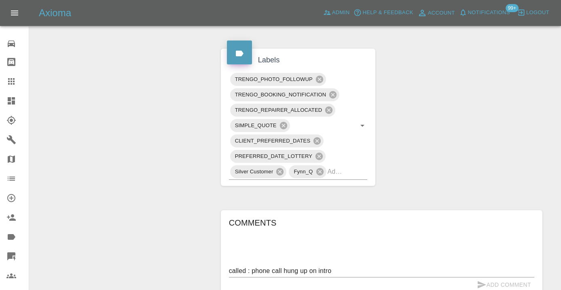
scroll to position [443, 0]
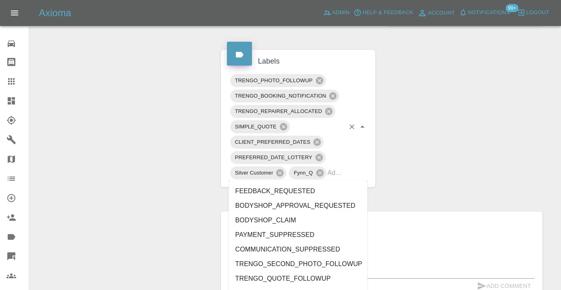
click at [347, 174] on div "TRENGO_PHOTO_FOLLOWUP TRENGO_BOOKING_NOTIFICATION TRENGO_REPAIRER_ALLOCATED SIM…" at bounding box center [298, 127] width 139 height 108
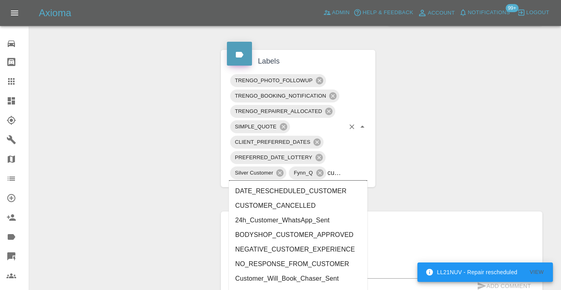
type input "customer_"
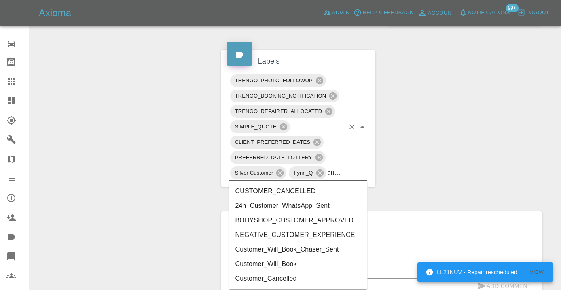
click at [260, 263] on li "Customer_Will_Book" at bounding box center [298, 263] width 139 height 15
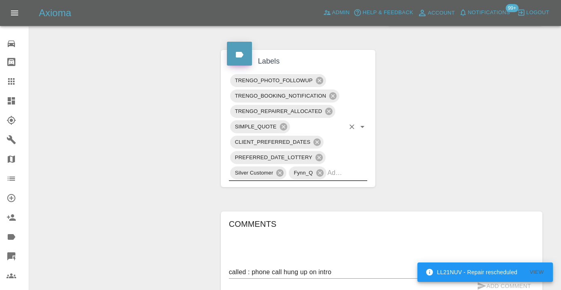
click at [138, 185] on div "Change Repairer Modify Claim Modify Quote Rollback Submit Payment Archive" at bounding box center [122, 56] width 173 height 823
click at [13, 83] on icon at bounding box center [11, 81] width 6 height 6
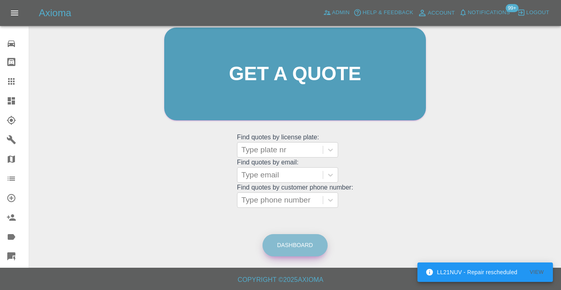
click at [308, 246] on link "Dashboard" at bounding box center [294, 245] width 65 height 22
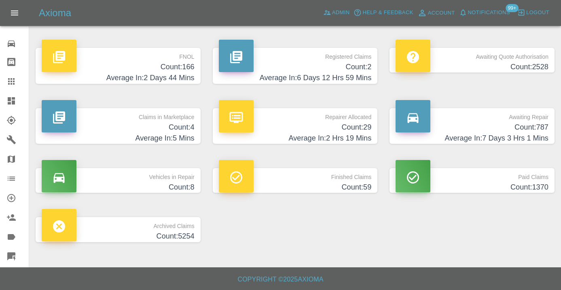
click at [531, 125] on h4 "Count: 787" at bounding box center [472, 127] width 153 height 11
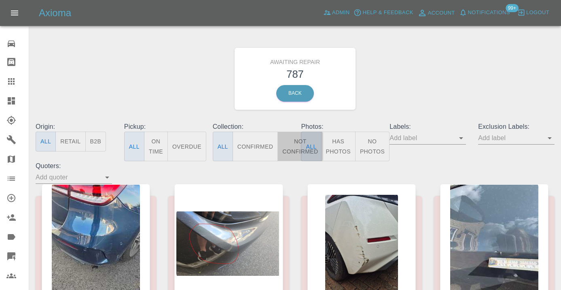
click at [290, 142] on button "Not Confirmed" at bounding box center [299, 146] width 45 height 30
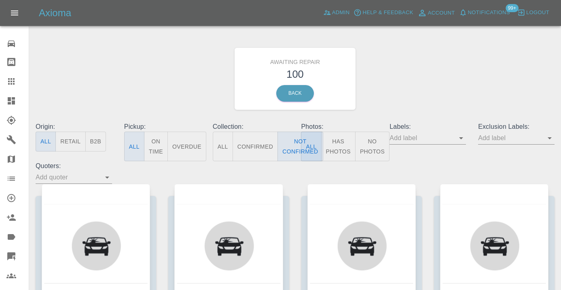
click at [403, 92] on div "Awaiting Repair 100 Back" at bounding box center [295, 79] width 531 height 86
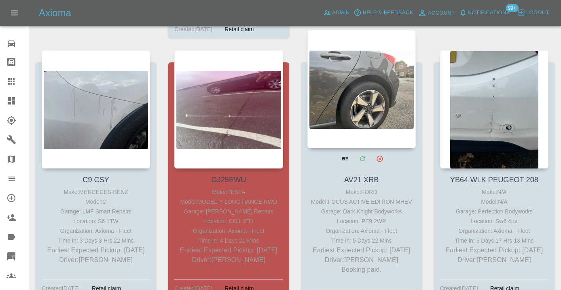
scroll to position [2870, 0]
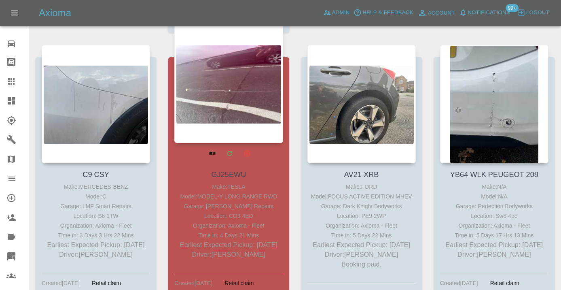
click at [234, 93] on div at bounding box center [228, 84] width 108 height 118
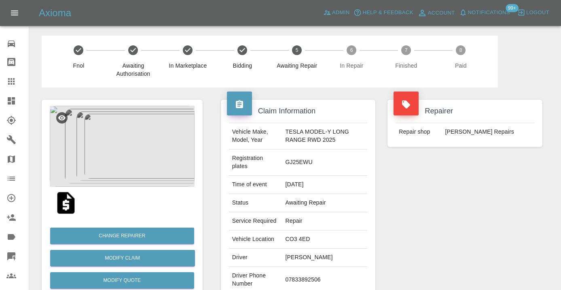
click at [314, 277] on td "07833892506" at bounding box center [324, 279] width 85 height 26
copy td "07833892506"
click at [401, 241] on div "Repairer Repair shop [PERSON_NAME] Repairs" at bounding box center [464, 212] width 167 height 250
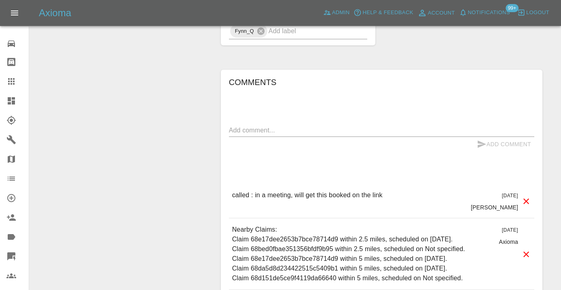
scroll to position [667, 0]
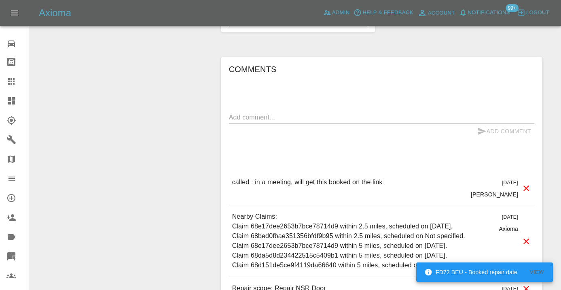
click at [264, 111] on div "x" at bounding box center [381, 117] width 305 height 13
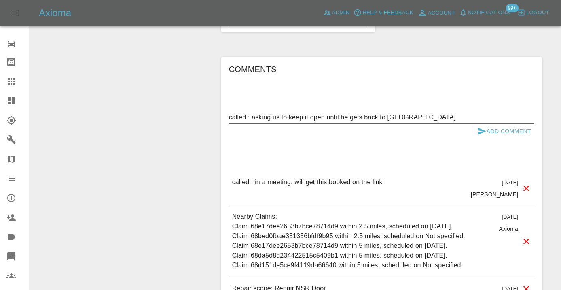
type textarea "called : asking us to keep it open until he gets back to [GEOGRAPHIC_DATA]"
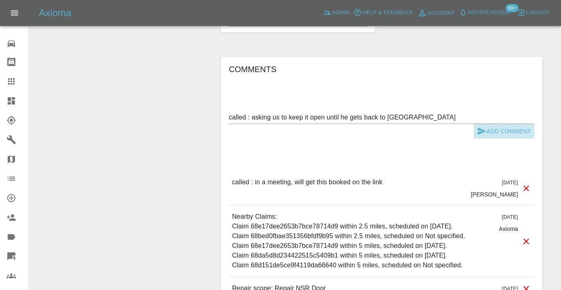
click at [486, 131] on button "Add Comment" at bounding box center [504, 131] width 61 height 15
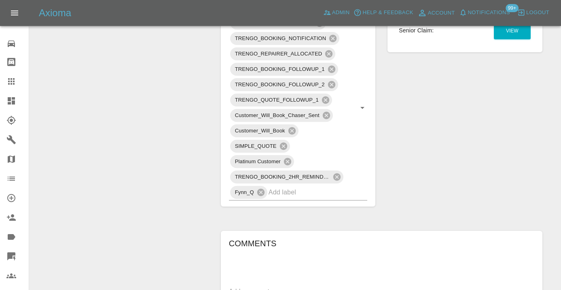
scroll to position [481, 0]
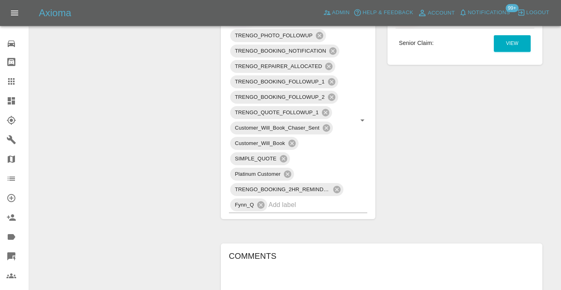
click at [12, 82] on icon at bounding box center [11, 81] width 10 height 10
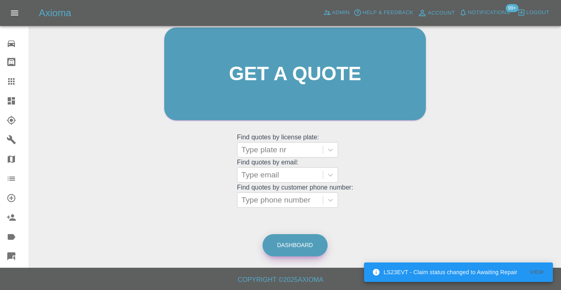
click at [288, 239] on link "Dashboard" at bounding box center [294, 245] width 65 height 22
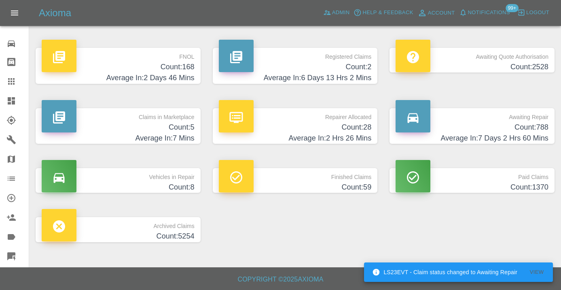
click at [539, 124] on h4 "Count: 788" at bounding box center [472, 127] width 153 height 11
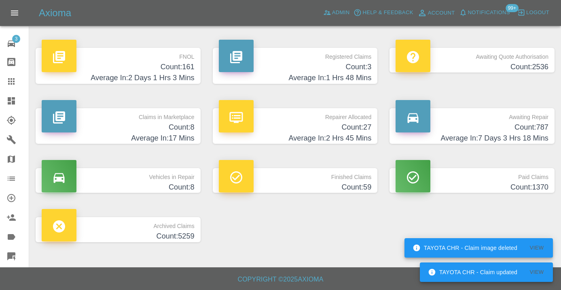
click at [515, 131] on h4 "Count: 787" at bounding box center [472, 127] width 153 height 11
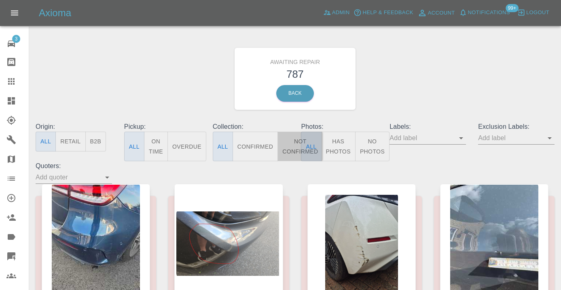
click at [290, 146] on button "Not Confirmed" at bounding box center [299, 146] width 45 height 30
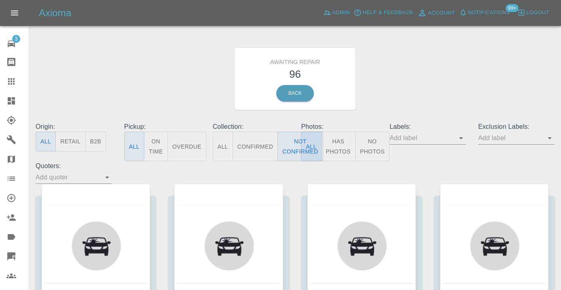
click at [408, 68] on div "Awaiting Repair 96 Back" at bounding box center [295, 79] width 531 height 86
click at [396, 82] on div "Awaiting Repair 96 Back" at bounding box center [295, 79] width 531 height 86
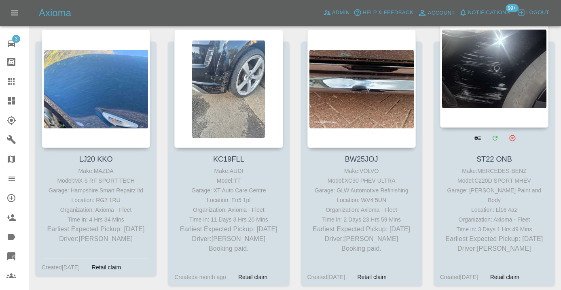
scroll to position [3128, 0]
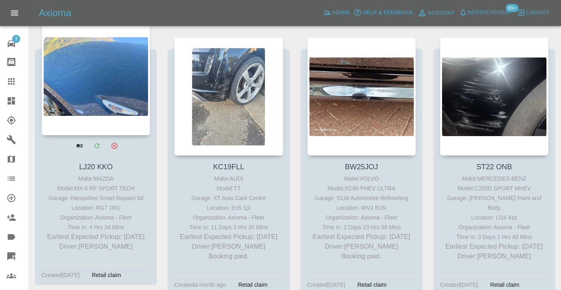
click at [120, 62] on div at bounding box center [96, 76] width 108 height 118
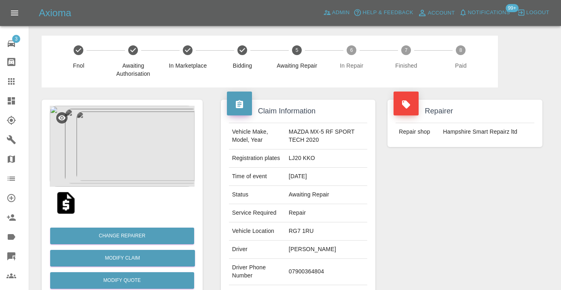
click at [305, 272] on td "07900364804" at bounding box center [327, 271] width 82 height 26
copy td "07900364804"
click at [416, 229] on div "Repairer Repair shop [GEOGRAPHIC_DATA] Smart Repairz ltd" at bounding box center [464, 207] width 167 height 241
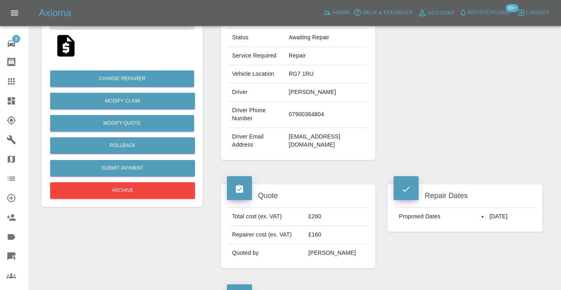
scroll to position [135, 0]
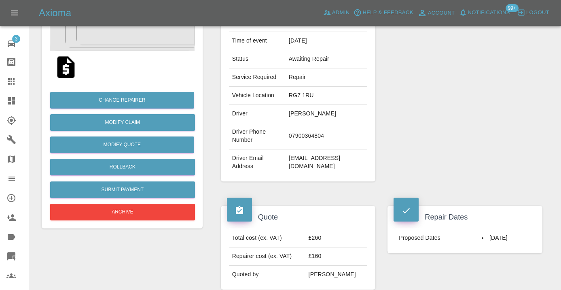
click at [302, 137] on td "07900364804" at bounding box center [327, 136] width 82 height 26
copy td "07900364804"
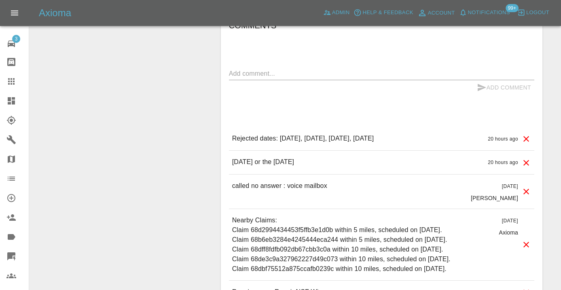
scroll to position [613, 0]
click at [271, 75] on textarea at bounding box center [381, 72] width 305 height 9
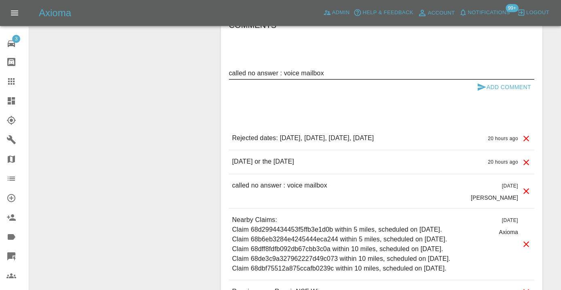
type textarea "called no answer : voice mailbox"
click at [487, 84] on button "Add Comment" at bounding box center [504, 87] width 61 height 15
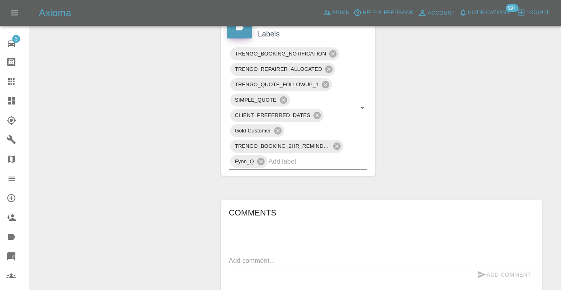
scroll to position [426, 0]
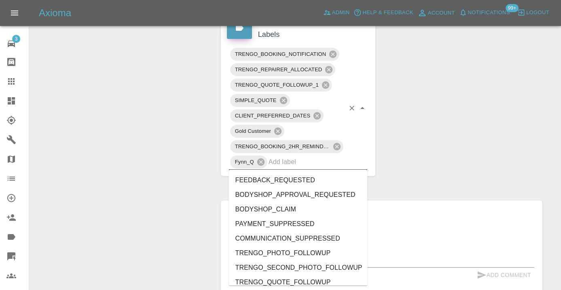
click at [283, 164] on input "text" at bounding box center [307, 161] width 76 height 13
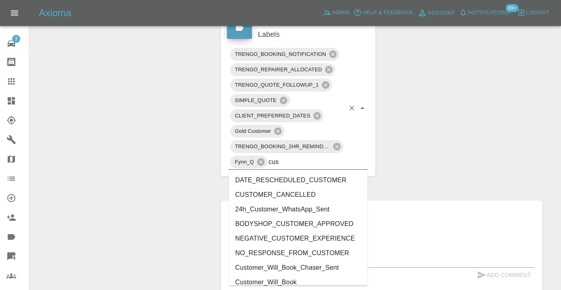
type input "cust"
click at [286, 278] on li "Customer_Will_Book" at bounding box center [298, 282] width 139 height 15
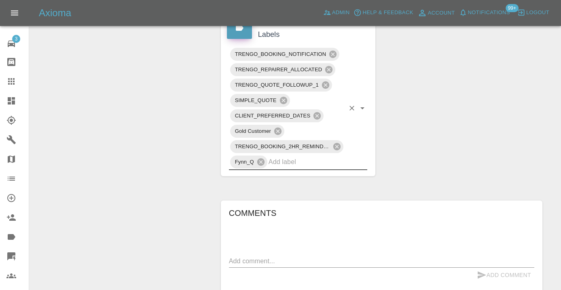
click at [102, 172] on div "Change Repairer Modify Claim Modify Quote Rollback Submit Payment Archive" at bounding box center [122, 158] width 173 height 992
click at [12, 81] on icon at bounding box center [11, 81] width 6 height 6
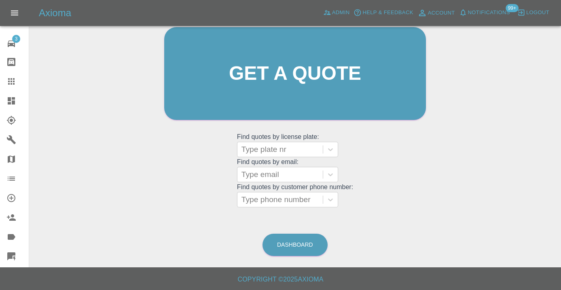
scroll to position [62, 0]
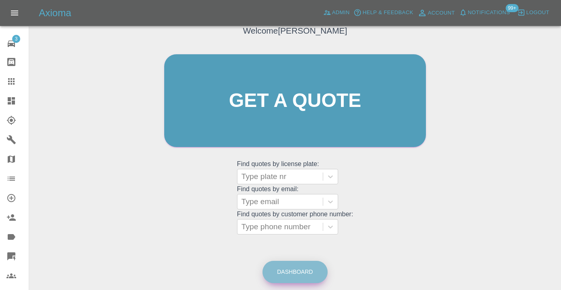
click at [308, 276] on link "Dashboard" at bounding box center [294, 271] width 65 height 22
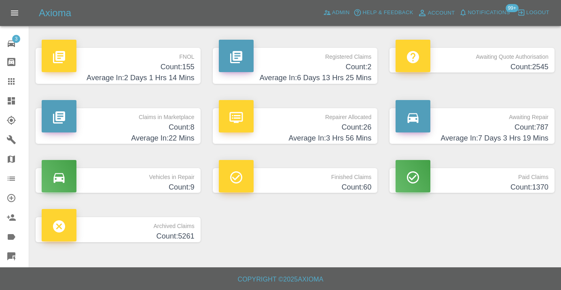
click at [529, 122] on h4 "Count: 787" at bounding box center [472, 127] width 153 height 11
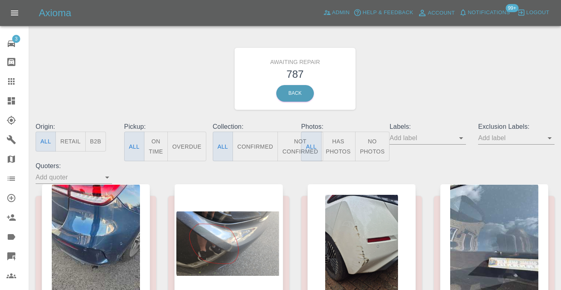
click at [296, 146] on button "Not Confirmed" at bounding box center [299, 146] width 45 height 30
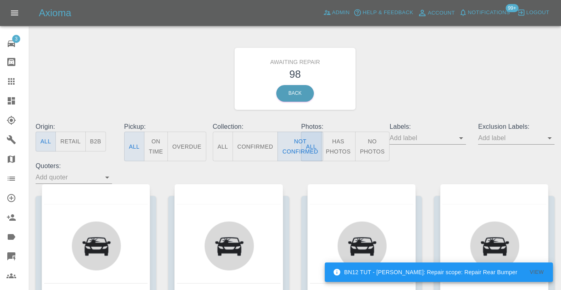
click at [443, 75] on div "Awaiting Repair 98 Back" at bounding box center [295, 79] width 531 height 86
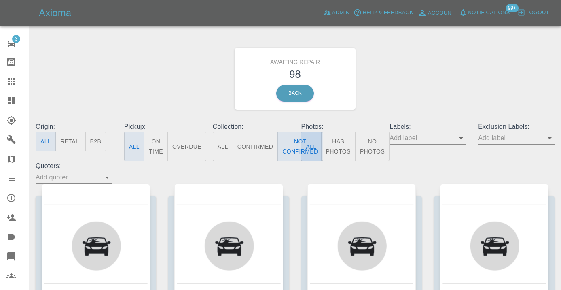
click at [307, 146] on button "All" at bounding box center [311, 146] width 20 height 30
click at [290, 146] on button "Not Confirmed" at bounding box center [299, 146] width 45 height 30
click at [429, 84] on div "Awaiting Repair 98 Back" at bounding box center [295, 79] width 531 height 86
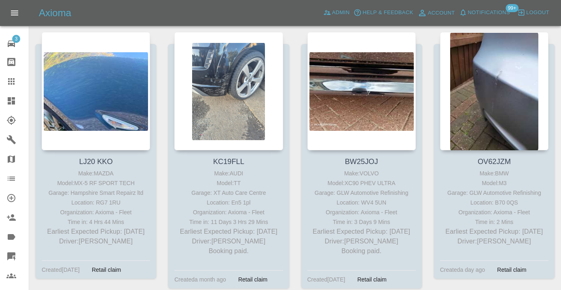
scroll to position [3148, 0]
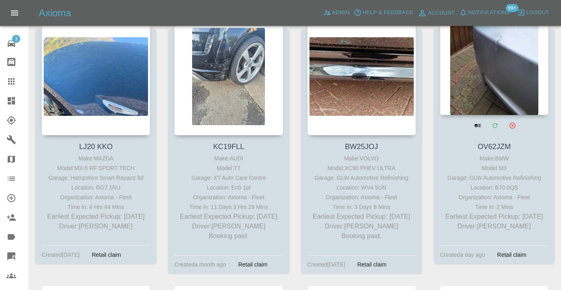
click at [512, 64] on div at bounding box center [494, 56] width 108 height 118
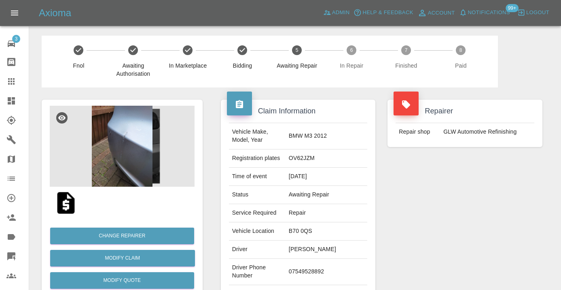
click at [306, 278] on td "07549528892" at bounding box center [327, 271] width 82 height 26
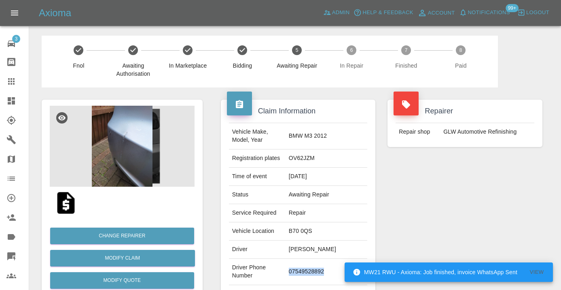
copy td "07549528892"
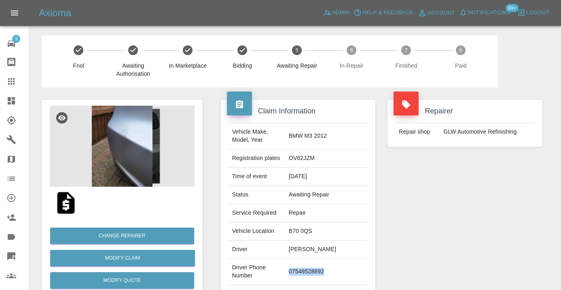
click at [294, 285] on td "07549528892" at bounding box center [327, 271] width 82 height 26
click at [294, 280] on td "07549528892" at bounding box center [327, 271] width 82 height 26
copy td "07549528892"
click at [462, 248] on div "Repairer Repair shop GLW Automotive Refinishing" at bounding box center [464, 207] width 167 height 241
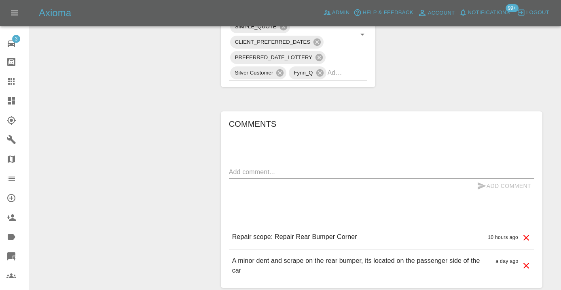
scroll to position [550, 0]
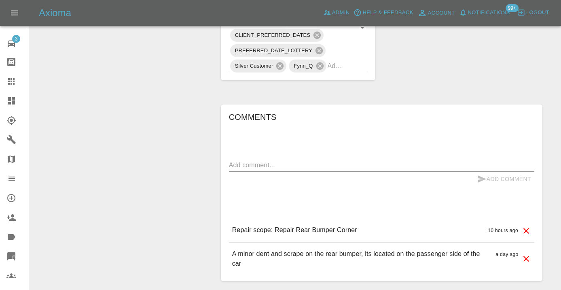
click at [248, 169] on textarea at bounding box center [381, 164] width 305 height 9
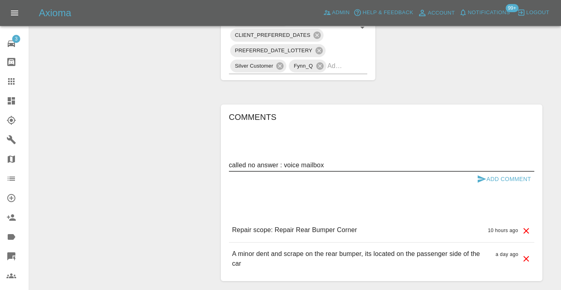
type textarea "called no answer : voice mailbox"
click at [486, 186] on button "Add Comment" at bounding box center [504, 178] width 61 height 15
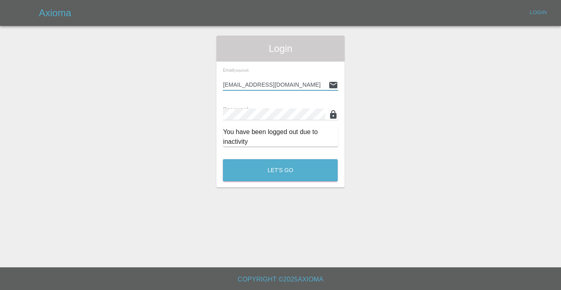
type input "Castrokhonqwana@gmail.com"
click at [280, 170] on button "Let's Go" at bounding box center [280, 170] width 115 height 22
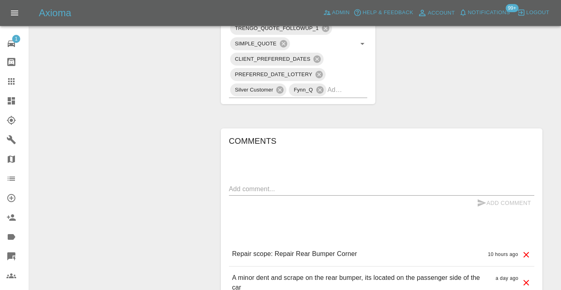
scroll to position [543, 0]
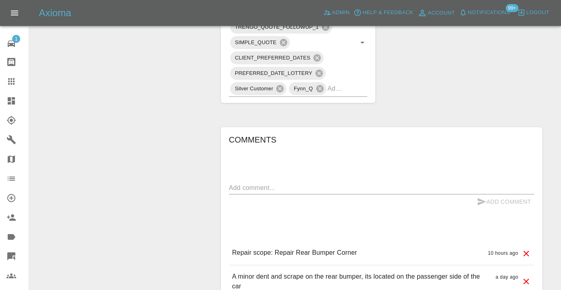
click at [235, 192] on textarea at bounding box center [381, 187] width 305 height 9
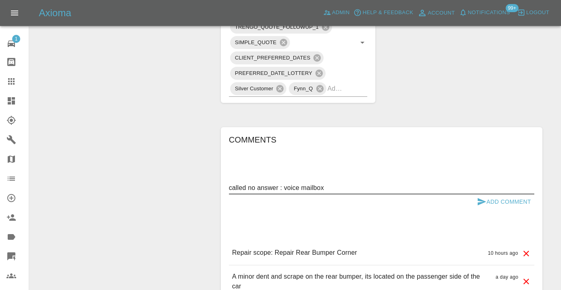
type textarea "called no answer : voice mailbox"
click at [480, 206] on icon "submit" at bounding box center [482, 202] width 10 height 10
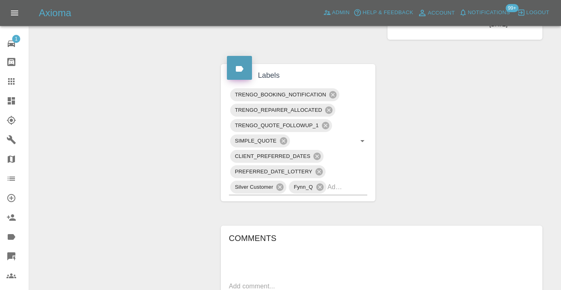
scroll to position [442, 0]
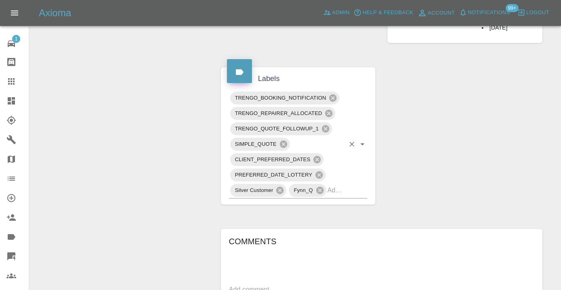
click at [337, 196] on input "text" at bounding box center [336, 190] width 17 height 13
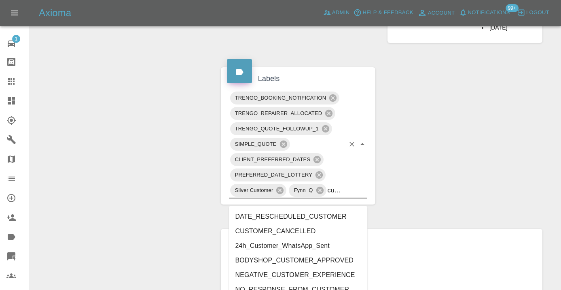
type input "customer_"
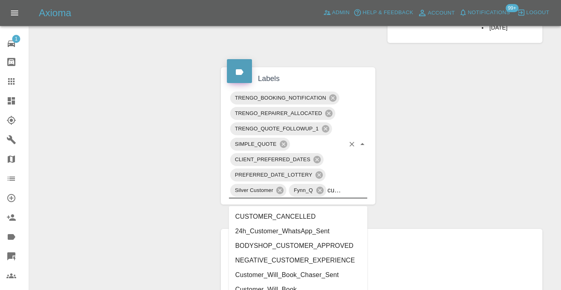
click at [296, 284] on li "Customer_Will_Book" at bounding box center [298, 289] width 139 height 15
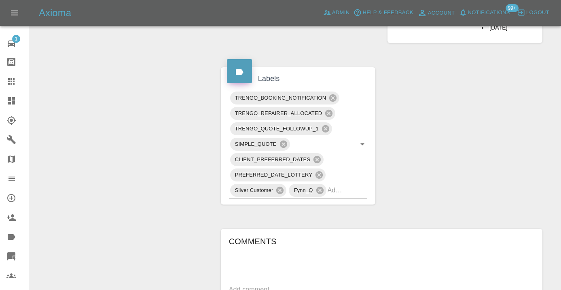
click at [163, 172] on div "Change Repairer Modify Claim Modify Quote Rollback Submit Payment Archive" at bounding box center [122, 49] width 173 height 806
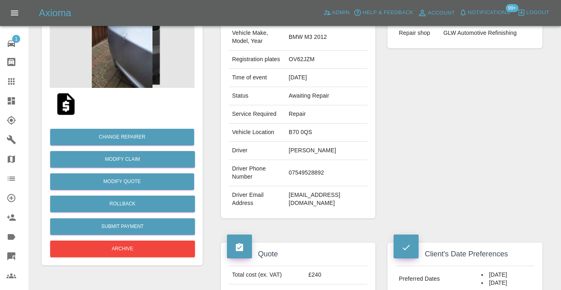
scroll to position [95, 0]
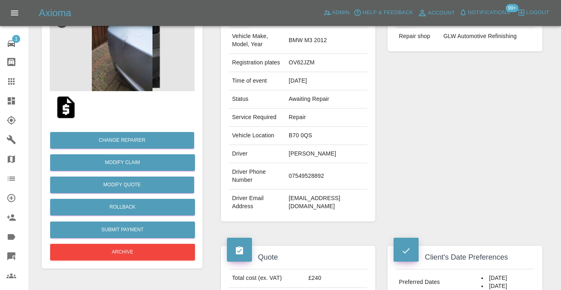
click at [15, 84] on icon at bounding box center [11, 81] width 10 height 10
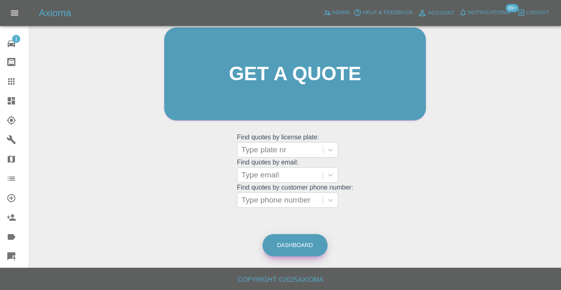
click at [298, 242] on link "Dashboard" at bounding box center [294, 245] width 65 height 22
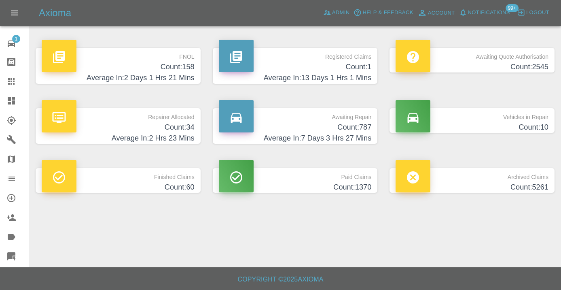
click at [353, 128] on h4 "Count: 787" at bounding box center [295, 127] width 153 height 11
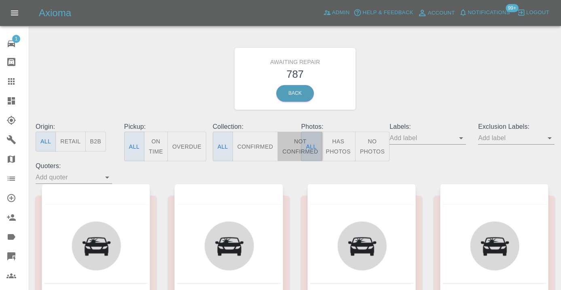
click at [288, 142] on button "Not Confirmed" at bounding box center [299, 146] width 45 height 30
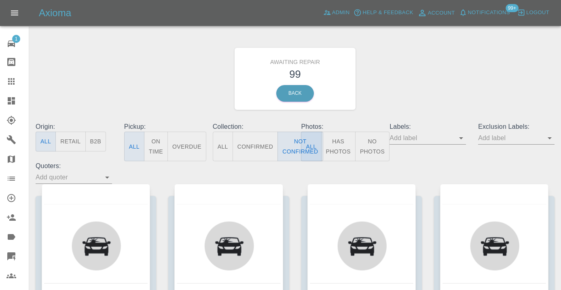
click at [461, 73] on div "Awaiting Repair 99 Back" at bounding box center [295, 79] width 531 height 86
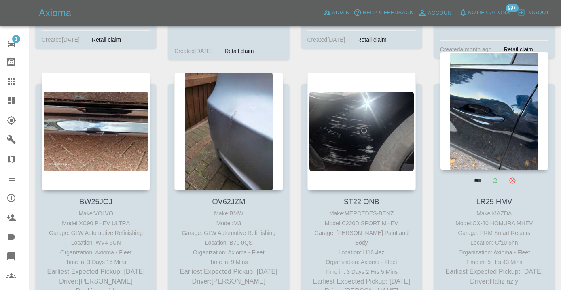
scroll to position [3371, 0]
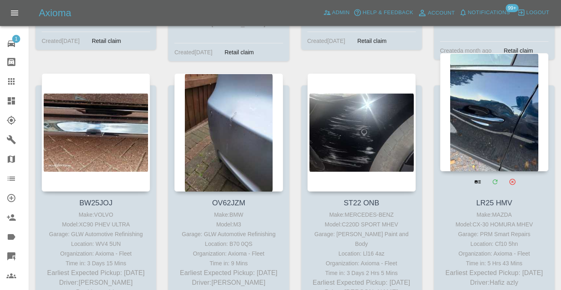
click at [487, 93] on div at bounding box center [494, 112] width 108 height 118
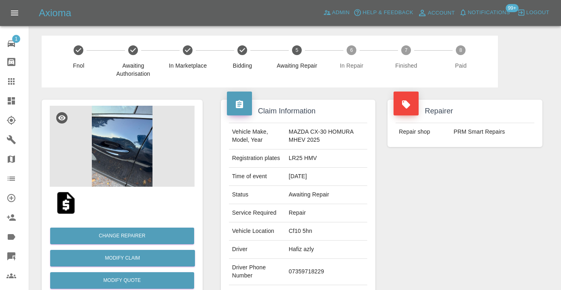
click at [307, 267] on td "07359718229" at bounding box center [327, 271] width 82 height 26
copy td "07359718229"
click at [484, 219] on div "Repairer Repair shop PRM Smart Repairs" at bounding box center [464, 207] width 167 height 241
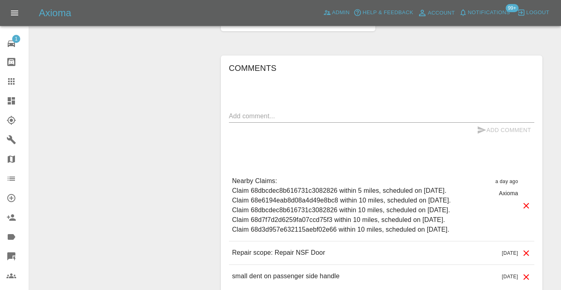
scroll to position [572, 0]
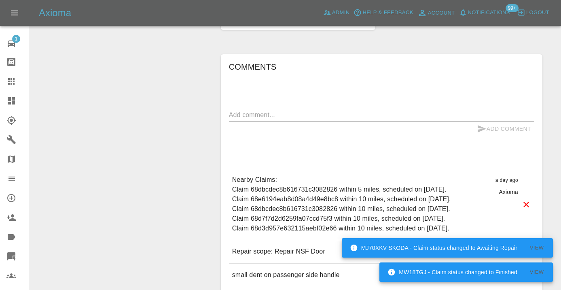
click at [242, 114] on textarea at bounding box center [381, 114] width 305 height 9
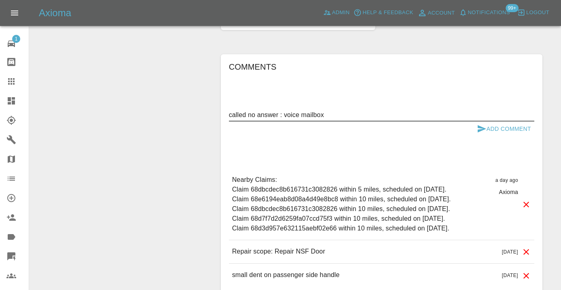
type textarea "called no answer : voice mailbox"
click at [480, 127] on icon "submit" at bounding box center [482, 128] width 8 height 7
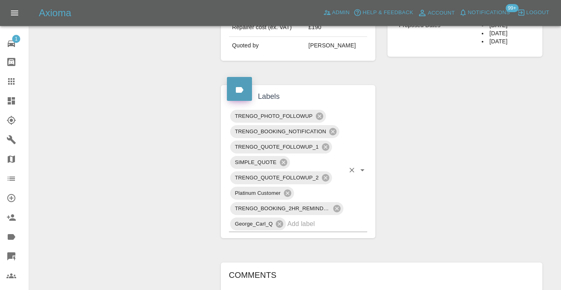
scroll to position [361, 0]
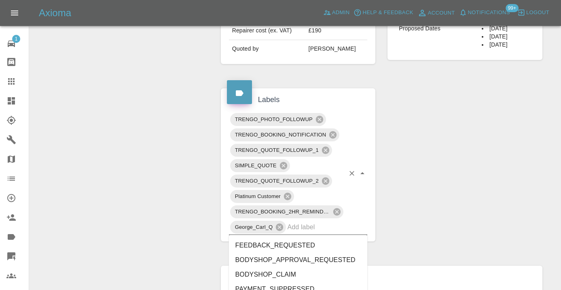
click at [302, 229] on input "text" at bounding box center [315, 226] width 57 height 13
type input "customer_"
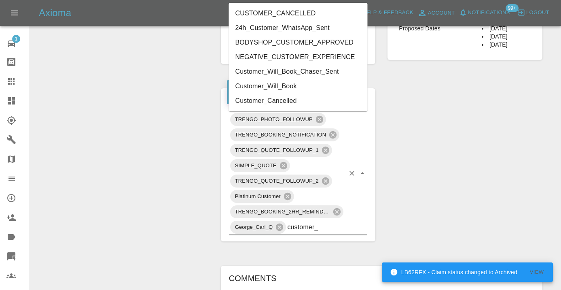
click at [273, 84] on li "Customer_Will_Book" at bounding box center [298, 86] width 139 height 15
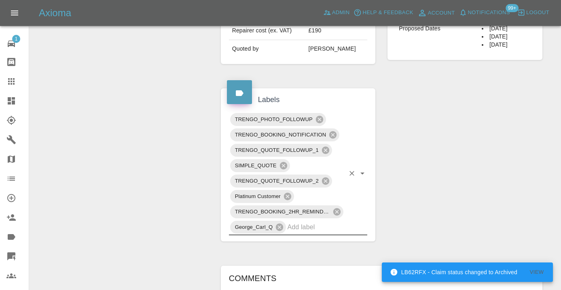
click at [108, 124] on div "Change Repairer Modify Claim Modify Quote Rollback Submit Payment Archive" at bounding box center [122, 139] width 173 height 824
click at [10, 85] on icon at bounding box center [11, 81] width 10 height 10
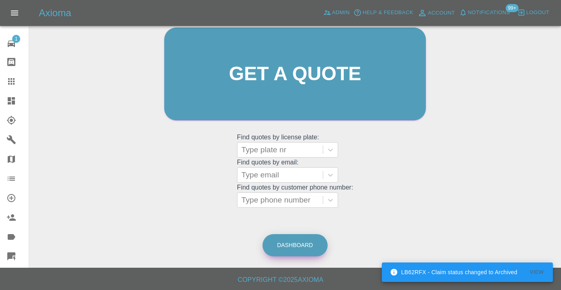
click at [294, 244] on link "Dashboard" at bounding box center [294, 245] width 65 height 22
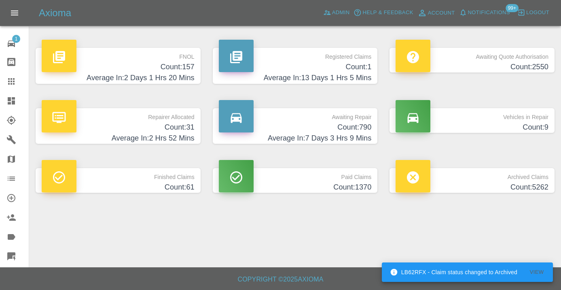
click at [360, 130] on h4 "Count: 790" at bounding box center [295, 127] width 153 height 11
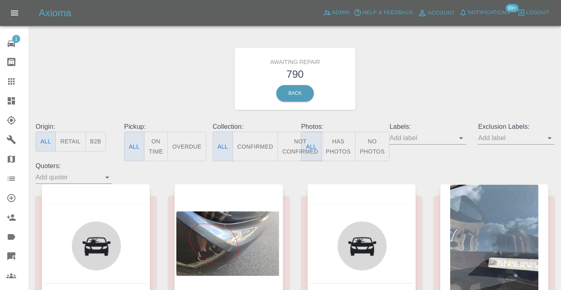
click at [294, 148] on button "Not Confirmed" at bounding box center [299, 146] width 45 height 30
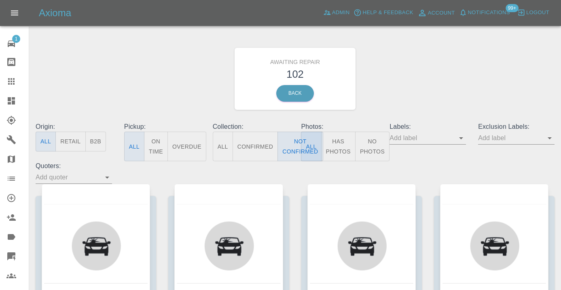
drag, startPoint x: 397, startPoint y: 98, endPoint x: 400, endPoint y: 95, distance: 4.6
click at [397, 98] on div "Awaiting Repair 102 Back" at bounding box center [295, 79] width 531 height 86
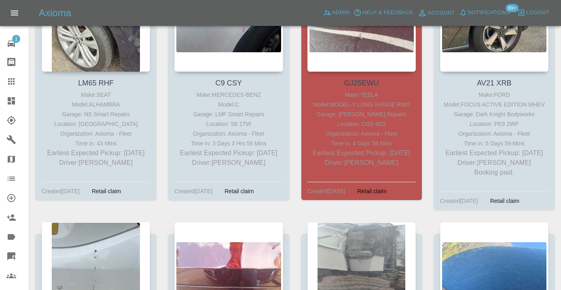
scroll to position [2910, 0]
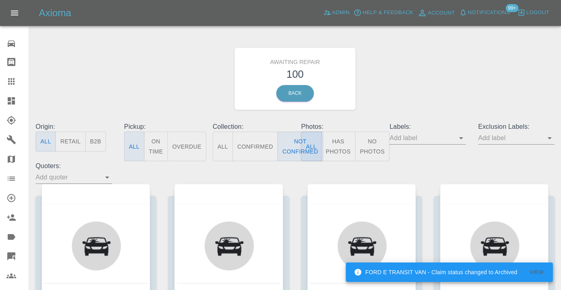
click at [405, 85] on div "Awaiting Repair 100 Back" at bounding box center [295, 79] width 531 height 86
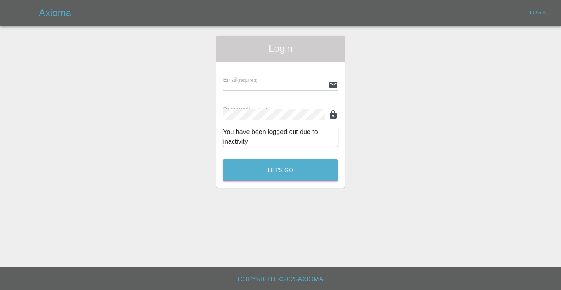
scroll to position [429, 0]
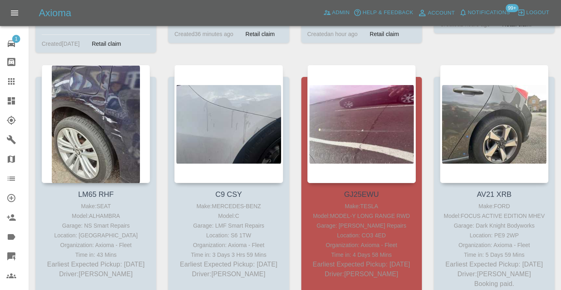
scroll to position [2840, 0]
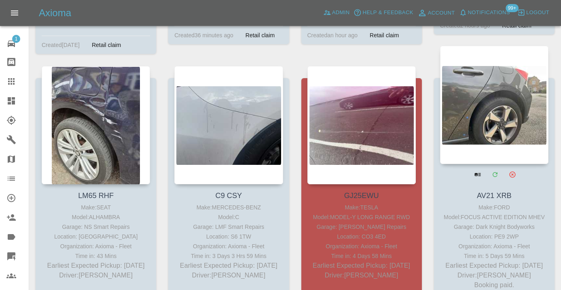
click at [484, 80] on div at bounding box center [494, 105] width 108 height 118
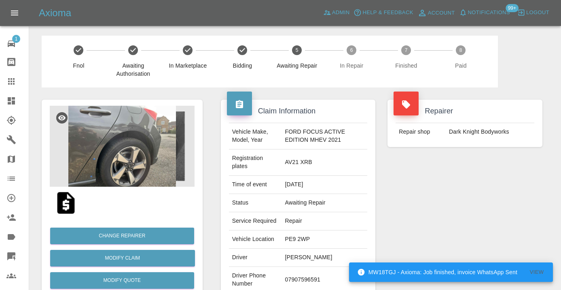
click at [301, 279] on td "07907596591" at bounding box center [325, 279] width 86 height 26
copy td "07907596591"
click at [423, 209] on div "Repairer Repair shop Dark Knight Bodyworks" at bounding box center [464, 212] width 167 height 250
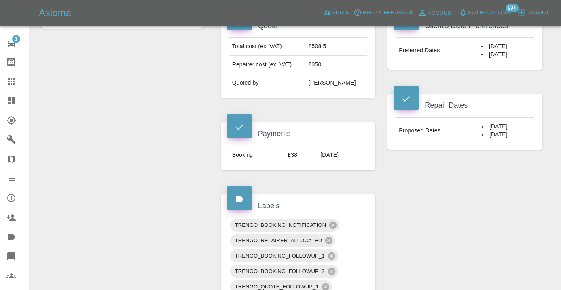
scroll to position [361, 0]
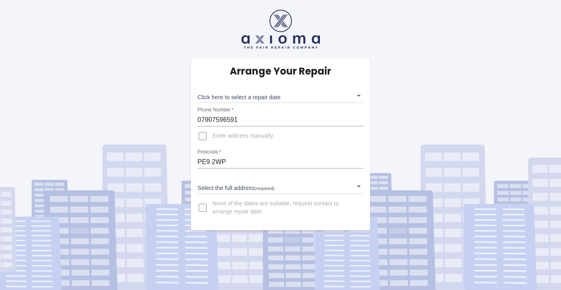
click at [264, 100] on body "Arrange Your Repair Click here to select a repair date ​ Phone Number   * 07907…" at bounding box center [280, 145] width 561 height 290
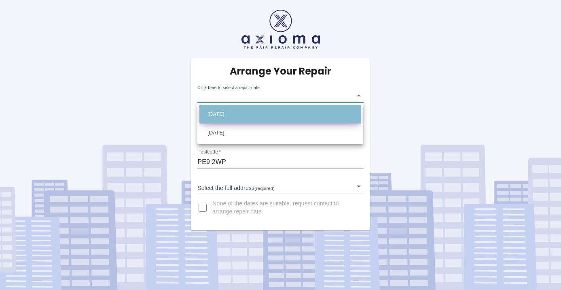
click at [243, 112] on li "[DATE]" at bounding box center [280, 114] width 162 height 19
type input "[DATE]T00:00:00.000Z"
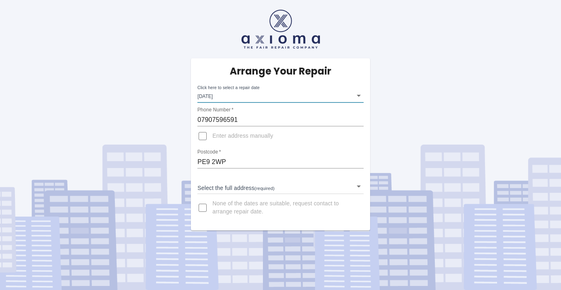
click at [225, 189] on body "Arrange Your Repair Click here to select a repair date [DATE] [DATE]T00:00:00.0…" at bounding box center [280, 145] width 561 height 290
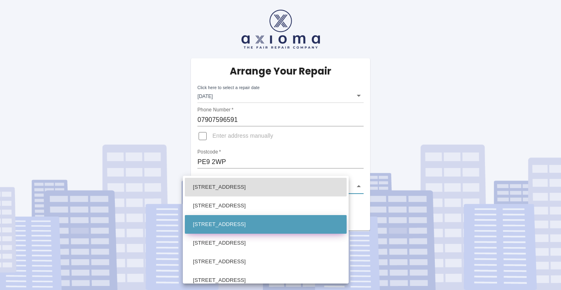
click at [230, 221] on li "[STREET_ADDRESS]" at bounding box center [266, 224] width 162 height 19
type input "[STREET_ADDRESS]"
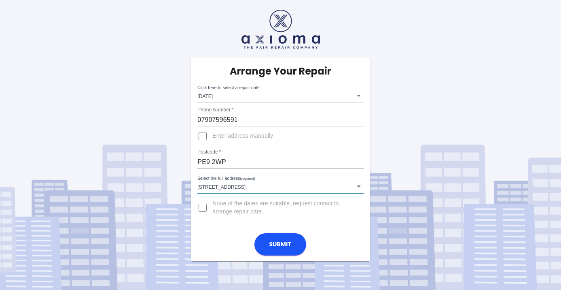
click at [203, 138] on input "Enter address manually" at bounding box center [202, 135] width 19 height 19
checkbox input "true"
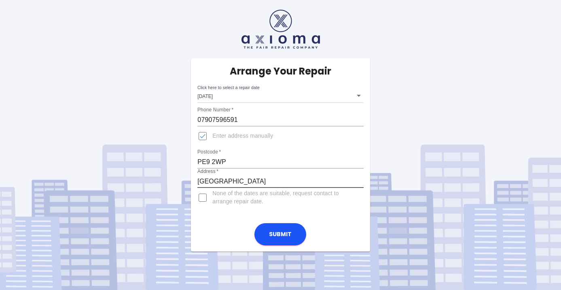
type input "[GEOGRAPHIC_DATA]"
click at [200, 133] on input "Enter address manually" at bounding box center [202, 135] width 19 height 19
checkbox input "false"
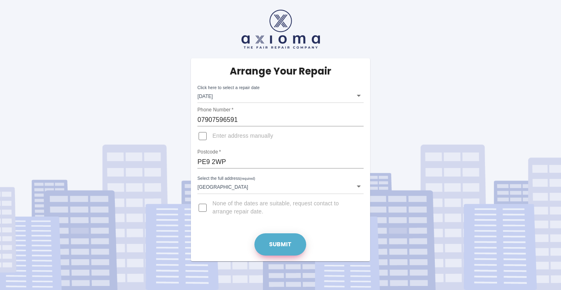
click at [283, 235] on button "Submit" at bounding box center [280, 244] width 52 height 22
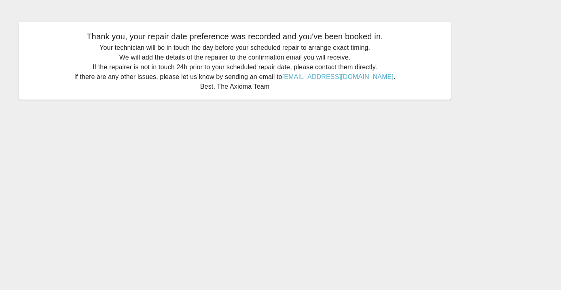
drag, startPoint x: 36, startPoint y: 145, endPoint x: -17, endPoint y: 141, distance: 53.1
click at [0, 141] on html "Thank you, your repair date preference was recorded and you've been booked in. …" at bounding box center [280, 145] width 561 height 290
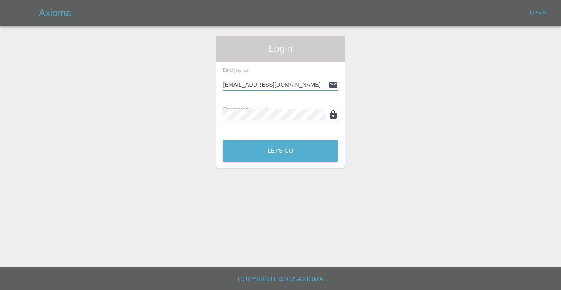
type input "[EMAIL_ADDRESS][DOMAIN_NAME]"
click at [280, 150] on button "Let's Go" at bounding box center [280, 151] width 115 height 22
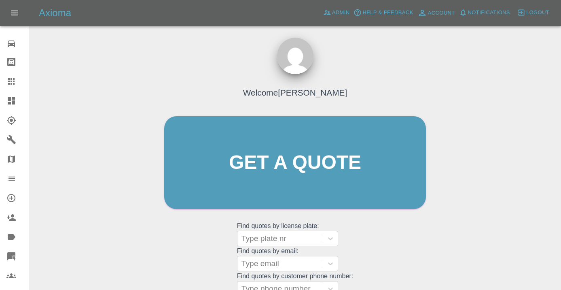
click at [433, 239] on div "Welcome [PERSON_NAME] Get a quote Get a quote Find quotes by license plate: Typ…" at bounding box center [295, 178] width 279 height 244
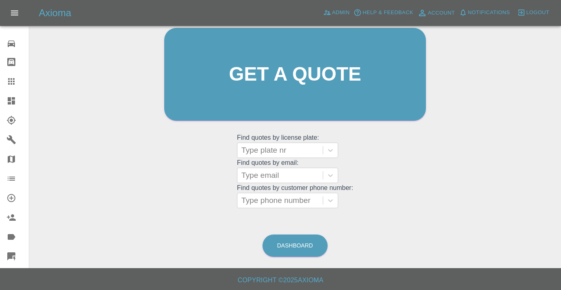
scroll to position [89, 0]
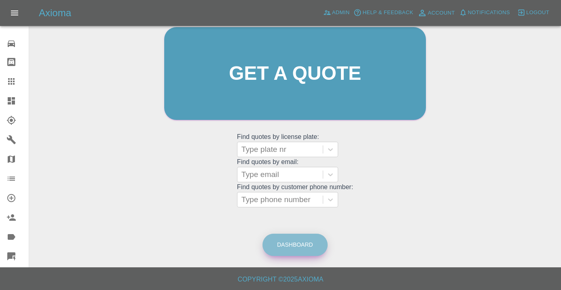
click at [297, 245] on link "Dashboard" at bounding box center [294, 244] width 65 height 22
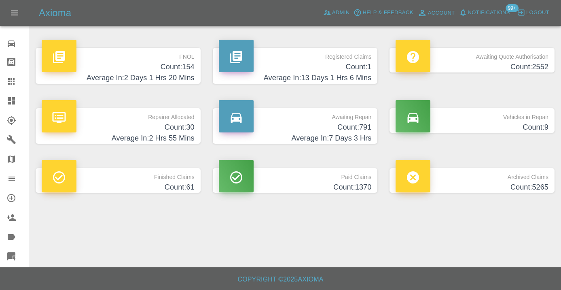
click at [354, 128] on h4 "Count: 791" at bounding box center [295, 127] width 153 height 11
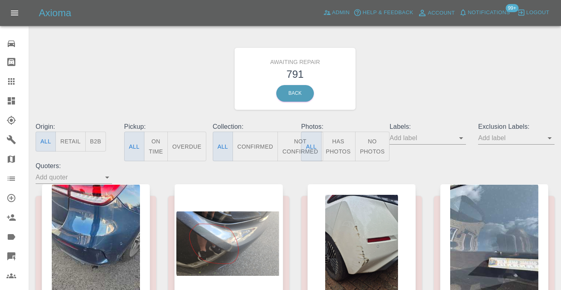
click at [298, 142] on button "Not Confirmed" at bounding box center [299, 146] width 45 height 30
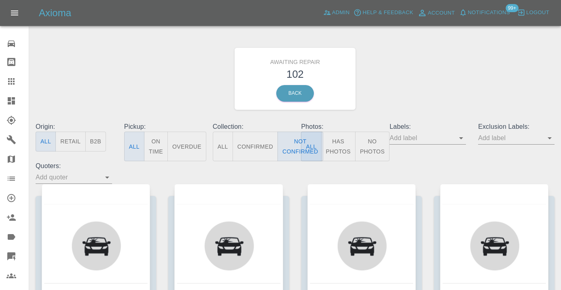
click at [420, 87] on div "Awaiting Repair 102 Back" at bounding box center [295, 79] width 531 height 86
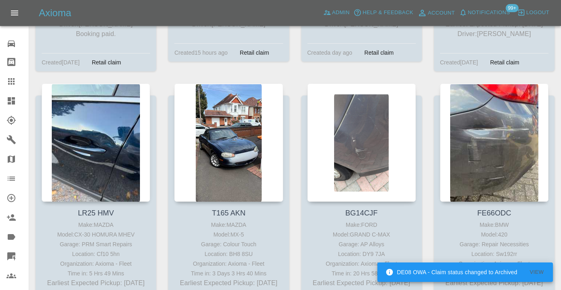
scroll to position [3618, 0]
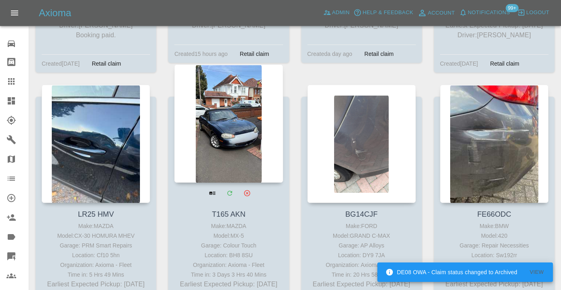
click at [209, 106] on div at bounding box center [228, 123] width 108 height 118
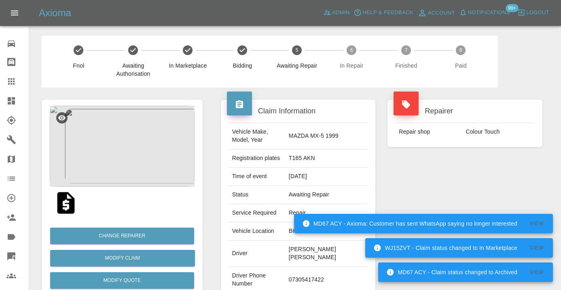
click at [315, 266] on td "07305417422" at bounding box center [327, 279] width 82 height 26
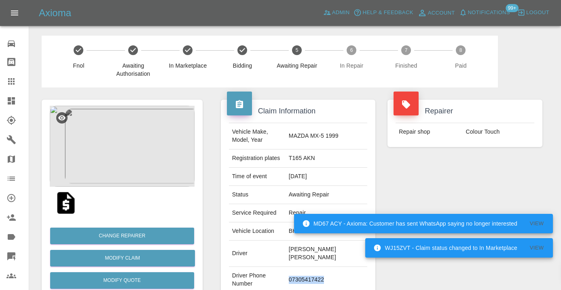
copy td "07305417422"
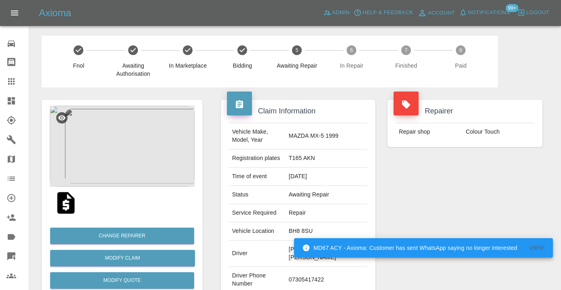
click at [431, 198] on div "Repairer Repair shop Colour Touch" at bounding box center [464, 212] width 167 height 250
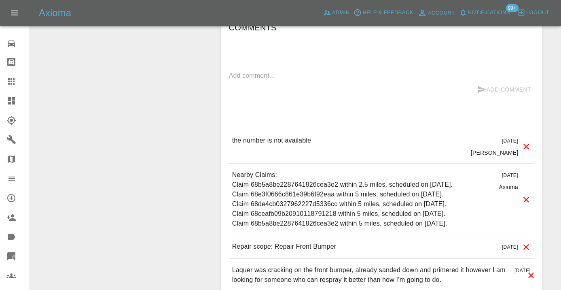
scroll to position [709, 0]
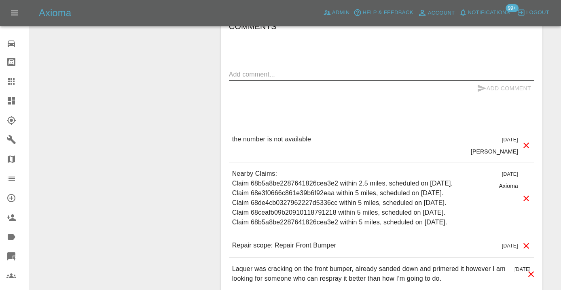
click at [273, 70] on textarea at bounding box center [381, 74] width 305 height 9
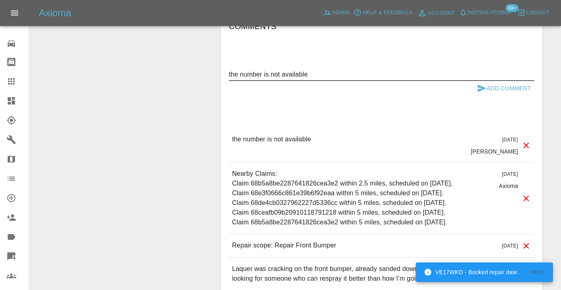
type textarea "the number is not available"
click at [493, 68] on div "the number is not available x" at bounding box center [381, 74] width 305 height 13
click at [486, 81] on button "Add Comment" at bounding box center [504, 88] width 61 height 15
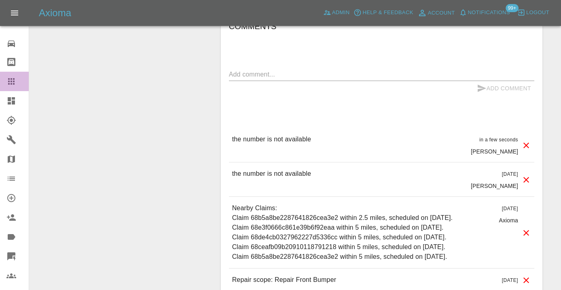
click at [14, 83] on icon at bounding box center [11, 81] width 6 height 6
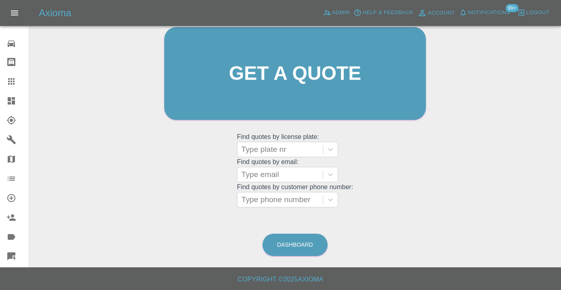
scroll to position [62, 0]
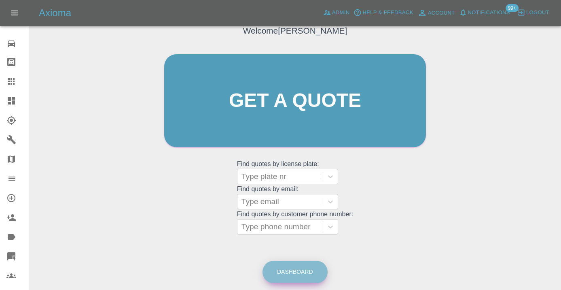
click at [293, 275] on link "Dashboard" at bounding box center [294, 271] width 65 height 22
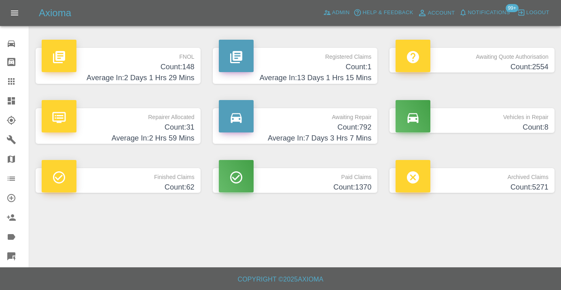
click at [345, 139] on h4 "Average In: 7 Days 3 Hrs 7 Mins" at bounding box center [295, 138] width 153 height 11
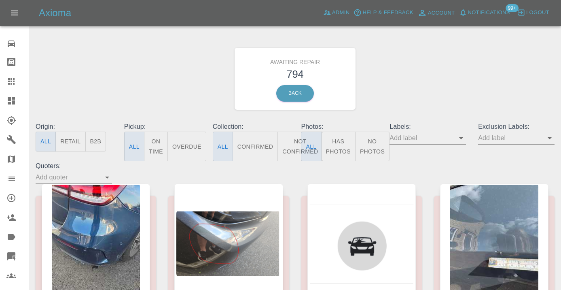
click at [289, 146] on button "Not Confirmed" at bounding box center [299, 146] width 45 height 30
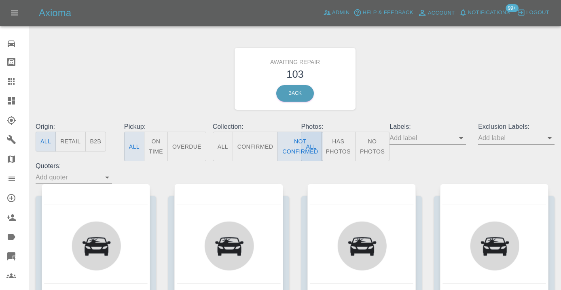
click at [418, 86] on div "Awaiting Repair 103 Back" at bounding box center [295, 79] width 531 height 86
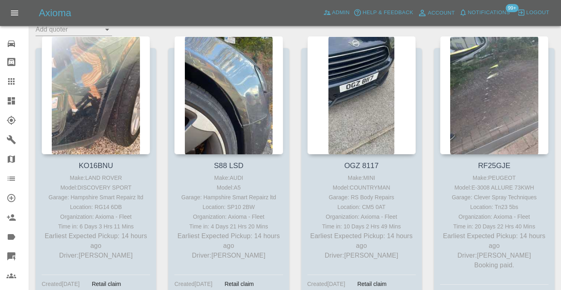
scroll to position [144, 0]
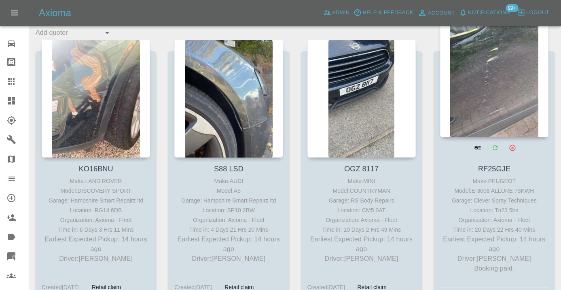
click at [497, 106] on div at bounding box center [494, 78] width 108 height 118
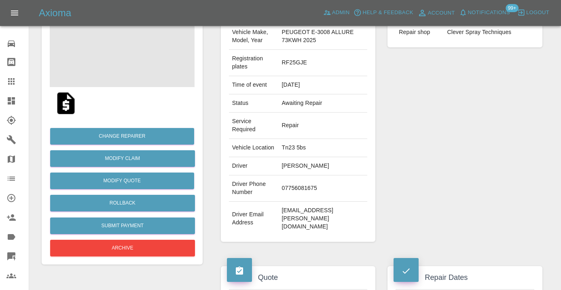
scroll to position [94, 0]
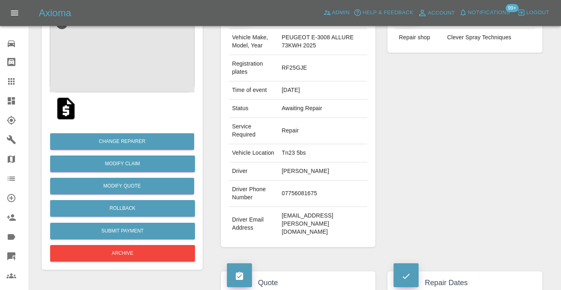
click at [307, 180] on td "07756081675" at bounding box center [323, 193] width 89 height 26
copy td "07756081675"
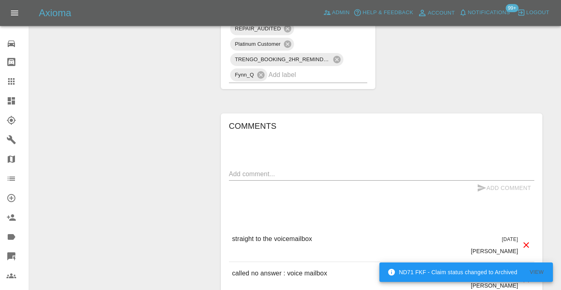
scroll to position [749, 0]
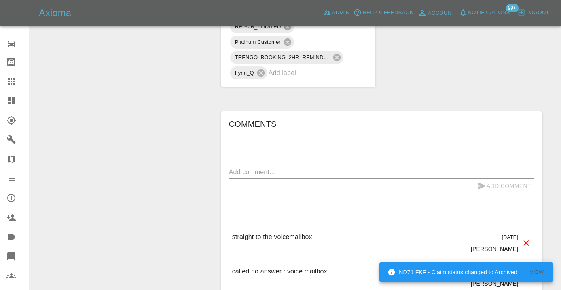
click at [237, 167] on textarea at bounding box center [381, 171] width 305 height 9
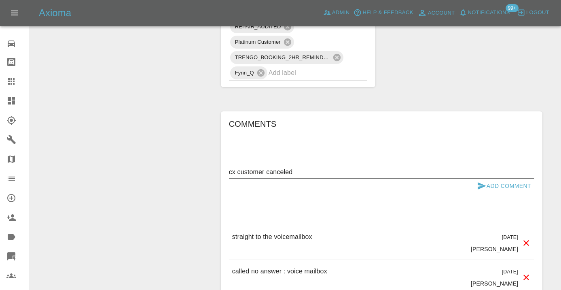
type textarea "cx customer canceled"
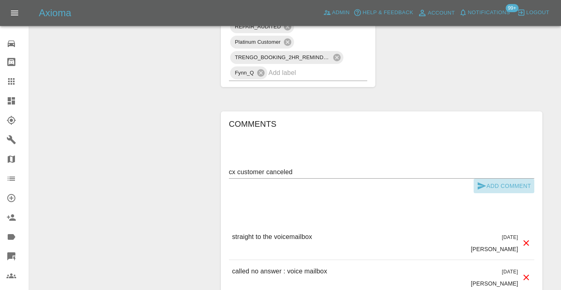
click at [490, 178] on button "Add Comment" at bounding box center [504, 185] width 61 height 15
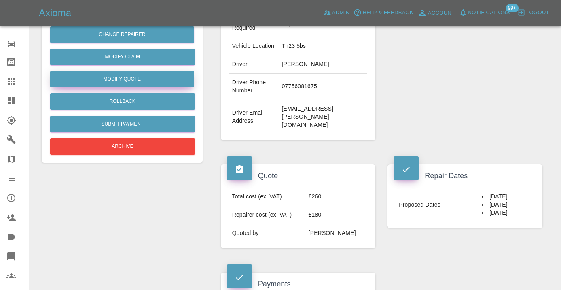
scroll to position [198, 0]
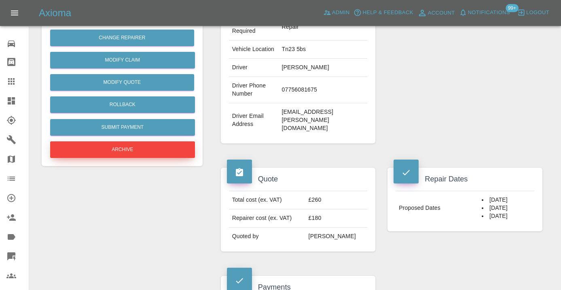
click at [126, 146] on button "Archive" at bounding box center [122, 149] width 145 height 17
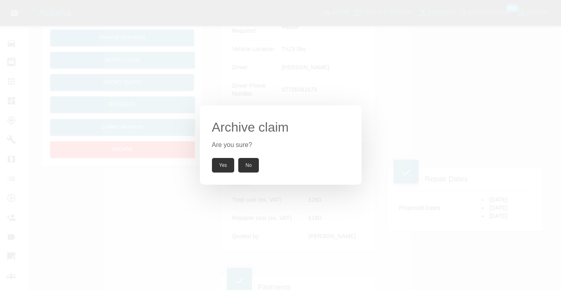
click at [221, 162] on button "Yes" at bounding box center [223, 165] width 23 height 15
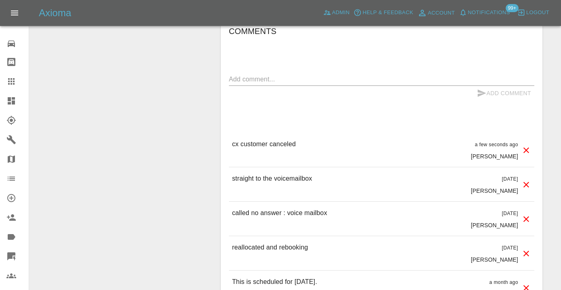
scroll to position [835, 0]
click at [9, 81] on icon at bounding box center [11, 81] width 6 height 6
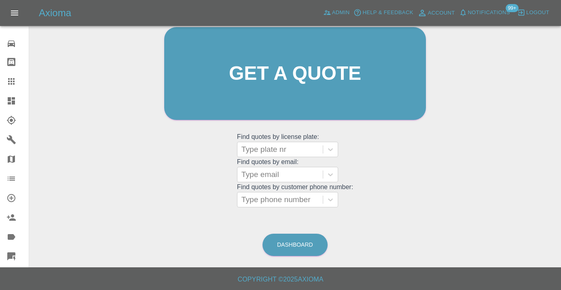
scroll to position [62, 0]
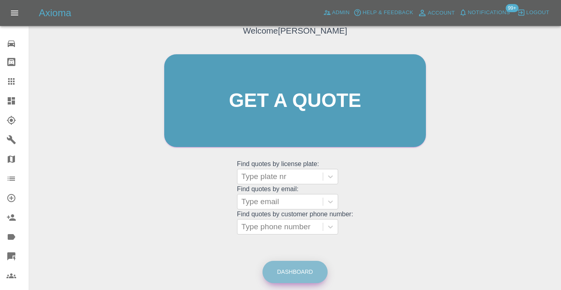
click at [283, 280] on link "Dashboard" at bounding box center [294, 271] width 65 height 22
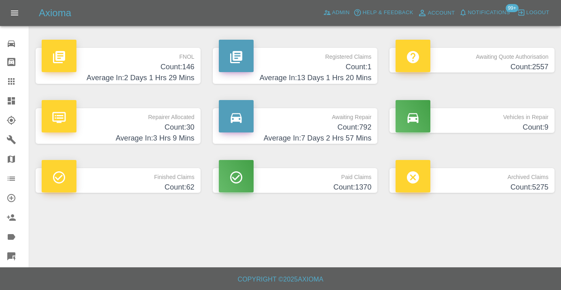
click at [362, 123] on h4 "Count: 792" at bounding box center [295, 127] width 153 height 11
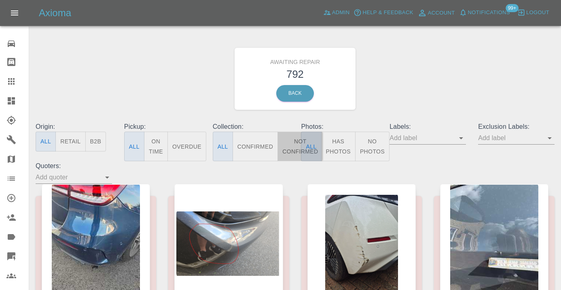
click at [287, 151] on button "Not Confirmed" at bounding box center [299, 146] width 45 height 30
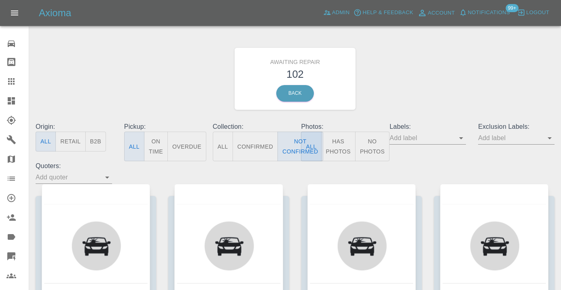
click at [406, 104] on div "Awaiting Repair 102 Back" at bounding box center [295, 79] width 531 height 86
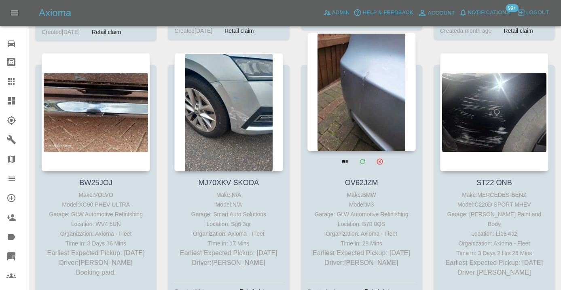
scroll to position [3369, 0]
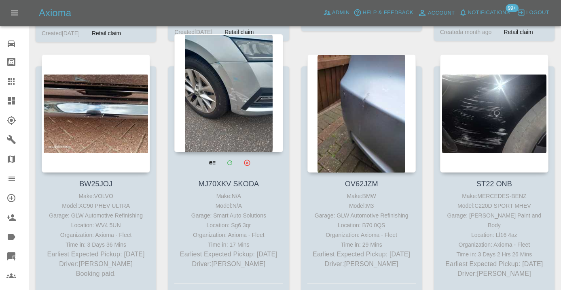
click at [242, 105] on div at bounding box center [228, 93] width 108 height 118
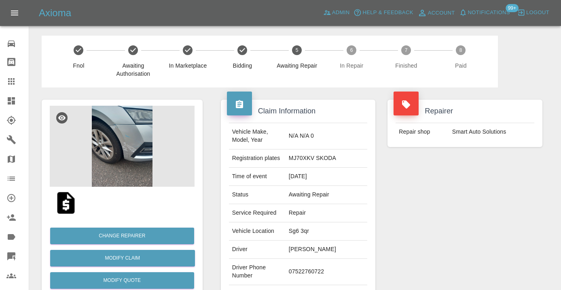
click at [336, 258] on td "07522760722" at bounding box center [327, 271] width 82 height 26
copy td "07522760722"
click at [467, 197] on div "Repairer Repair shop Smart Auto Solutions" at bounding box center [464, 207] width 167 height 241
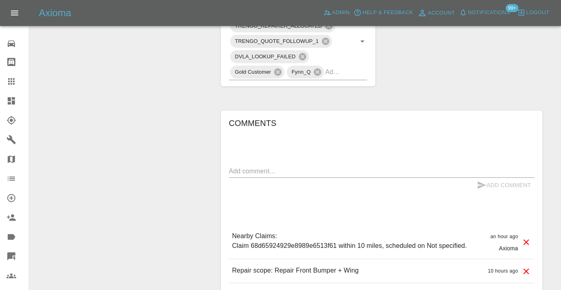
scroll to position [482, 0]
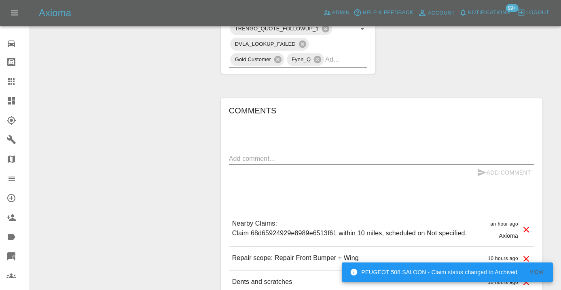
click at [265, 154] on textarea at bounding box center [381, 158] width 305 height 9
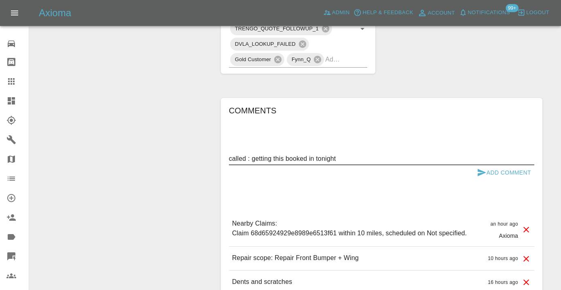
type textarea "called : getting this booked in tonight"
click at [485, 167] on icon "submit" at bounding box center [482, 172] width 10 height 10
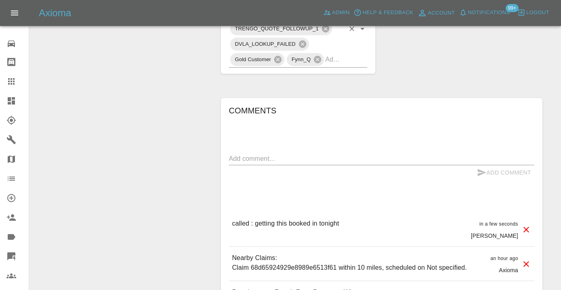
click at [347, 35] on div "TRENGO_BOOKING_NOTIFICATION TRENGO_REPAIRER_ALLOCATED TRENGO_QUOTE_FOLLOWUP_1 D…" at bounding box center [298, 28] width 139 height 77
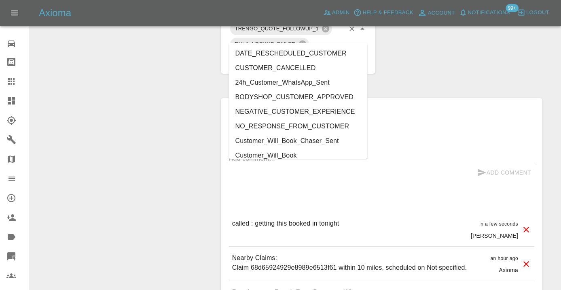
type input "cust"
click at [286, 151] on li "Customer_Will_Book" at bounding box center [298, 155] width 139 height 15
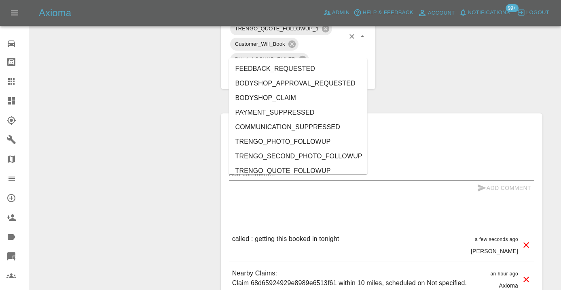
scroll to position [1707, 0]
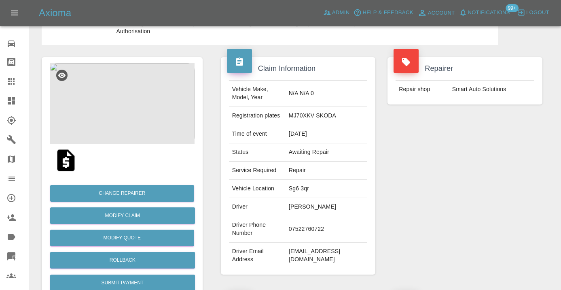
scroll to position [42, 0]
click at [13, 81] on icon at bounding box center [11, 81] width 6 height 6
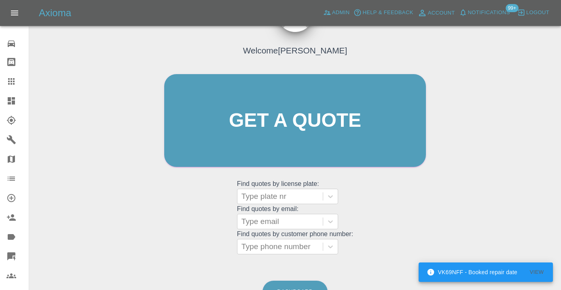
click at [297, 273] on div "Welcome Castro Get a quote Get a quote Find quotes by license plate: Type plate…" at bounding box center [295, 159] width 519 height 290
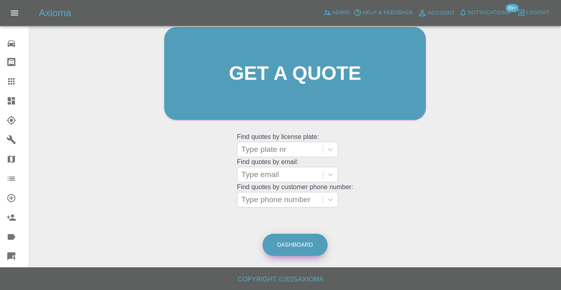
scroll to position [89, 0]
click at [289, 238] on link "Dashboard" at bounding box center [294, 245] width 65 height 22
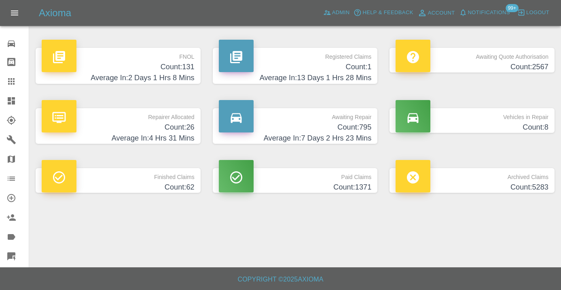
click at [352, 125] on h4 "Count: 795" at bounding box center [295, 127] width 153 height 11
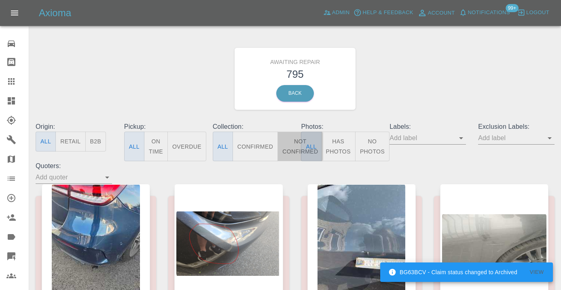
click at [295, 142] on button "Not Confirmed" at bounding box center [299, 146] width 45 height 30
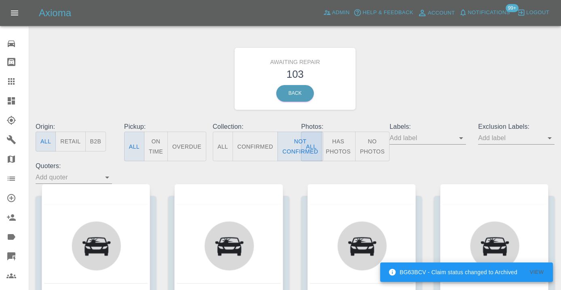
click at [410, 108] on div "Awaiting Repair 103 Back" at bounding box center [295, 79] width 531 height 86
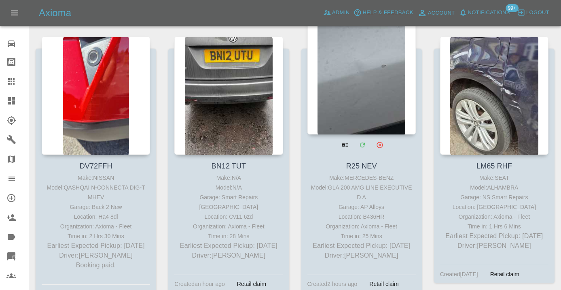
scroll to position [2589, 0]
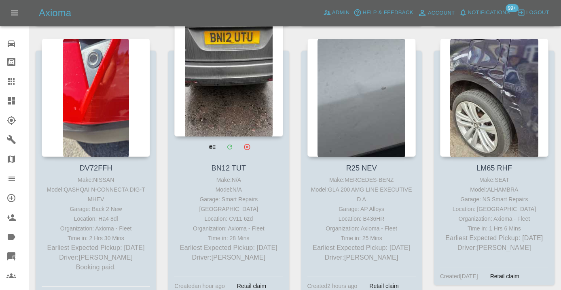
click at [237, 78] on div at bounding box center [228, 77] width 108 height 118
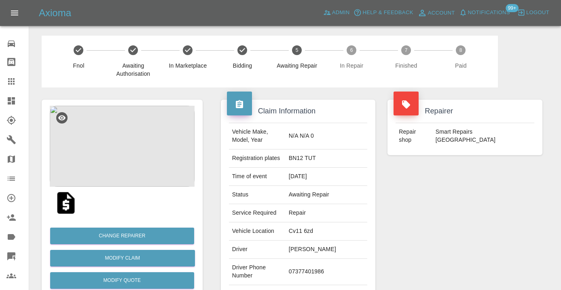
click at [319, 269] on td "07377401986" at bounding box center [327, 271] width 82 height 26
copy td "07377401986"
drag, startPoint x: 450, startPoint y: 202, endPoint x: 458, endPoint y: 197, distance: 9.9
click at [451, 202] on div "Repairer Repair shop Smart Repairs Midlands" at bounding box center [464, 207] width 167 height 241
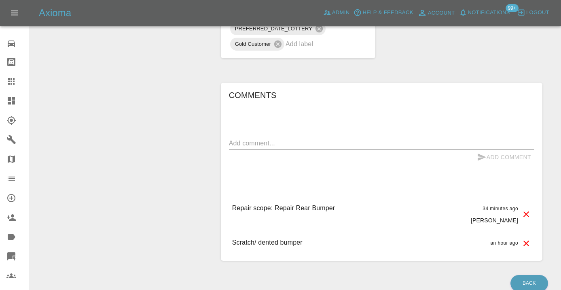
scroll to position [599, 0]
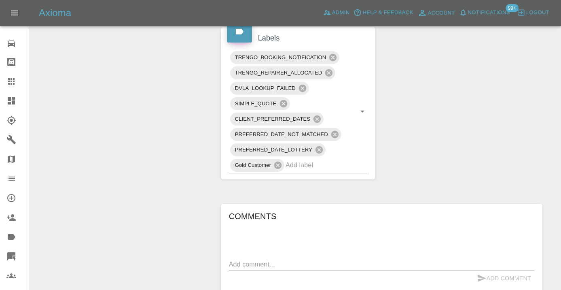
scroll to position [483, 0]
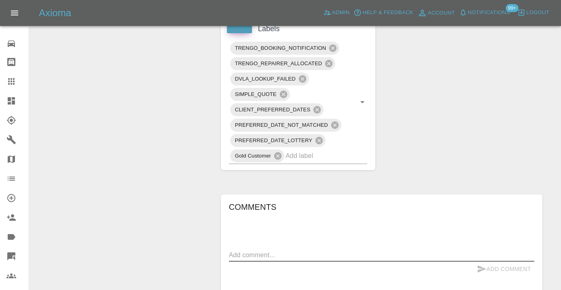
click at [245, 254] on textarea at bounding box center [381, 254] width 305 height 9
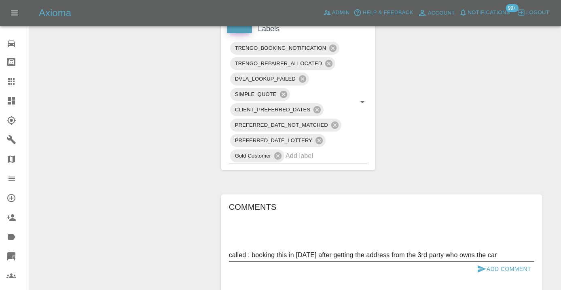
type textarea "called : booking this in [DATE] after getting the address from the 3rd party wh…"
click at [482, 260] on div "called : booking this in [DATE] after getting the address from the 3rd party wh…" at bounding box center [381, 254] width 305 height 13
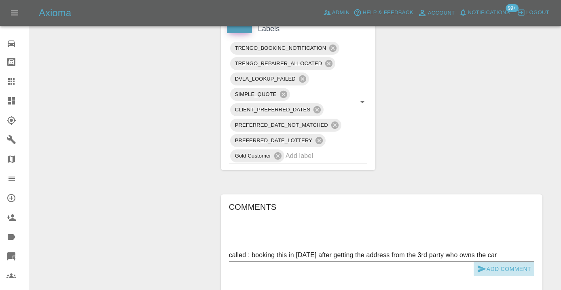
click at [484, 267] on icon "submit" at bounding box center [482, 269] width 10 height 10
click at [314, 157] on input "text" at bounding box center [315, 155] width 59 height 13
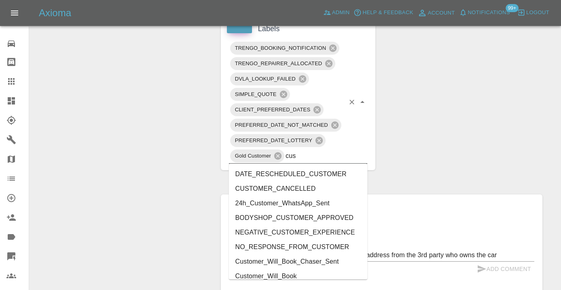
type input "cust"
click at [266, 275] on li "Customer_Will_Book" at bounding box center [298, 276] width 139 height 15
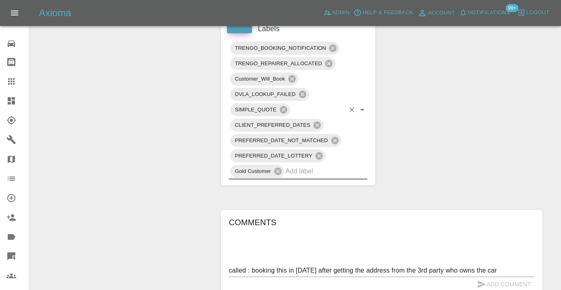
click at [15, 82] on icon at bounding box center [11, 81] width 10 height 10
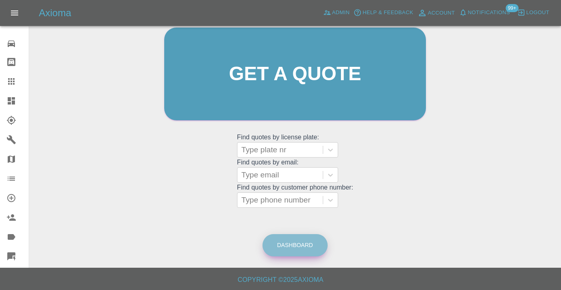
click at [296, 247] on link "Dashboard" at bounding box center [294, 245] width 65 height 22
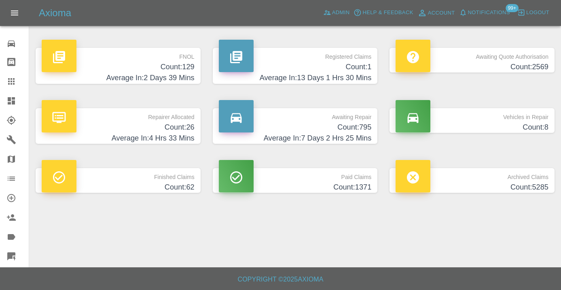
click at [346, 137] on h4 "Average In: 7 Days 2 Hrs 25 Mins" at bounding box center [295, 138] width 153 height 11
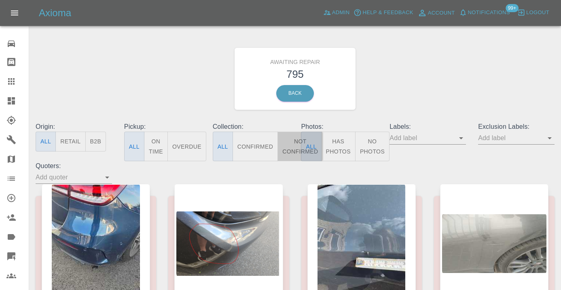
click at [292, 142] on button "Not Confirmed" at bounding box center [299, 146] width 45 height 30
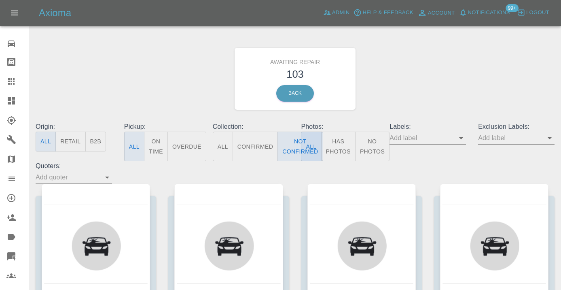
click at [411, 88] on div "Awaiting Repair 103 Back" at bounding box center [295, 79] width 531 height 86
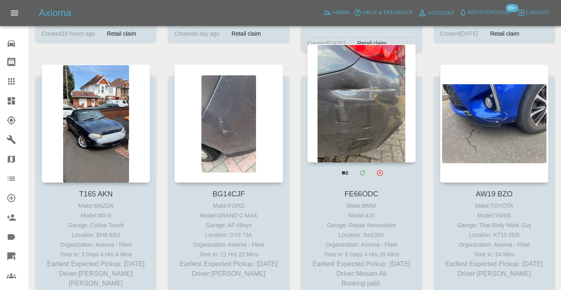
scroll to position [3636, 0]
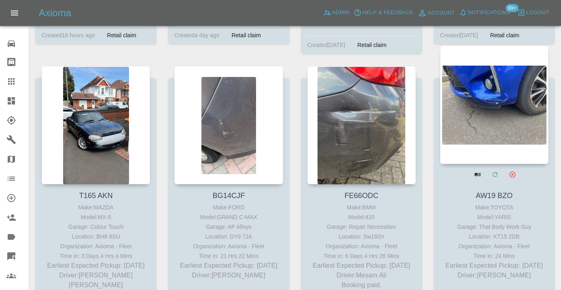
click at [490, 76] on div at bounding box center [494, 105] width 108 height 118
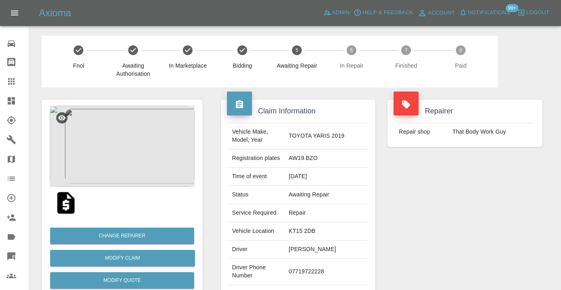
click at [325, 260] on td "07719722228" at bounding box center [327, 271] width 82 height 26
copy td "07719722228"
click at [426, 216] on div "Repairer Repair shop That Body Work Guy" at bounding box center [464, 207] width 167 height 241
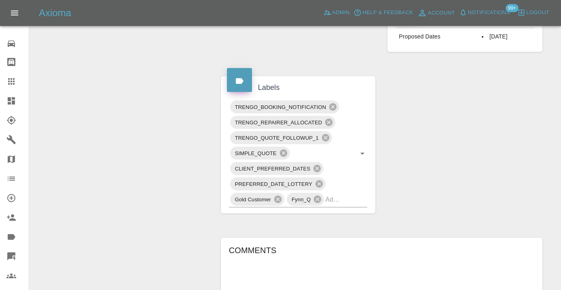
scroll to position [448, 0]
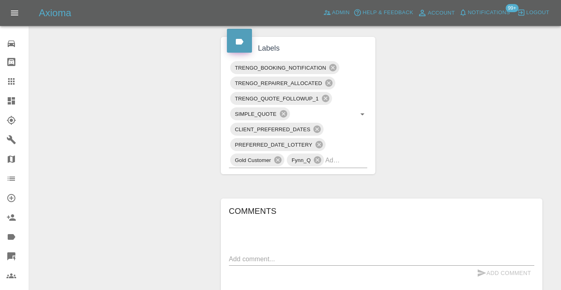
click at [263, 254] on textarea at bounding box center [381, 258] width 305 height 9
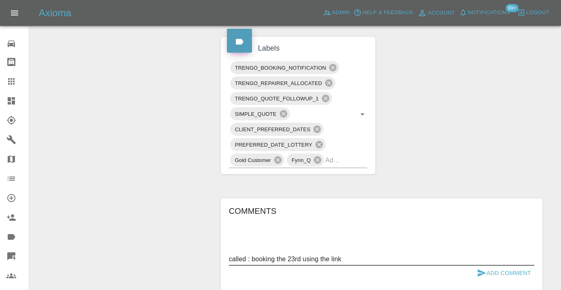
type textarea "called : booking the 23rd using the link"
click at [492, 265] on button "Add Comment" at bounding box center [504, 272] width 61 height 15
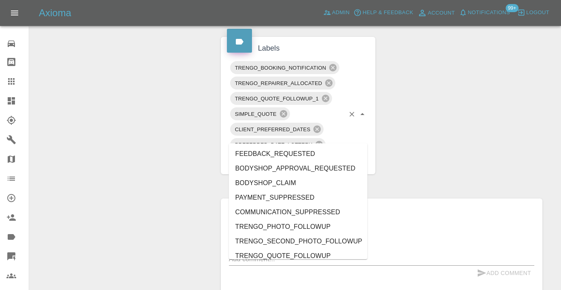
click at [347, 136] on div "TRENGO_BOOKING_NOTIFICATION TRENGO_REPAIRER_ALLOCATED TRENGO_QUOTE_FOLLOWUP_1 S…" at bounding box center [298, 114] width 139 height 108
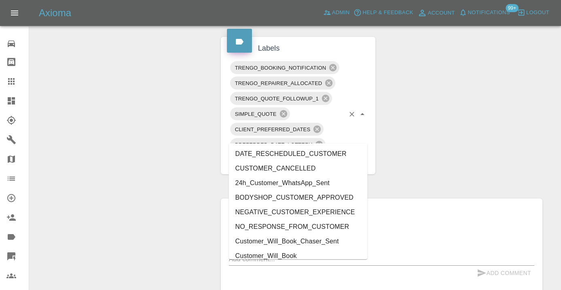
type input "cust"
click at [289, 255] on li "Customer_Will_Book" at bounding box center [298, 255] width 139 height 15
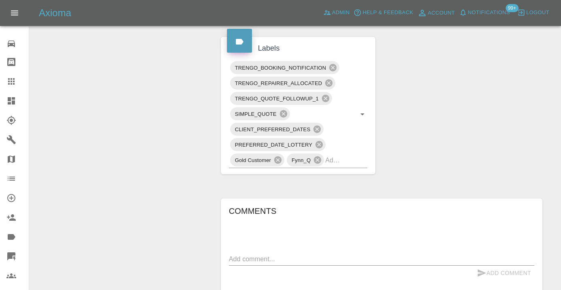
click at [176, 114] on div "Change Repairer Modify Claim Modify Quote Rollback Submit Payment Archive" at bounding box center [122, 26] width 173 height 772
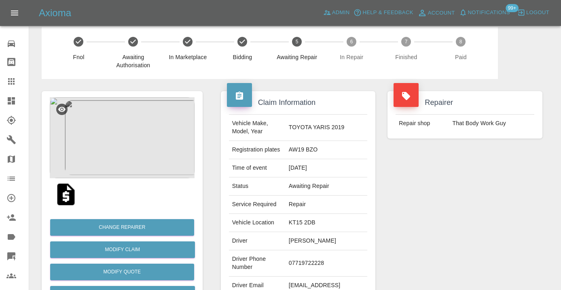
scroll to position [8, 0]
click at [467, 203] on div "Repairer Repair shop That Body Work Guy" at bounding box center [464, 199] width 167 height 241
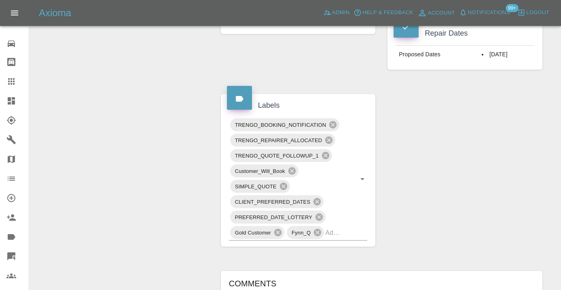
scroll to position [384, 0]
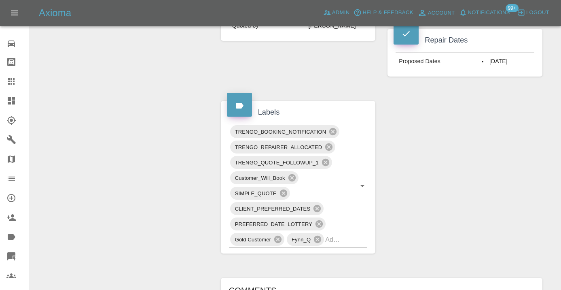
click at [21, 85] on div at bounding box center [17, 81] width 23 height 10
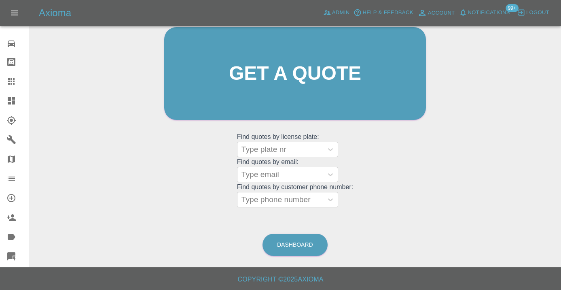
scroll to position [62, 0]
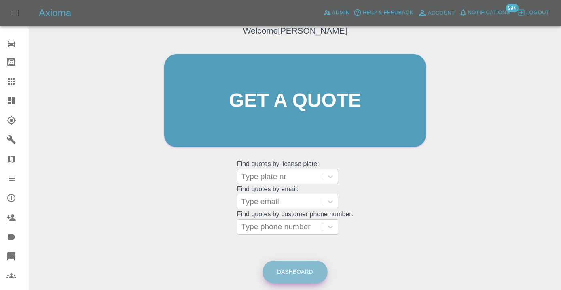
click at [307, 269] on link "Dashboard" at bounding box center [294, 271] width 65 height 22
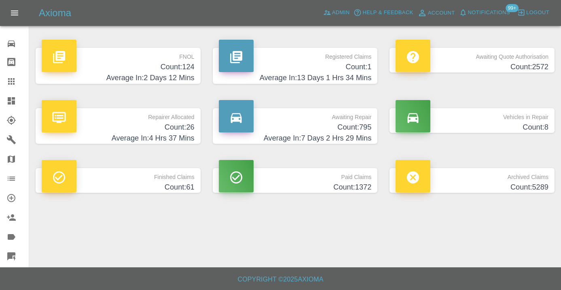
click at [361, 129] on h4 "Count: 795" at bounding box center [295, 127] width 153 height 11
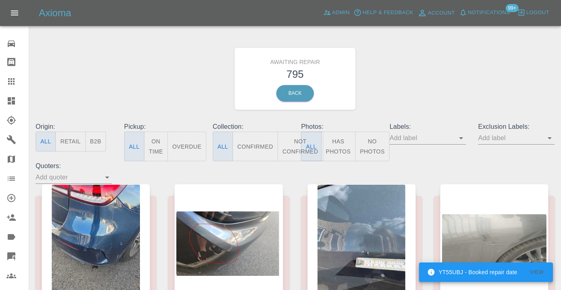
click at [289, 142] on button "Not Confirmed" at bounding box center [299, 146] width 45 height 30
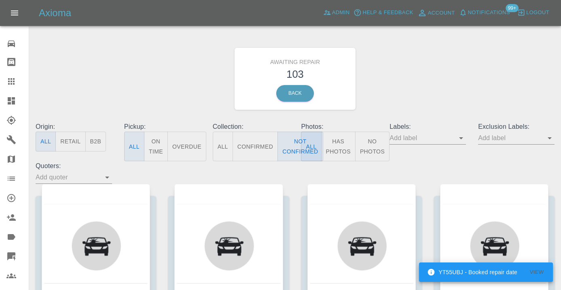
click at [416, 85] on div "Awaiting Repair 103 Back" at bounding box center [295, 79] width 531 height 86
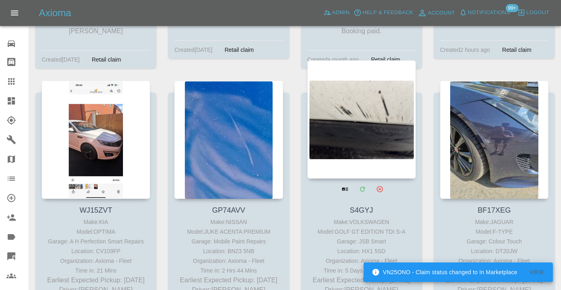
scroll to position [3888, 0]
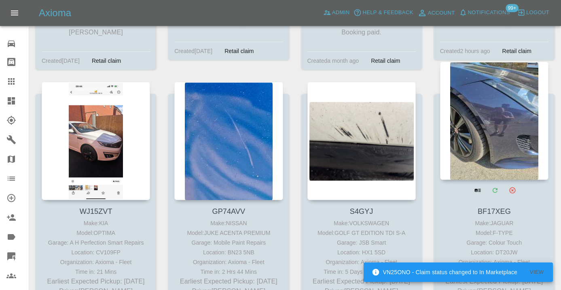
click at [491, 91] on div at bounding box center [494, 120] width 108 height 118
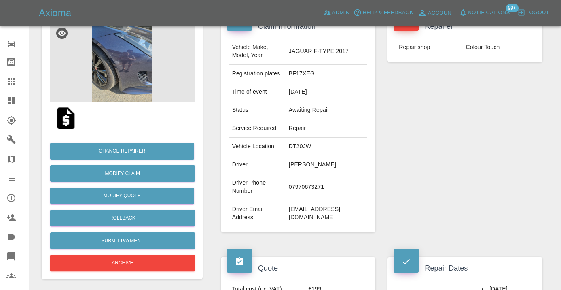
scroll to position [91, 0]
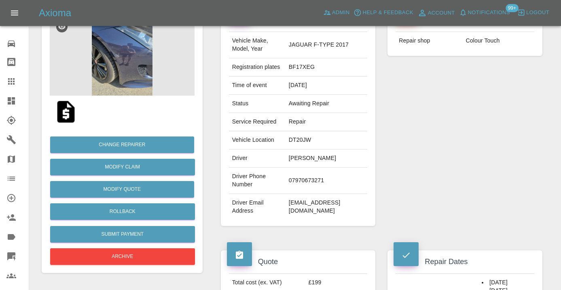
click at [293, 194] on td "07970673271" at bounding box center [327, 180] width 82 height 26
copy td "07970673271"
click at [428, 154] on div "Repairer Repair shop Colour Touch" at bounding box center [464, 116] width 167 height 241
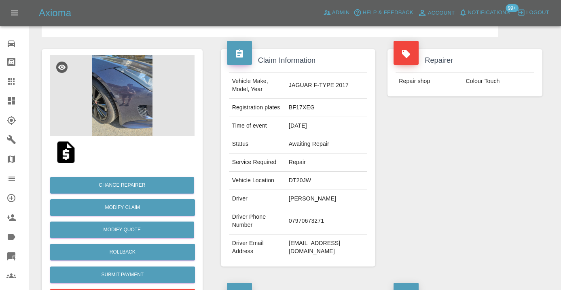
scroll to position [41, 0]
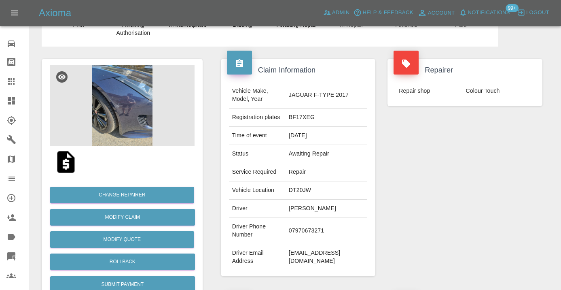
click at [314, 270] on td "finefinishdecor46@btinternet.com" at bounding box center [327, 257] width 82 height 26
copy div "finefinishdecor46@btinternet.com"
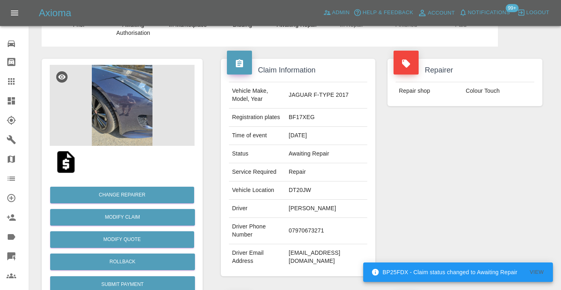
click at [298, 244] on td "07970673271" at bounding box center [327, 231] width 82 height 26
copy td "07970673271"
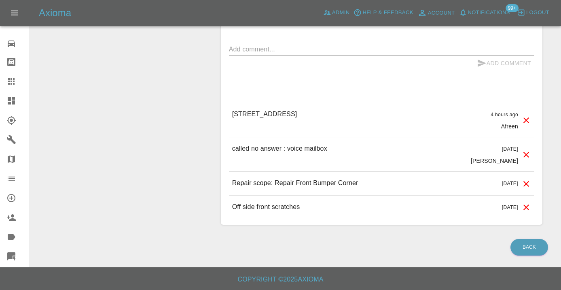
scroll to position [673, 0]
click at [245, 54] on textarea at bounding box center [381, 48] width 305 height 9
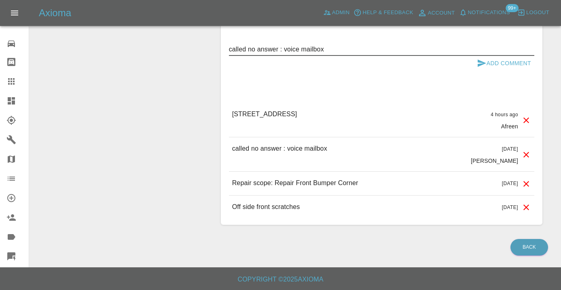
type textarea "called no answer : voice mailbox"
click at [484, 68] on icon "submit" at bounding box center [482, 63] width 10 height 10
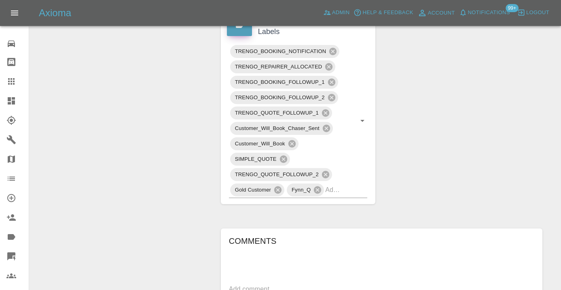
scroll to position [427, 0]
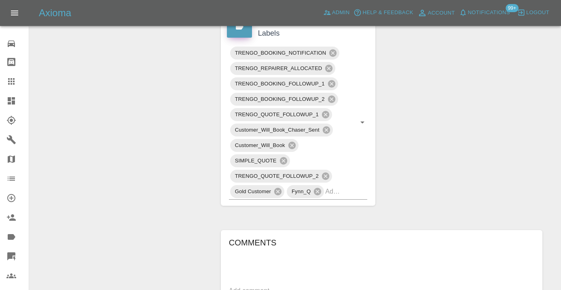
click at [14, 81] on icon at bounding box center [11, 81] width 6 height 6
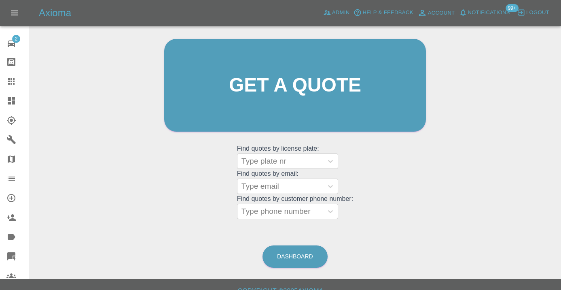
scroll to position [84, 0]
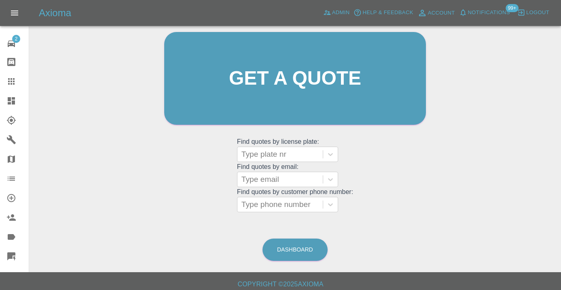
click at [308, 237] on div "Dashboard" at bounding box center [295, 249] width 66 height 26
click at [273, 207] on div at bounding box center [279, 204] width 77 height 11
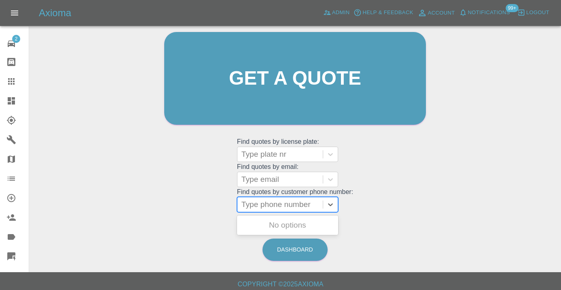
paste input "07759135953"
type input "07759135953"
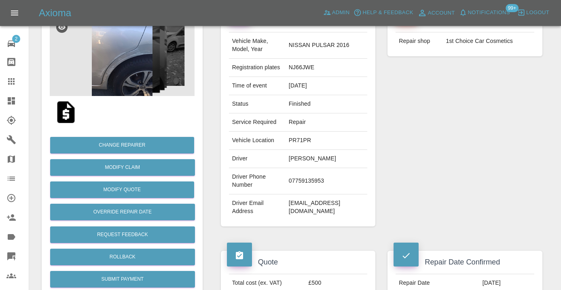
scroll to position [112, 0]
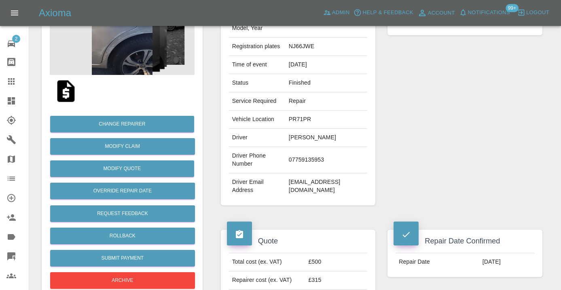
click at [324, 173] on td "[EMAIL_ADDRESS][DOMAIN_NAME]" at bounding box center [327, 186] width 82 height 26
copy div "[EMAIL_ADDRESS][DOMAIN_NAME]"
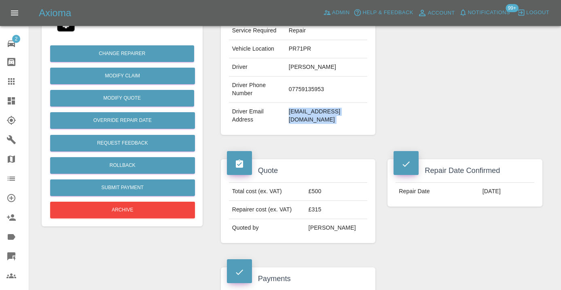
scroll to position [179, 0]
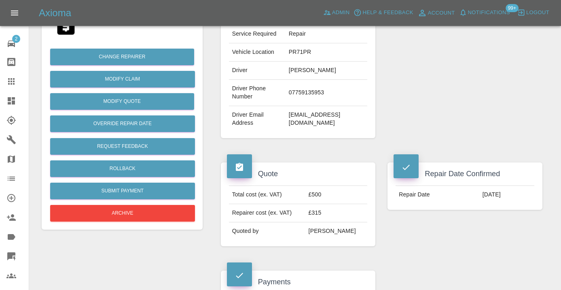
click at [312, 51] on td "PR71PR" at bounding box center [327, 52] width 82 height 18
copy td "PR71PR"
click at [405, 61] on div "Repairer Repair shop 1st Choice Car Cosmetics" at bounding box center [464, 29] width 167 height 241
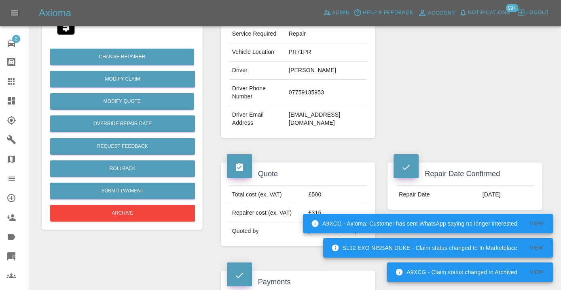
click at [395, 86] on div "Repairer Repair shop 1st Choice Car Cosmetics" at bounding box center [464, 29] width 167 height 241
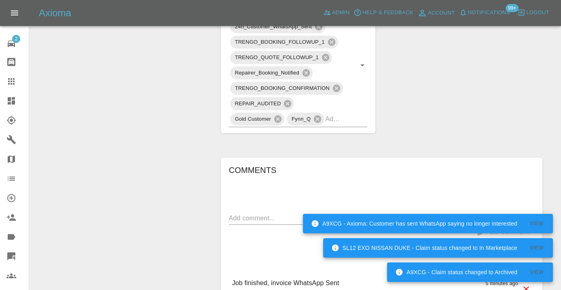
scroll to position [547, 0]
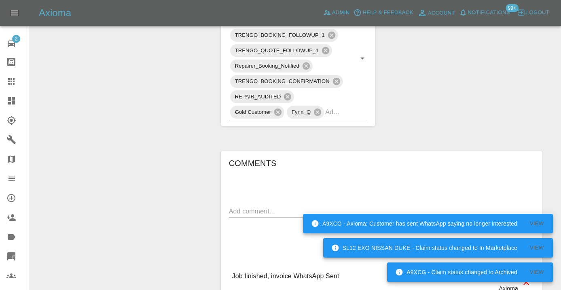
click at [241, 205] on div "x" at bounding box center [381, 211] width 305 height 13
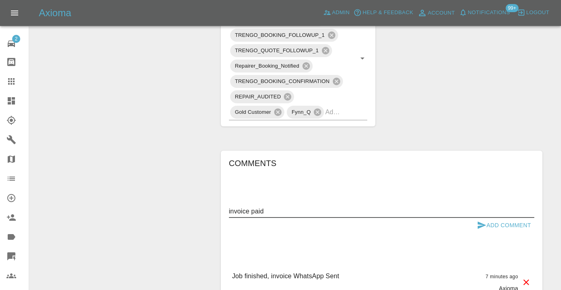
type textarea "invoice paid"
click at [488, 218] on button "Add Comment" at bounding box center [504, 225] width 61 height 15
